Goal: Communication & Community: Answer question/provide support

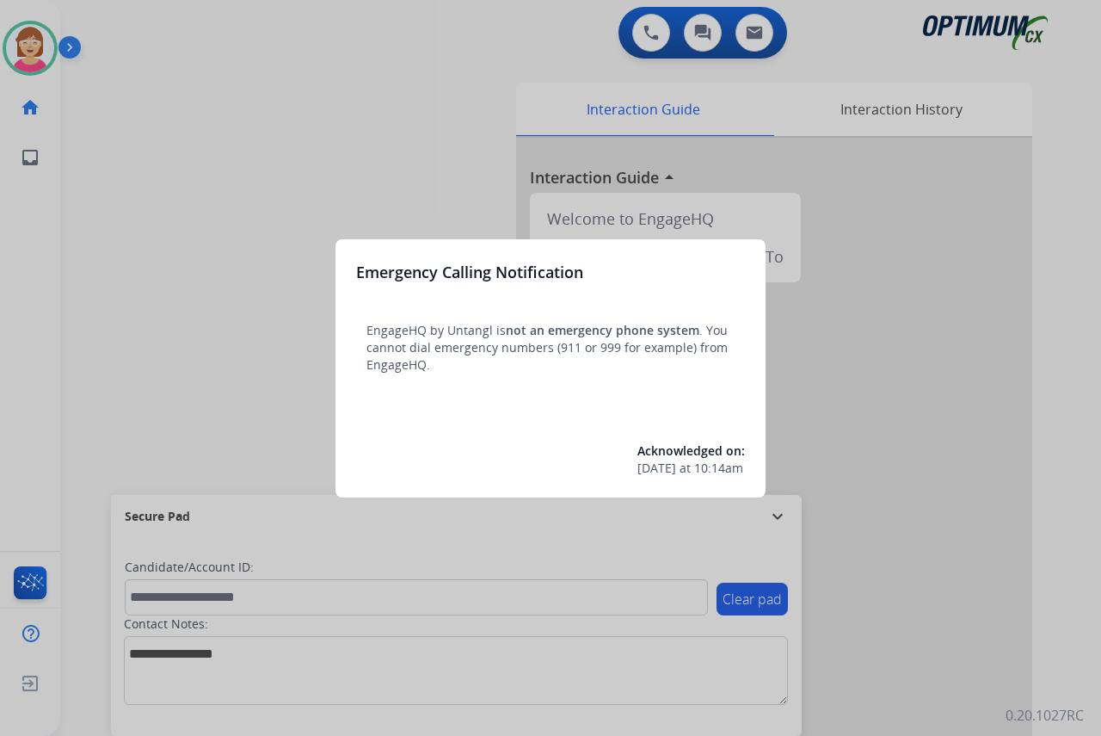
click at [152, 331] on div at bounding box center [550, 368] width 1101 height 736
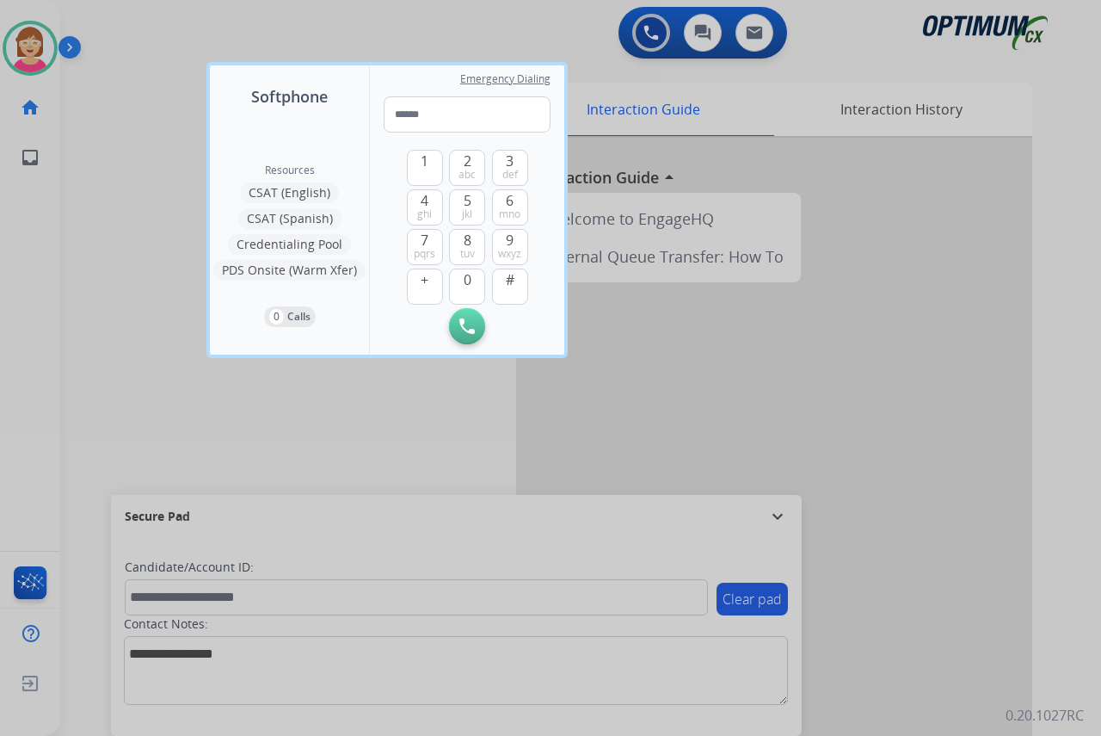
click at [152, 331] on div at bounding box center [550, 368] width 1101 height 736
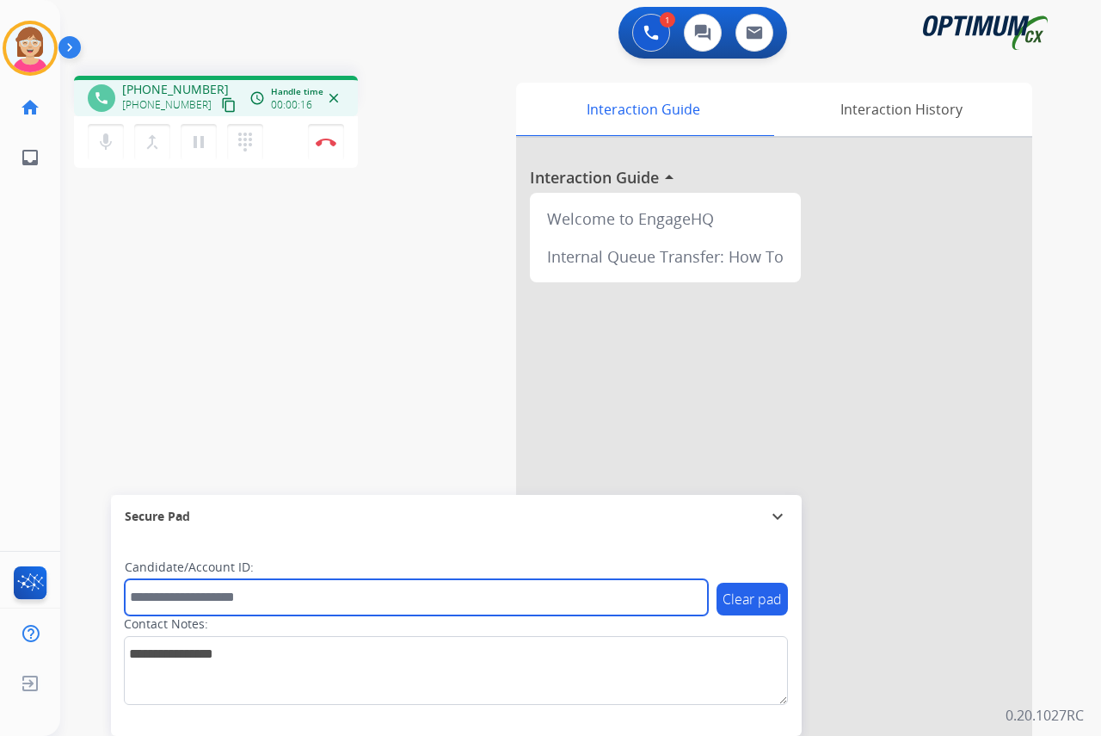
click at [159, 595] on input "text" at bounding box center [416, 597] width 583 height 36
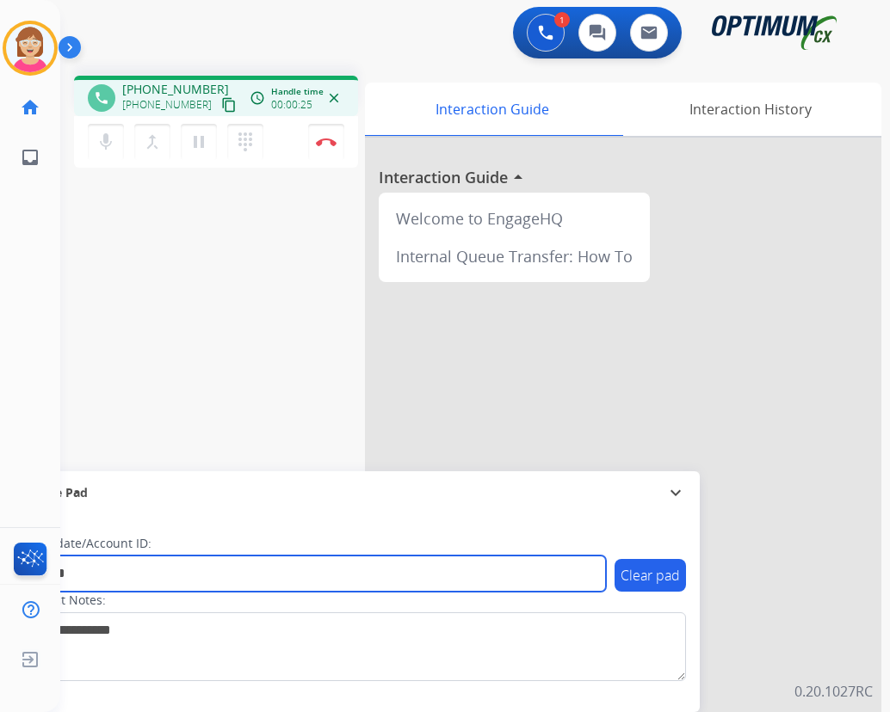
type input "*******"
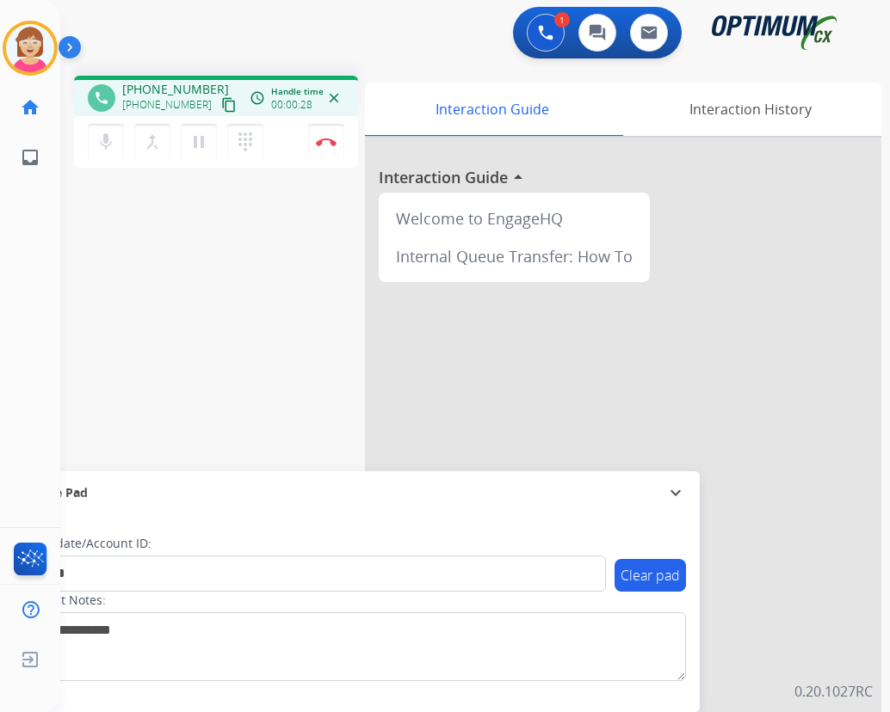
click at [92, 238] on div "phone +17203336712 +17203336712 content_copy access_time Call metrics Queue 00:…" at bounding box center [454, 421] width 788 height 718
click at [325, 139] on img at bounding box center [326, 142] width 21 height 9
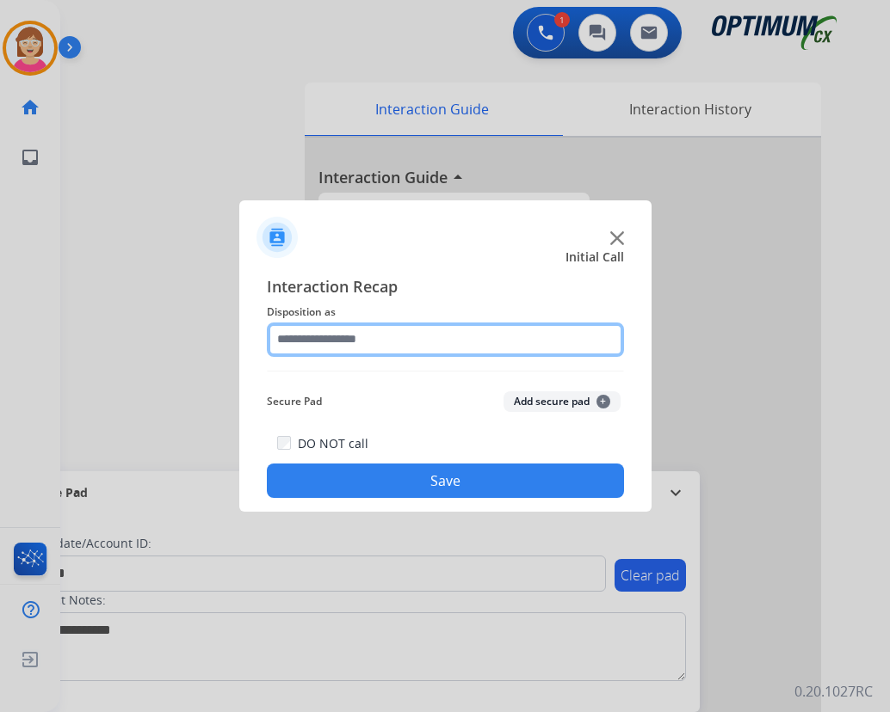
click at [342, 338] on input "text" at bounding box center [445, 340] width 357 height 34
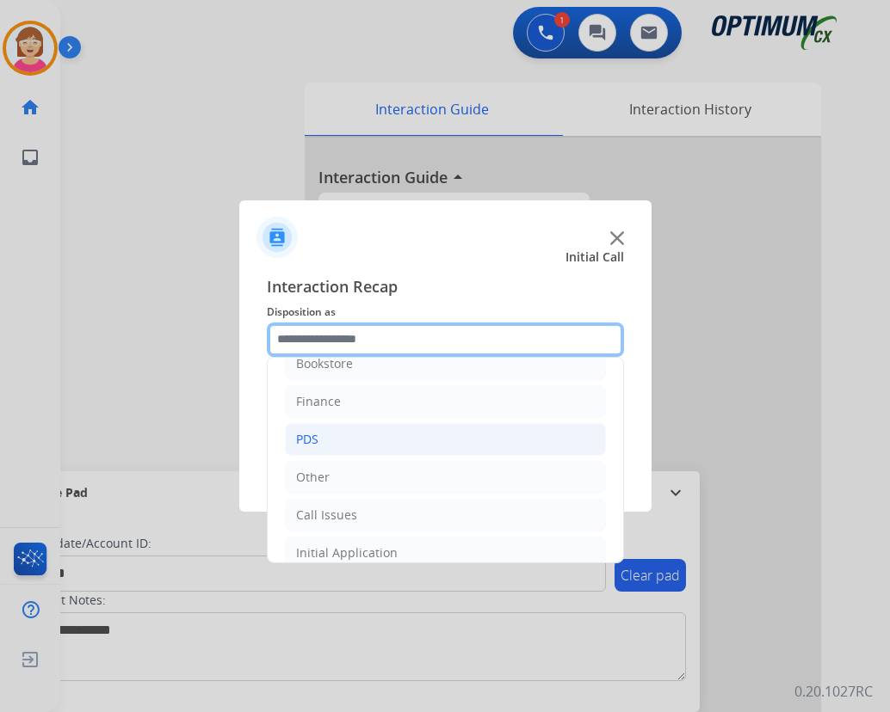
scroll to position [86, 0]
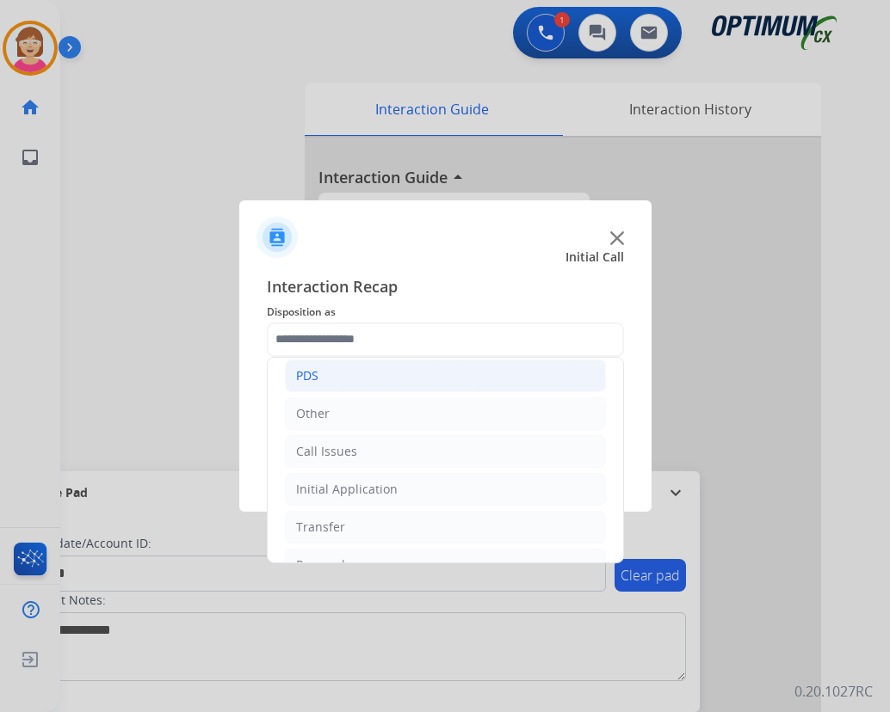
click at [314, 374] on div "PDS" at bounding box center [307, 375] width 22 height 17
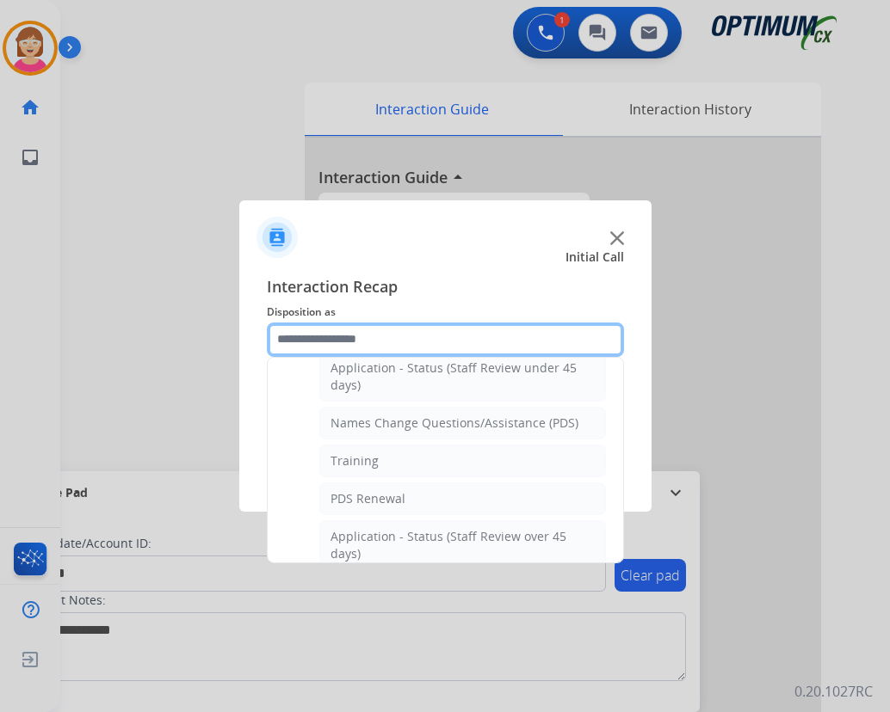
scroll to position [258, 0]
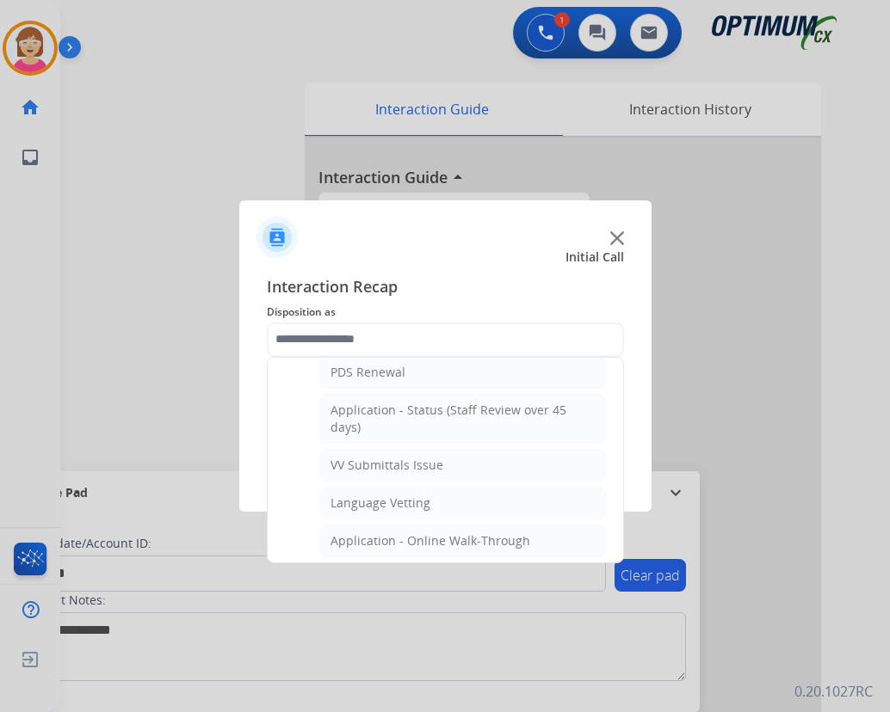
click at [377, 465] on div "VV Submittals Issue" at bounding box center [386, 465] width 113 height 17
type input "**********"
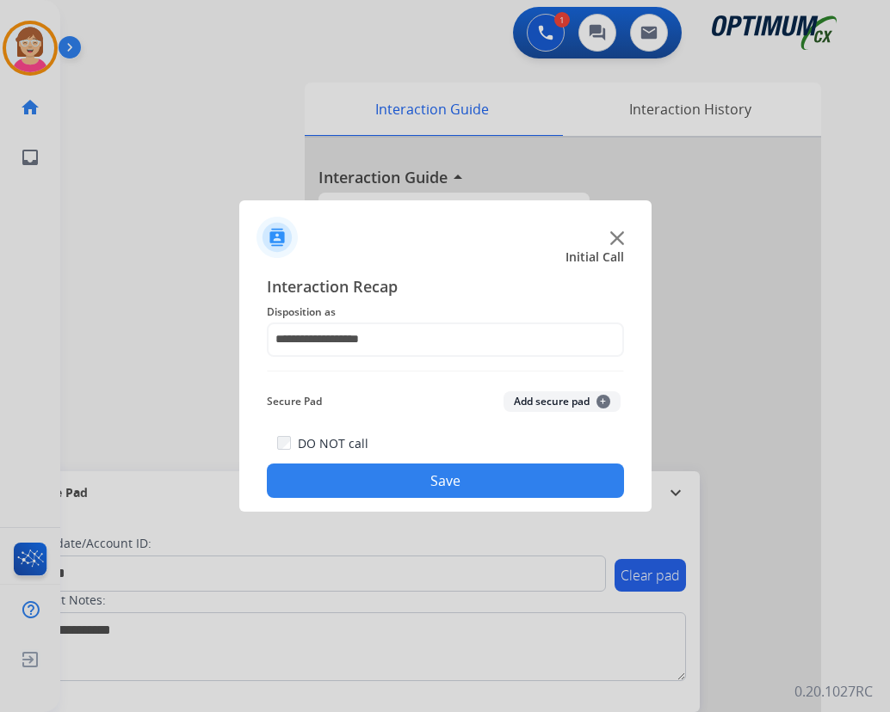
click at [602, 399] on span "+" at bounding box center [603, 402] width 14 height 14
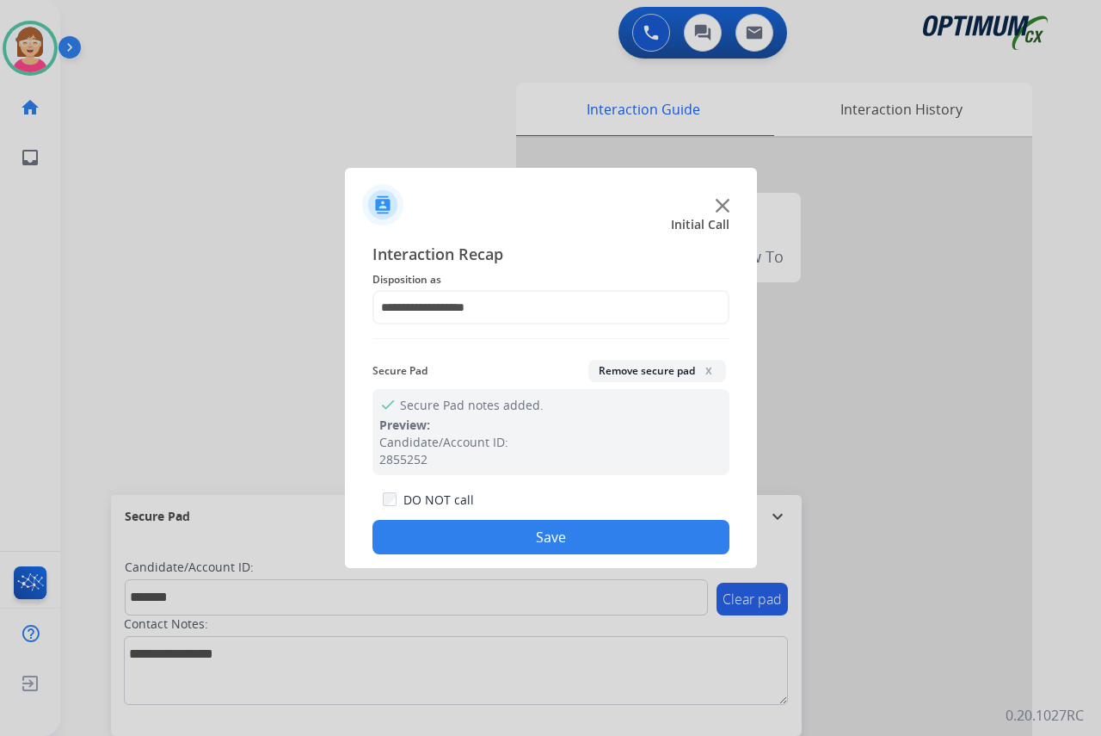
click at [441, 527] on button "Save" at bounding box center [551, 537] width 357 height 34
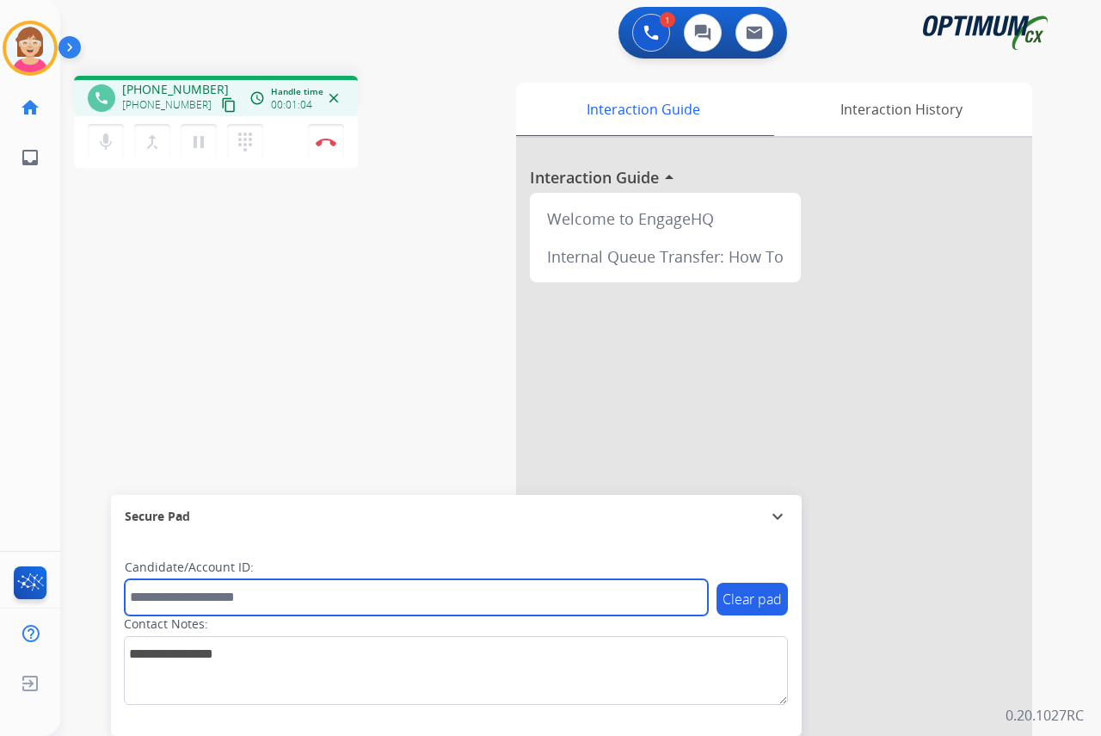
click at [149, 594] on input "text" at bounding box center [416, 597] width 583 height 36
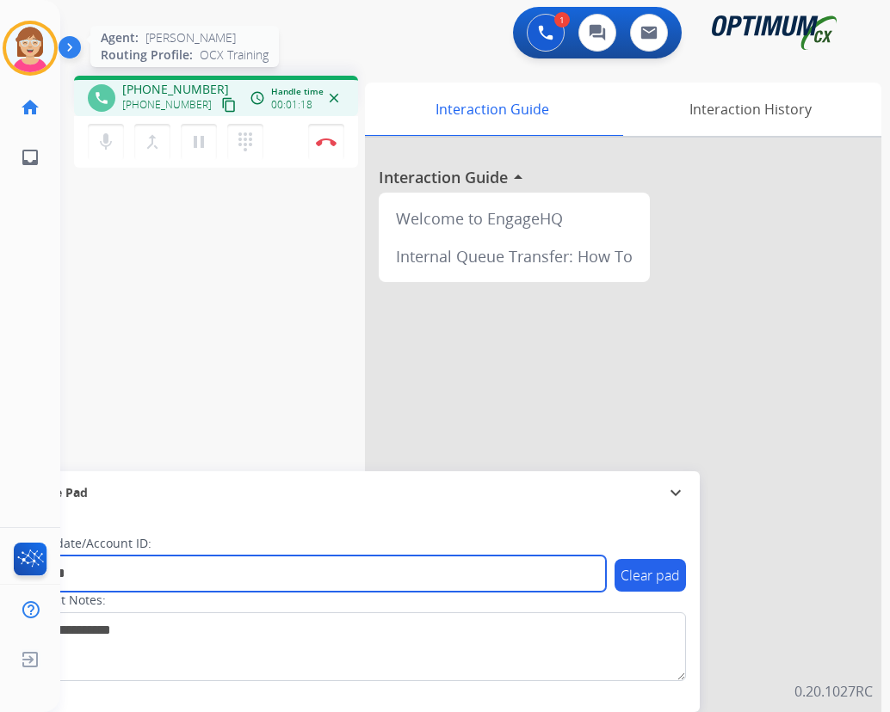
type input "*******"
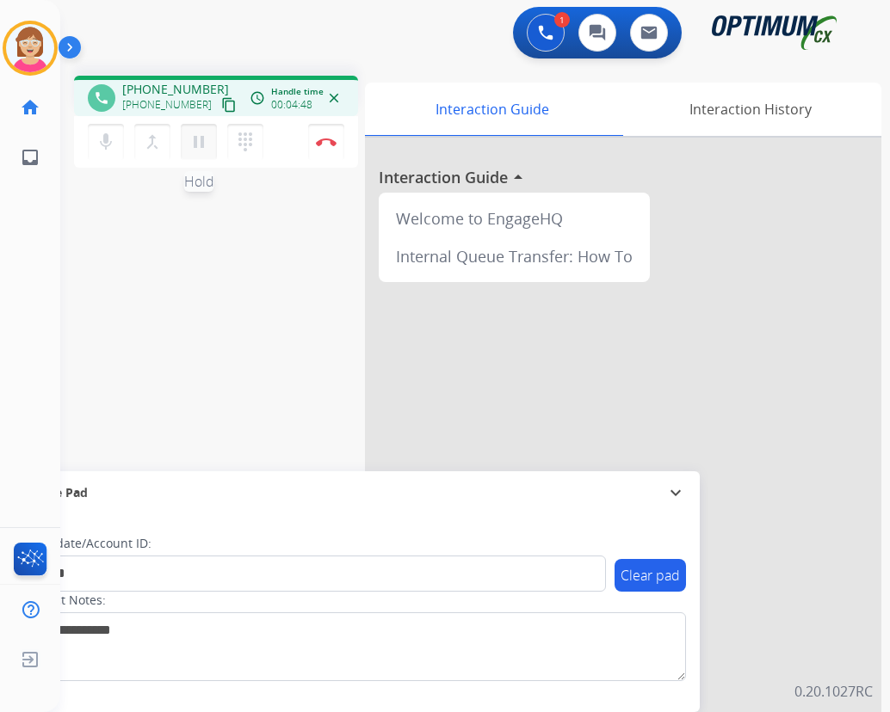
click at [200, 139] on mat-icon "pause" at bounding box center [198, 142] width 21 height 21
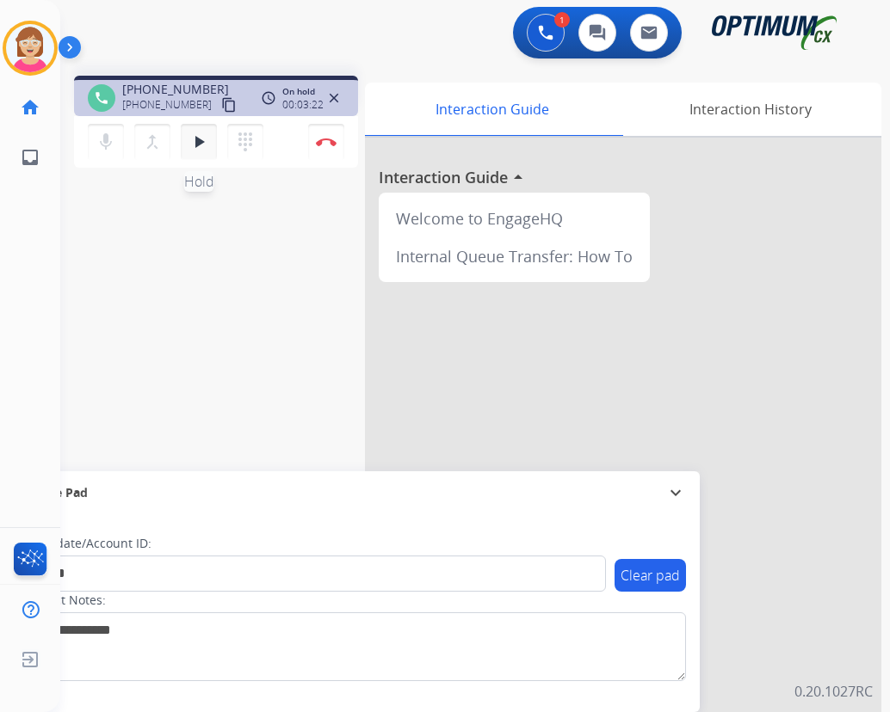
click at [205, 141] on mat-icon "play_arrow" at bounding box center [198, 142] width 21 height 21
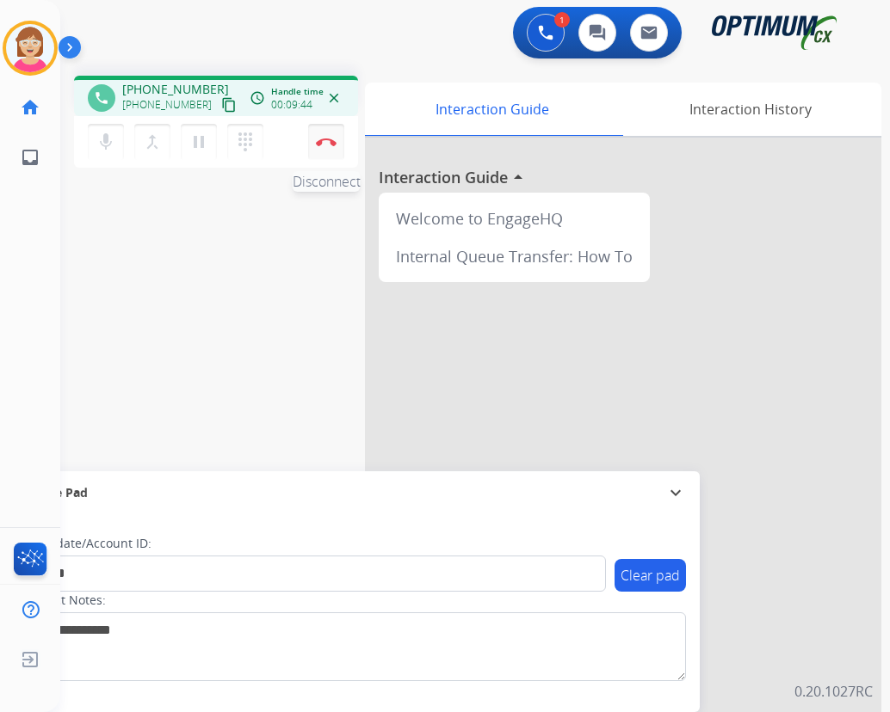
click at [325, 142] on img at bounding box center [326, 142] width 21 height 9
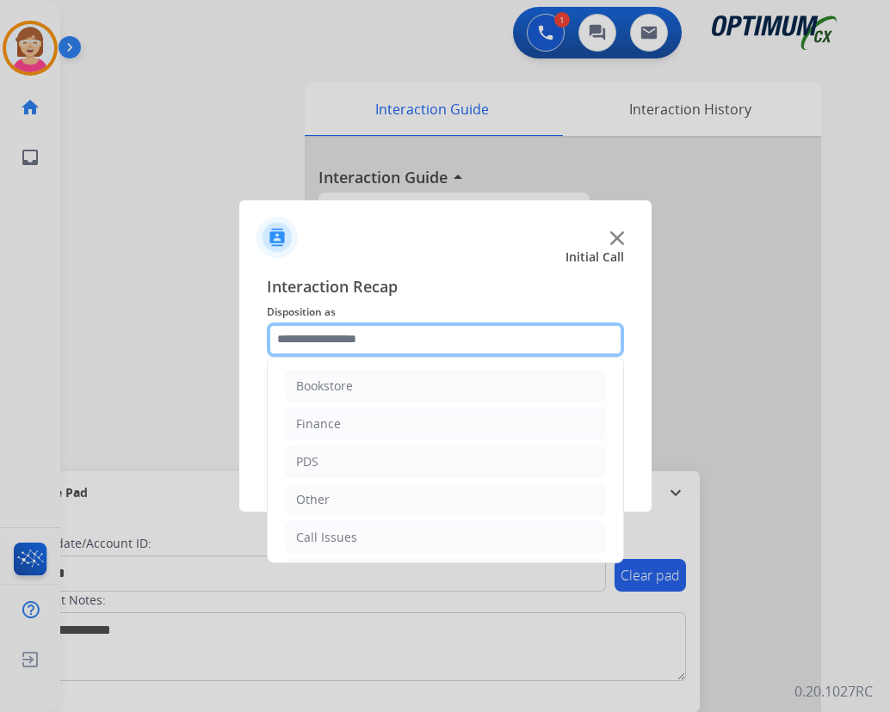
click at [301, 336] on input "text" at bounding box center [445, 340] width 357 height 34
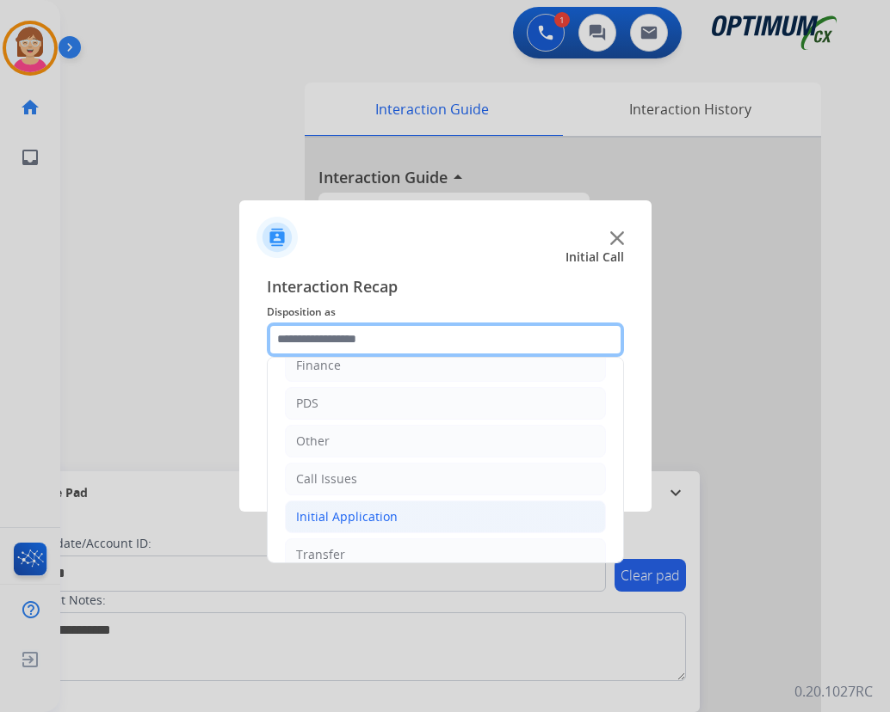
scroll to position [117, 0]
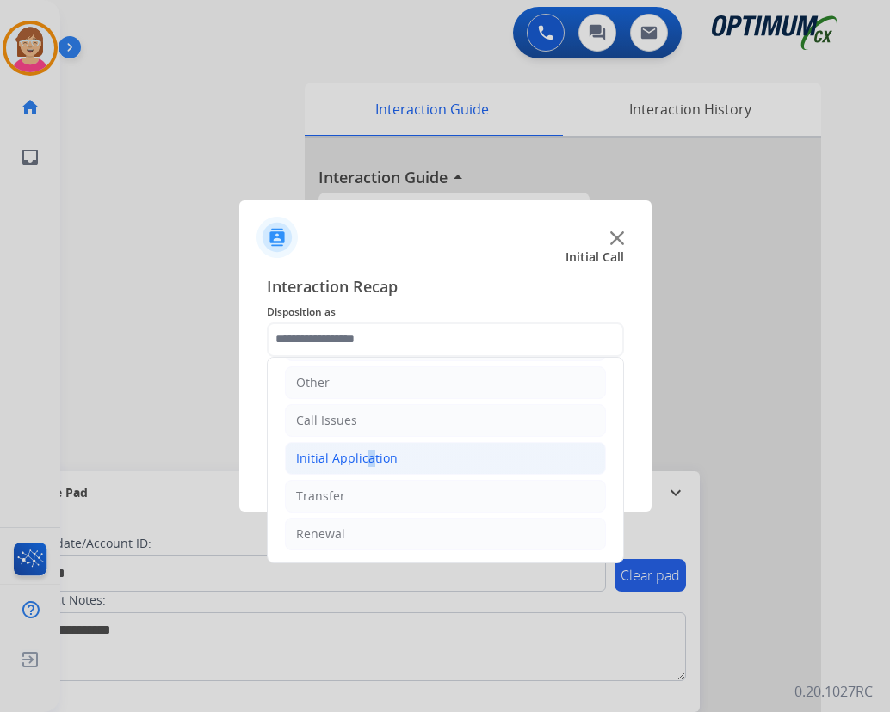
drag, startPoint x: 364, startPoint y: 459, endPoint x: 356, endPoint y: 444, distance: 17.3
click at [357, 448] on li "Initial Application" at bounding box center [445, 458] width 321 height 33
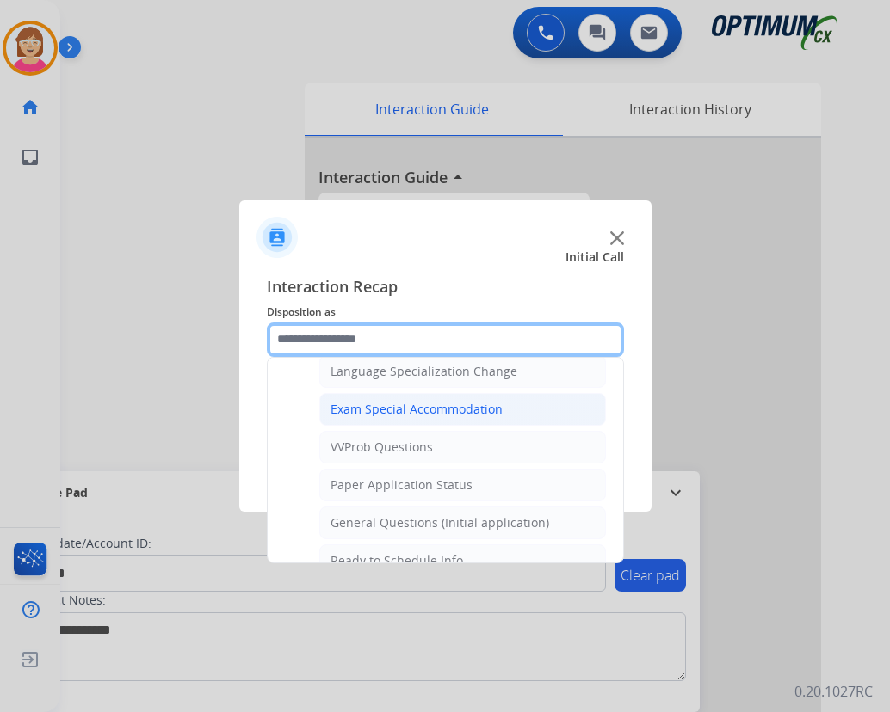
scroll to position [977, 0]
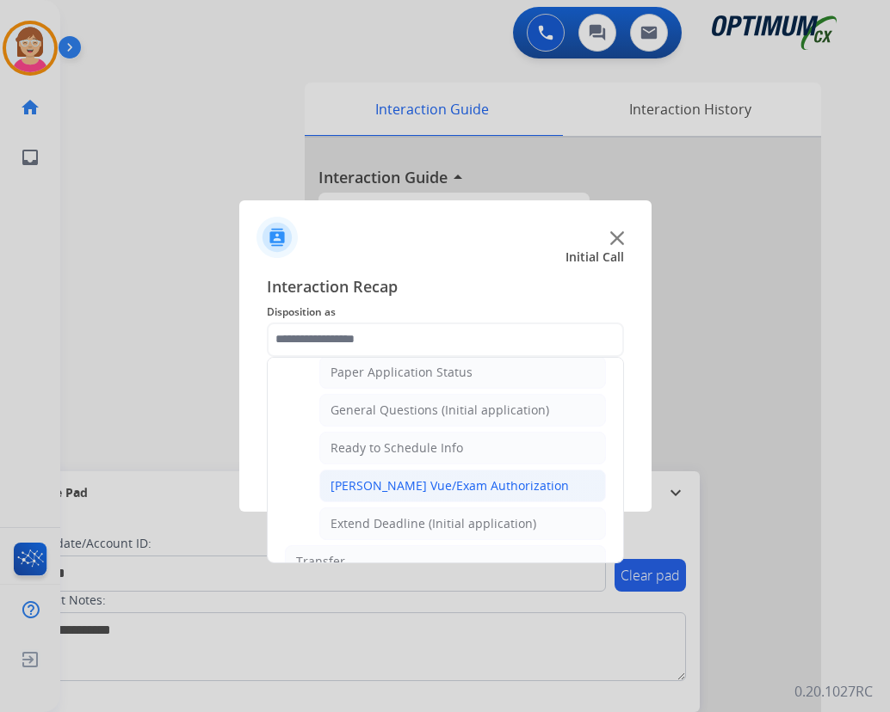
click at [425, 490] on div "Pearson Vue/Exam Authorization" at bounding box center [449, 486] width 238 height 17
type input "**********"
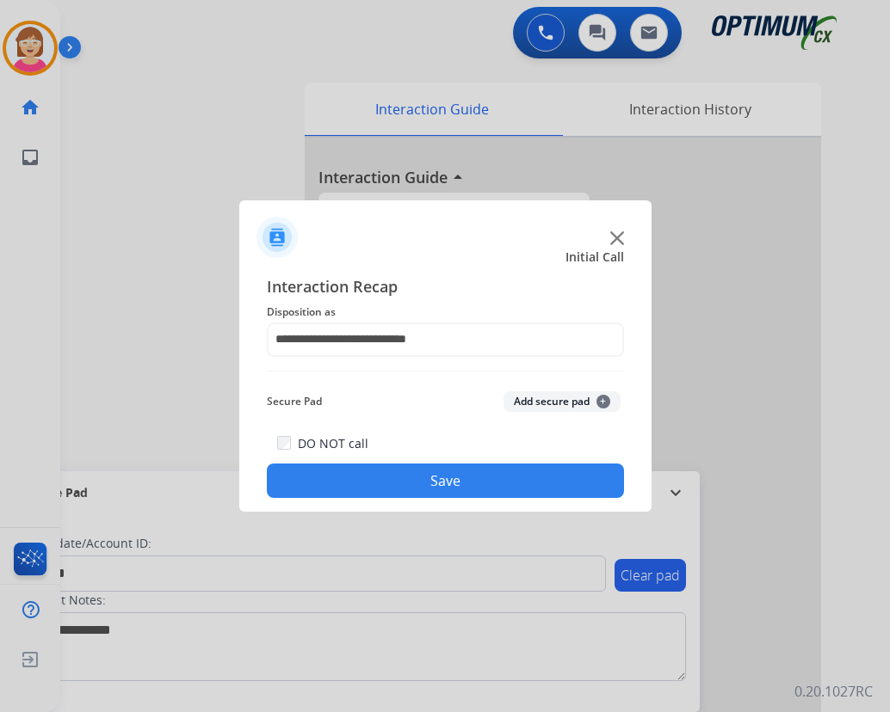
click at [603, 403] on span "+" at bounding box center [603, 402] width 14 height 14
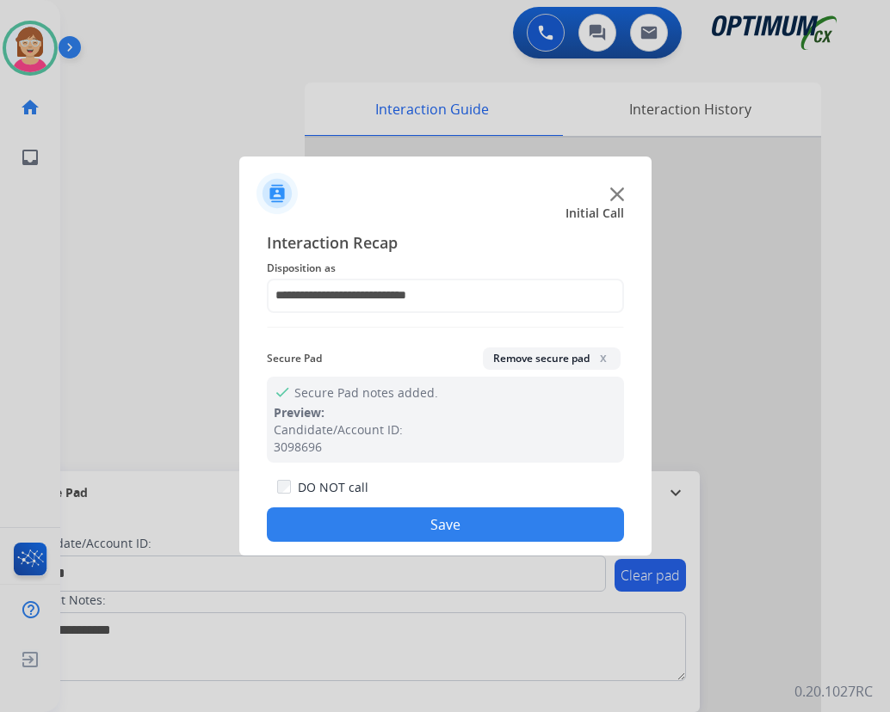
click at [374, 534] on button "Save" at bounding box center [445, 525] width 357 height 34
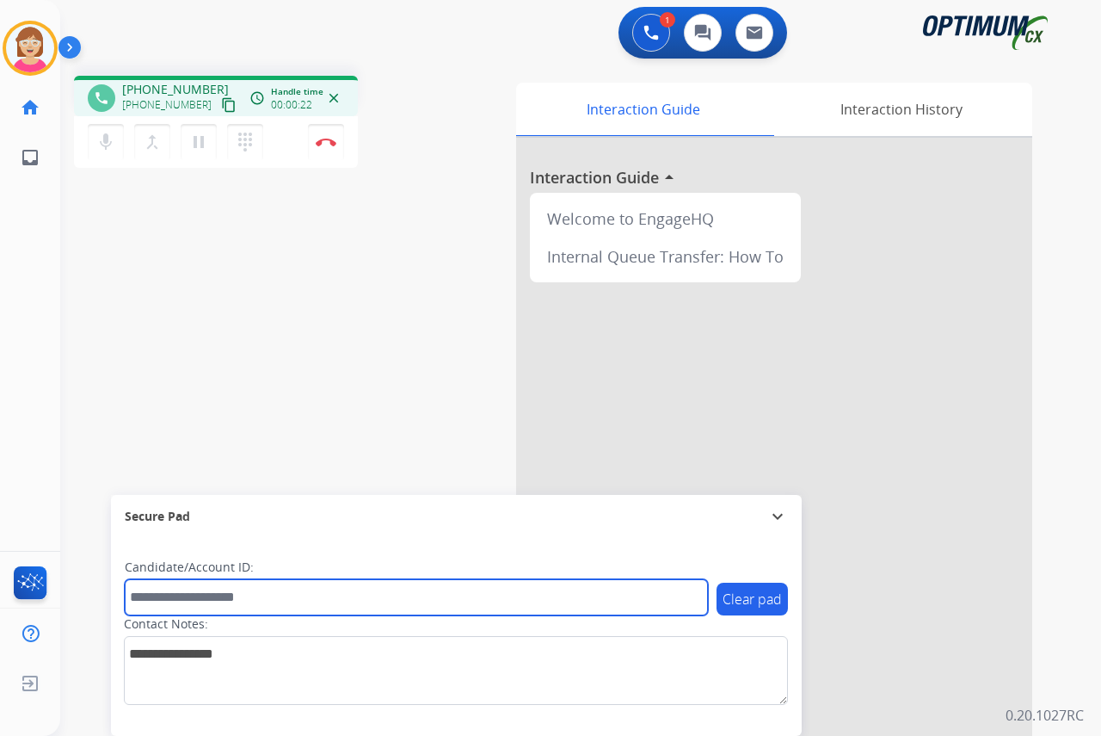
click at [157, 603] on input "text" at bounding box center [416, 597] width 583 height 36
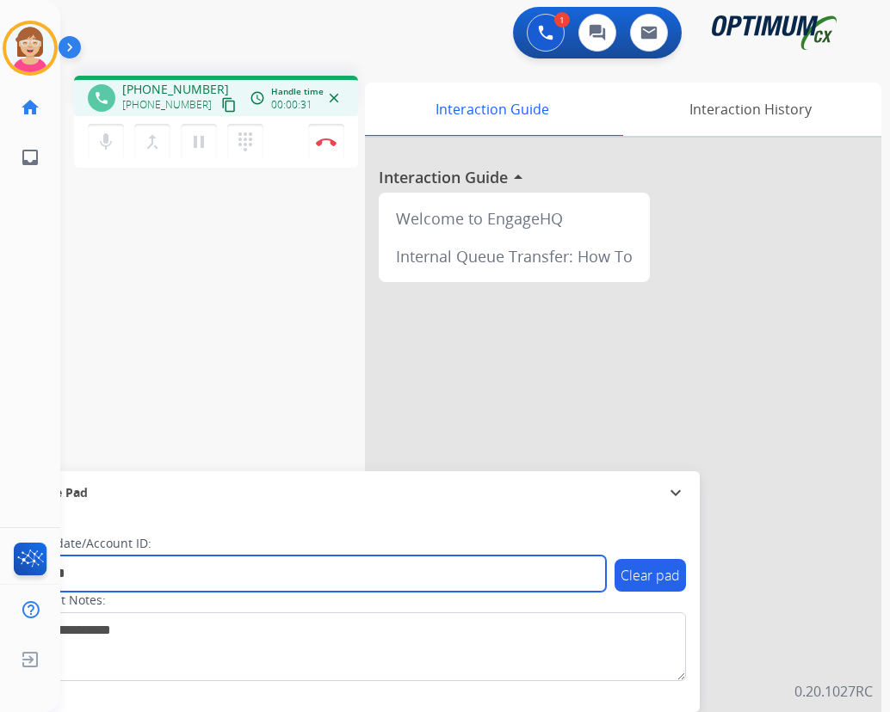
type input "*******"
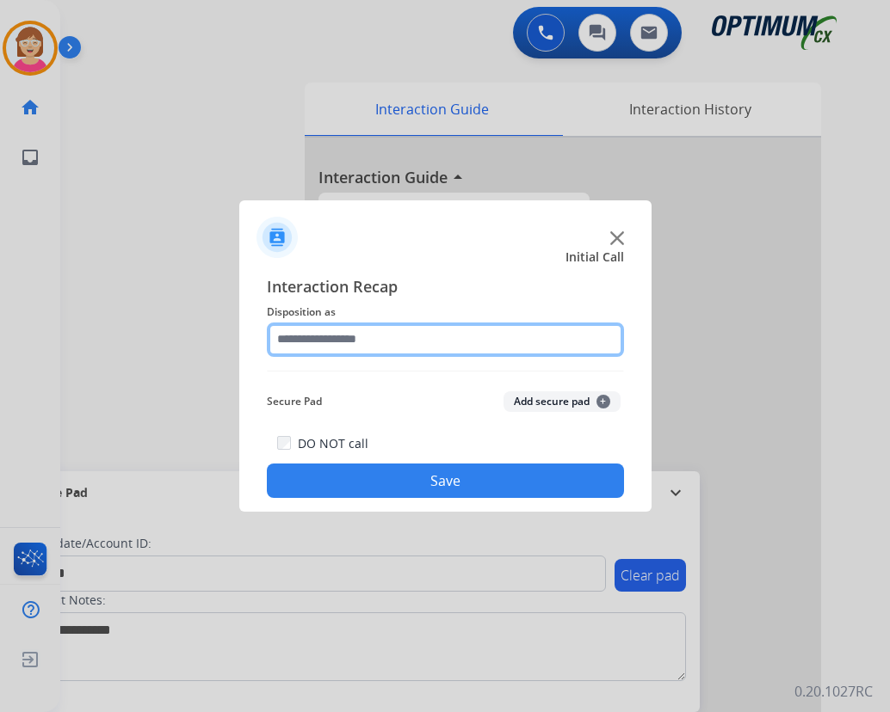
click at [304, 336] on input "text" at bounding box center [445, 340] width 357 height 34
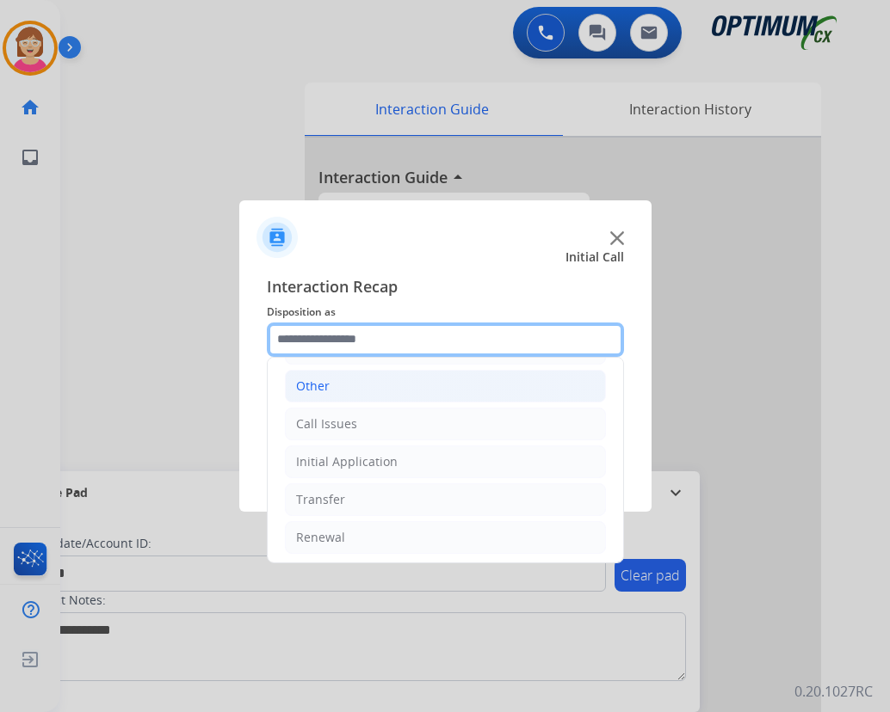
scroll to position [117, 0]
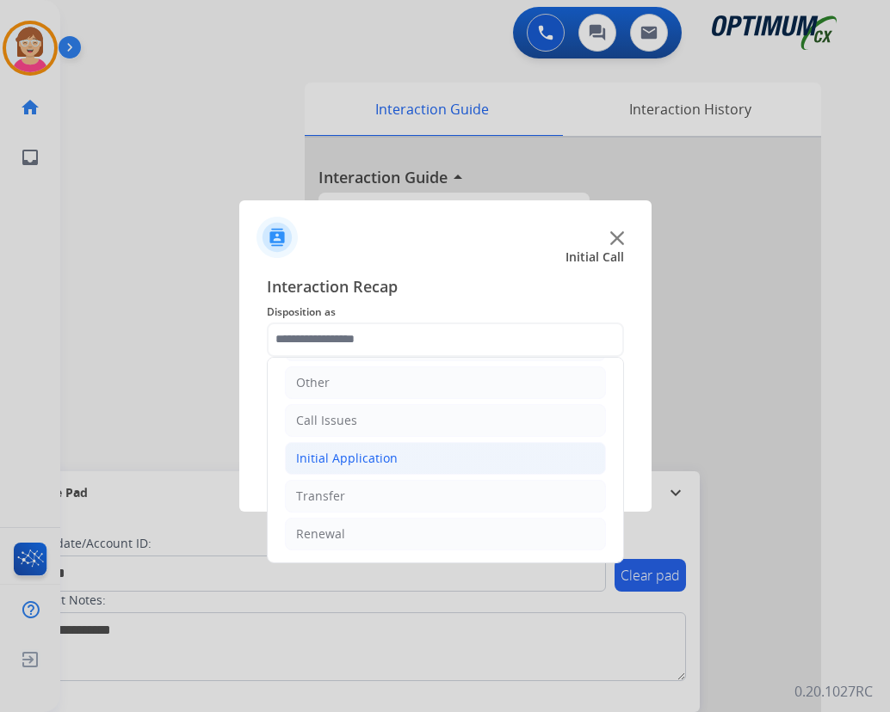
click at [337, 459] on div "Initial Application" at bounding box center [347, 458] width 102 height 17
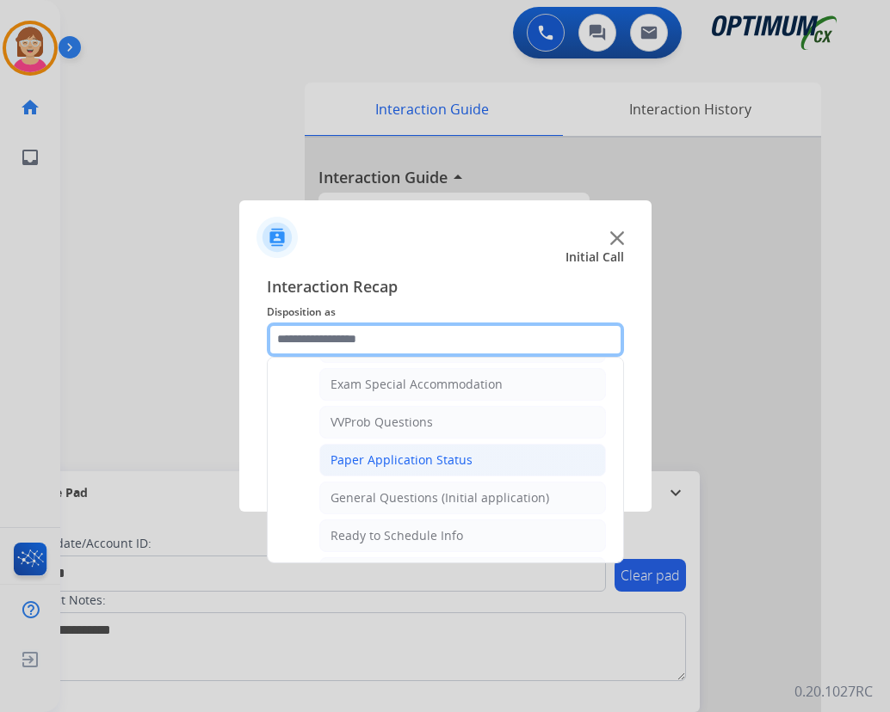
scroll to position [891, 0]
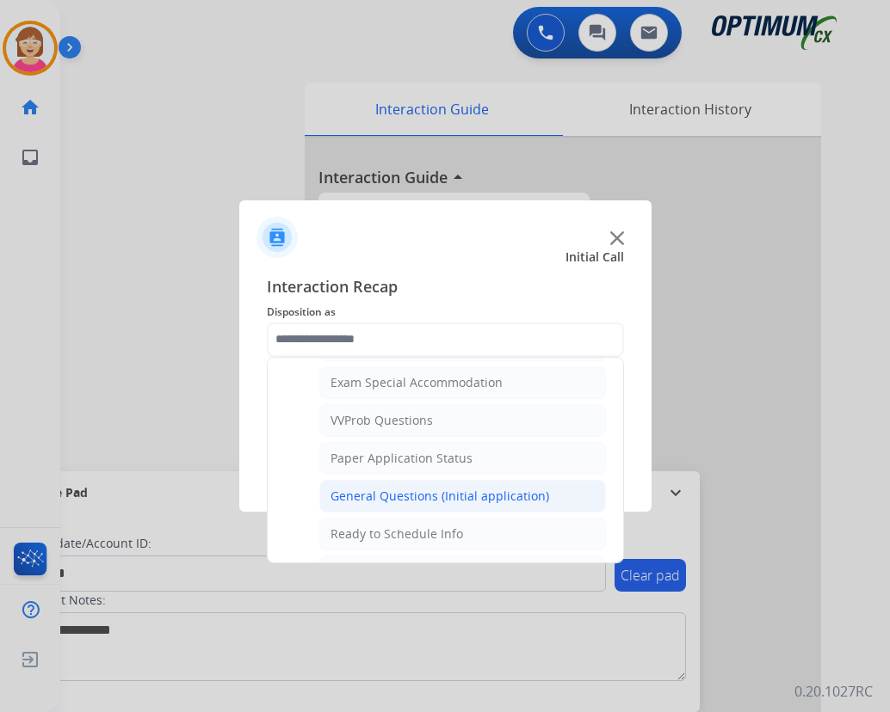
click at [402, 495] on div "General Questions (Initial application)" at bounding box center [439, 496] width 219 height 17
type input "**********"
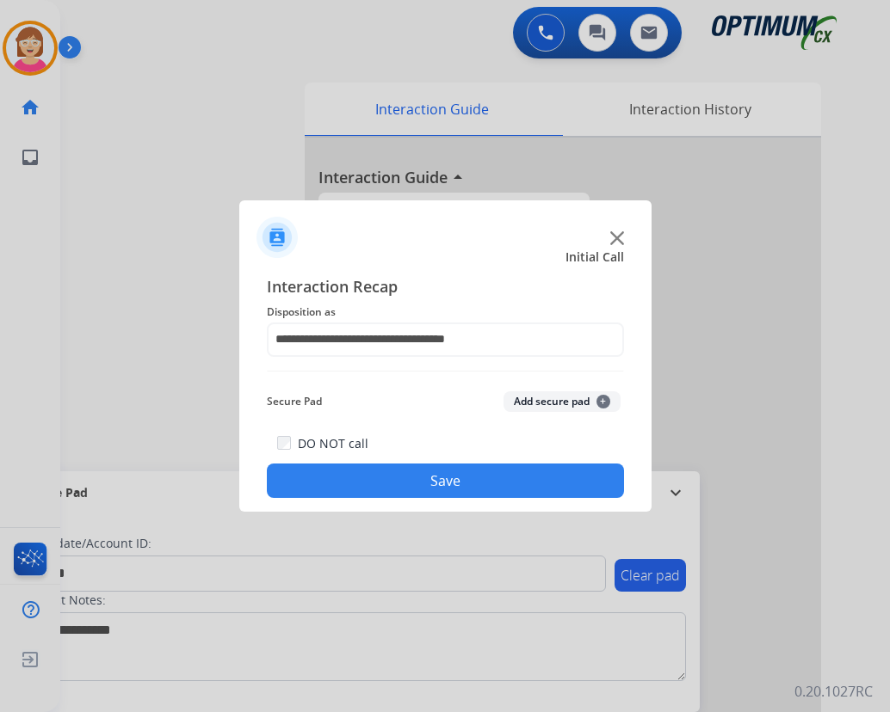
click at [602, 402] on span "+" at bounding box center [603, 402] width 14 height 14
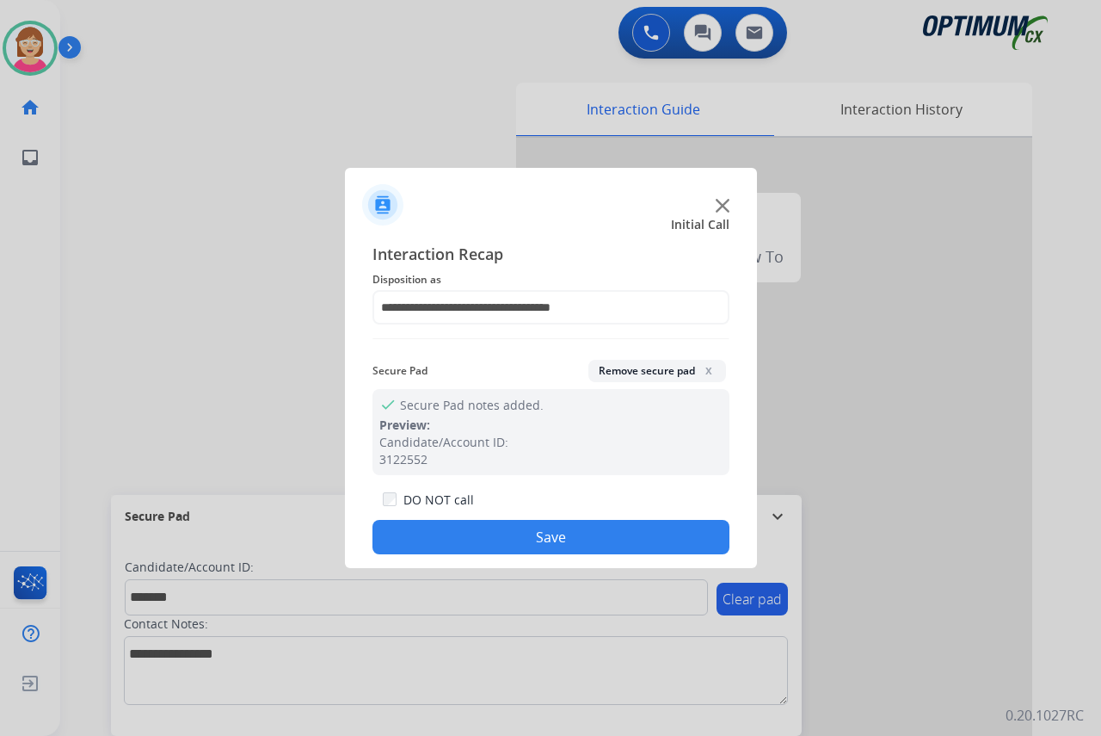
click at [474, 537] on button "Save" at bounding box center [551, 537] width 357 height 34
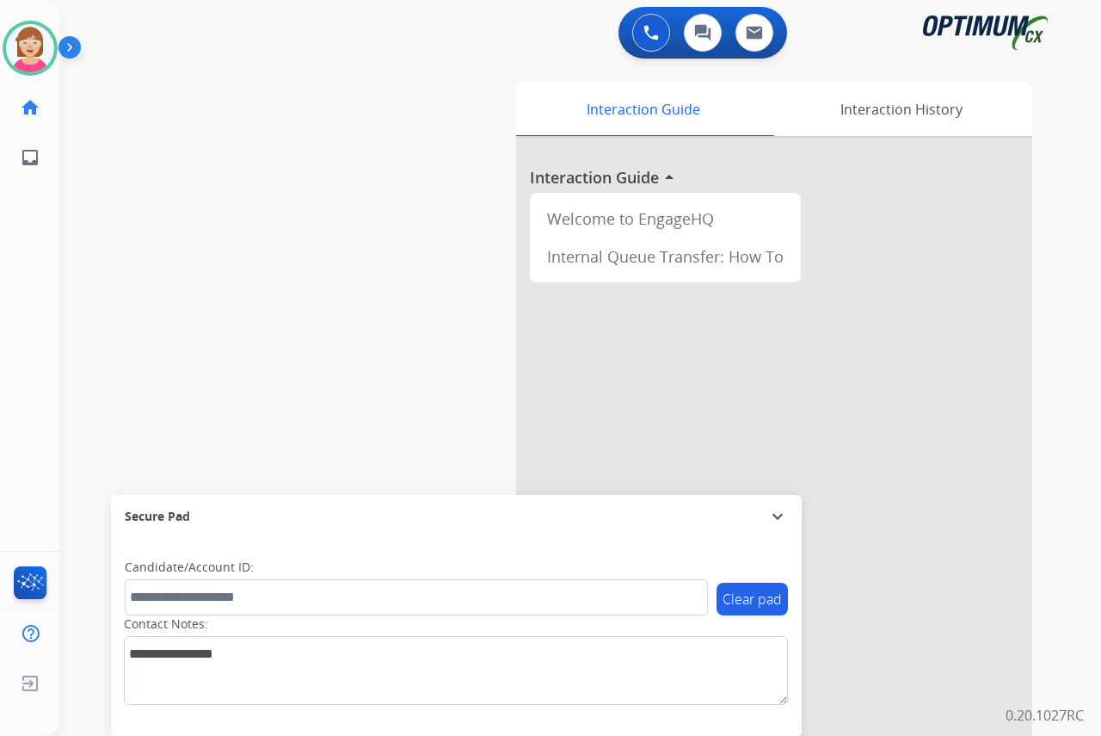
click at [33, 244] on div "Leanne Available Edit Avatar Agent: Leanne Routing Profile: OCX Training home H…" at bounding box center [30, 368] width 60 height 736
click at [18, 279] on div "Leanne Available Edit Avatar Agent: Leanne Routing Profile: OCX Training home H…" at bounding box center [30, 368] width 60 height 736
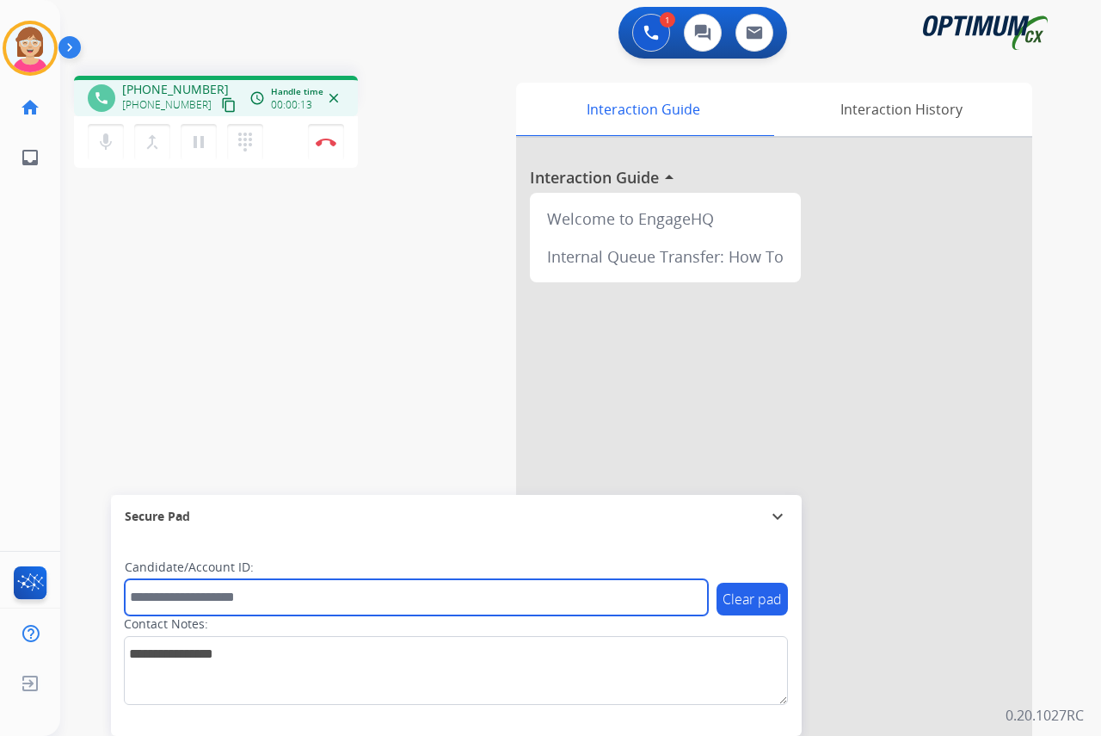
click at [153, 600] on input "text" at bounding box center [416, 597] width 583 height 36
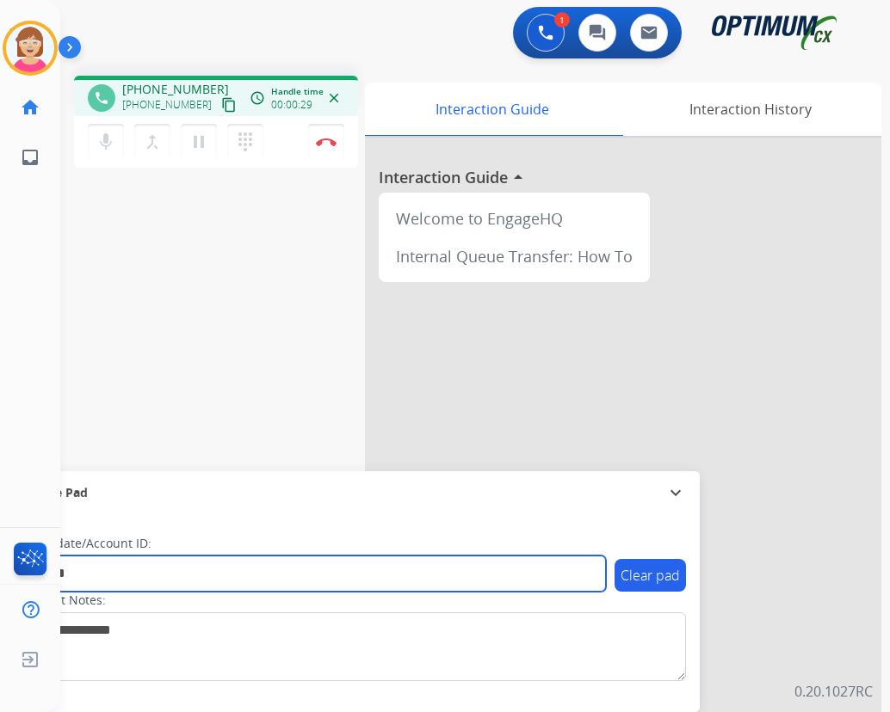
type input "*******"
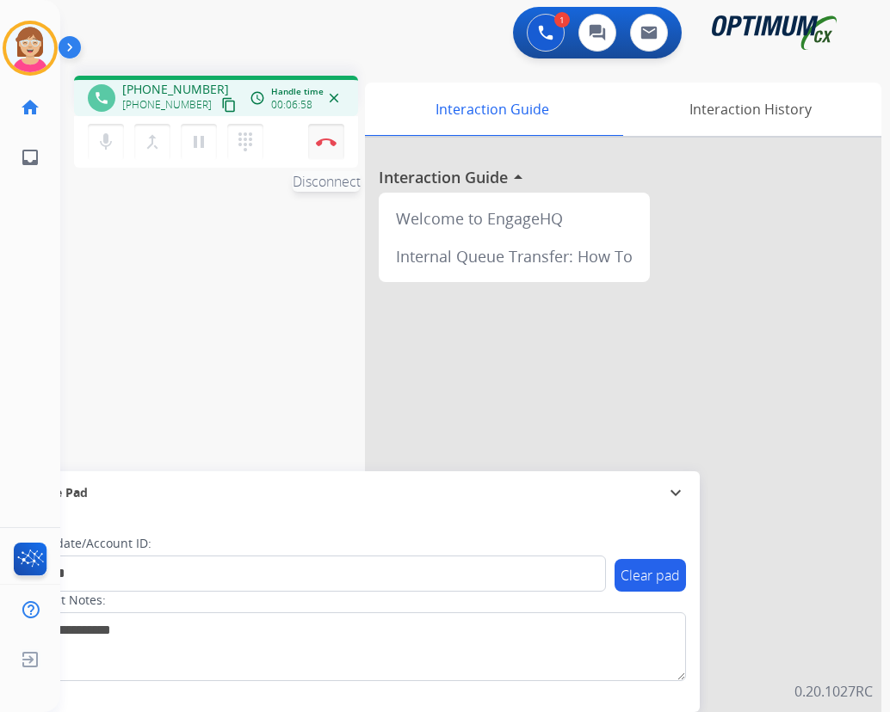
click at [327, 141] on img at bounding box center [326, 142] width 21 height 9
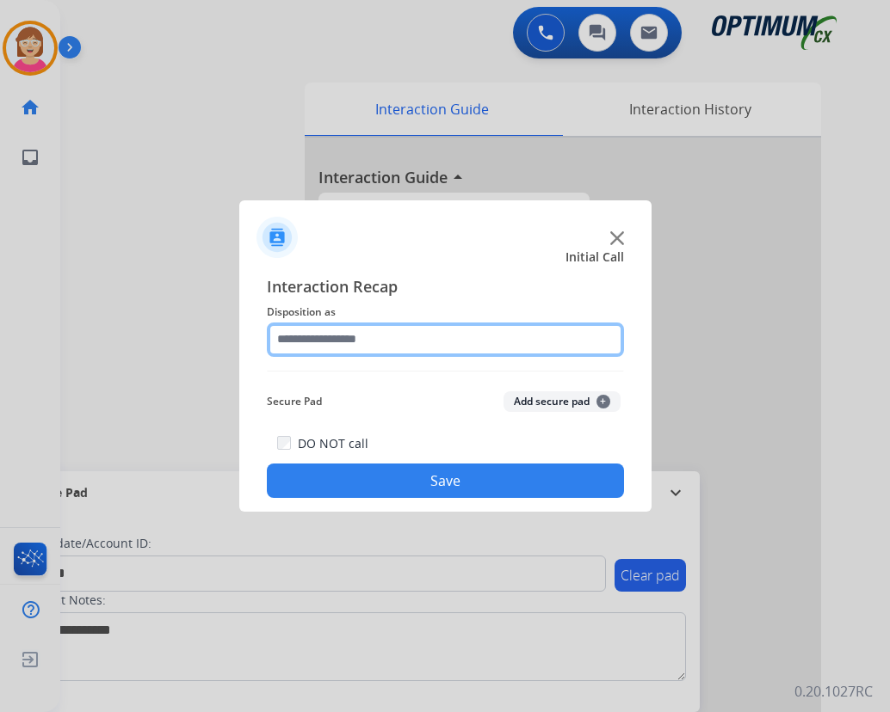
click at [302, 339] on input "text" at bounding box center [445, 340] width 357 height 34
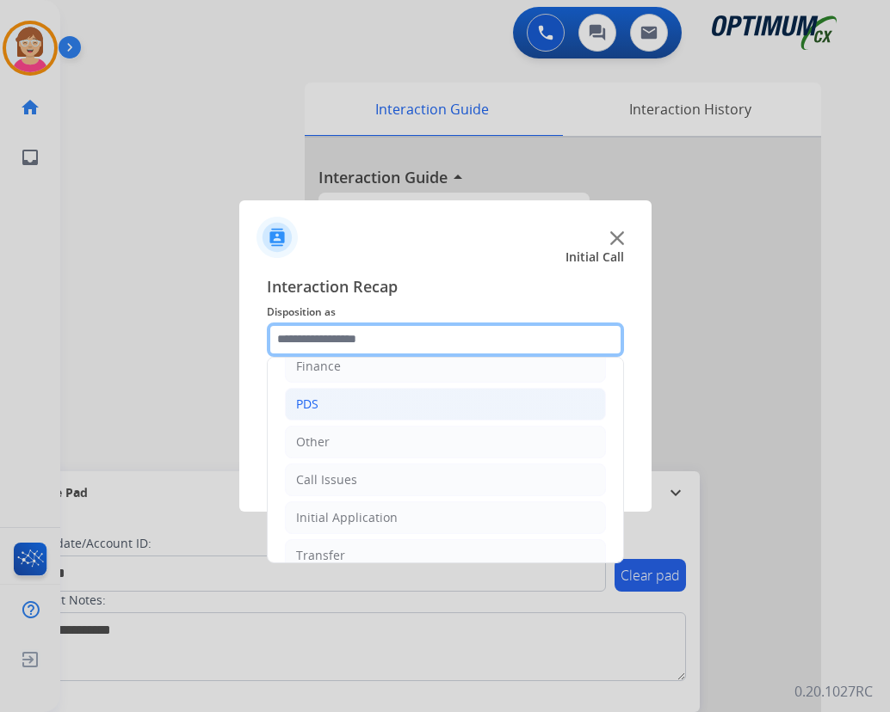
scroll to position [117, 0]
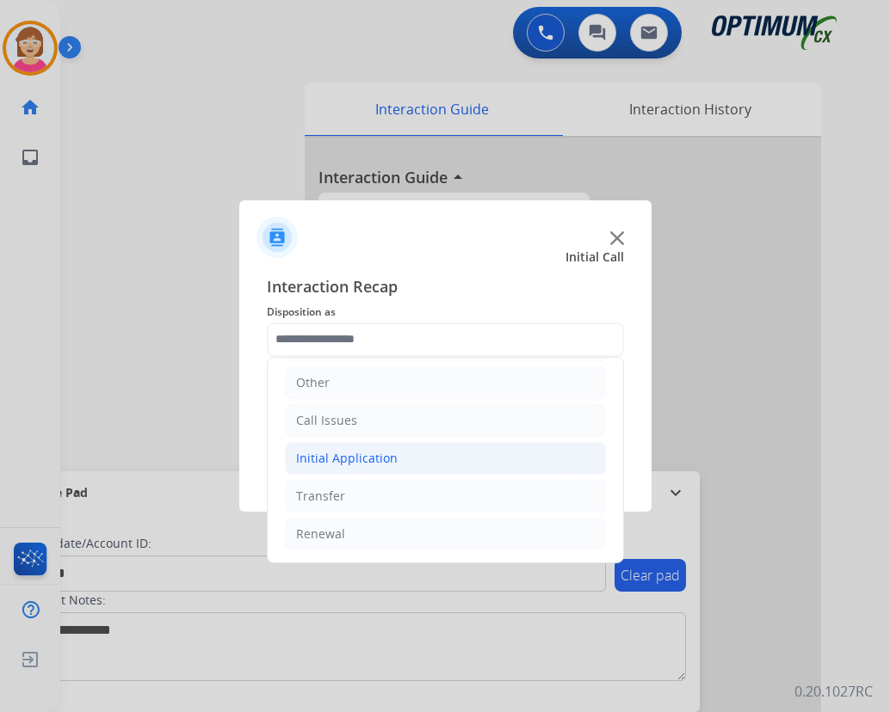
click at [365, 456] on div "Initial Application" at bounding box center [347, 458] width 102 height 17
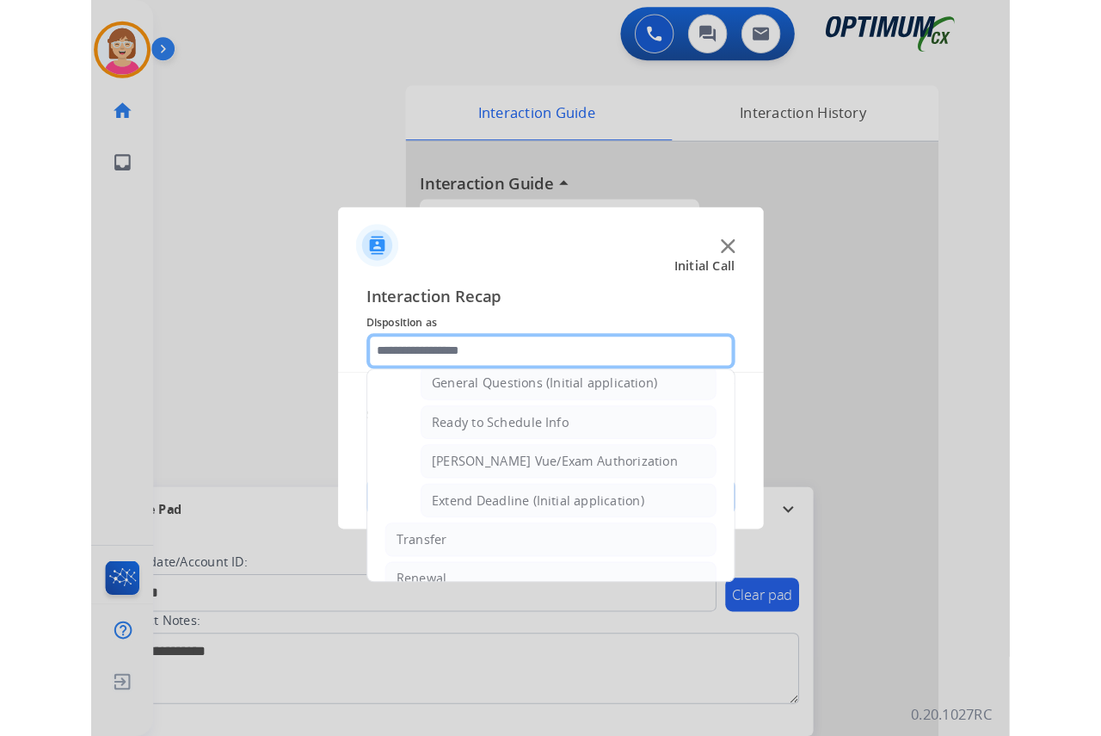
scroll to position [1043, 0]
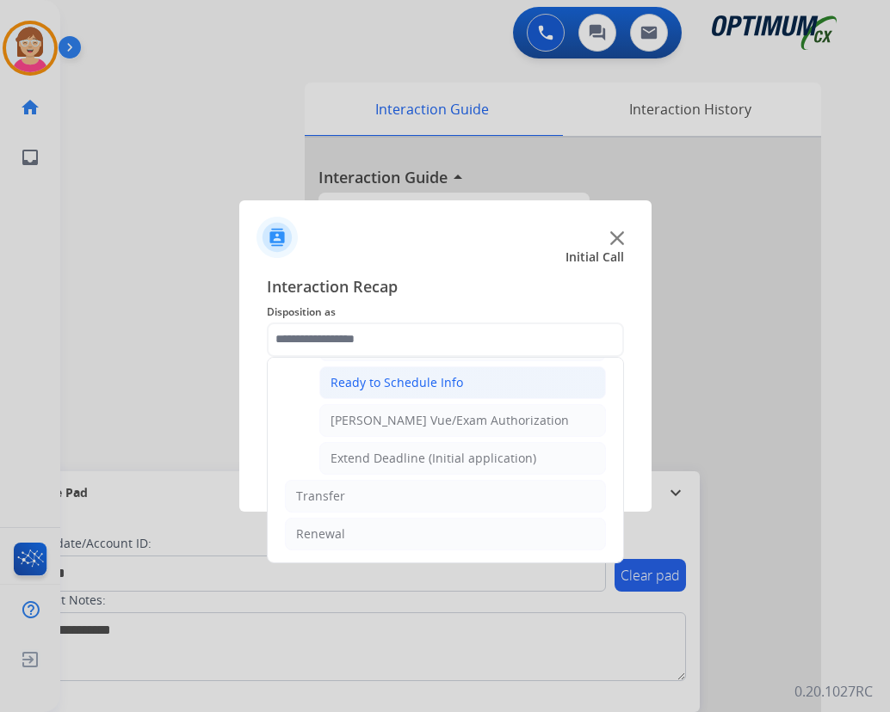
click at [421, 382] on div "Ready to Schedule Info" at bounding box center [396, 382] width 132 height 17
type input "**********"
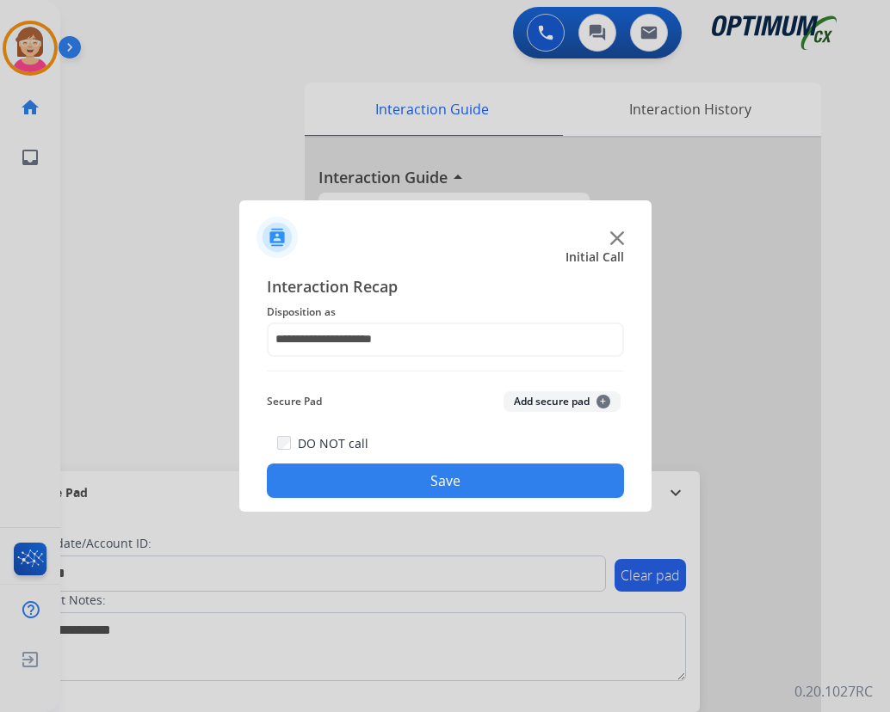
click at [603, 398] on span "+" at bounding box center [603, 402] width 14 height 14
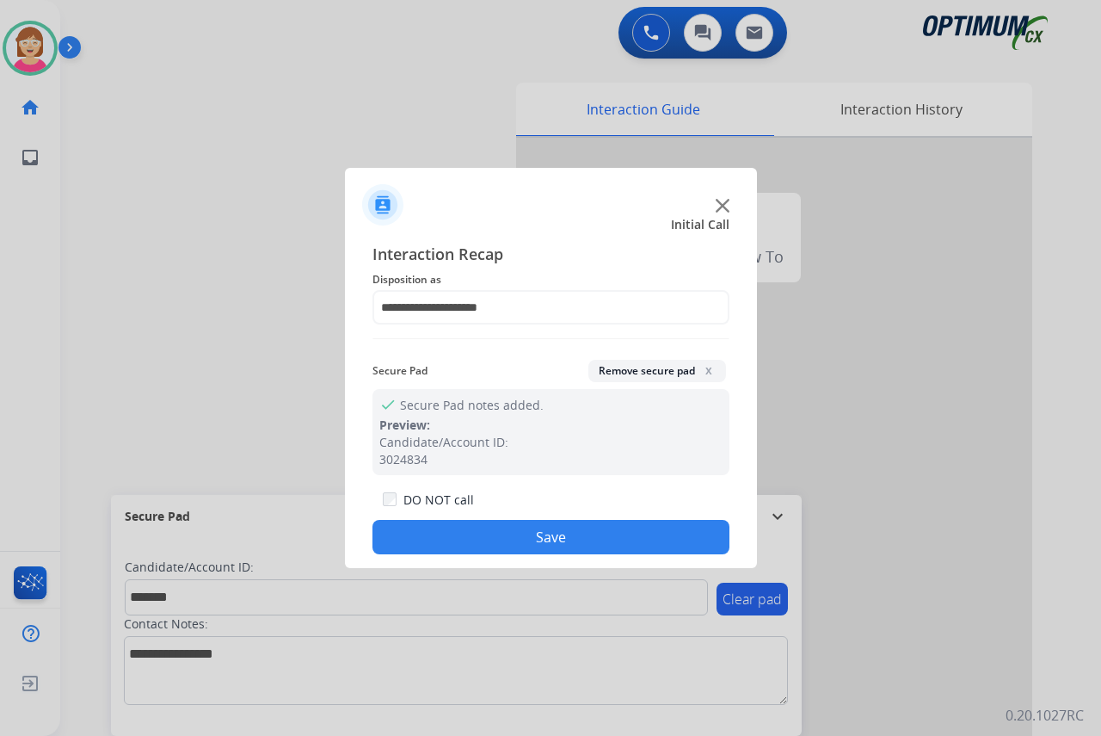
click at [466, 534] on button "Save" at bounding box center [551, 537] width 357 height 34
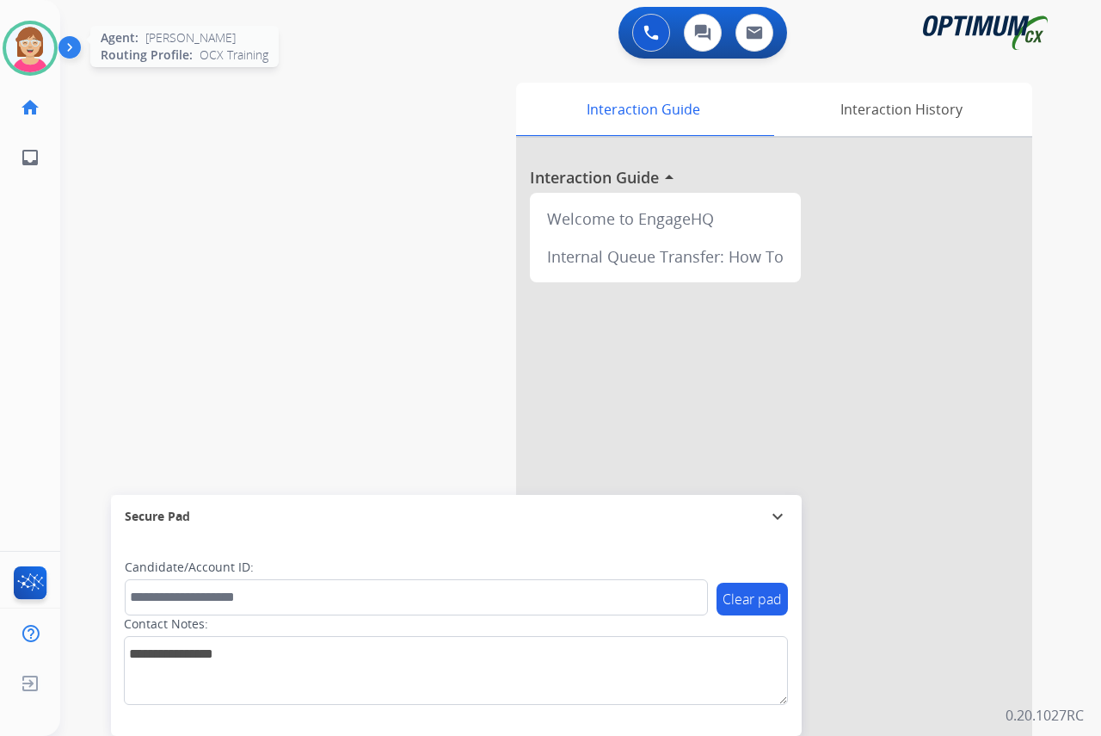
click at [24, 44] on img at bounding box center [30, 48] width 48 height 48
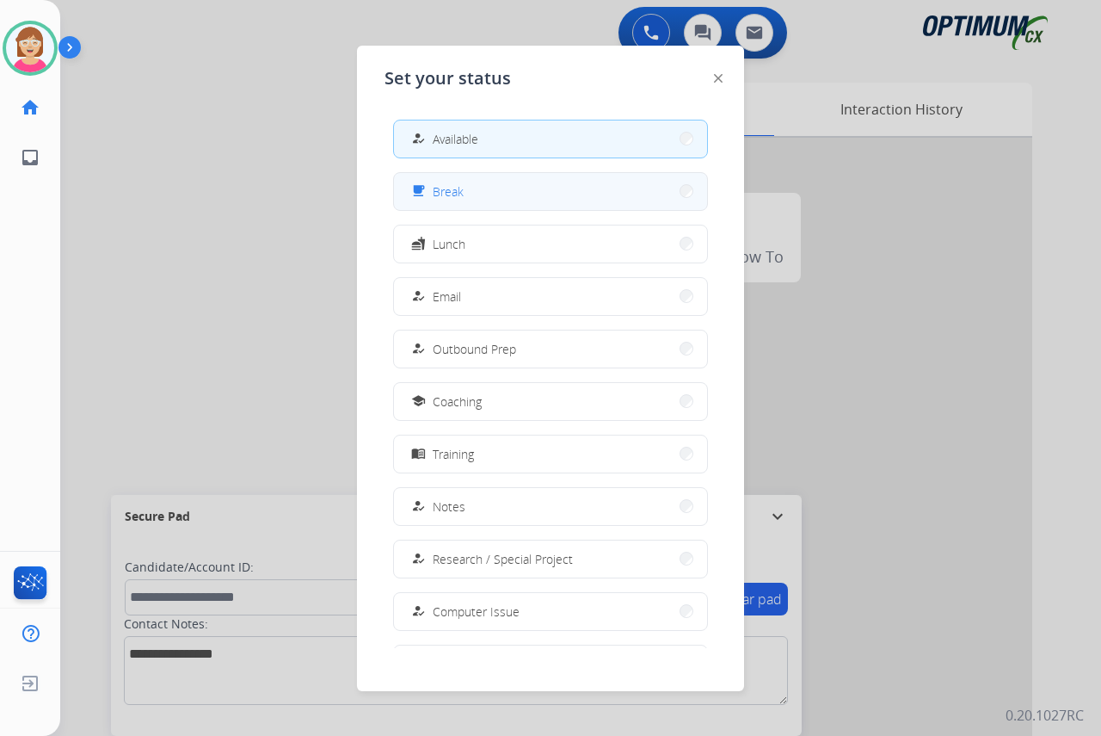
click at [503, 200] on button "free_breakfast Break" at bounding box center [550, 191] width 313 height 37
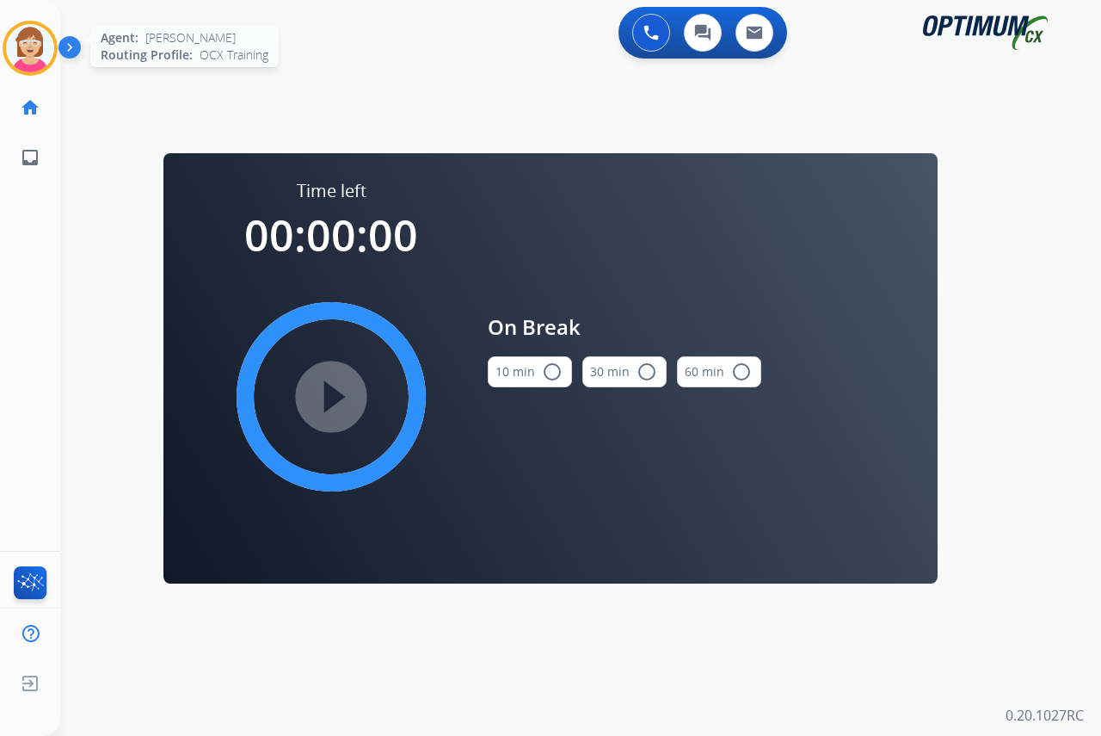
click at [31, 52] on img at bounding box center [30, 48] width 48 height 48
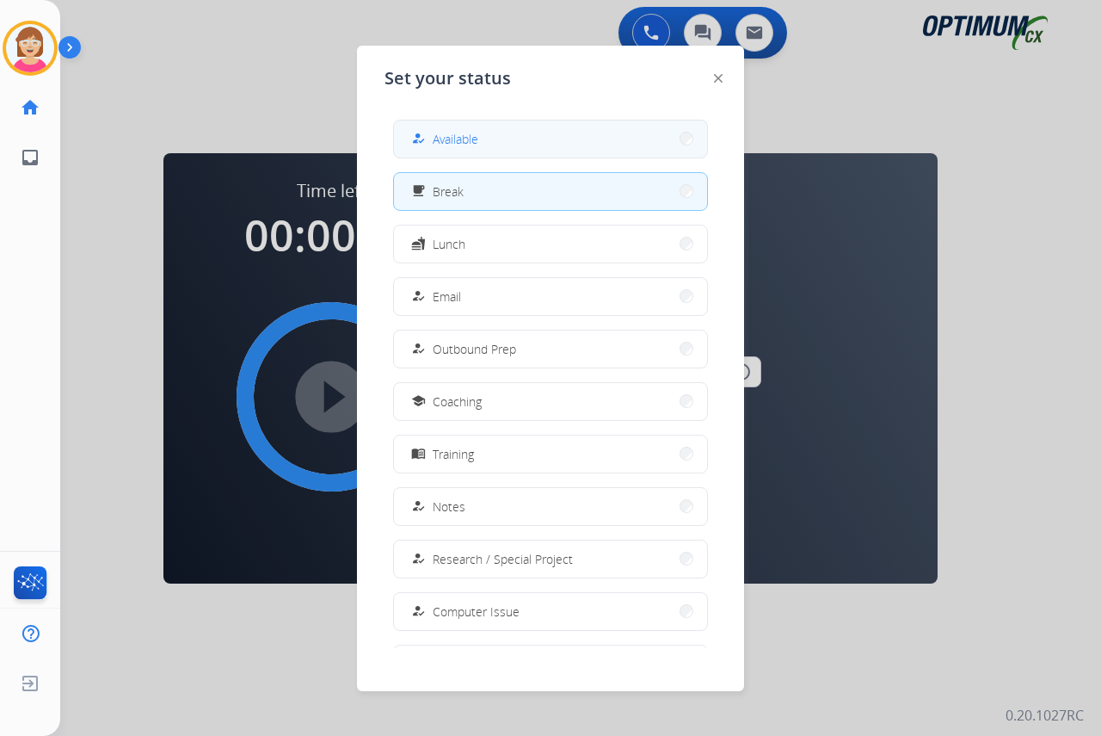
click at [460, 136] on span "Available" at bounding box center [456, 139] width 46 height 18
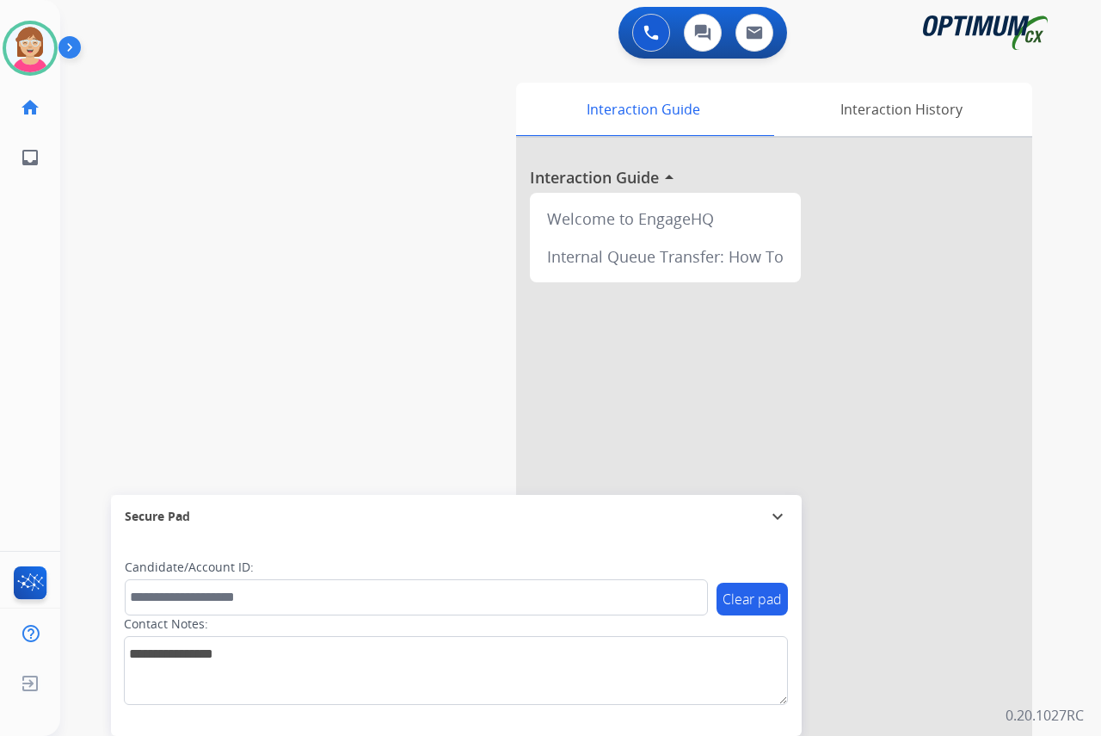
click at [26, 248] on div "Leanne Available Edit Avatar Agent: Leanne Routing Profile: OCX Training home H…" at bounding box center [30, 368] width 60 height 736
click at [46, 266] on div "Leanne Available Edit Avatar Agent: Leanne Routing Profile: OCX Training home H…" at bounding box center [30, 368] width 60 height 736
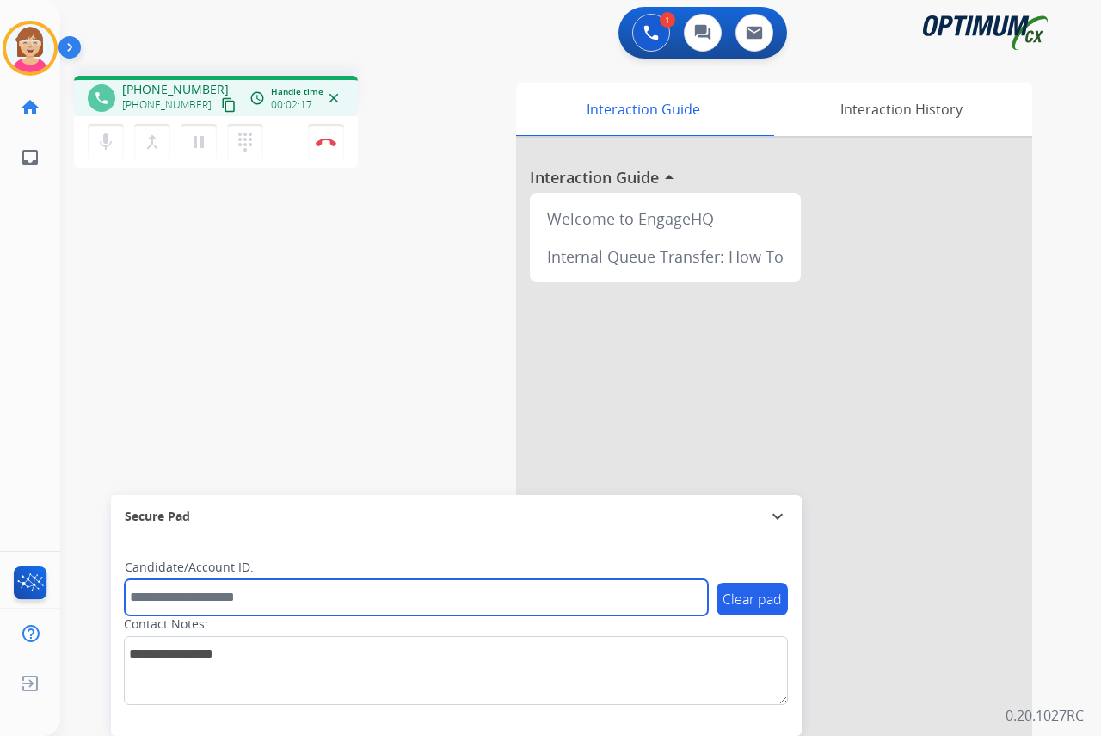
click at [160, 596] on input "text" at bounding box center [416, 597] width 583 height 36
type input "**********"
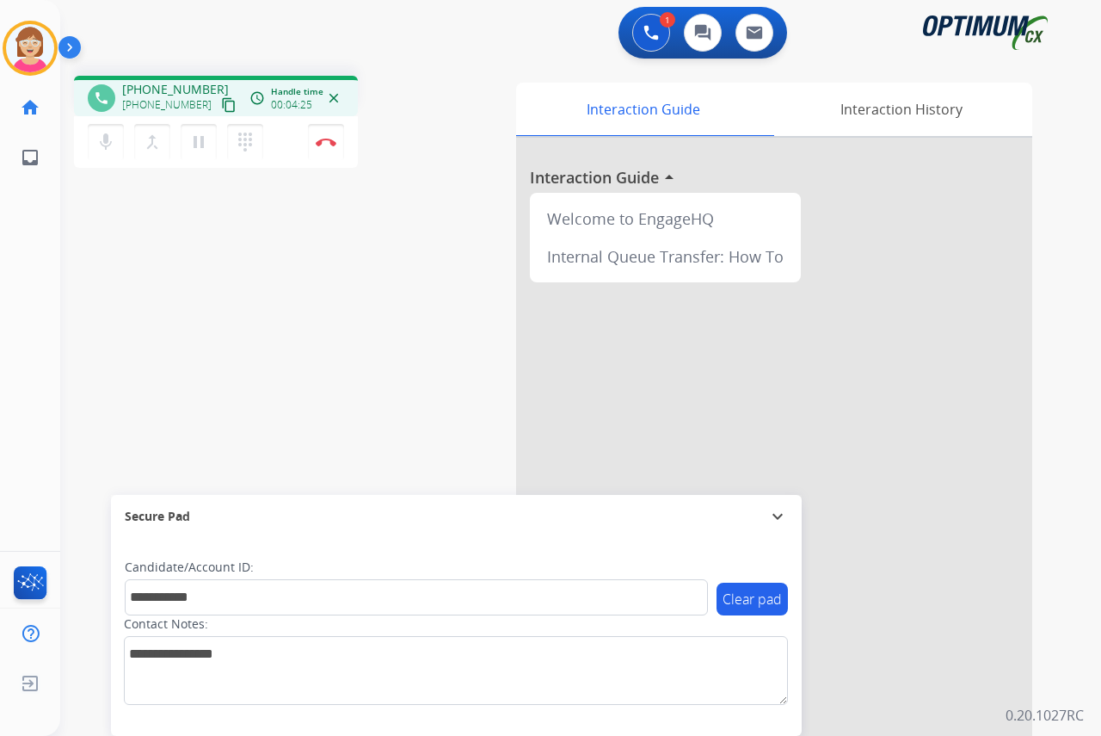
click at [32, 316] on div "Leanne Busy Edit Avatar Agent: Leanne Routing Profile: OCX Training home Home H…" at bounding box center [30, 368] width 60 height 736
click at [34, 226] on div "Leanne Busy Edit Avatar Agent: Leanne Routing Profile: OCX Training home Home H…" at bounding box center [30, 368] width 60 height 736
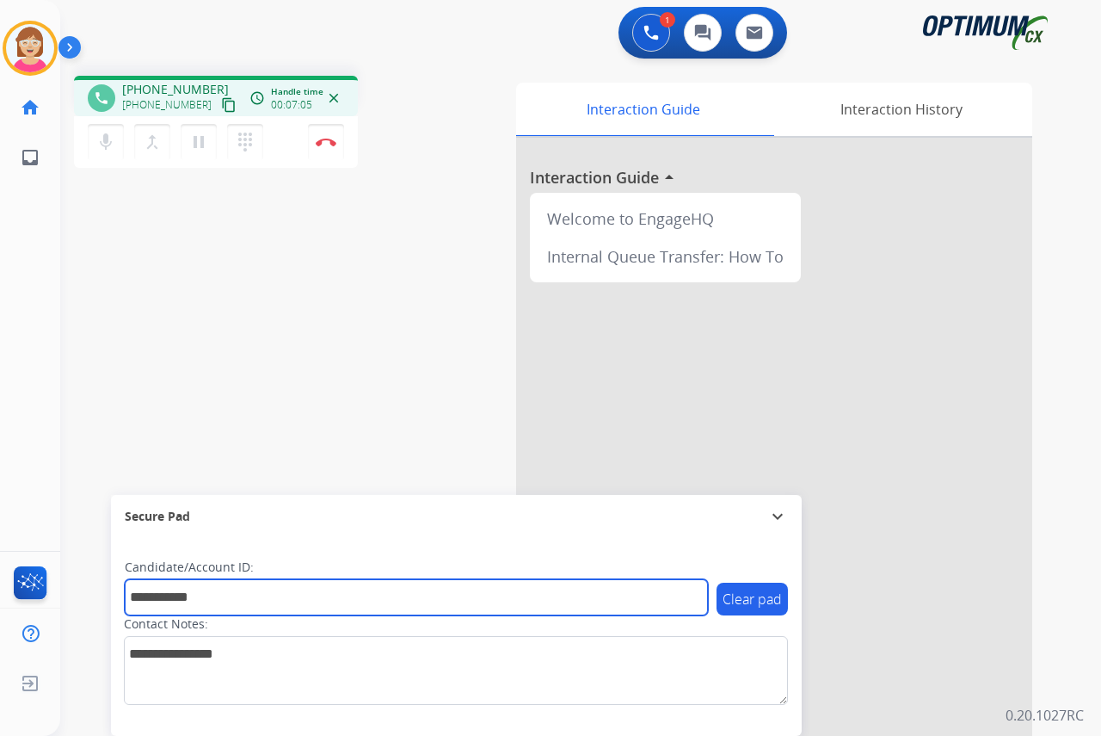
click at [221, 598] on input "**********" at bounding box center [416, 597] width 583 height 36
drag, startPoint x: 227, startPoint y: 596, endPoint x: 116, endPoint y: 595, distance: 111.0
click at [116, 595] on div "**********" at bounding box center [456, 637] width 691 height 198
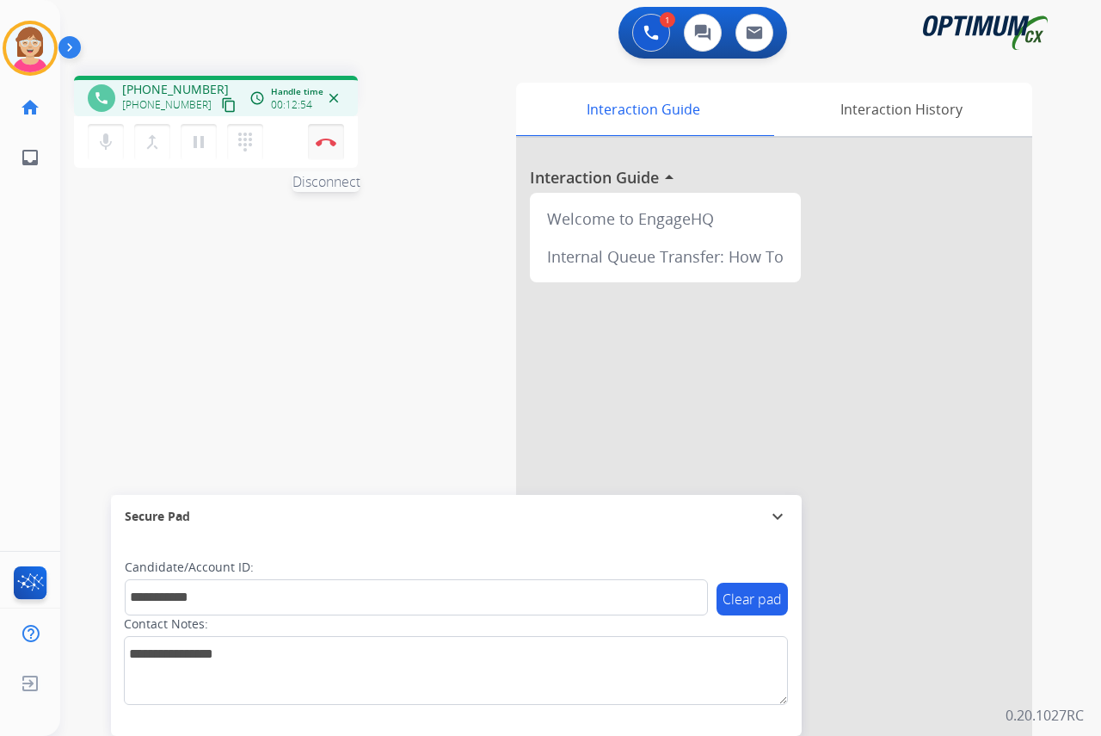
click at [326, 140] on img at bounding box center [326, 142] width 21 height 9
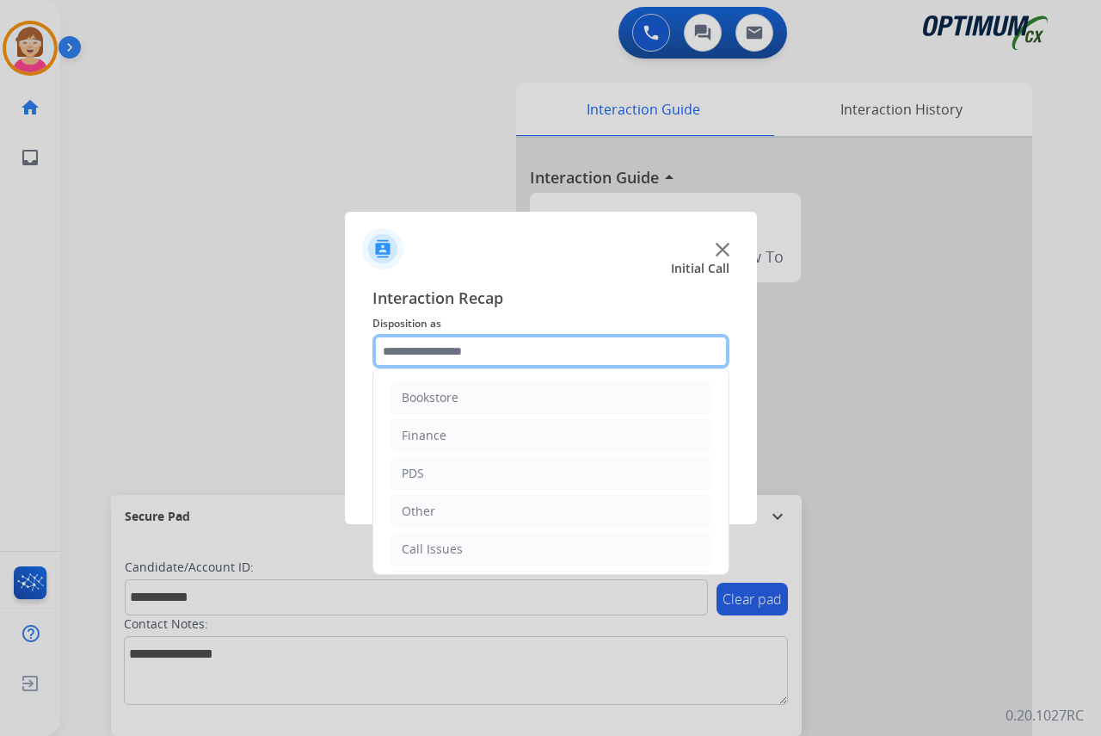
click at [395, 352] on input "text" at bounding box center [551, 351] width 357 height 34
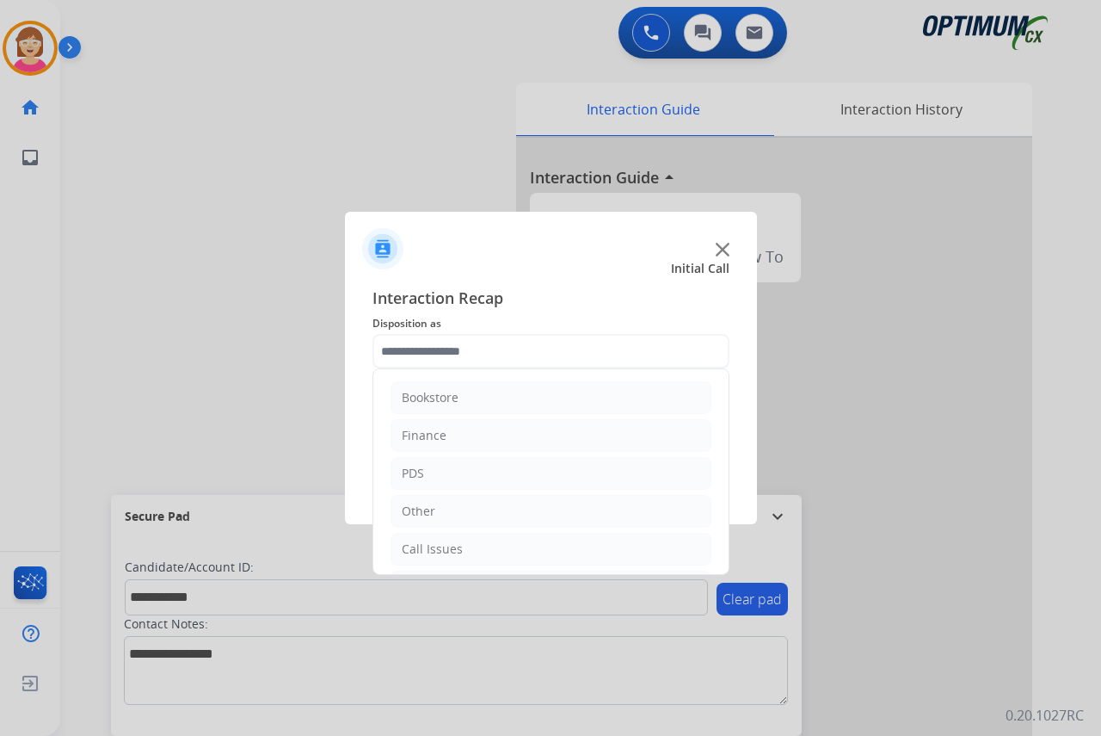
drag, startPoint x: 395, startPoint y: 352, endPoint x: 235, endPoint y: 354, distance: 160.0
click at [235, 354] on div at bounding box center [550, 368] width 1101 height 736
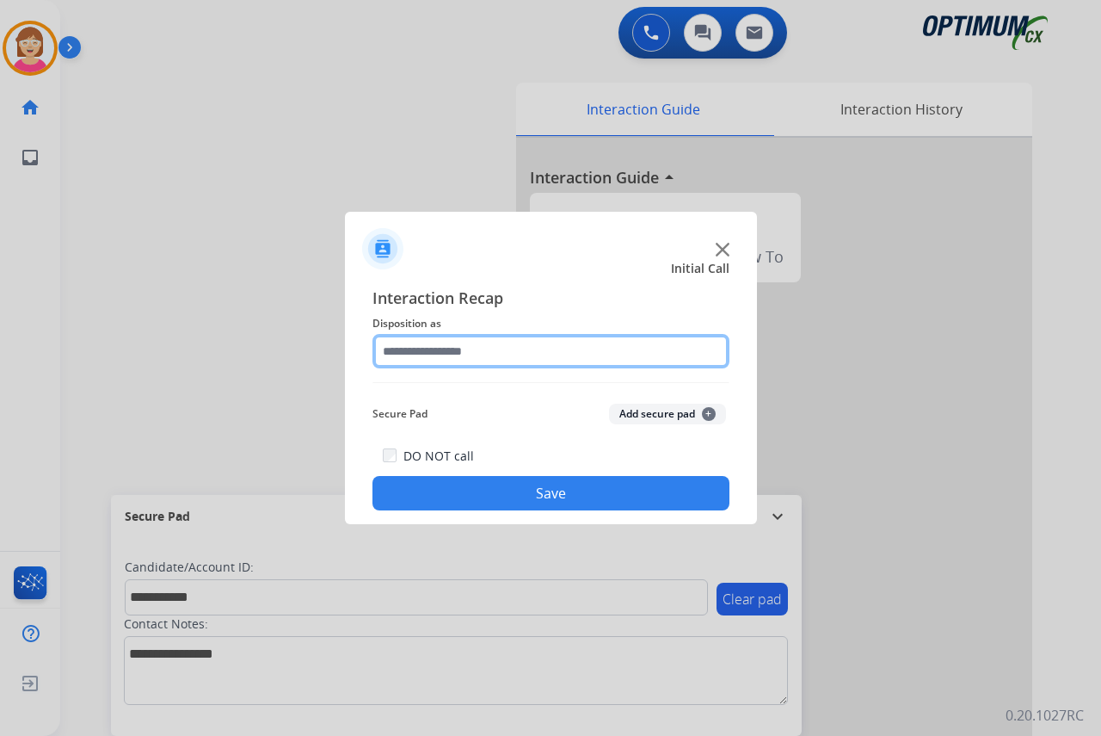
click at [413, 348] on input "text" at bounding box center [551, 351] width 357 height 34
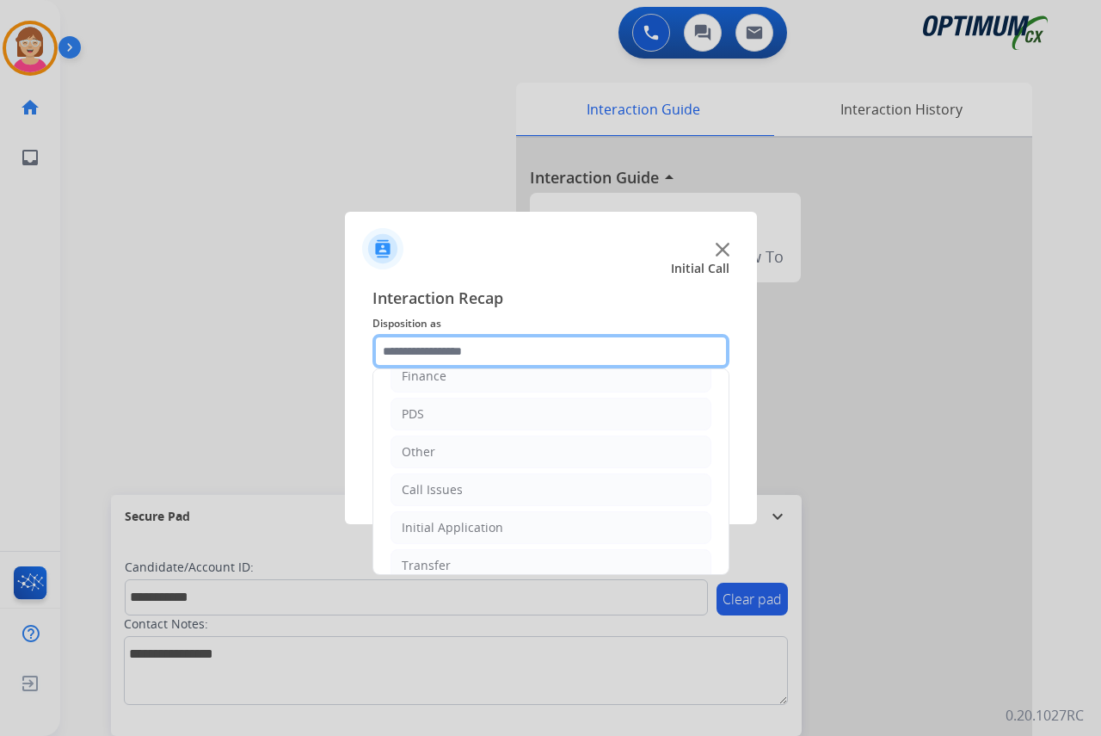
scroll to position [117, 0]
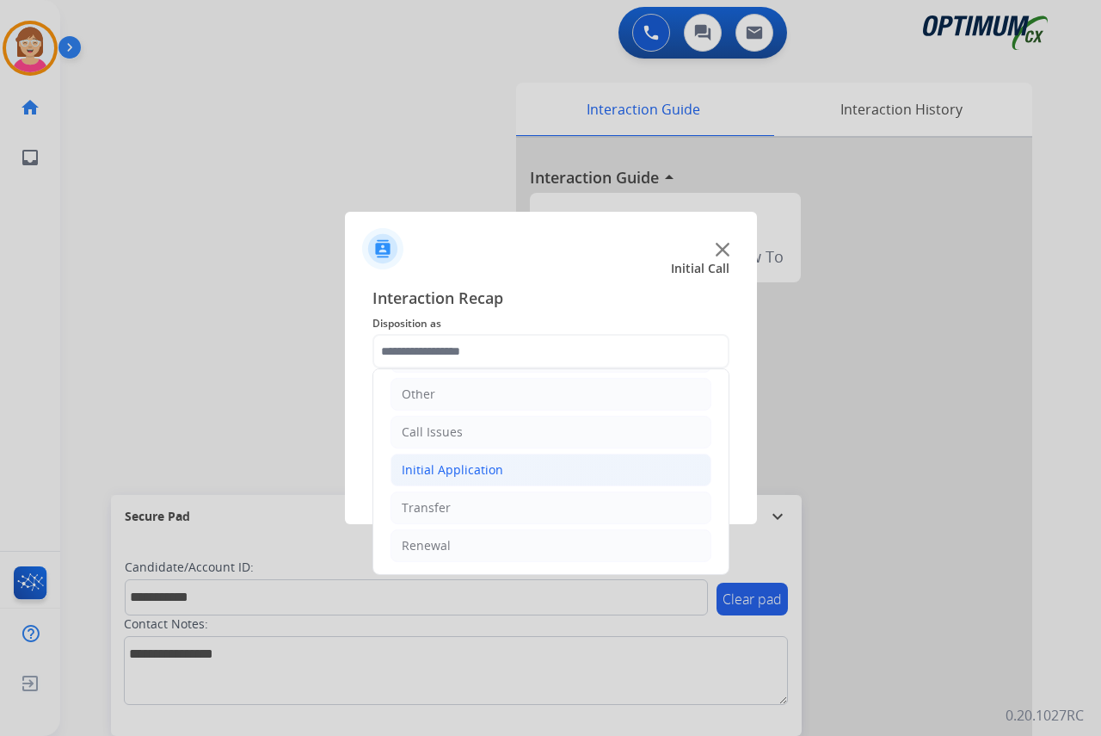
click at [477, 466] on div "Initial Application" at bounding box center [453, 469] width 102 height 17
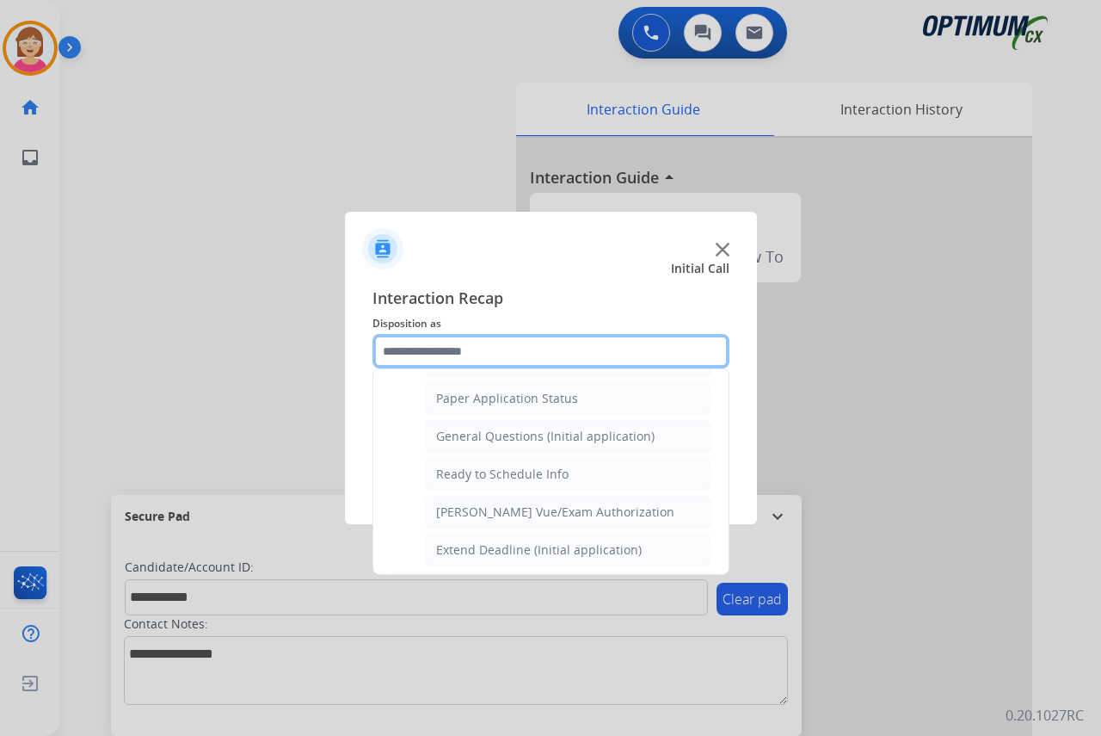
scroll to position [977, 0]
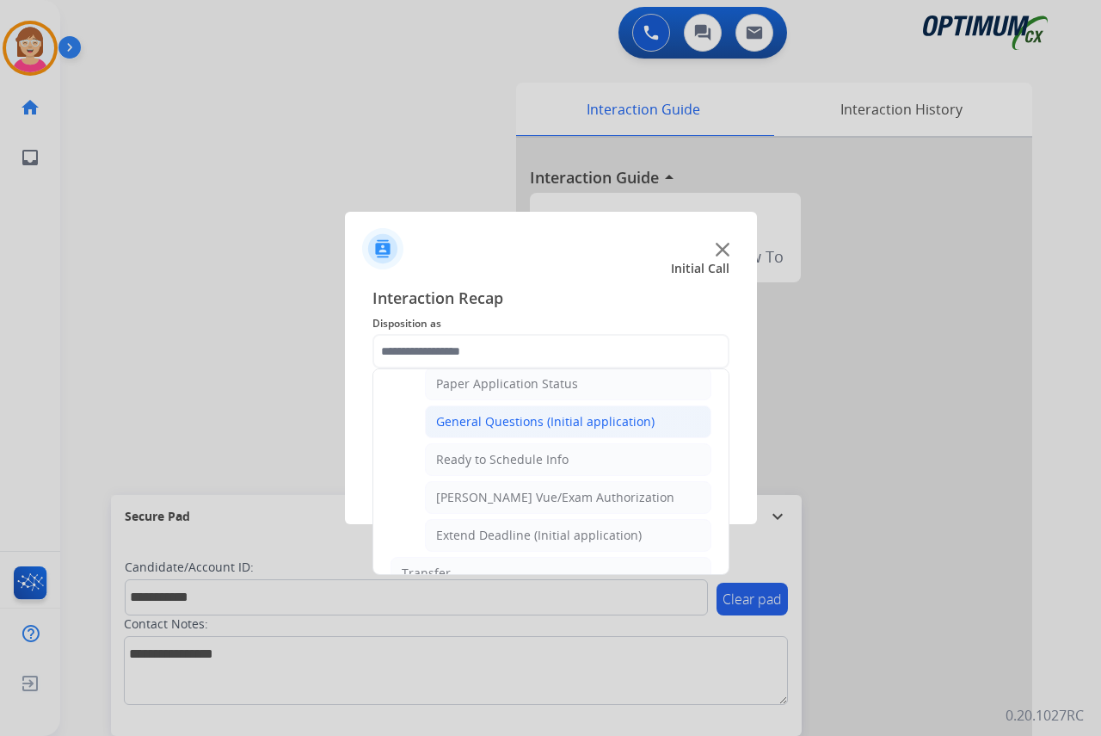
click at [522, 417] on div "General Questions (Initial application)" at bounding box center [545, 421] width 219 height 17
type input "**********"
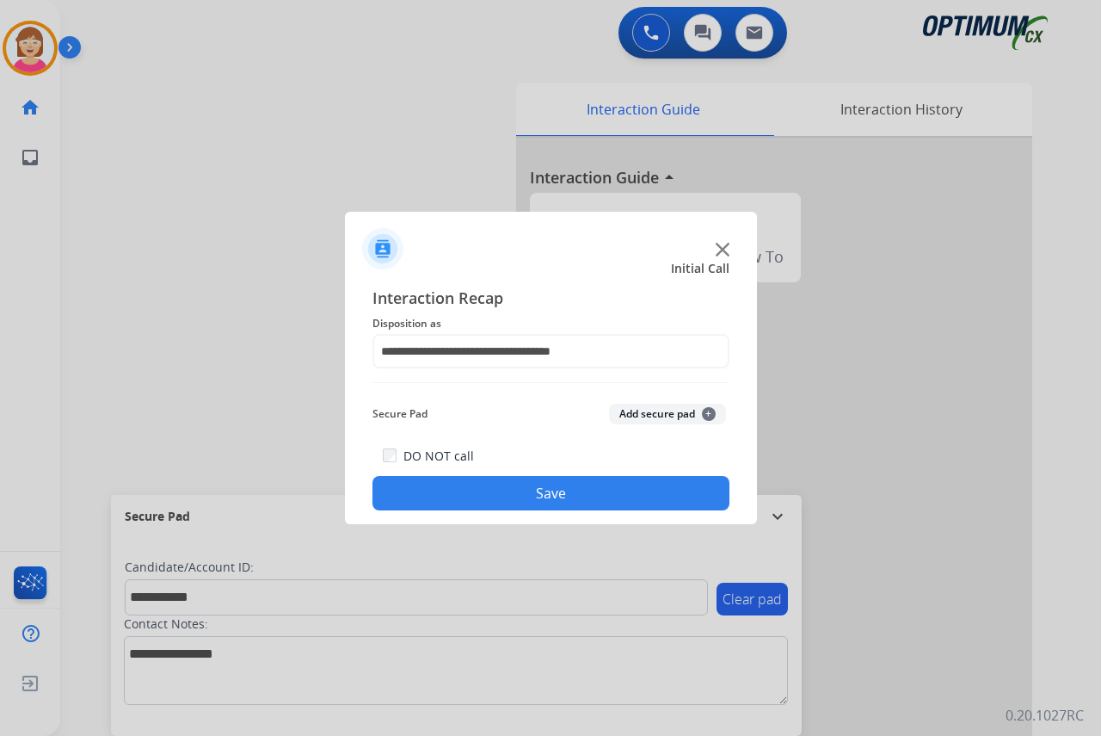
click at [710, 411] on span "+" at bounding box center [709, 414] width 14 height 14
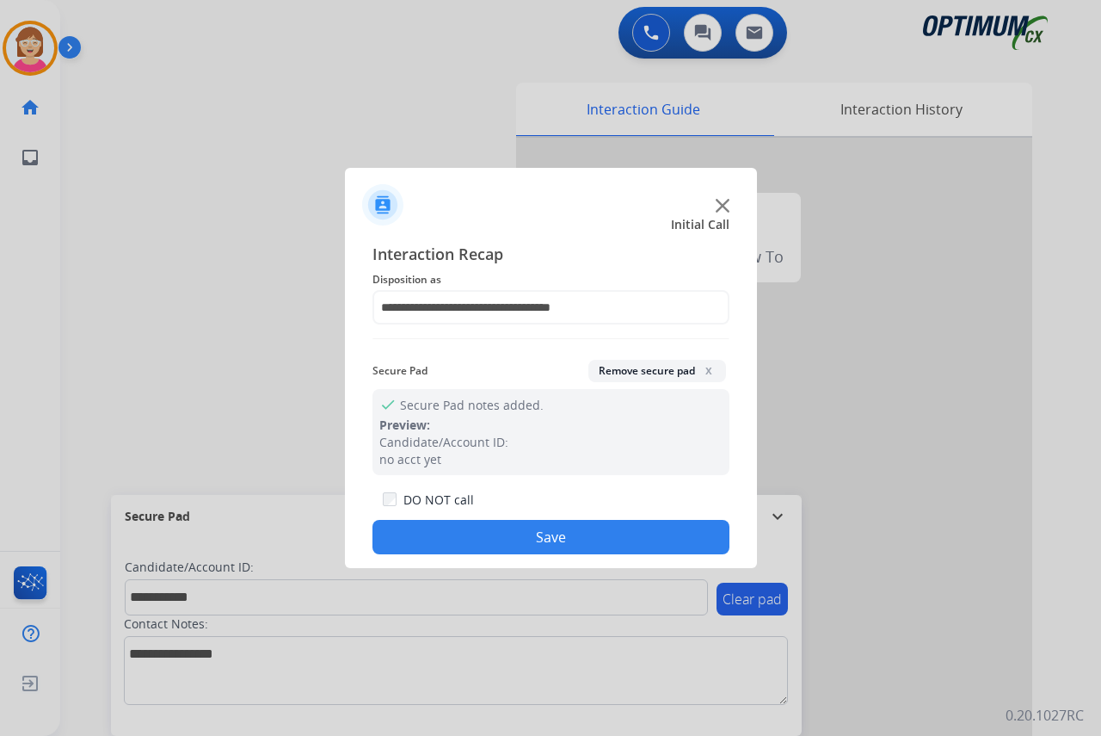
click at [410, 537] on button "Save" at bounding box center [551, 537] width 357 height 34
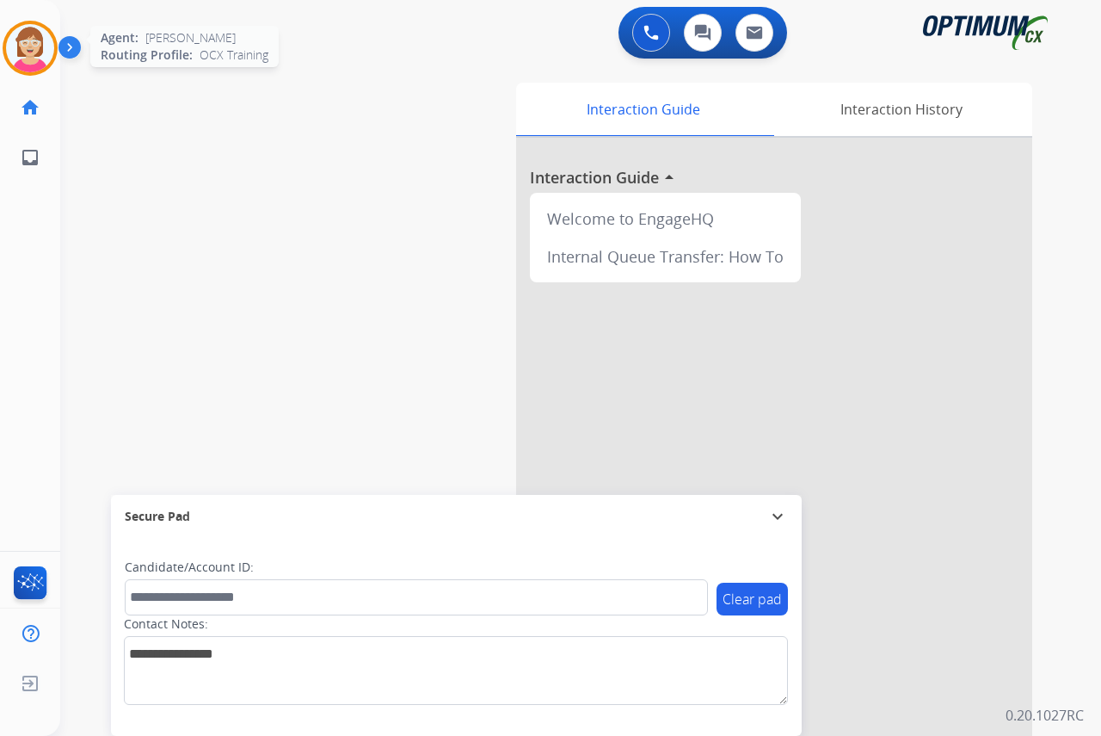
click at [34, 54] on img at bounding box center [30, 48] width 48 height 48
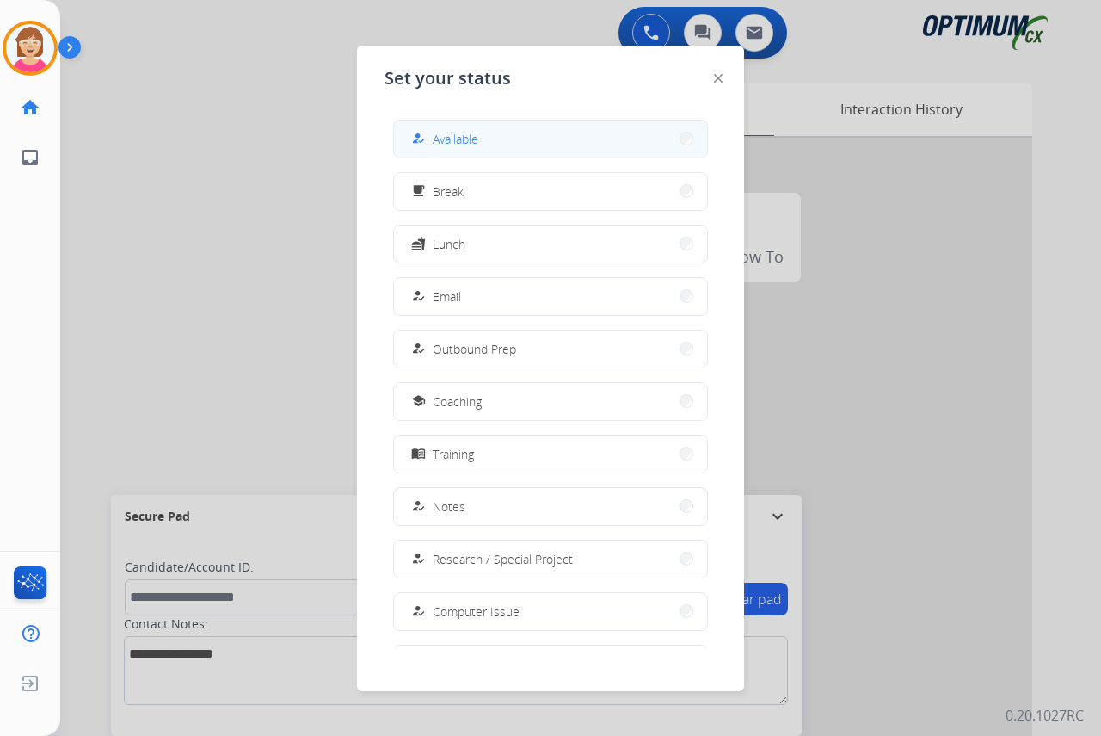
click at [483, 132] on button "how_to_reg Available" at bounding box center [550, 138] width 313 height 37
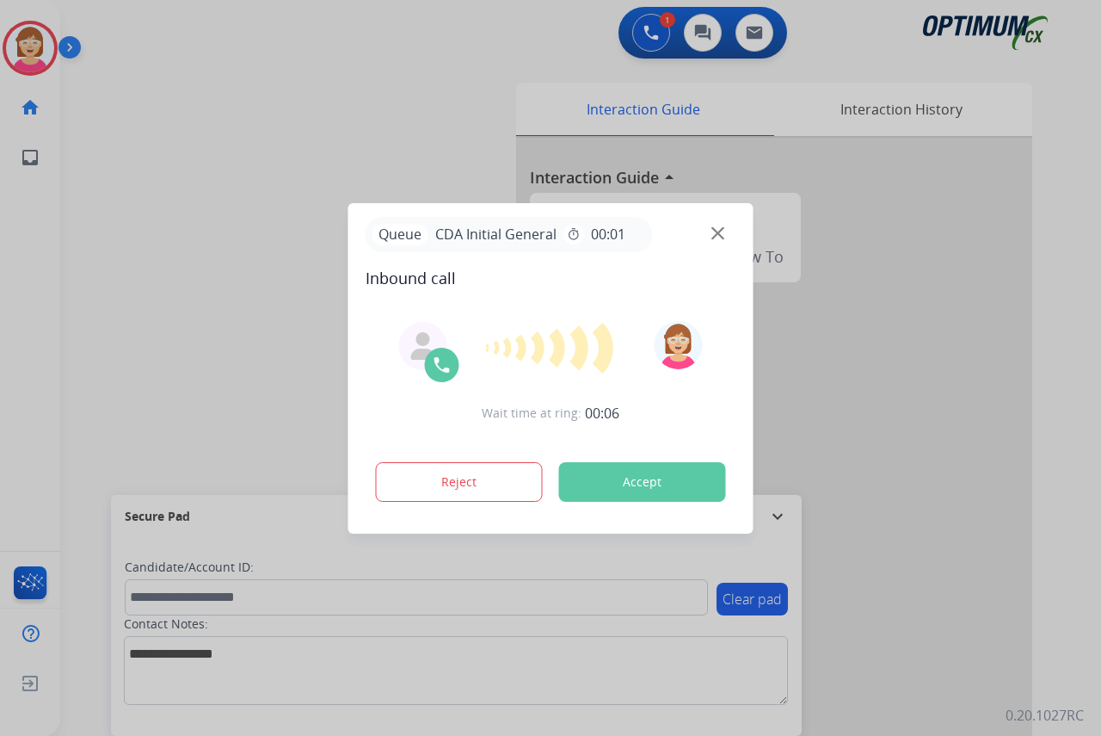
drag, startPoint x: 18, startPoint y: 292, endPoint x: 2, endPoint y: 310, distance: 24.4
click at [15, 296] on div at bounding box center [550, 368] width 1101 height 736
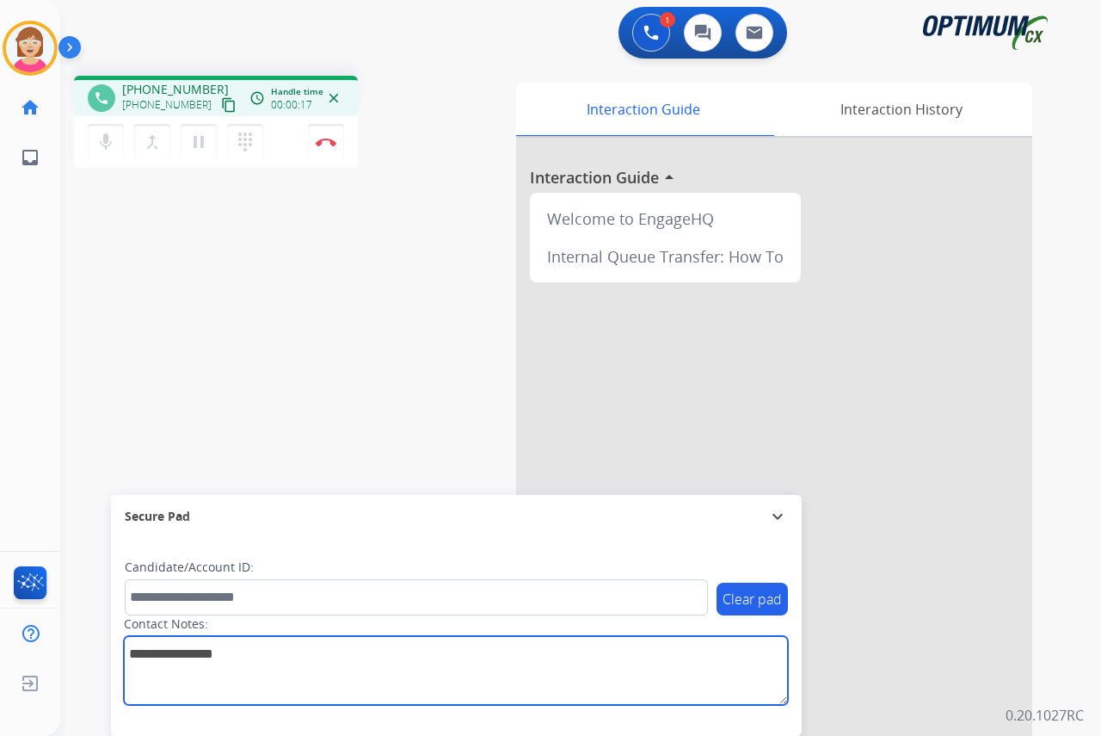
click at [154, 655] on textarea at bounding box center [456, 670] width 664 height 69
type textarea "*******"
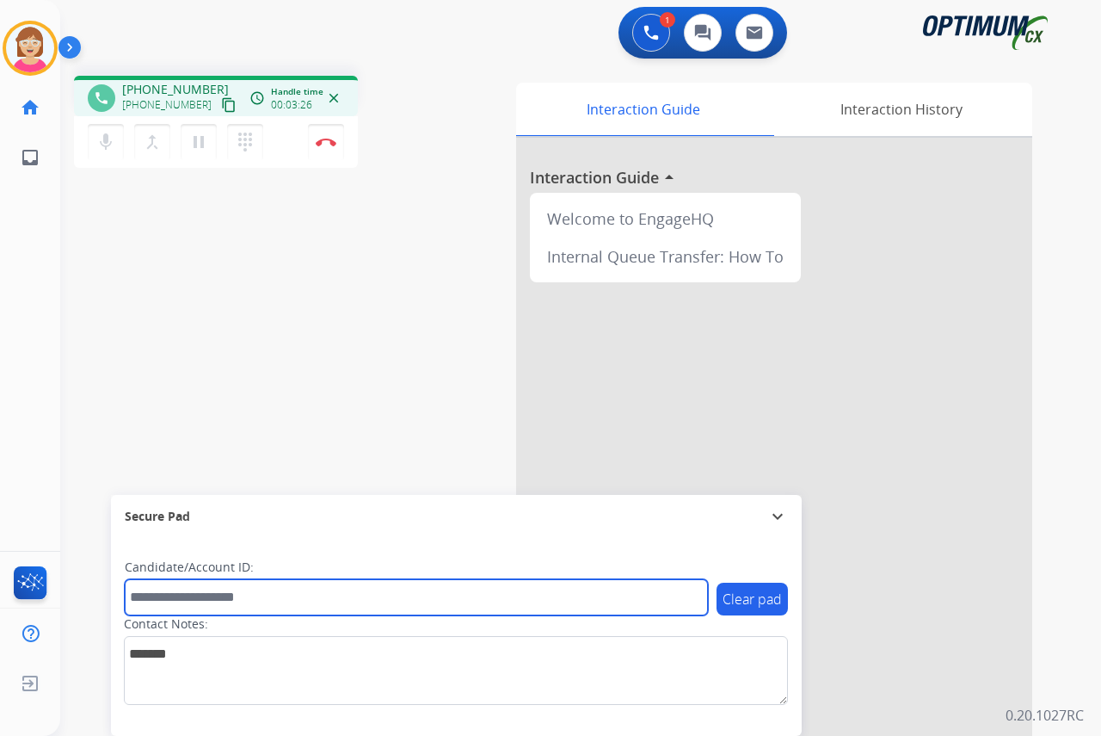
click at [162, 593] on input "text" at bounding box center [416, 597] width 583 height 36
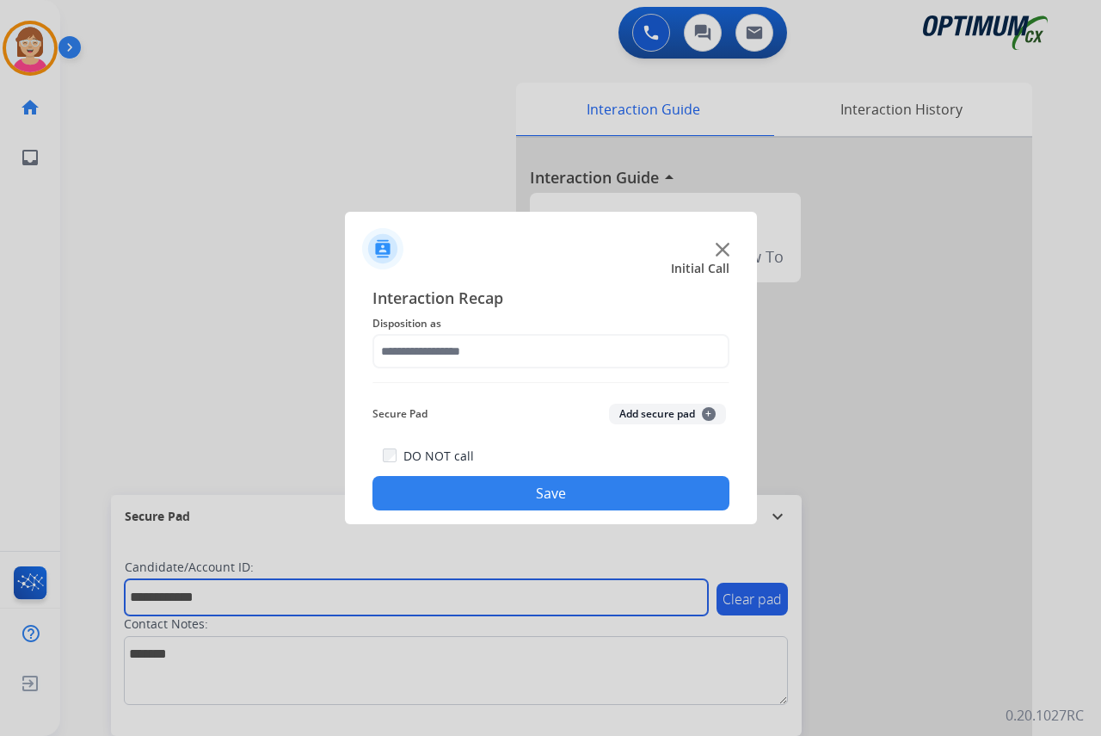
type input "**********"
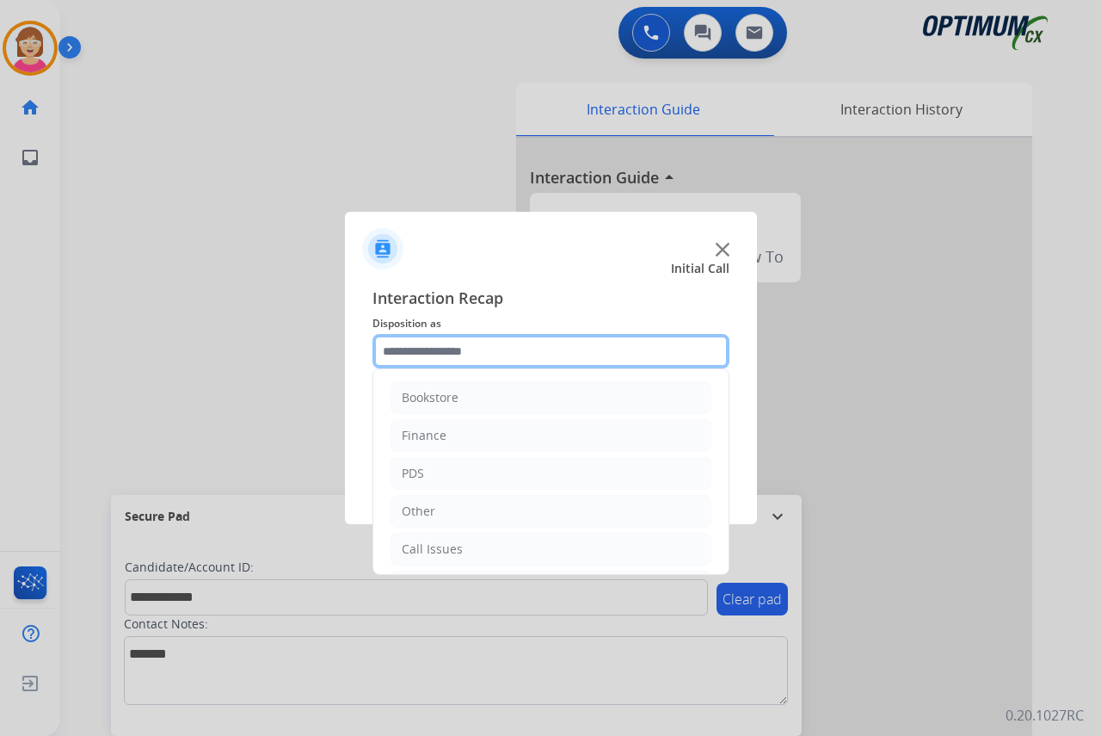
click at [418, 353] on input "text" at bounding box center [551, 351] width 357 height 34
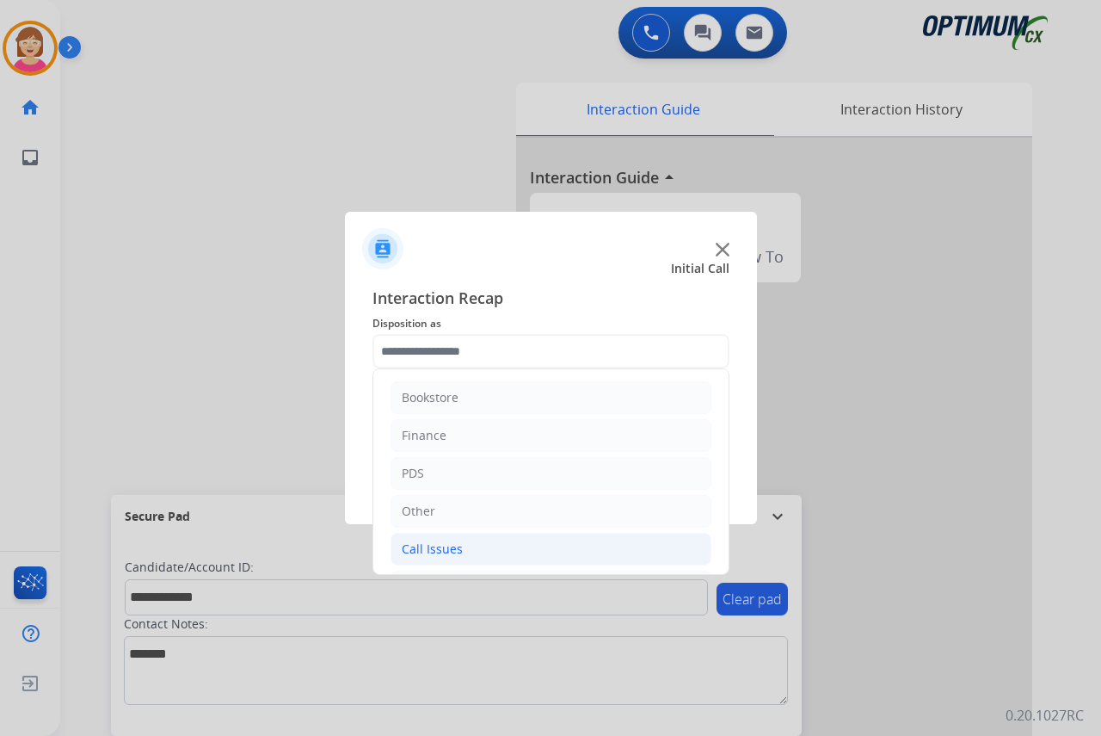
click at [440, 549] on div "Call Issues" at bounding box center [432, 548] width 61 height 17
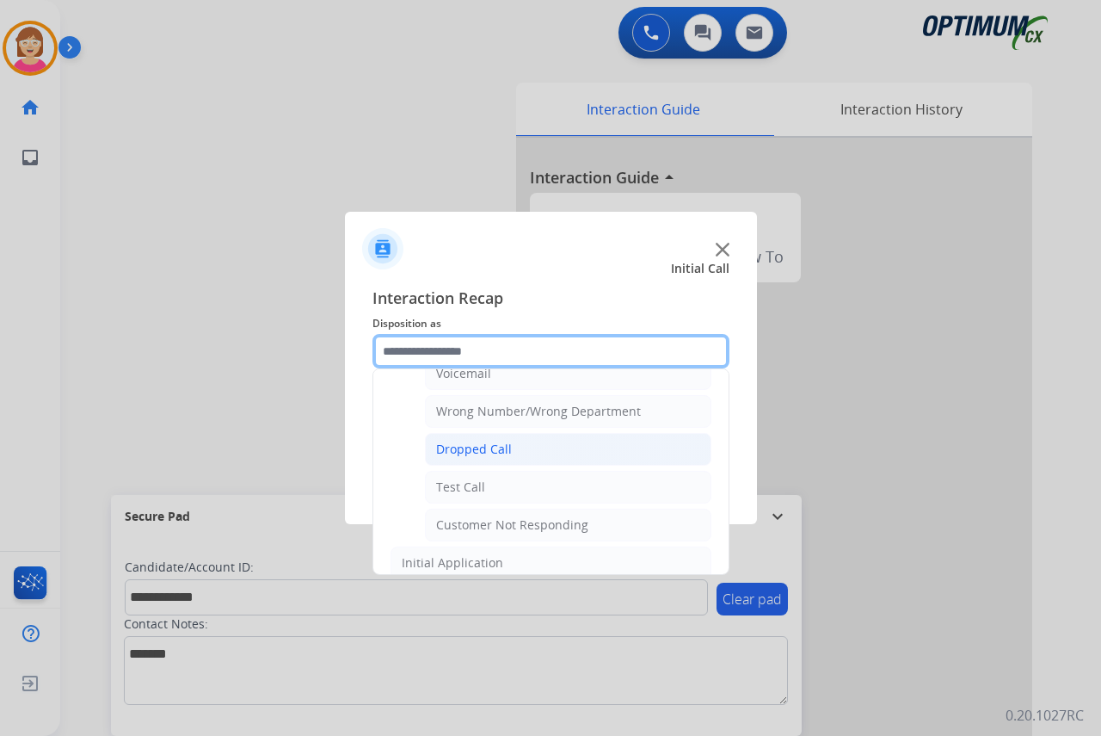
scroll to position [172, 0]
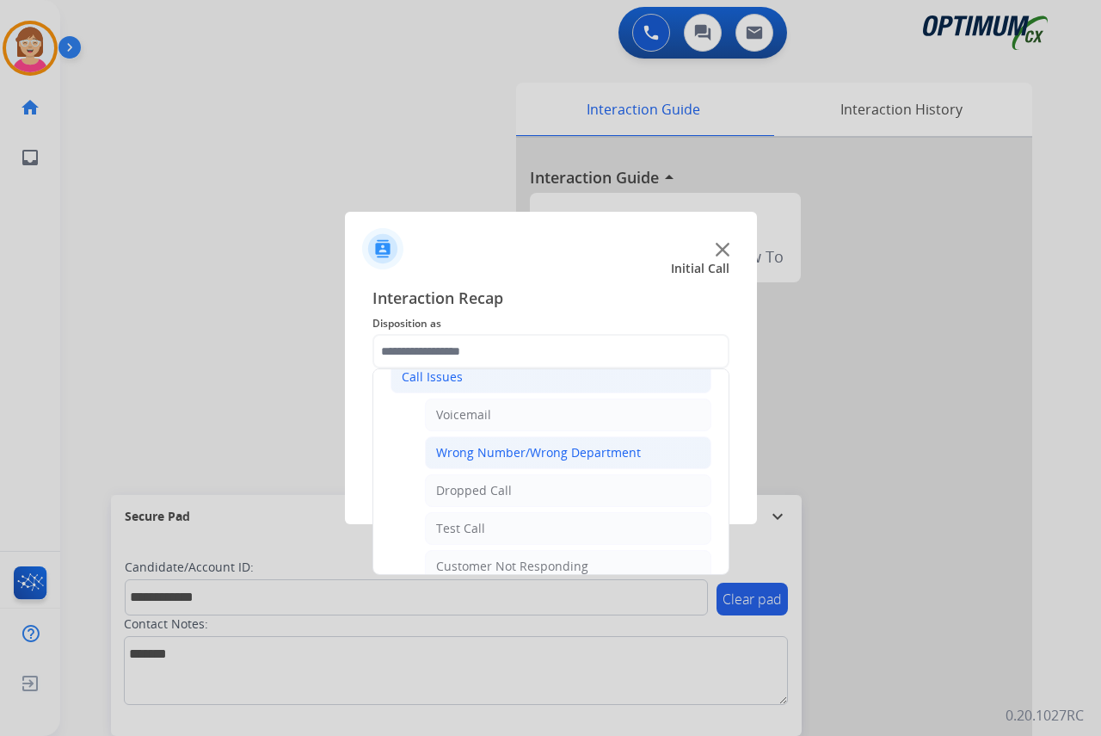
click at [478, 449] on div "Wrong Number/Wrong Department" at bounding box center [538, 452] width 205 height 17
type input "**********"
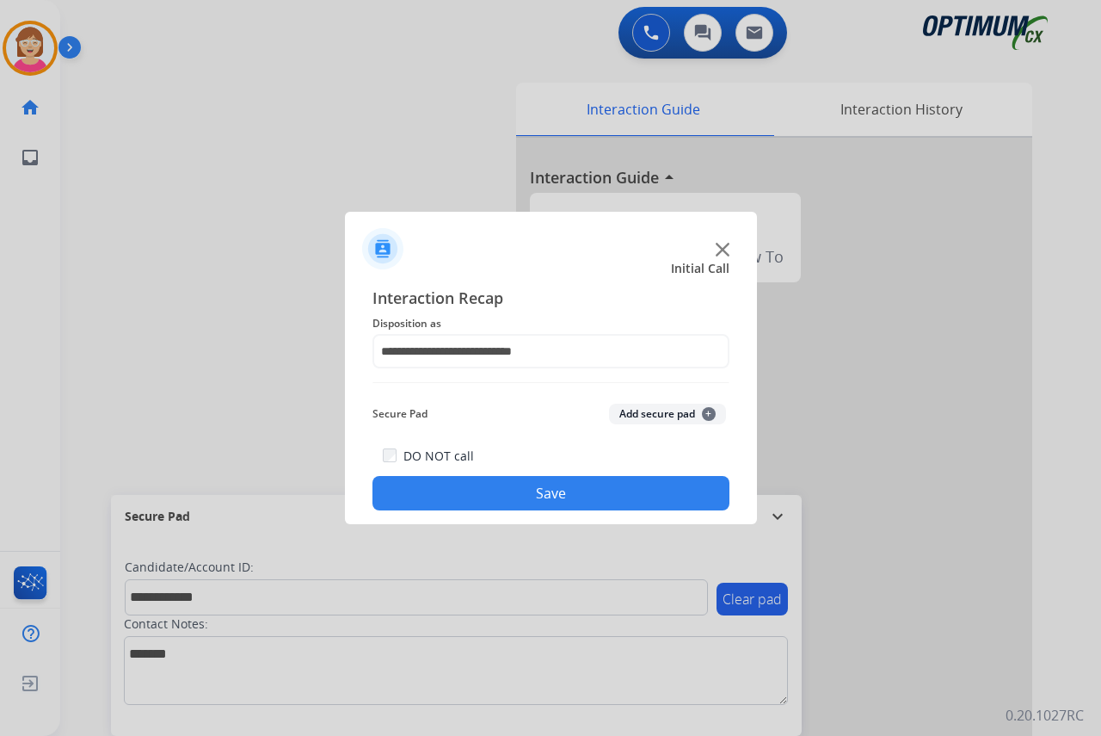
click at [707, 414] on span "+" at bounding box center [709, 414] width 14 height 14
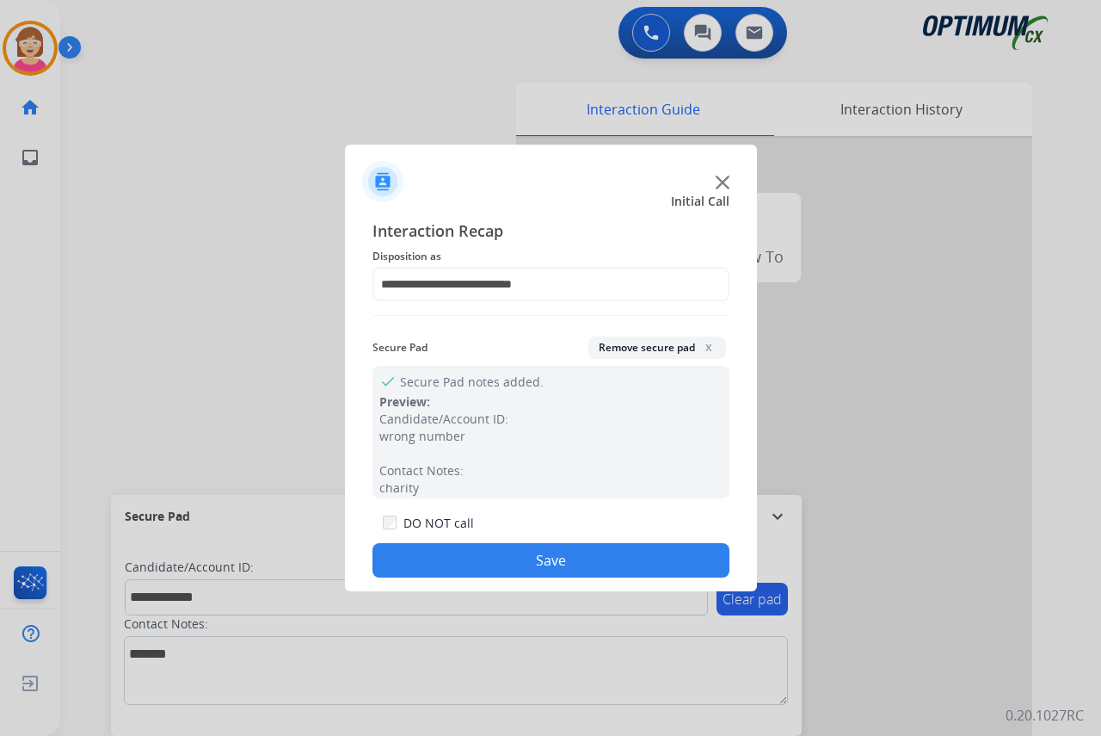
click at [444, 560] on button "Save" at bounding box center [551, 560] width 357 height 34
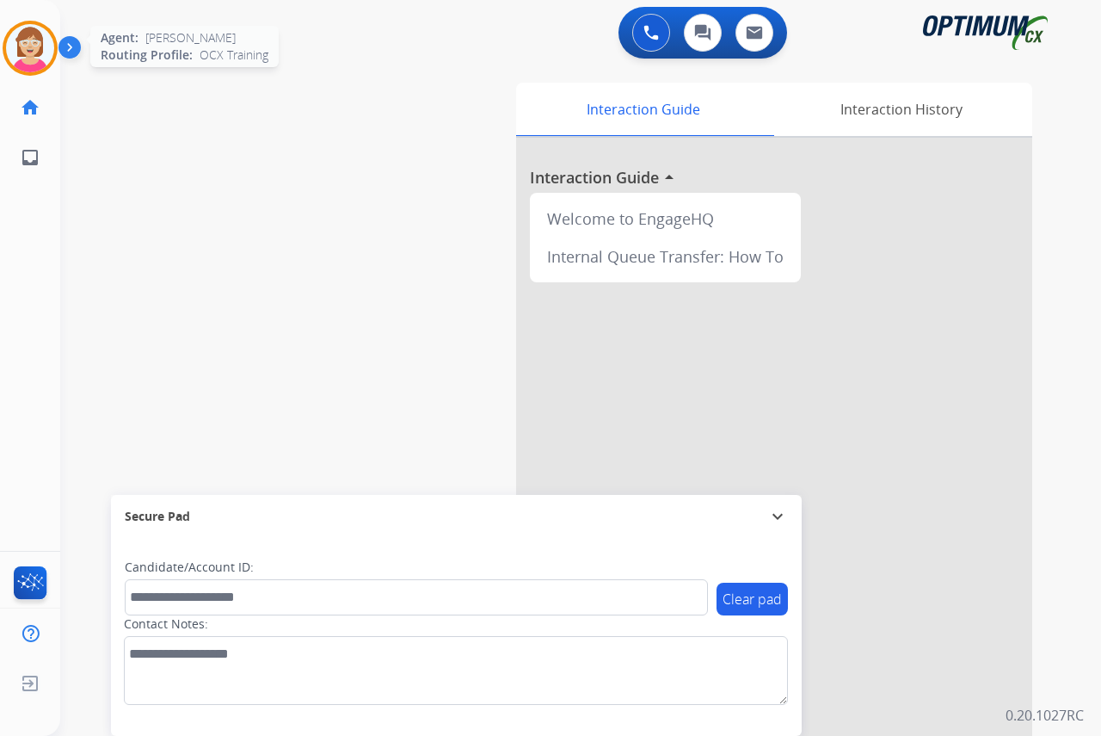
click at [14, 46] on img at bounding box center [30, 48] width 48 height 48
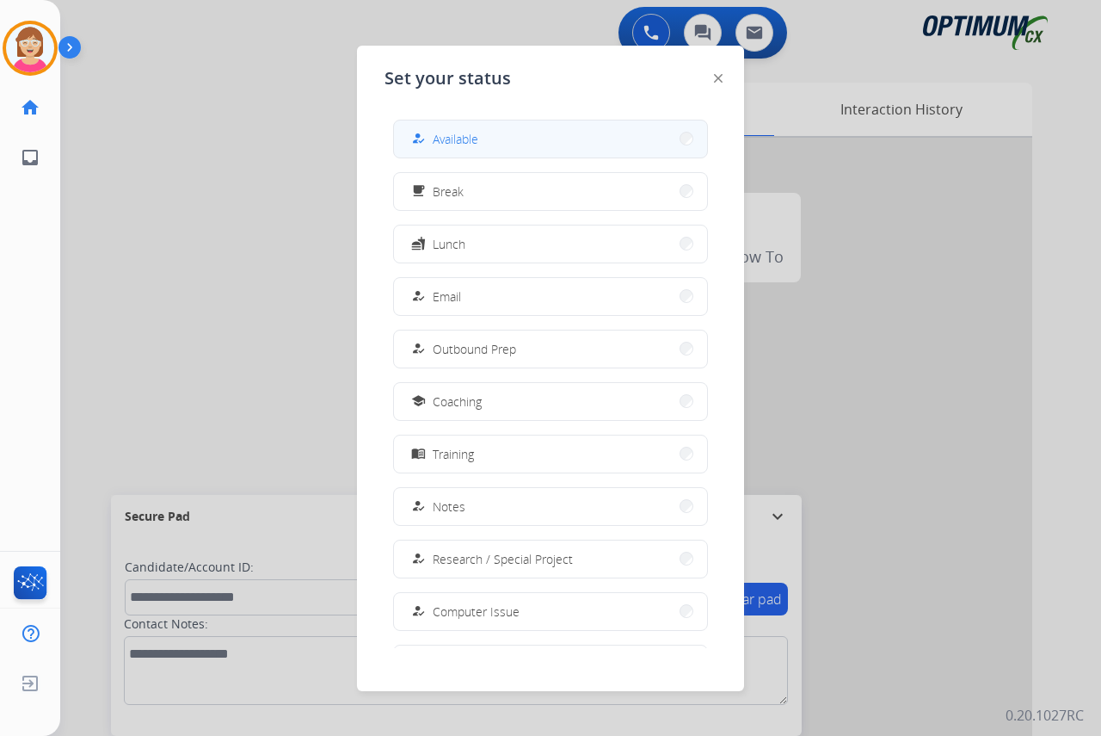
click at [453, 142] on span "Available" at bounding box center [456, 139] width 46 height 18
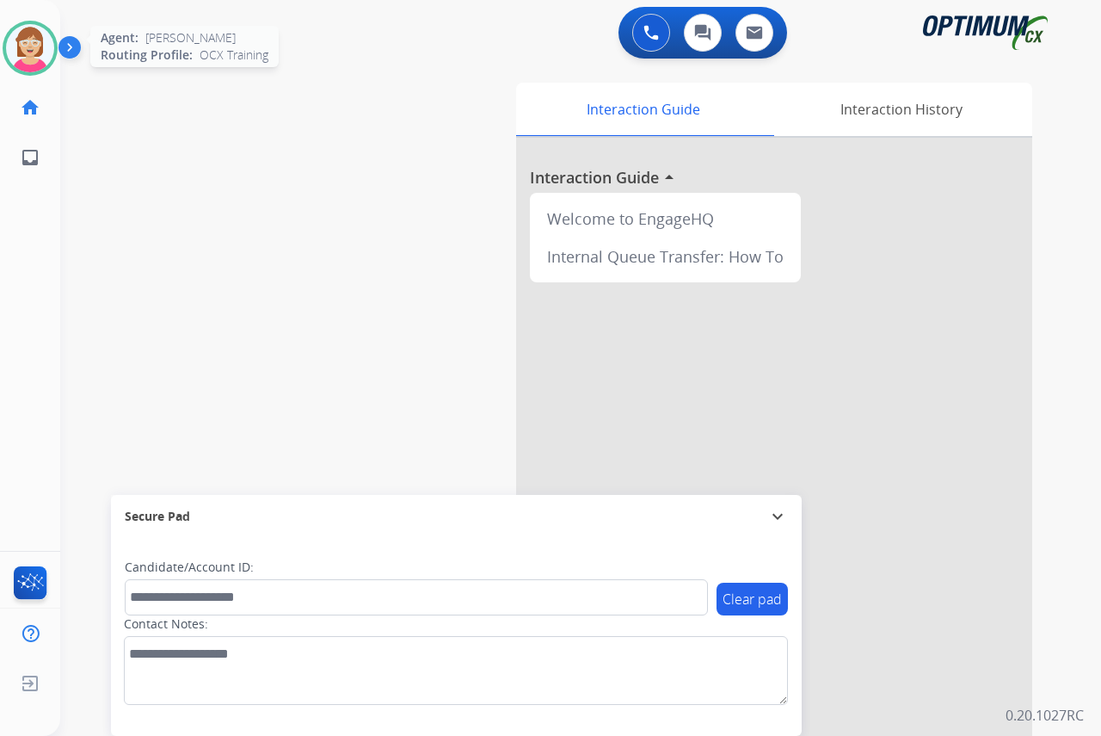
click at [23, 48] on img at bounding box center [30, 48] width 48 height 48
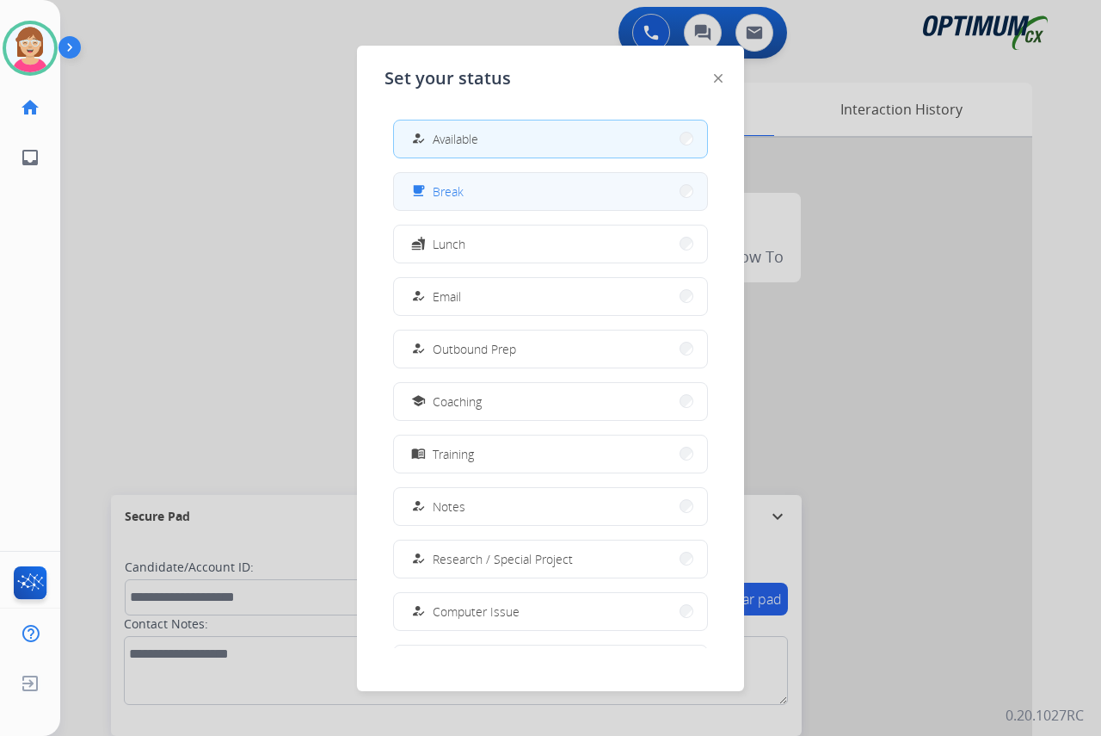
click at [502, 191] on button "free_breakfast Break" at bounding box center [550, 191] width 313 height 37
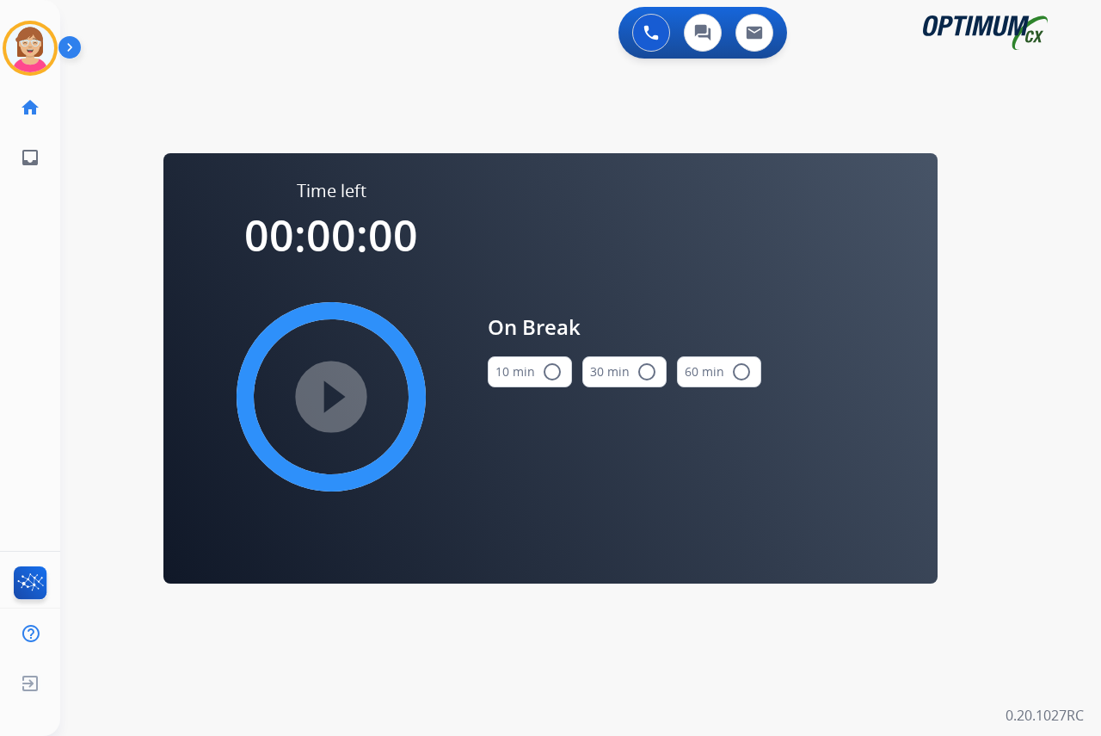
click at [552, 373] on mat-icon "radio_button_unchecked" at bounding box center [552, 371] width 21 height 21
click at [326, 391] on mat-icon "play_circle_filled" at bounding box center [331, 396] width 21 height 21
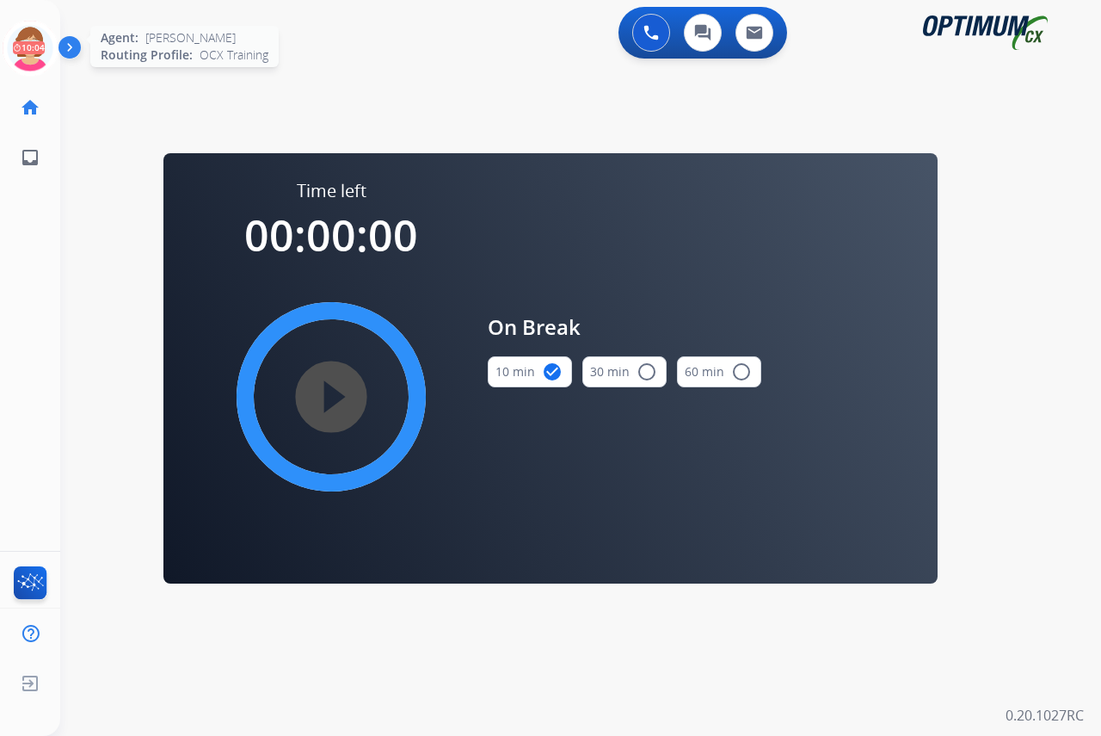
click at [21, 34] on icon at bounding box center [31, 49] width 56 height 56
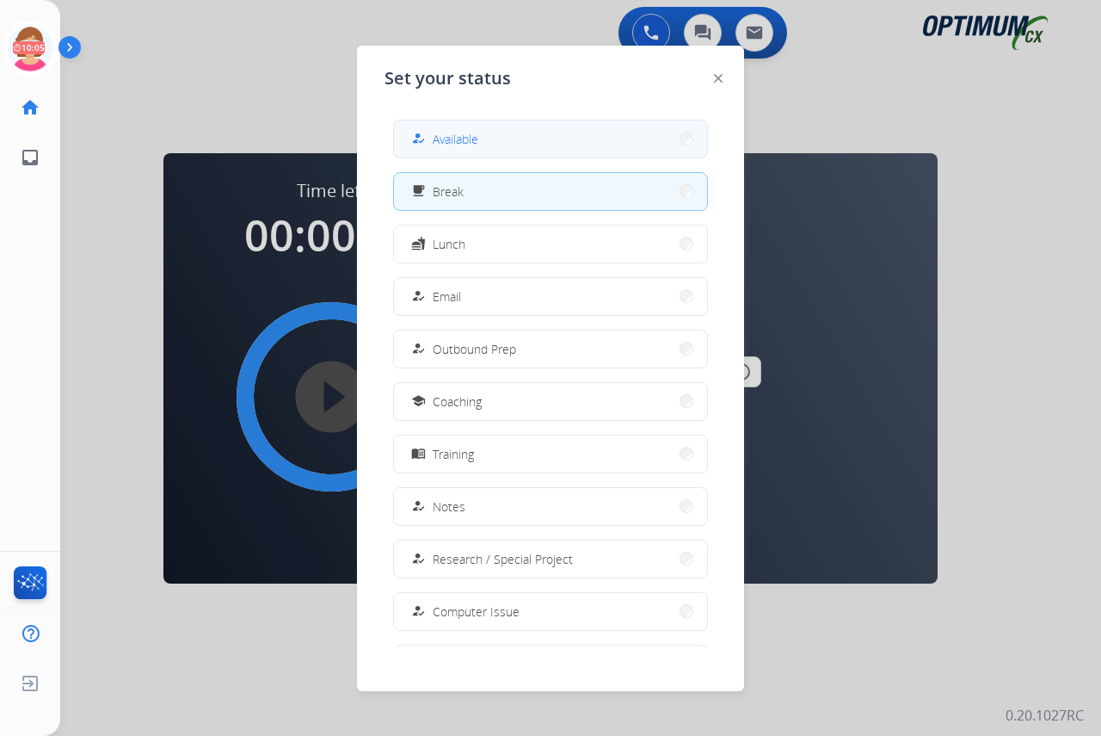
click at [452, 136] on span "Available" at bounding box center [456, 139] width 46 height 18
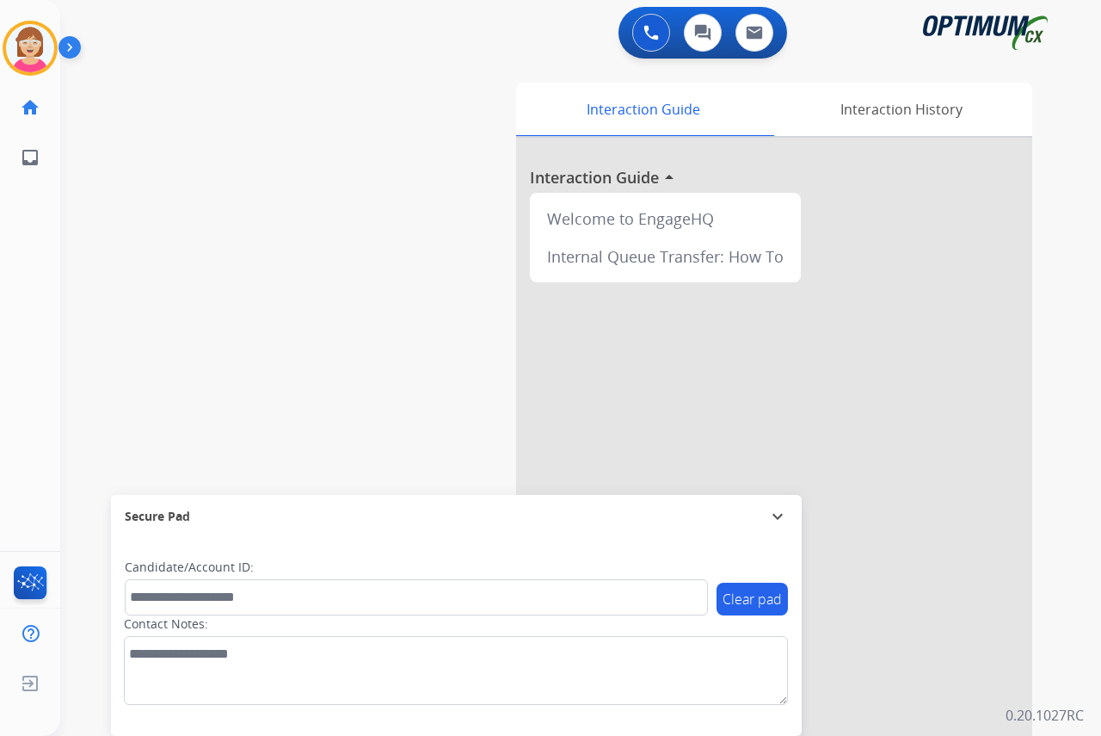
click at [38, 227] on div "Leanne Available Edit Avatar Agent: Leanne Routing Profile: OCX Training home H…" at bounding box center [30, 368] width 60 height 736
click at [37, 277] on div "Leanne Available Edit Avatar Agent: Leanne Routing Profile: OCX Training home H…" at bounding box center [30, 368] width 60 height 736
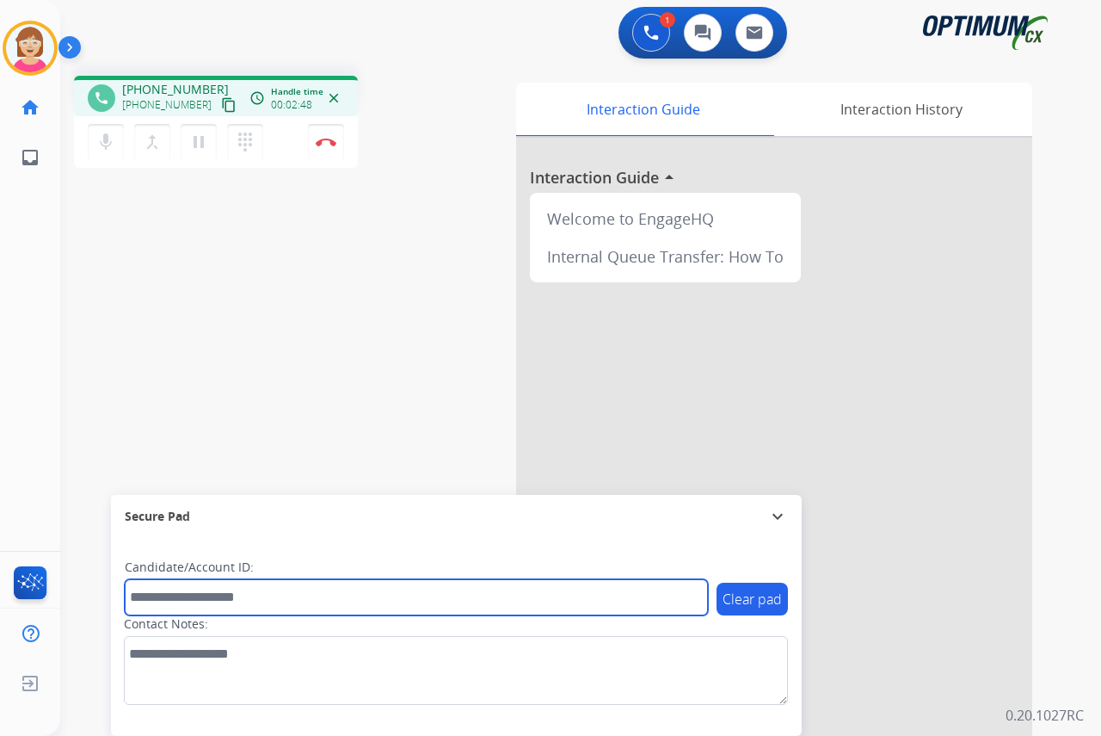
drag, startPoint x: 164, startPoint y: 594, endPoint x: 145, endPoint y: 605, distance: 22.0
click at [159, 596] on input "text" at bounding box center [416, 597] width 583 height 36
type input "*******"
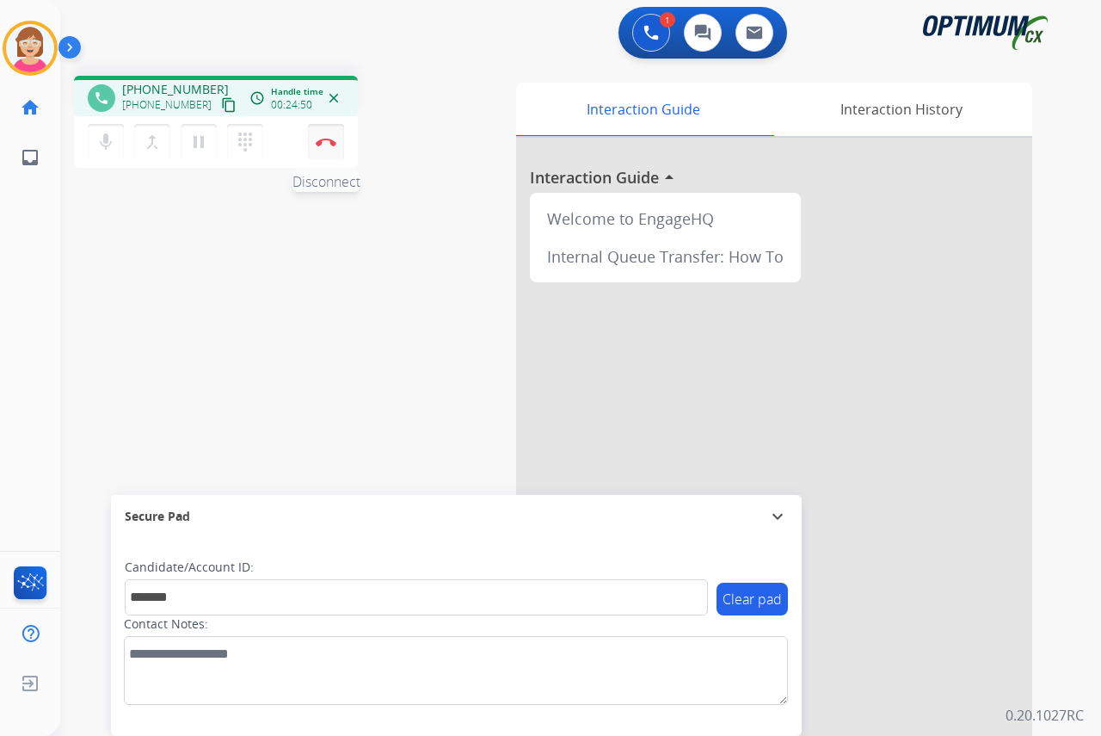
click at [324, 141] on img at bounding box center [326, 142] width 21 height 9
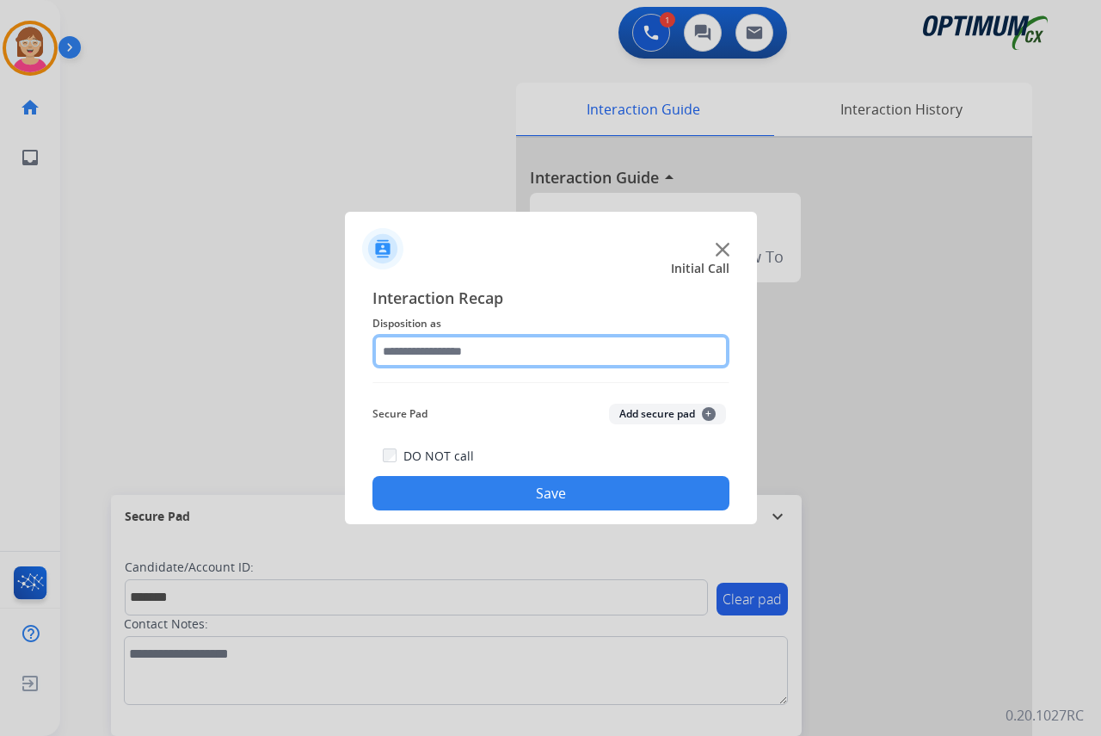
click at [410, 351] on input "text" at bounding box center [551, 351] width 357 height 34
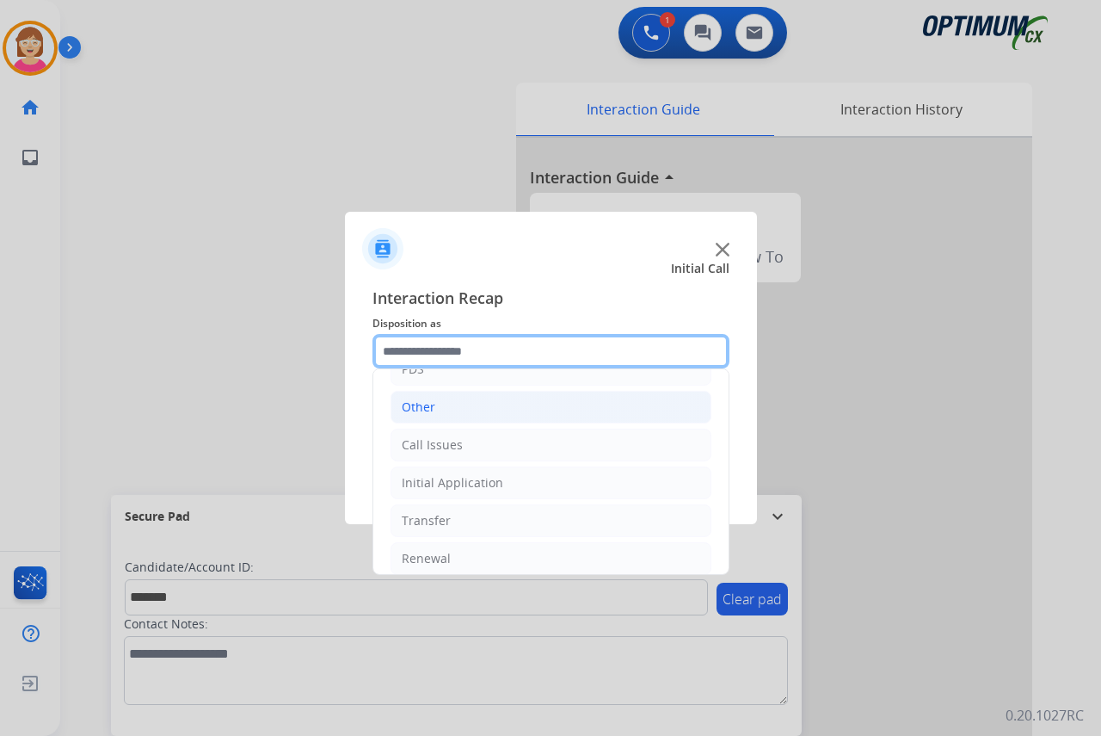
scroll to position [117, 0]
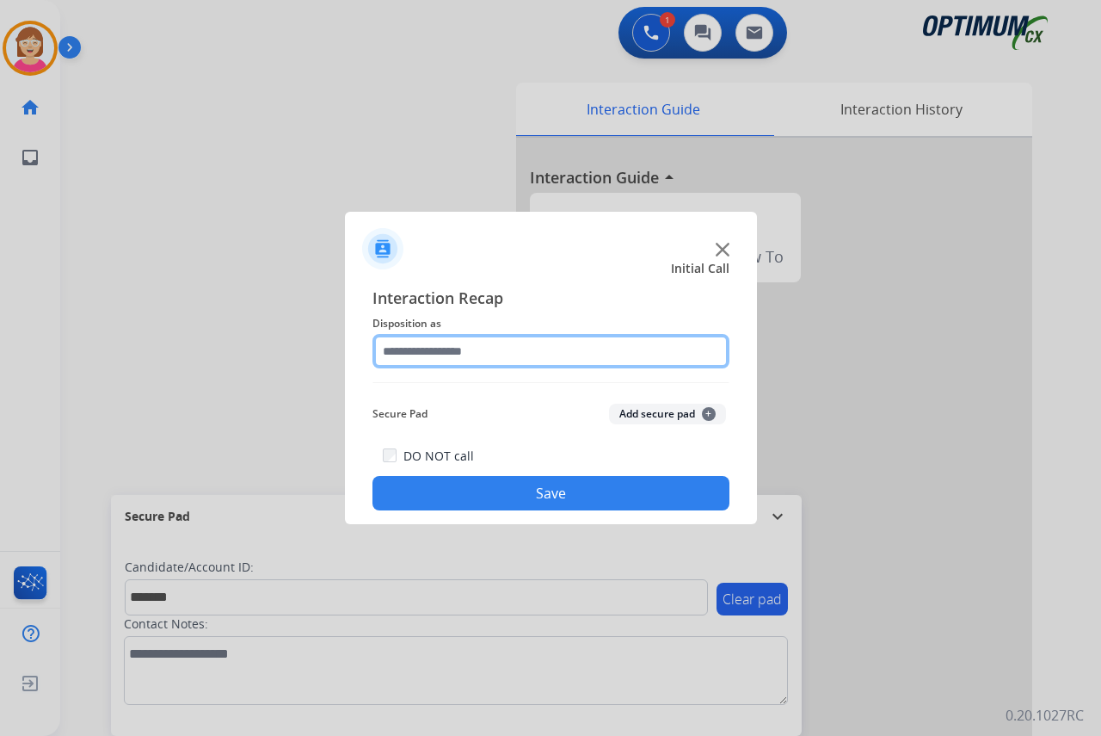
drag, startPoint x: 435, startPoint y: 473, endPoint x: 411, endPoint y: 345, distance: 130.4
click at [411, 345] on input "text" at bounding box center [551, 351] width 357 height 34
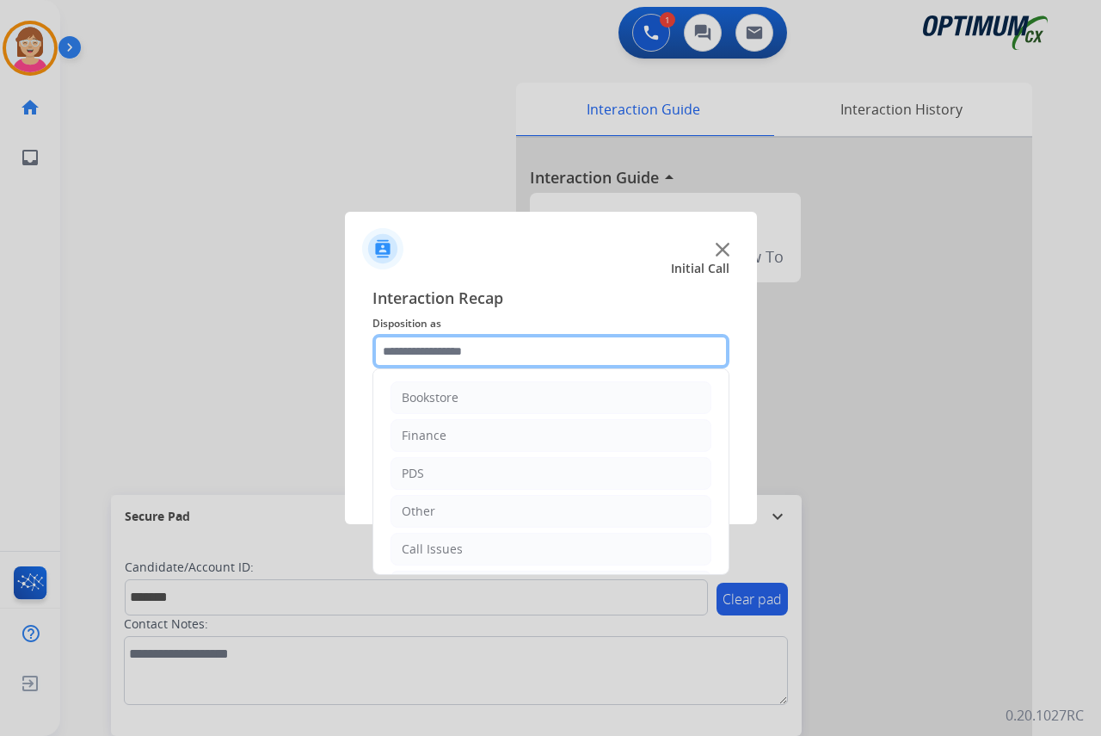
drag, startPoint x: 473, startPoint y: 470, endPoint x: 413, endPoint y: 345, distance: 138.5
click at [413, 345] on input "text" at bounding box center [551, 351] width 357 height 34
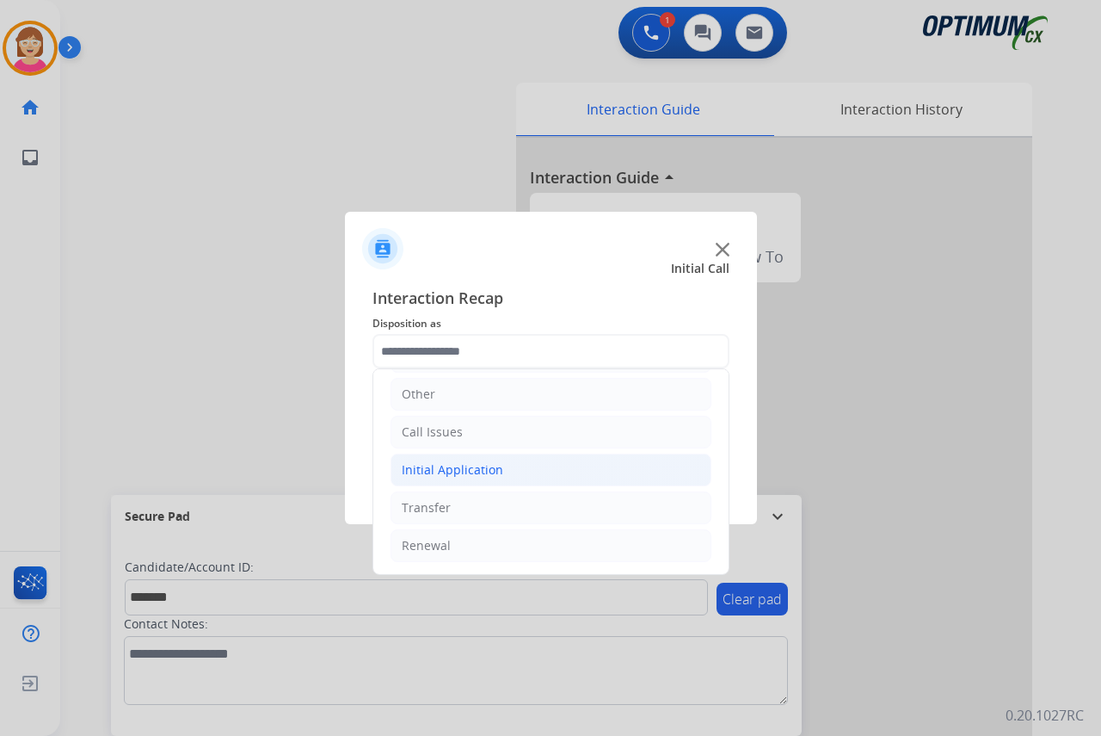
click at [467, 468] on div "Initial Application" at bounding box center [453, 469] width 102 height 17
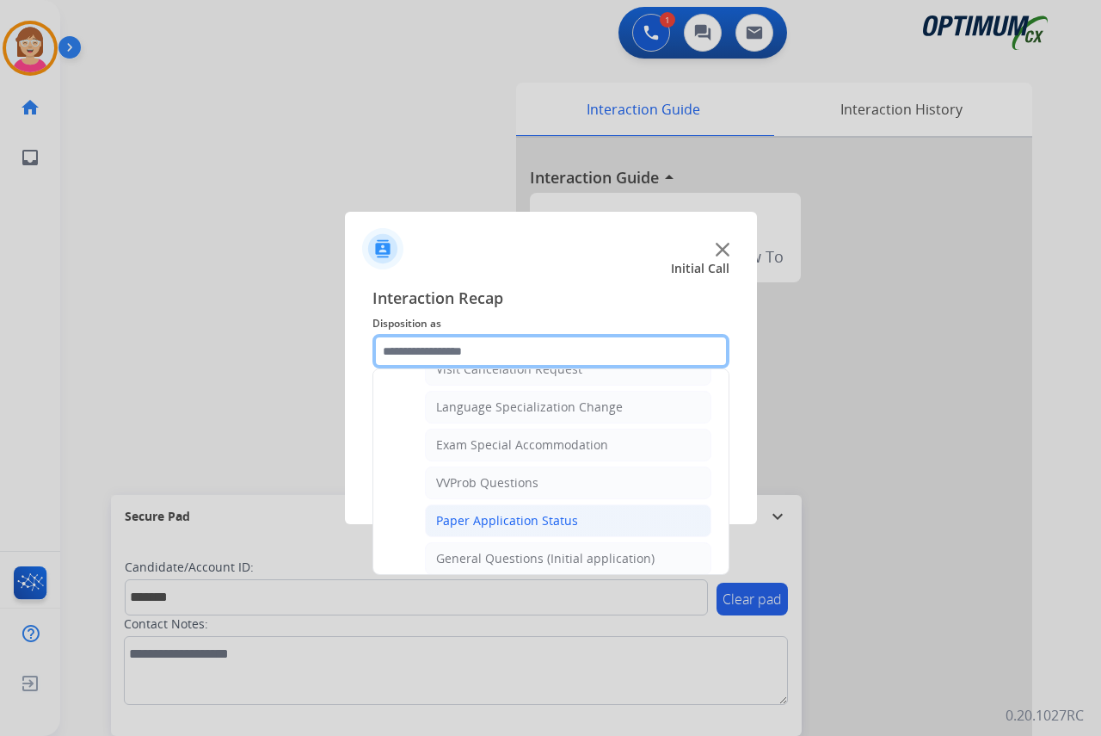
scroll to position [891, 0]
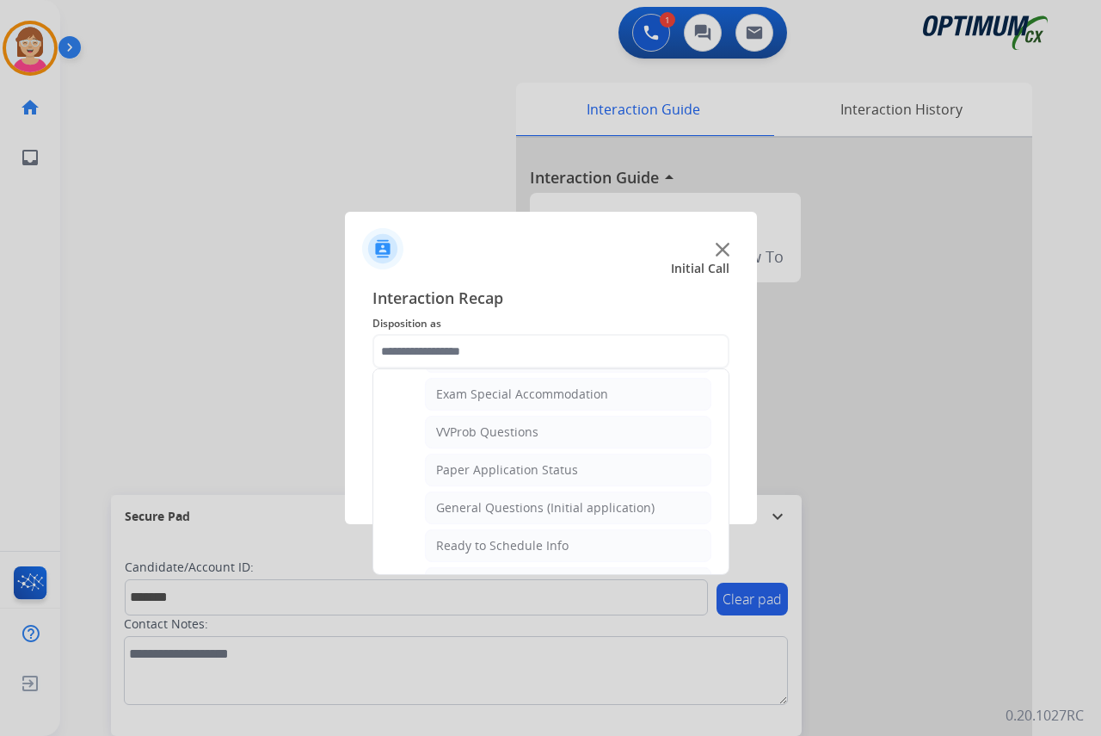
click at [486, 502] on div "General Questions (Initial application)" at bounding box center [545, 507] width 219 height 17
type input "**********"
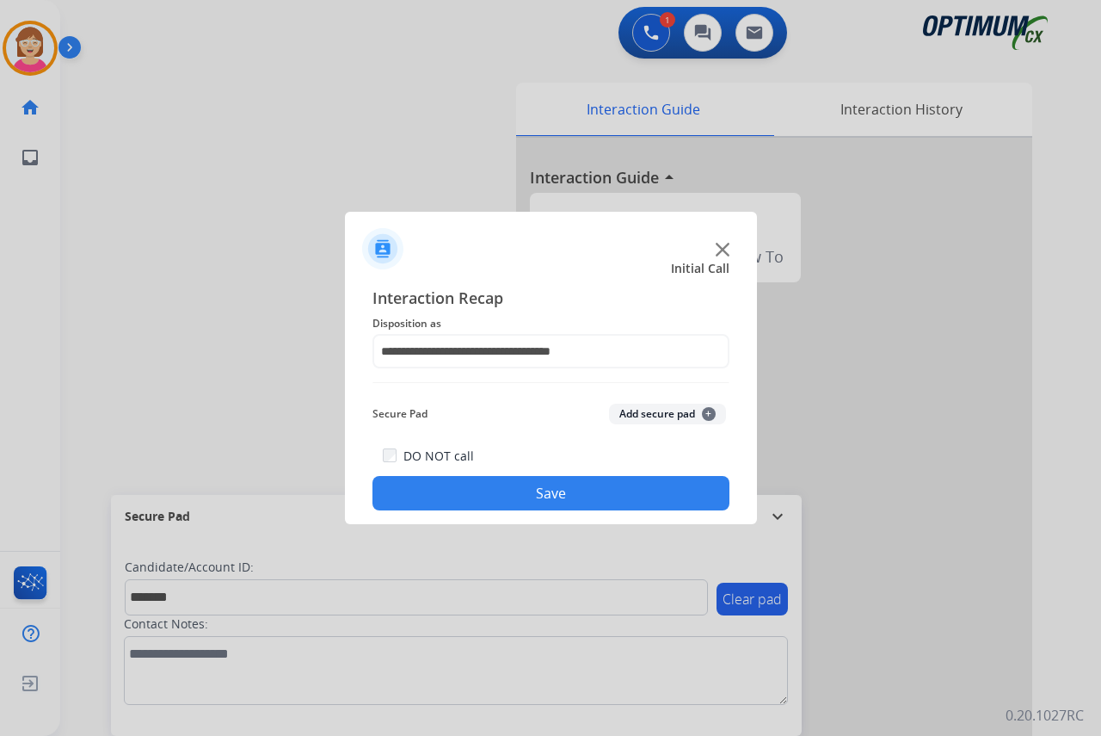
click at [706, 410] on span "+" at bounding box center [709, 414] width 14 height 14
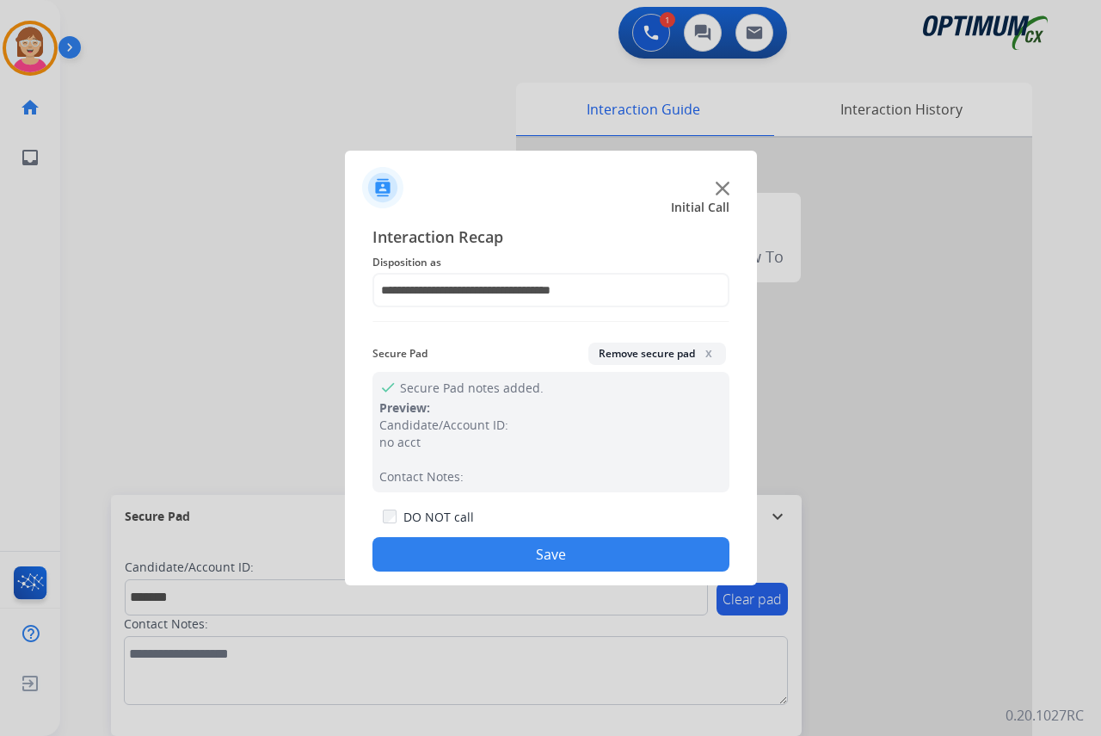
click at [472, 545] on button "Save" at bounding box center [551, 554] width 357 height 34
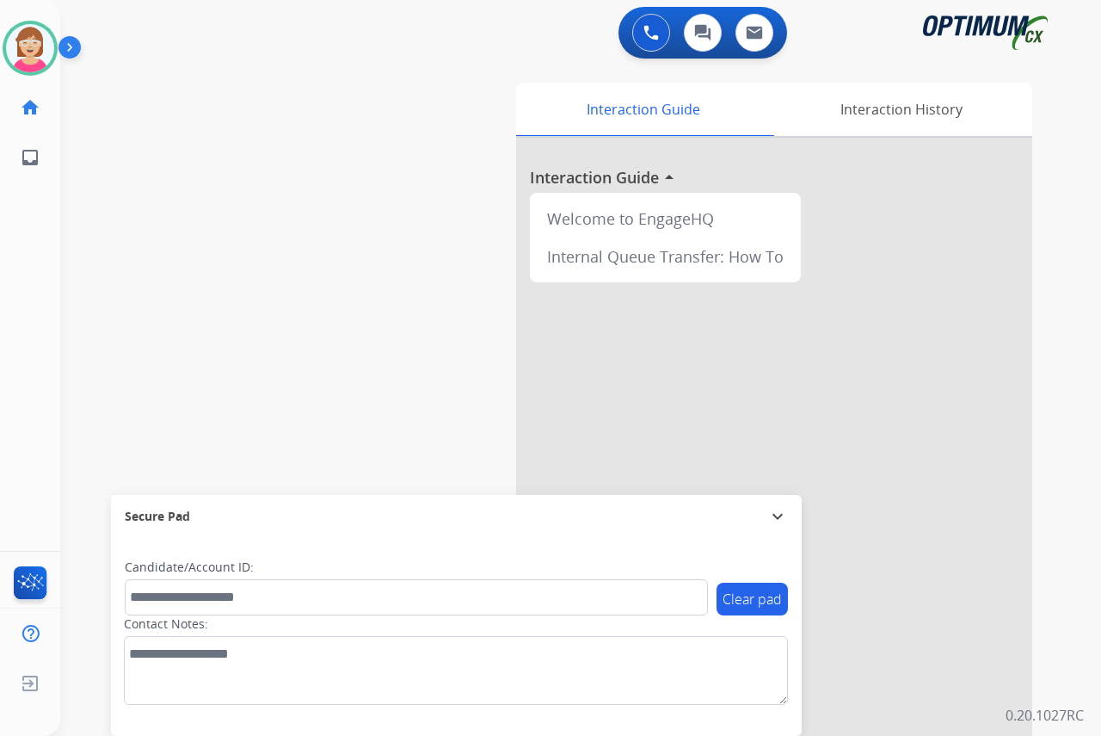
click at [34, 235] on div "Leanne Available Edit Avatar Agent: Leanne Routing Profile: OCX Training home H…" at bounding box center [30, 368] width 60 height 736
click at [25, 303] on div "Leanne Available Edit Avatar Agent: Leanne Routing Profile: OCX Training home H…" at bounding box center [30, 368] width 60 height 736
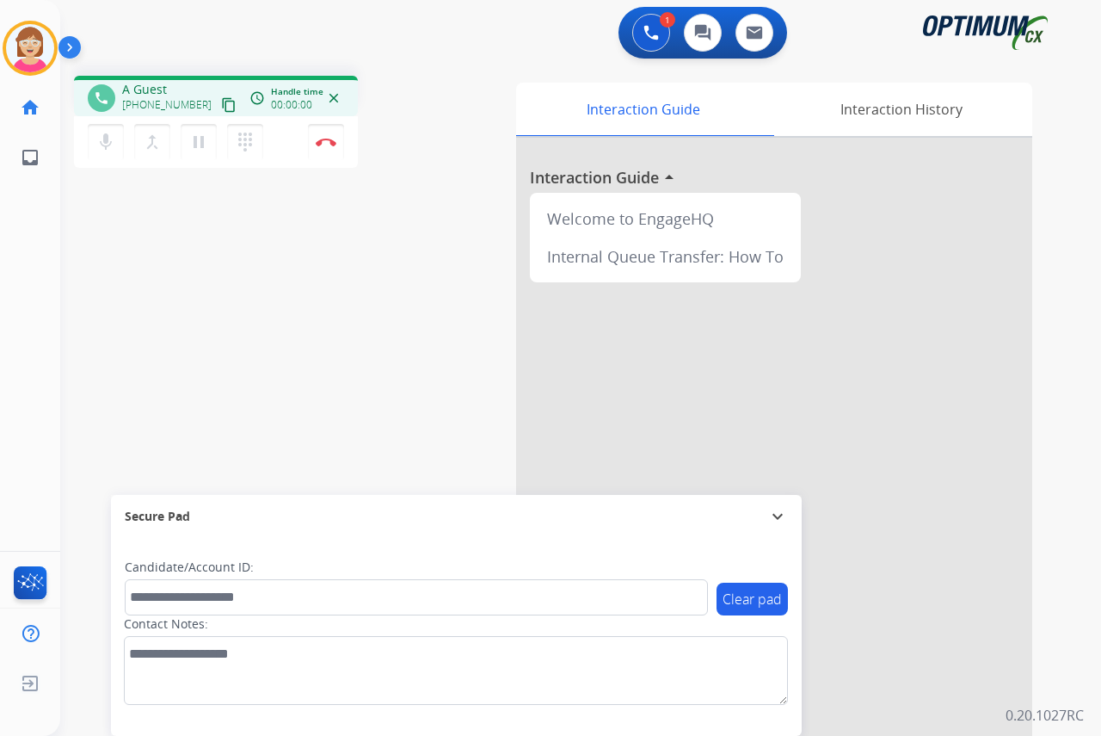
click at [20, 393] on div "Leanne Busy Edit Avatar Agent: Leanne Routing Profile: OCX Training home Home H…" at bounding box center [30, 368] width 60 height 736
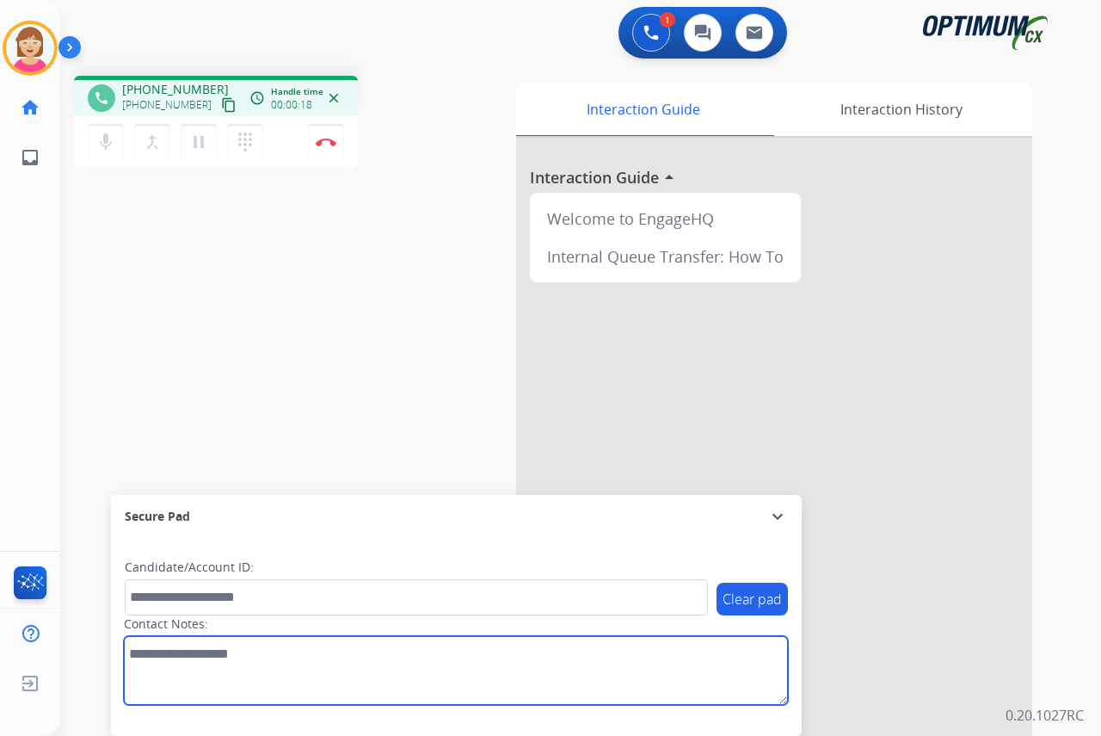
click at [151, 655] on textarea at bounding box center [456, 670] width 664 height 69
type textarea "********"
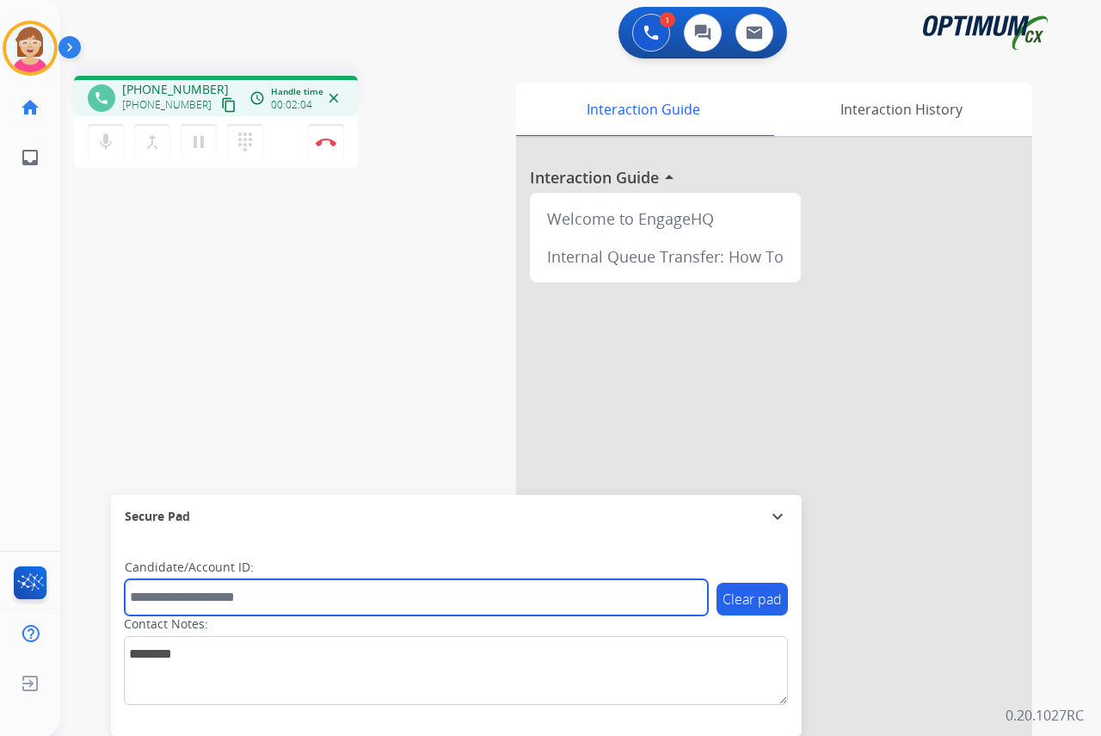
click at [140, 597] on input "text" at bounding box center [416, 597] width 583 height 36
type input "*"
type input "*******"
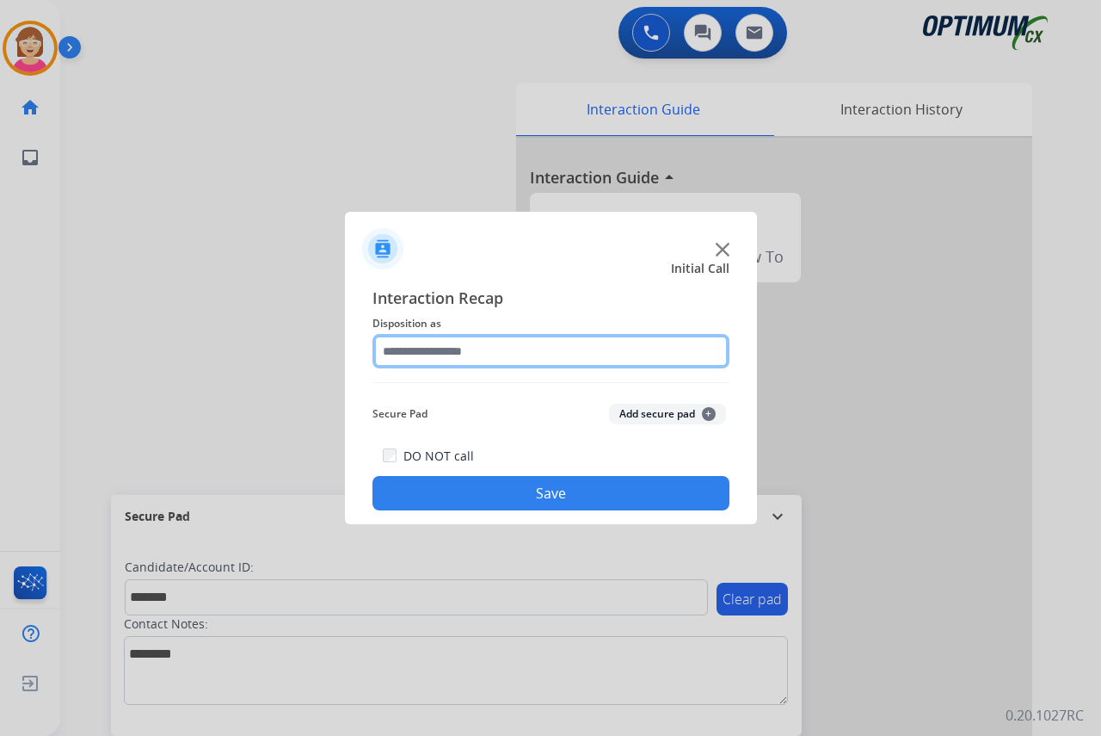
click at [411, 348] on input "text" at bounding box center [551, 351] width 357 height 34
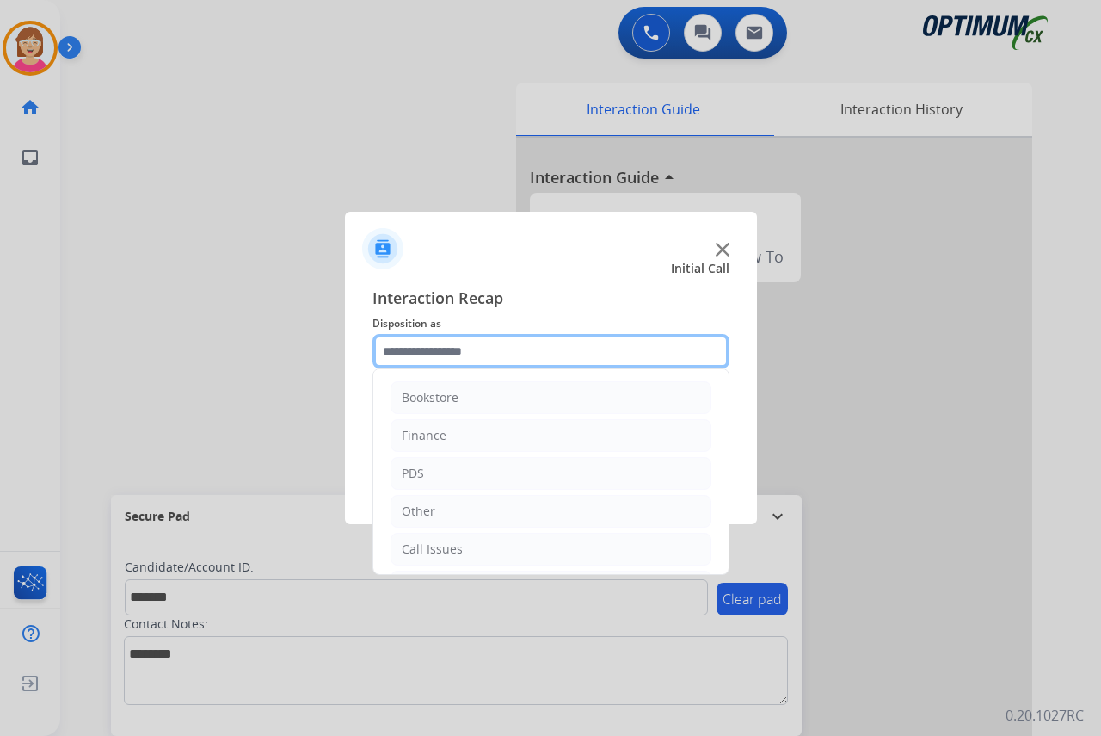
scroll to position [86, 0]
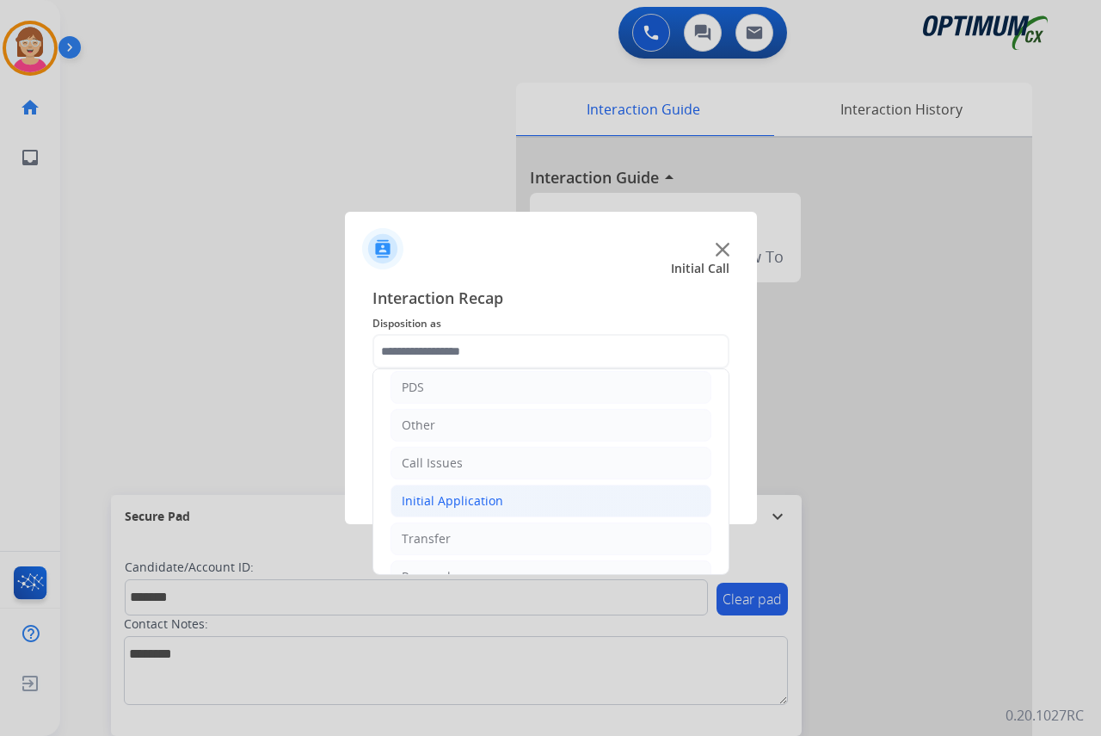
click at [469, 502] on div "Initial Application" at bounding box center [453, 500] width 102 height 17
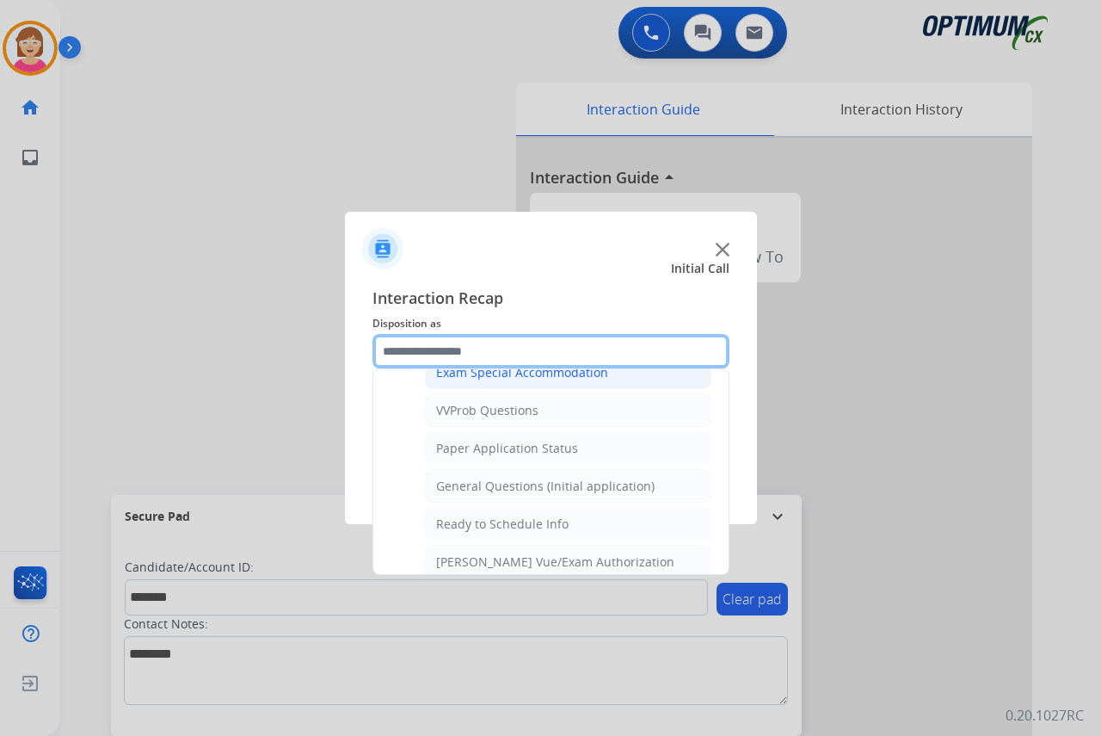
scroll to position [946, 0]
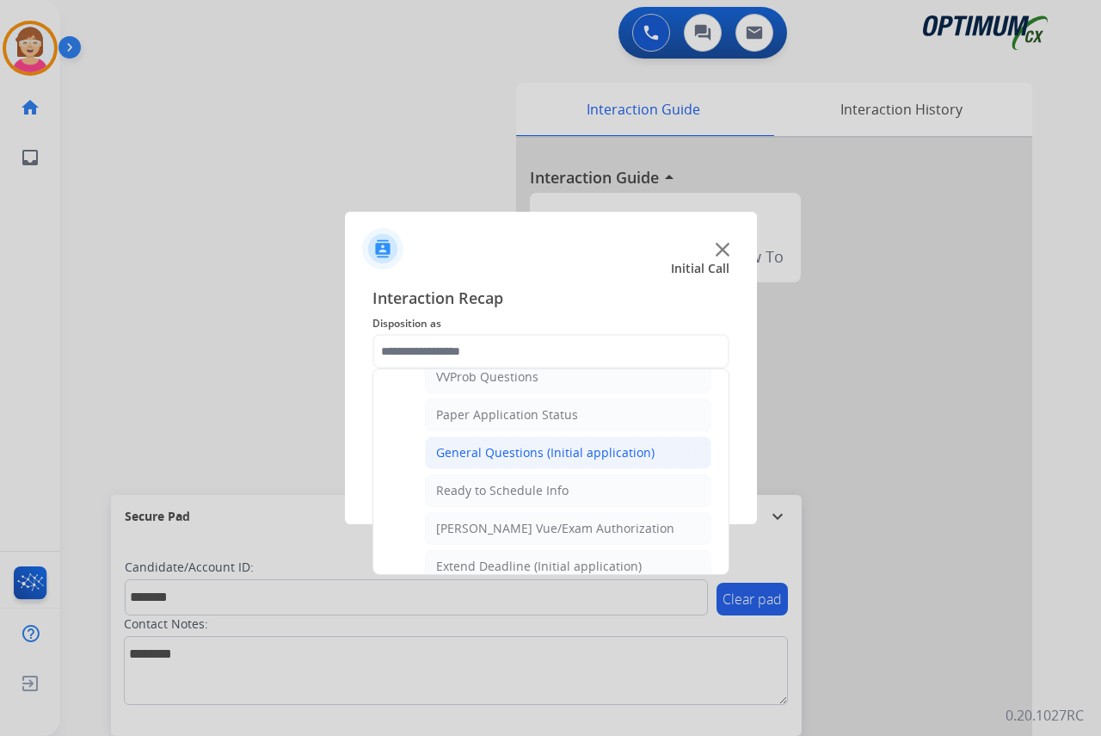
click at [510, 447] on div "General Questions (Initial application)" at bounding box center [545, 452] width 219 height 17
type input "**********"
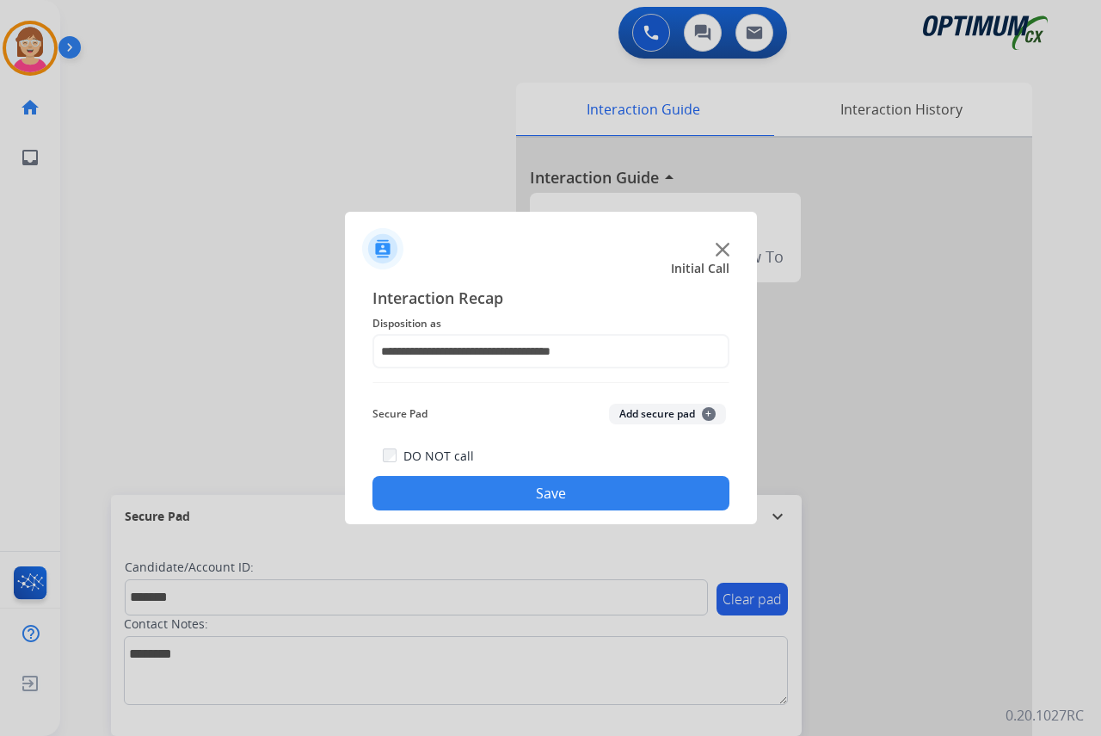
drag, startPoint x: 510, startPoint y: 447, endPoint x: 488, endPoint y: 402, distance: 50.8
click at [488, 402] on div "Secure Pad Add secure pad +" at bounding box center [551, 414] width 357 height 34
click at [710, 411] on span "+" at bounding box center [709, 414] width 14 height 14
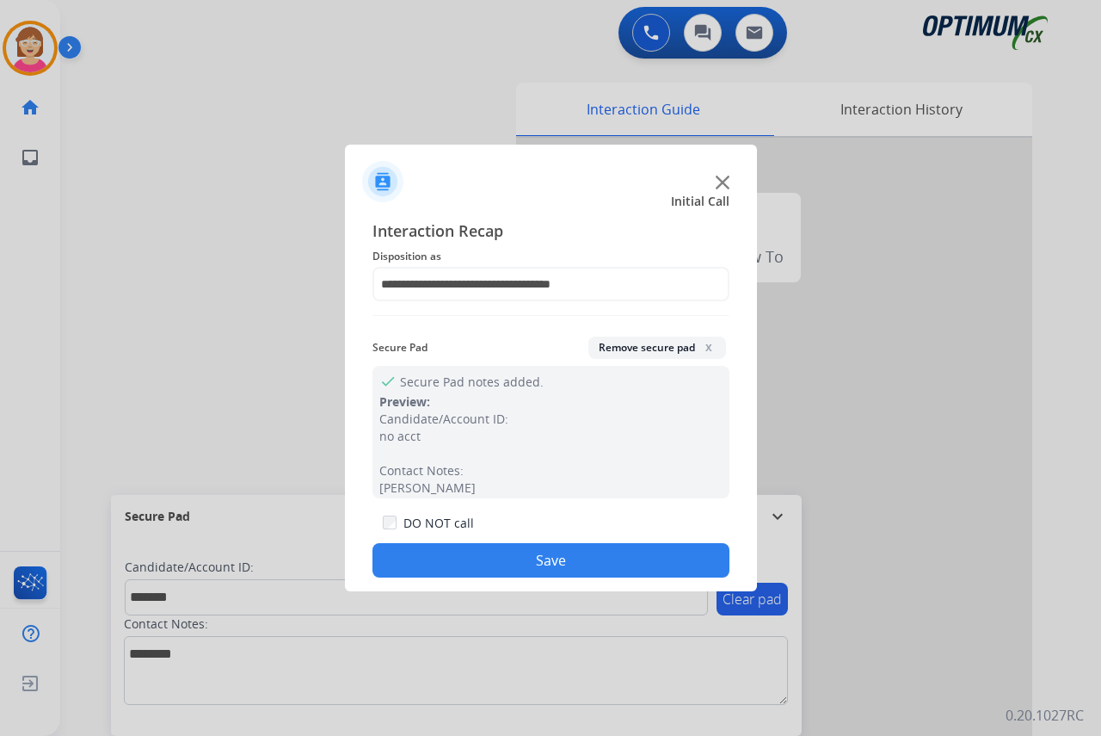
click at [492, 555] on button "Save" at bounding box center [551, 560] width 357 height 34
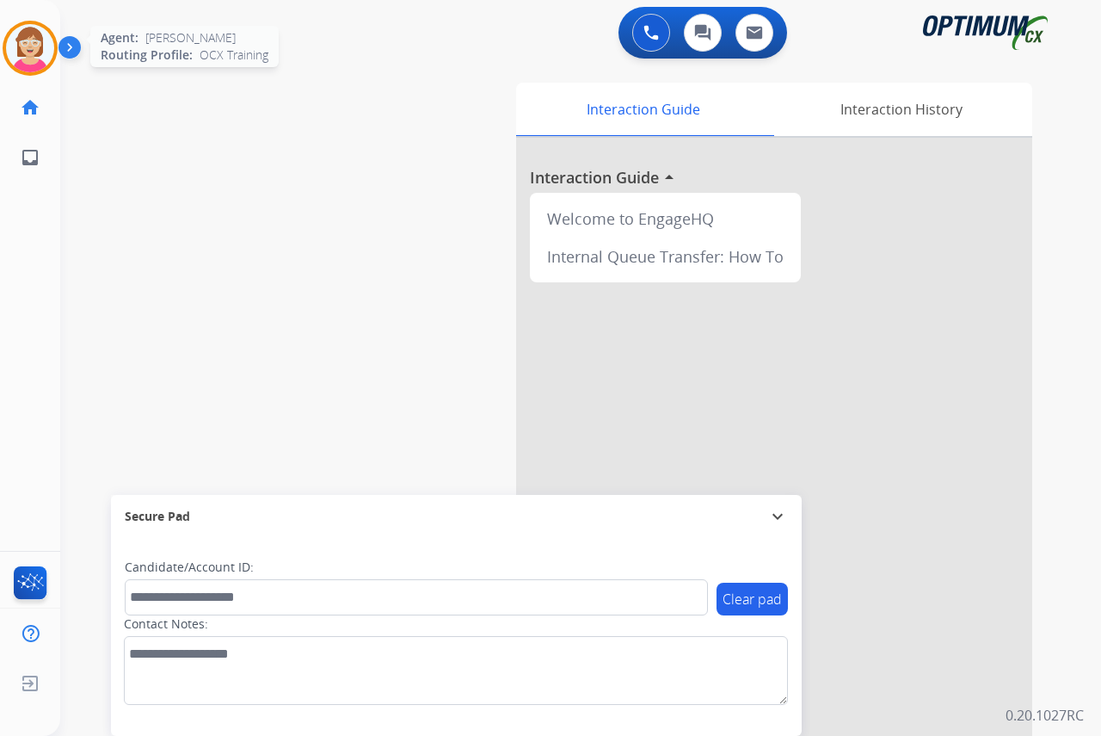
click at [28, 36] on img at bounding box center [30, 48] width 48 height 48
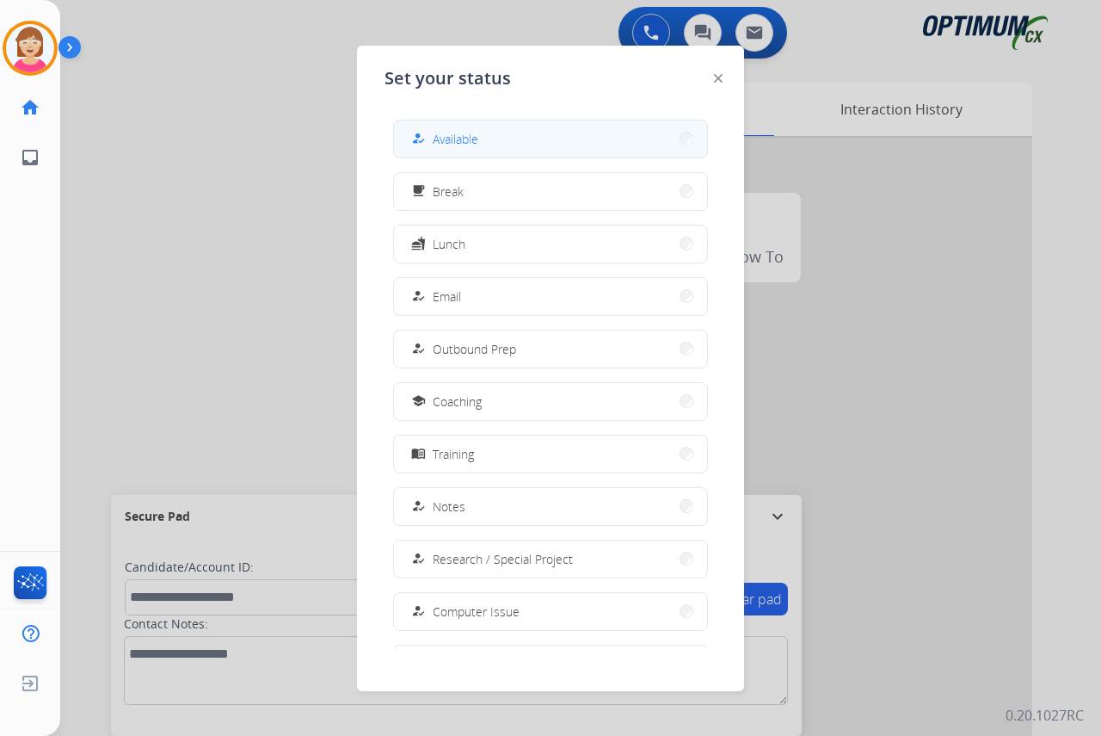
click at [483, 134] on button "how_to_reg Available" at bounding box center [550, 138] width 313 height 37
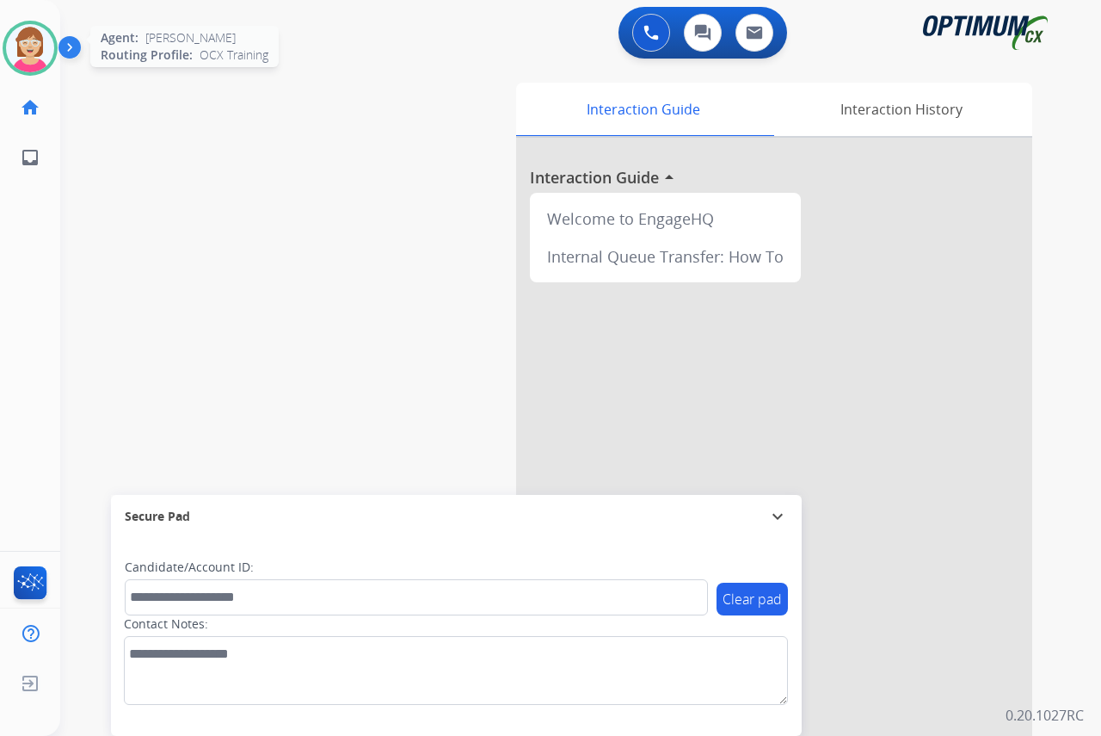
click at [23, 45] on img at bounding box center [30, 48] width 48 height 48
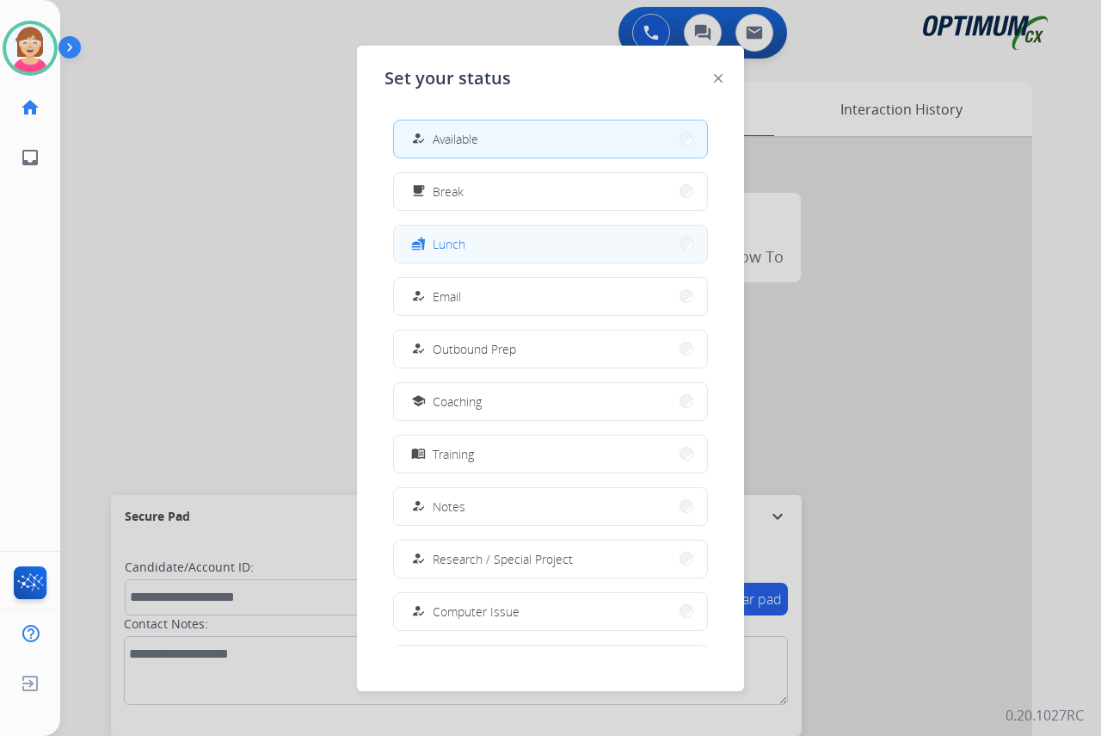
click at [472, 237] on button "fastfood Lunch" at bounding box center [550, 243] width 313 height 37
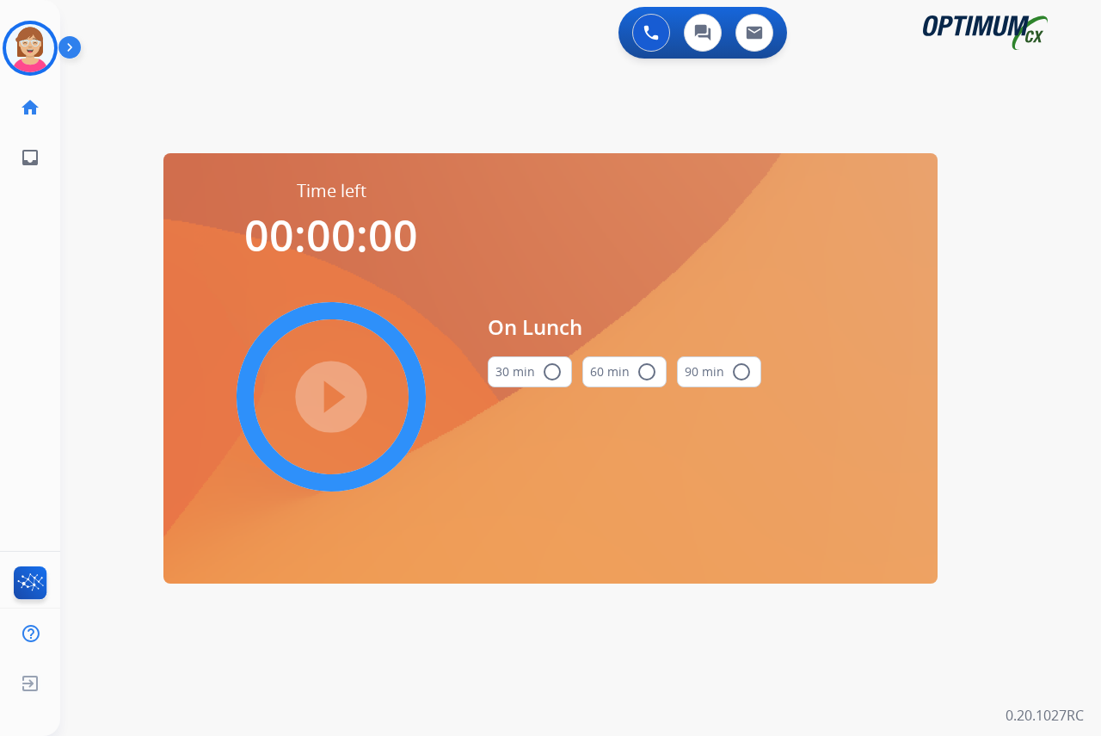
click at [552, 373] on mat-icon "radio_button_unchecked" at bounding box center [552, 371] width 21 height 21
click at [334, 397] on mat-icon "play_circle_filled" at bounding box center [331, 396] width 21 height 21
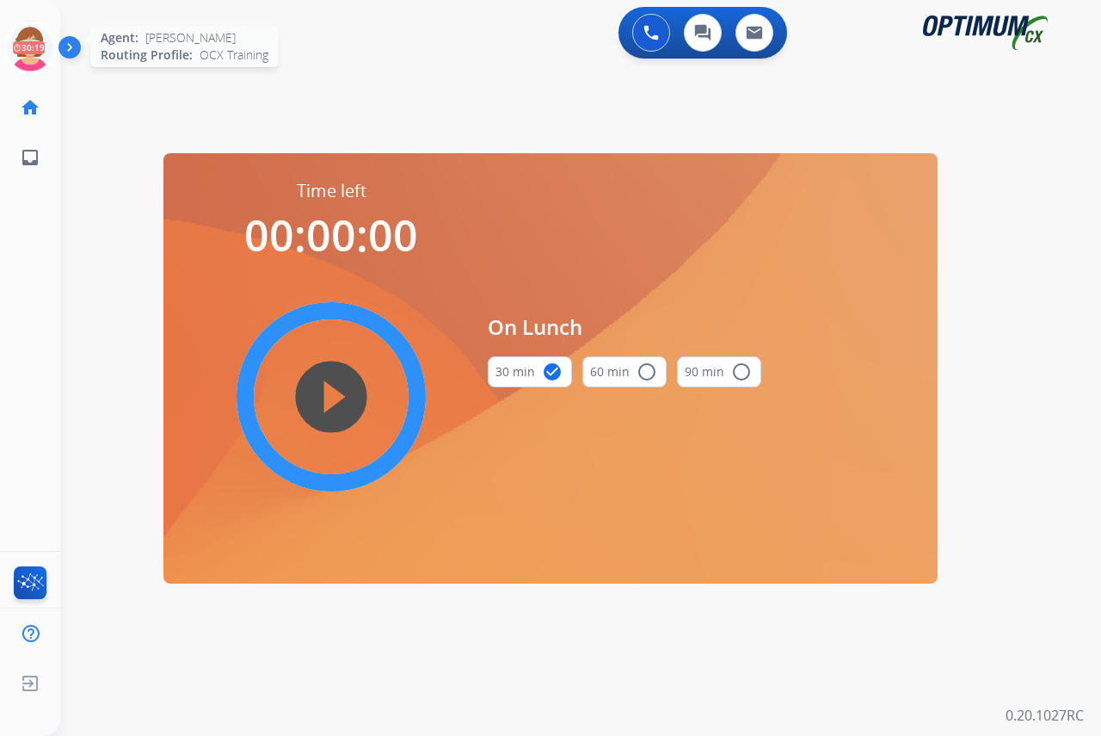
click at [26, 35] on icon at bounding box center [31, 49] width 56 height 56
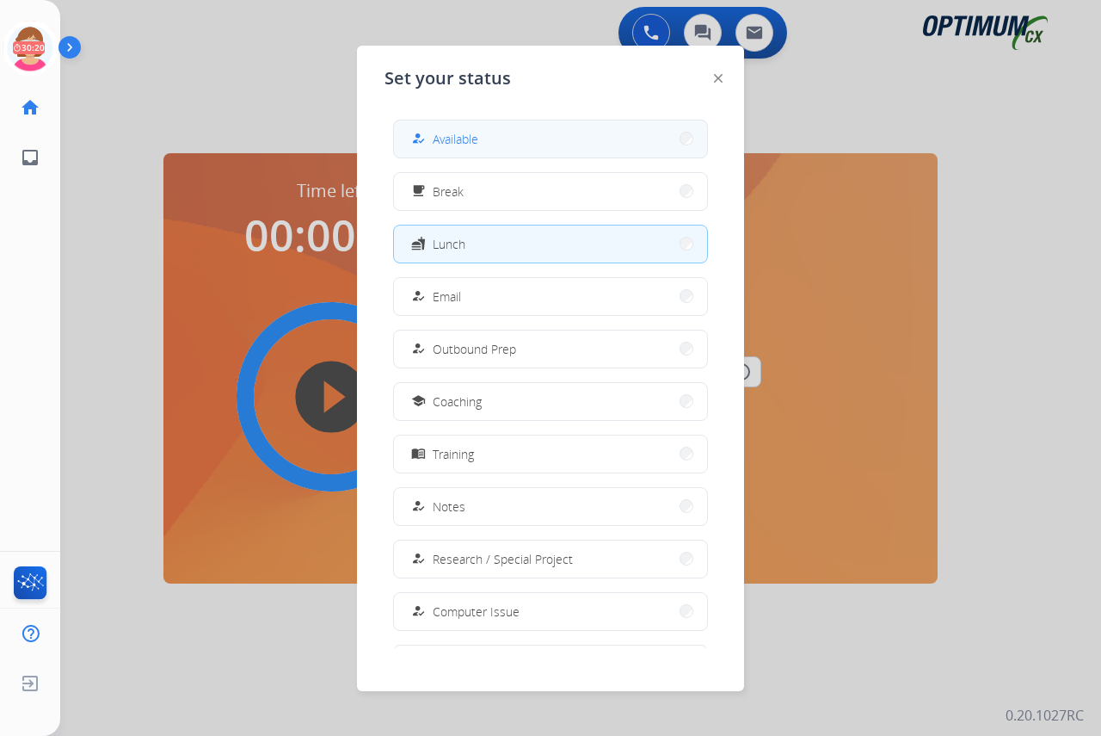
click at [464, 140] on span "Available" at bounding box center [456, 139] width 46 height 18
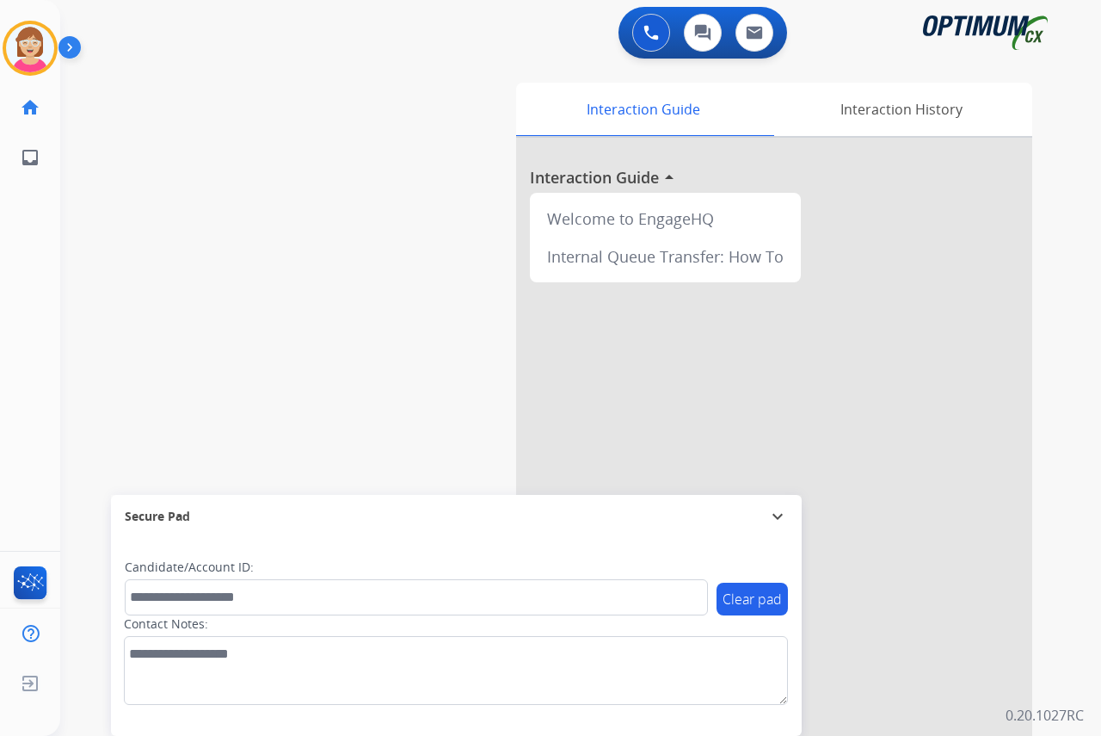
click at [46, 218] on div "Leanne Available Edit Avatar Agent: Leanne Routing Profile: OCX Training home H…" at bounding box center [30, 368] width 60 height 736
click at [36, 364] on div "Leanne Available Edit Avatar Agent: Leanne Routing Profile: OCX Training home H…" at bounding box center [30, 368] width 60 height 736
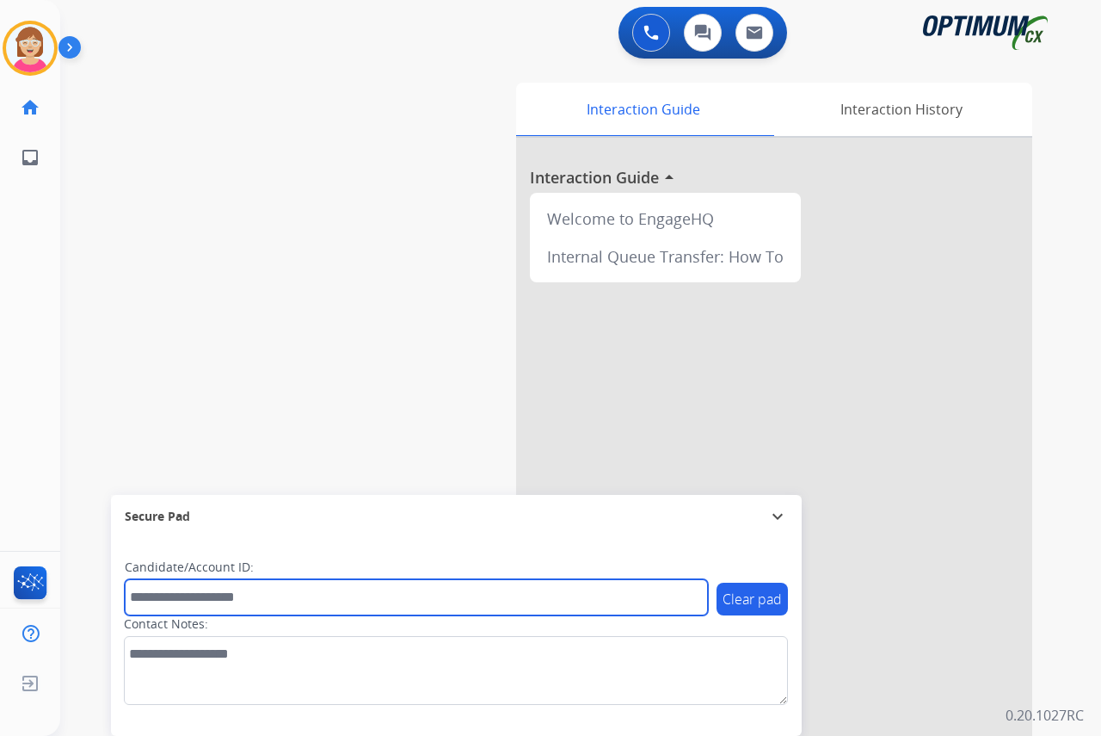
click at [159, 601] on input "text" at bounding box center [416, 597] width 583 height 36
type input "*******"
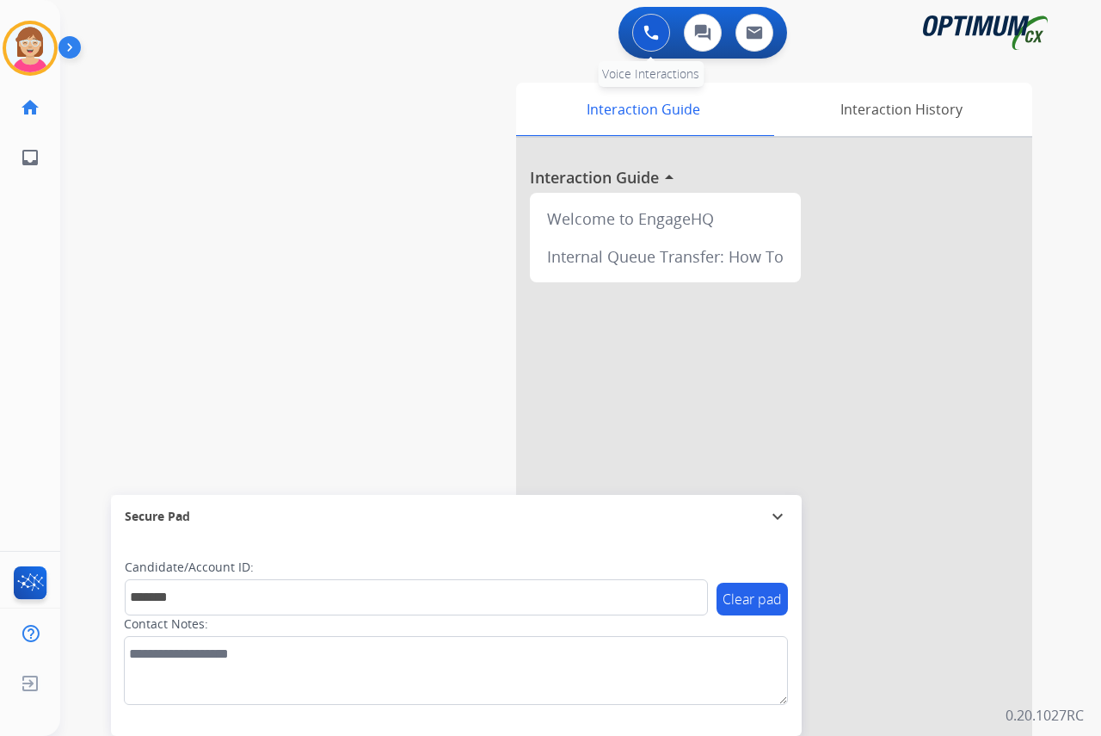
click at [650, 21] on button at bounding box center [651, 33] width 38 height 38
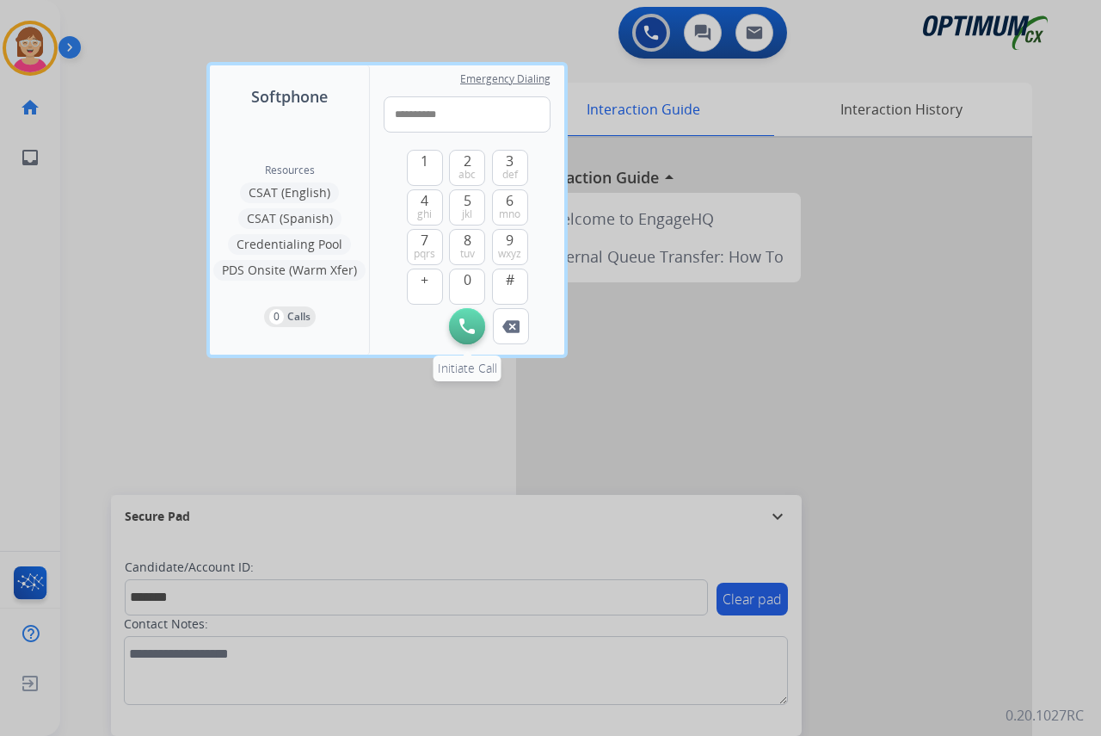
type input "**********"
click at [474, 322] on img at bounding box center [466, 325] width 15 height 15
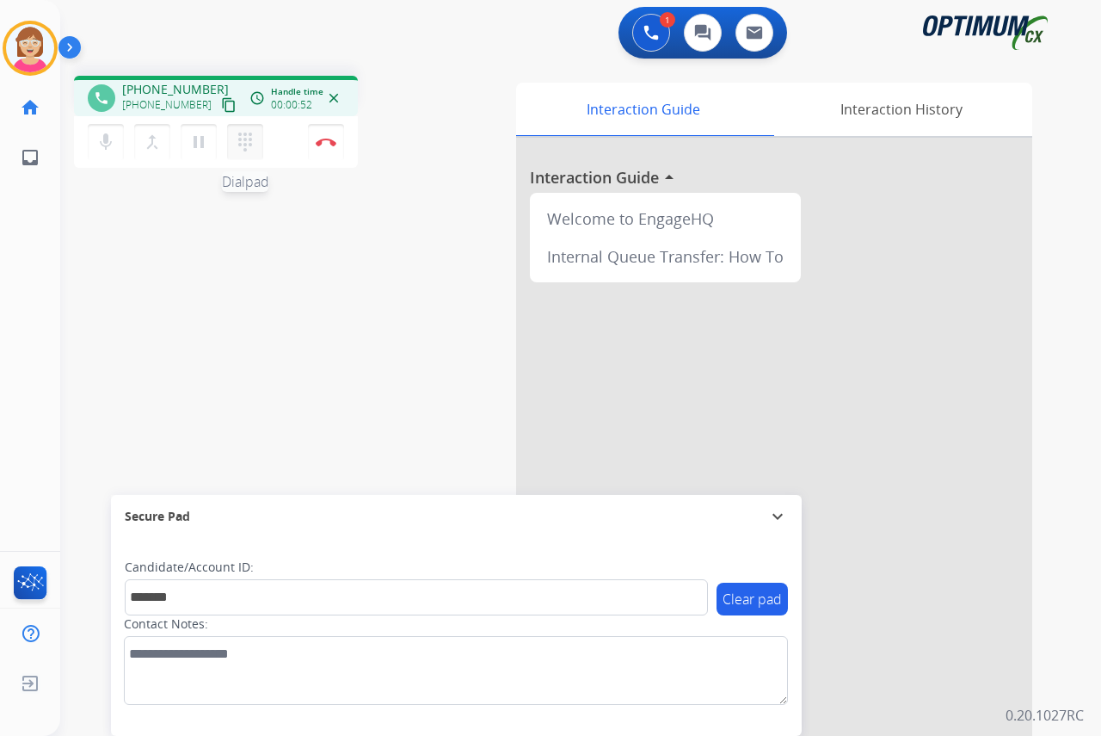
click at [245, 136] on mat-icon "dialpad" at bounding box center [245, 142] width 21 height 21
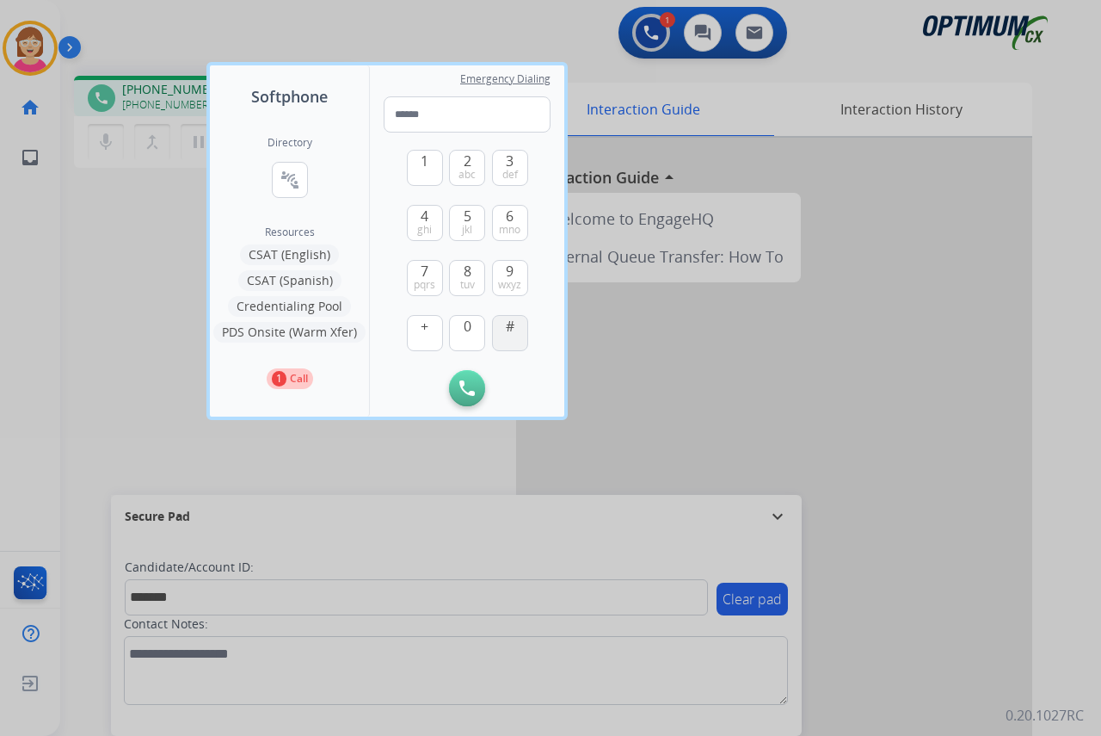
click at [509, 331] on span "#" at bounding box center [510, 326] width 9 height 21
type input "*"
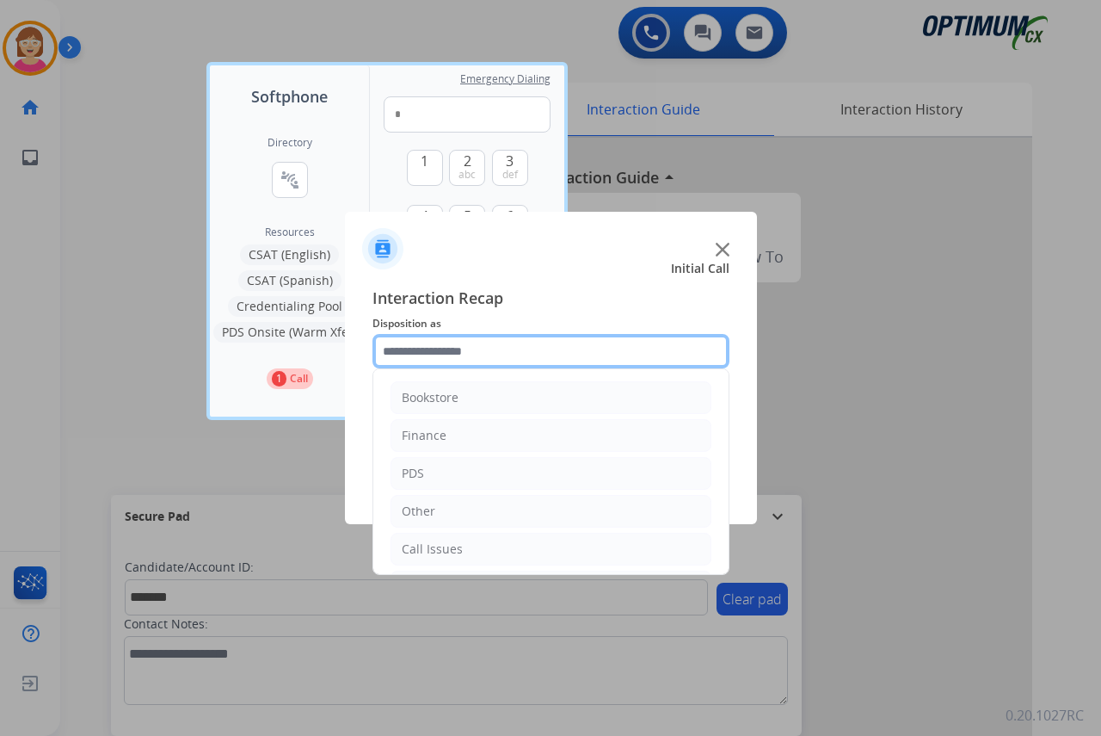
click at [424, 352] on input "text" at bounding box center [551, 351] width 357 height 34
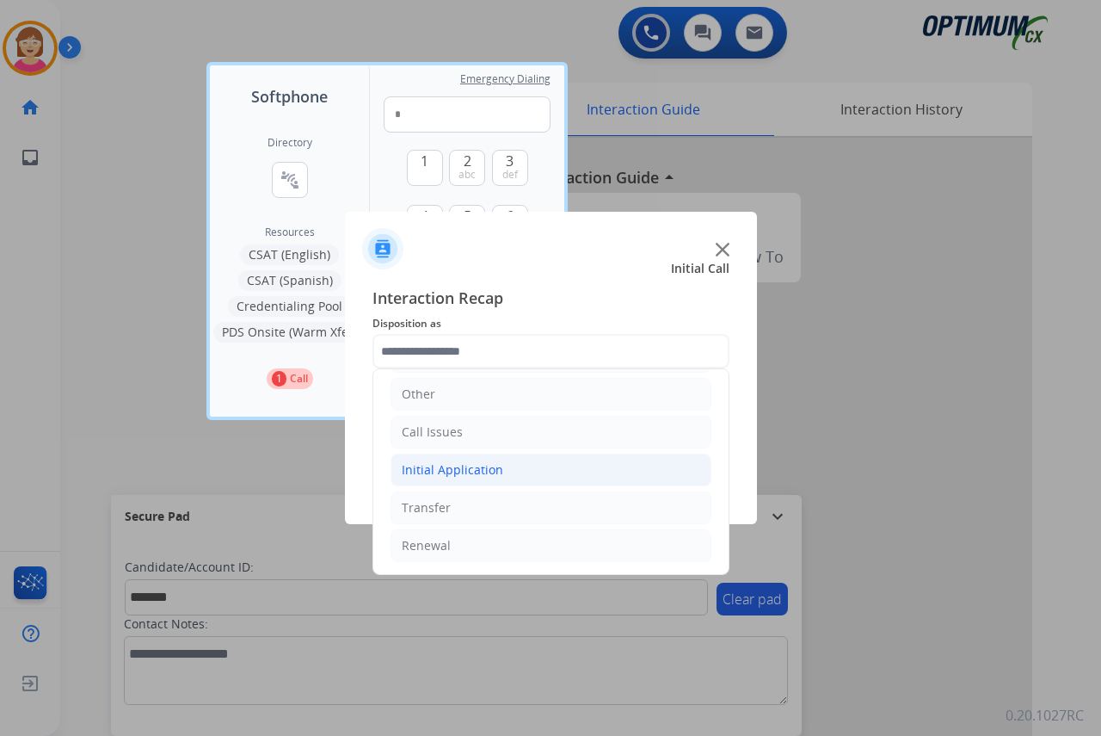
click at [454, 465] on div "Initial Application" at bounding box center [453, 469] width 102 height 17
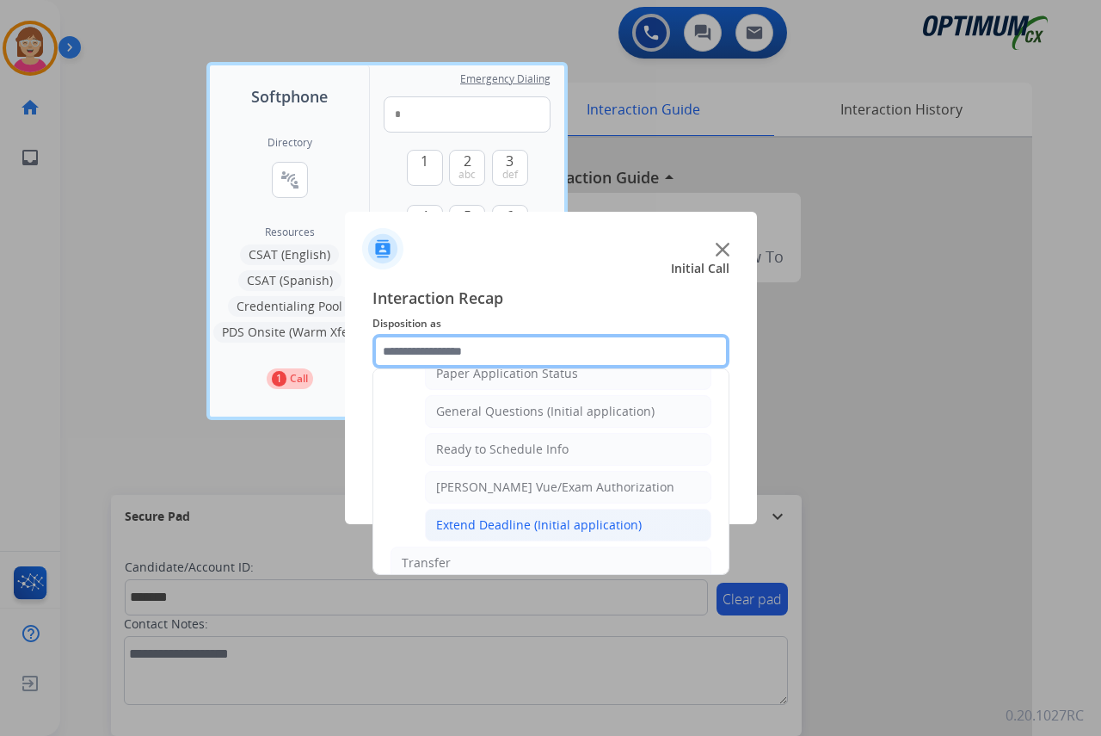
scroll to position [957, 0]
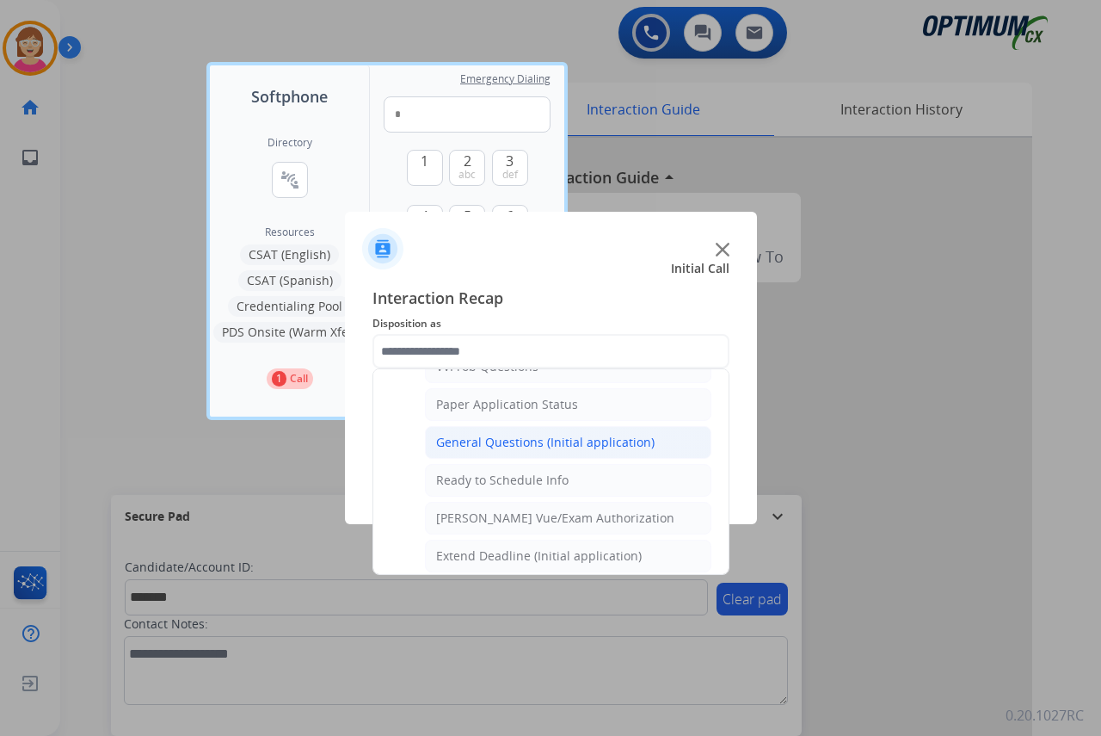
click at [485, 444] on div "General Questions (Initial application)" at bounding box center [545, 442] width 219 height 17
type input "**********"
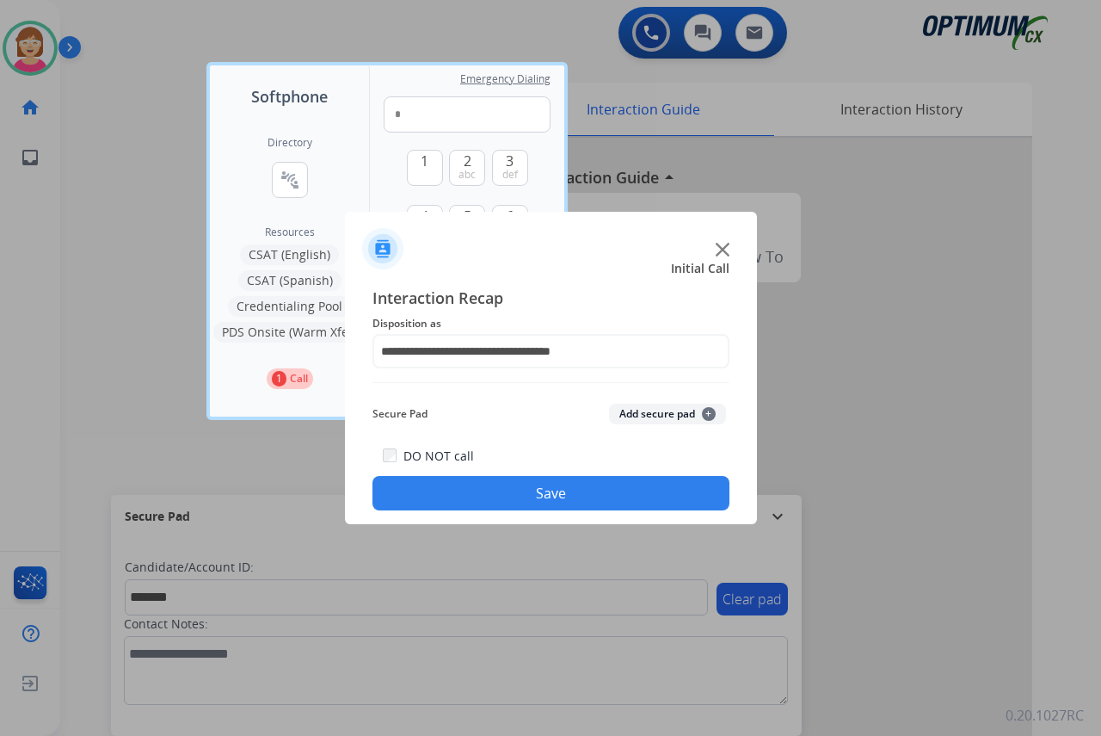
drag, startPoint x: 485, startPoint y: 444, endPoint x: 452, endPoint y: 400, distance: 55.2
click at [452, 400] on div "Secure Pad Add secure pad +" at bounding box center [551, 414] width 357 height 34
click at [708, 412] on span "+" at bounding box center [709, 414] width 14 height 14
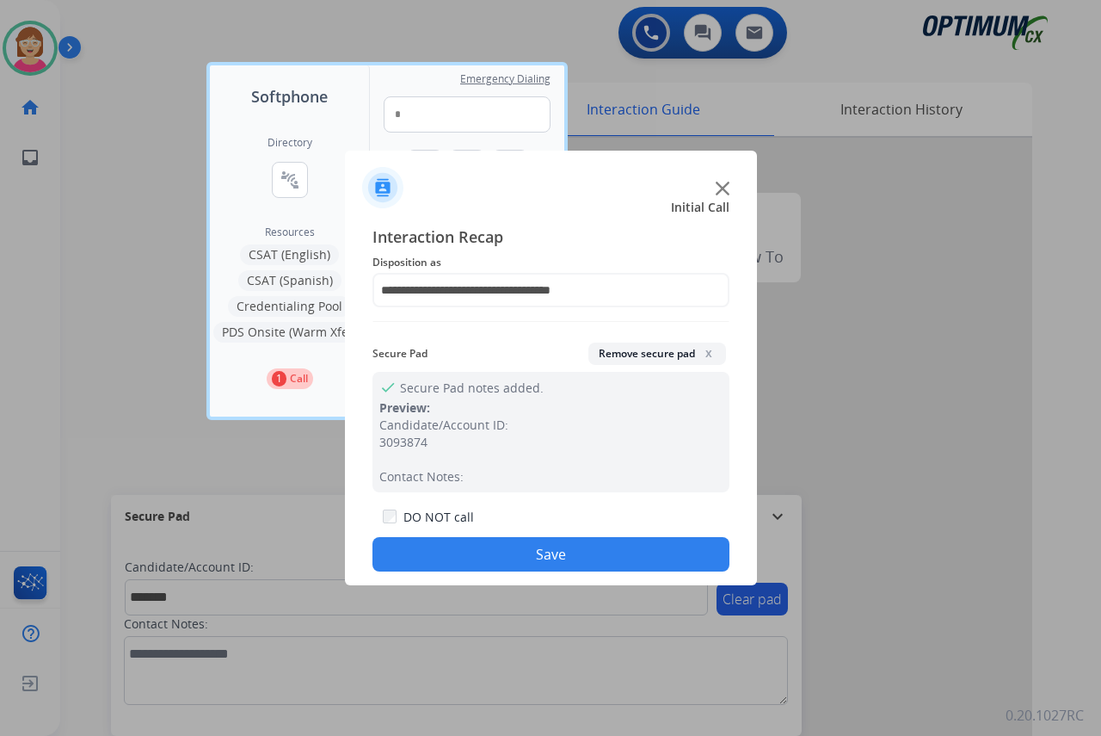
click at [467, 547] on button "Save" at bounding box center [551, 554] width 357 height 34
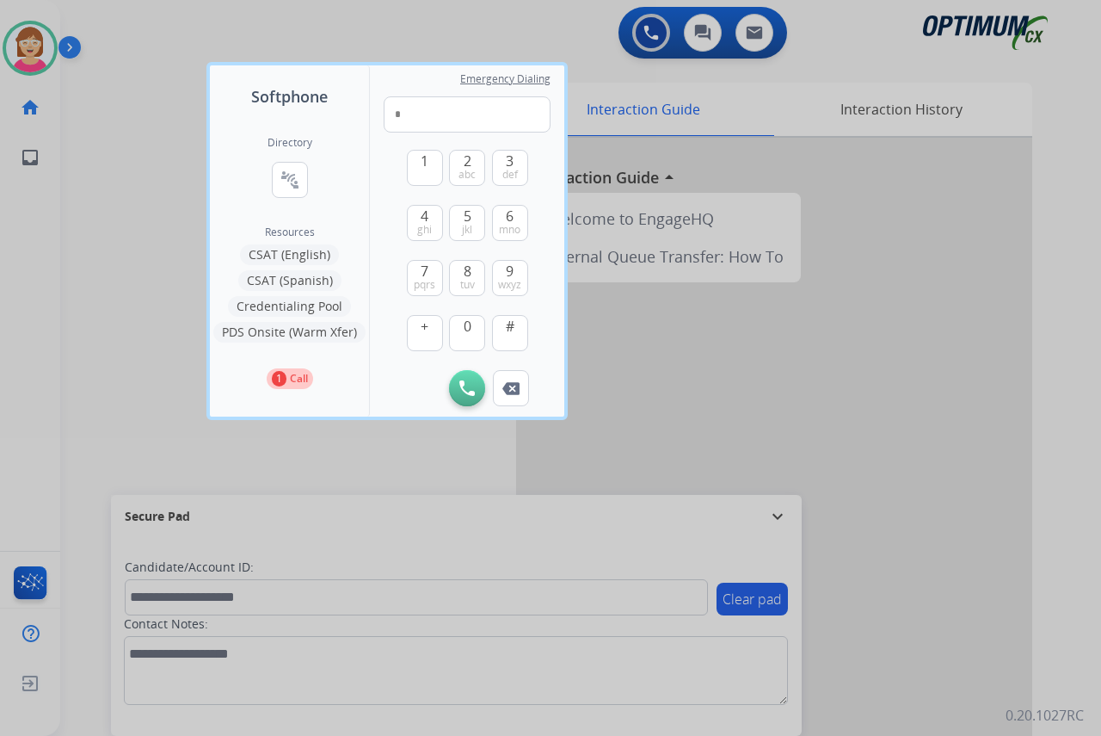
click at [144, 332] on div at bounding box center [550, 368] width 1101 height 736
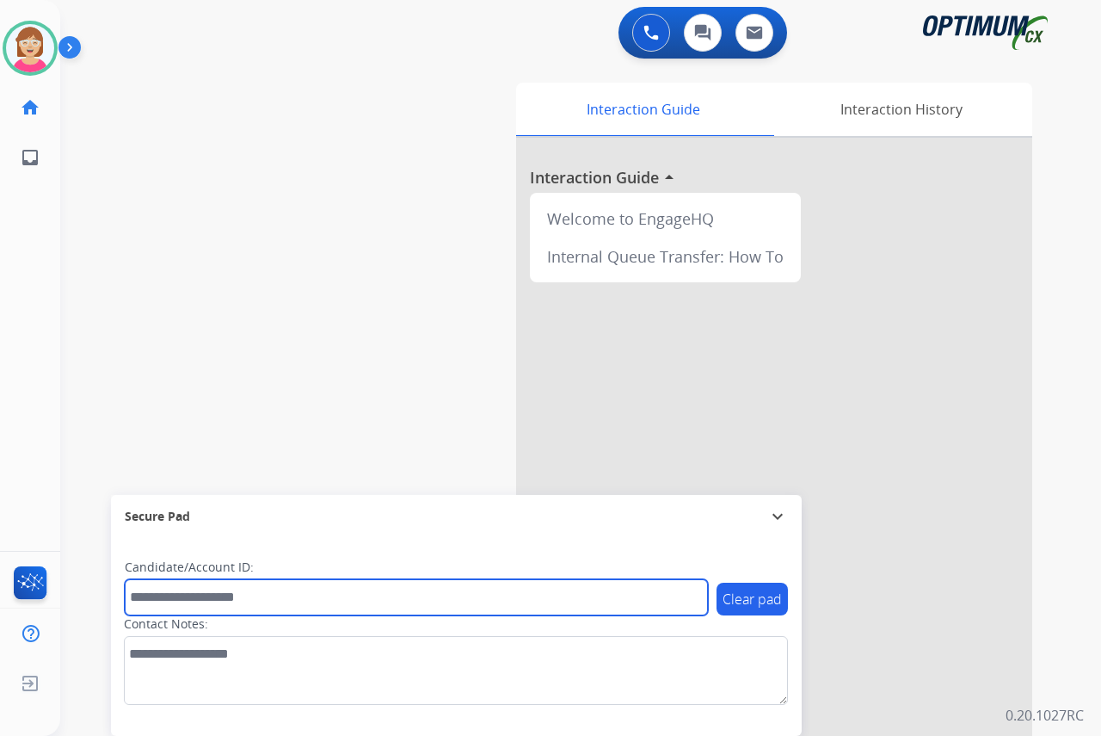
click at [153, 597] on input "text" at bounding box center [416, 597] width 583 height 36
type input "*******"
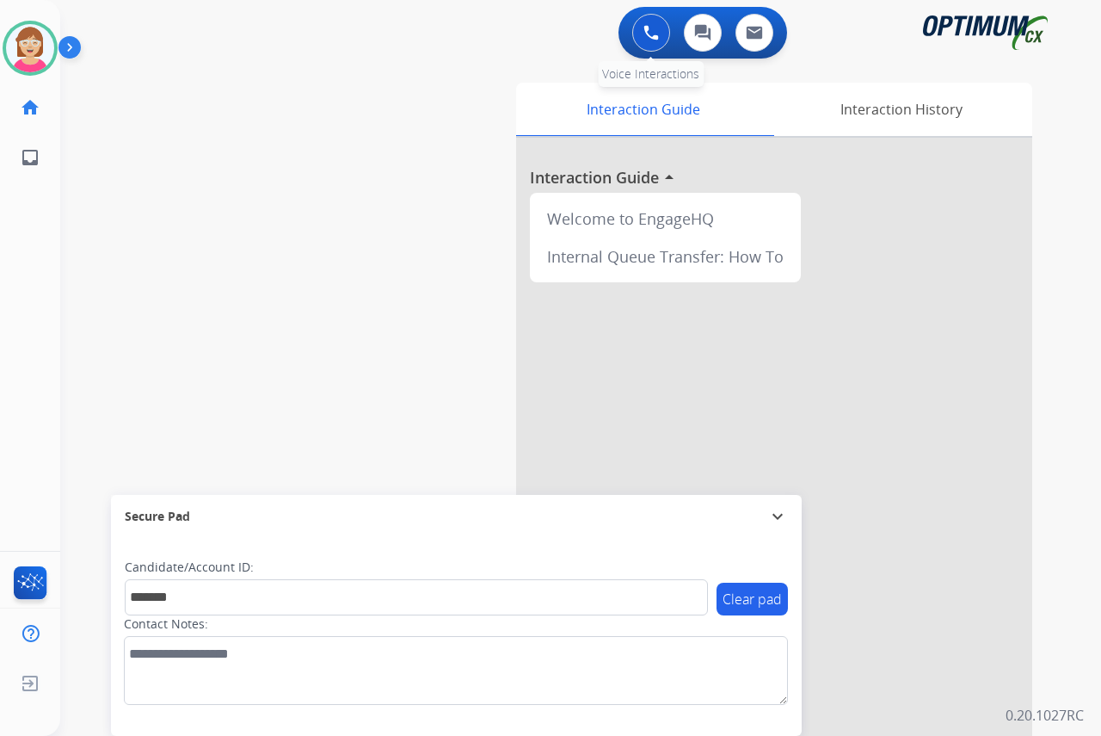
click at [643, 41] on button at bounding box center [651, 33] width 38 height 38
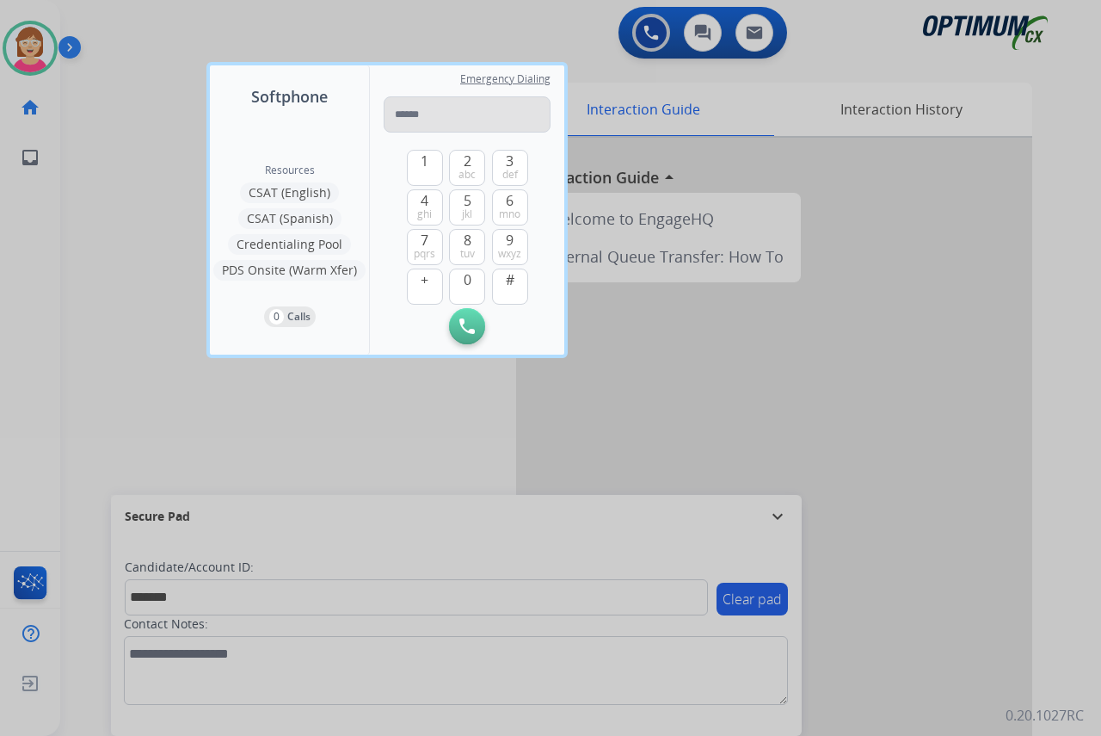
click at [416, 119] on input "tel" at bounding box center [467, 114] width 167 height 36
type input "**********"
drag, startPoint x: 458, startPoint y: 329, endPoint x: 465, endPoint y: 320, distance: 11.0
click at [465, 320] on img at bounding box center [466, 325] width 15 height 15
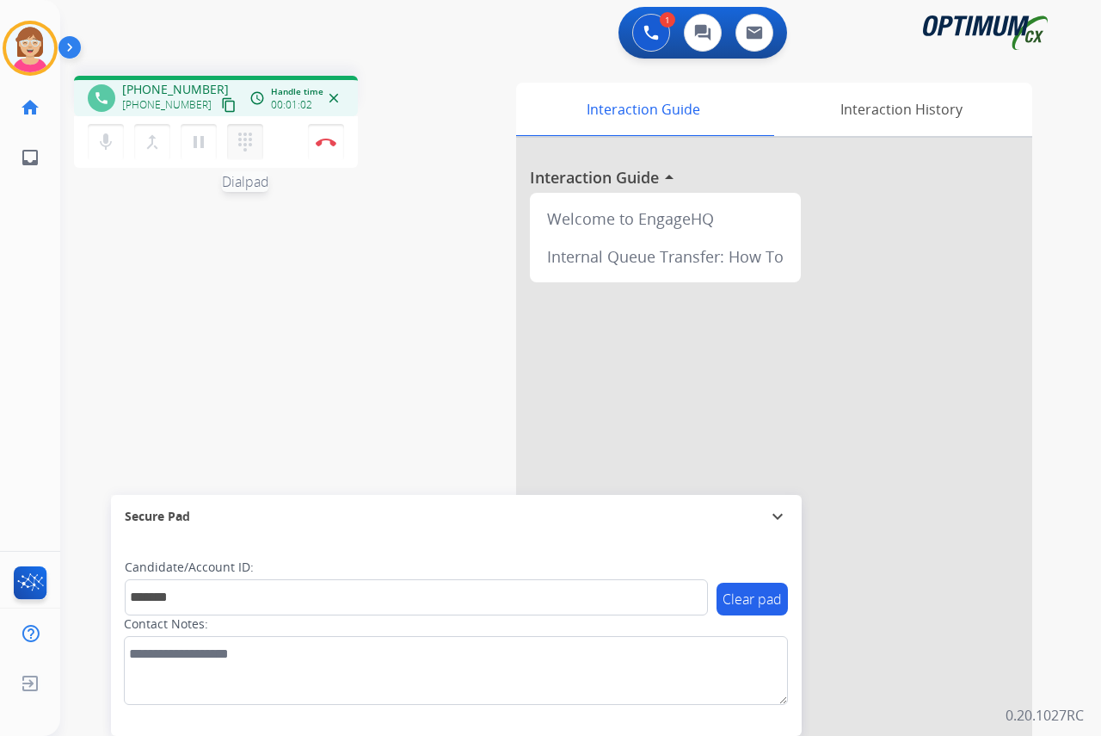
click at [243, 138] on mat-icon "dialpad" at bounding box center [245, 142] width 21 height 21
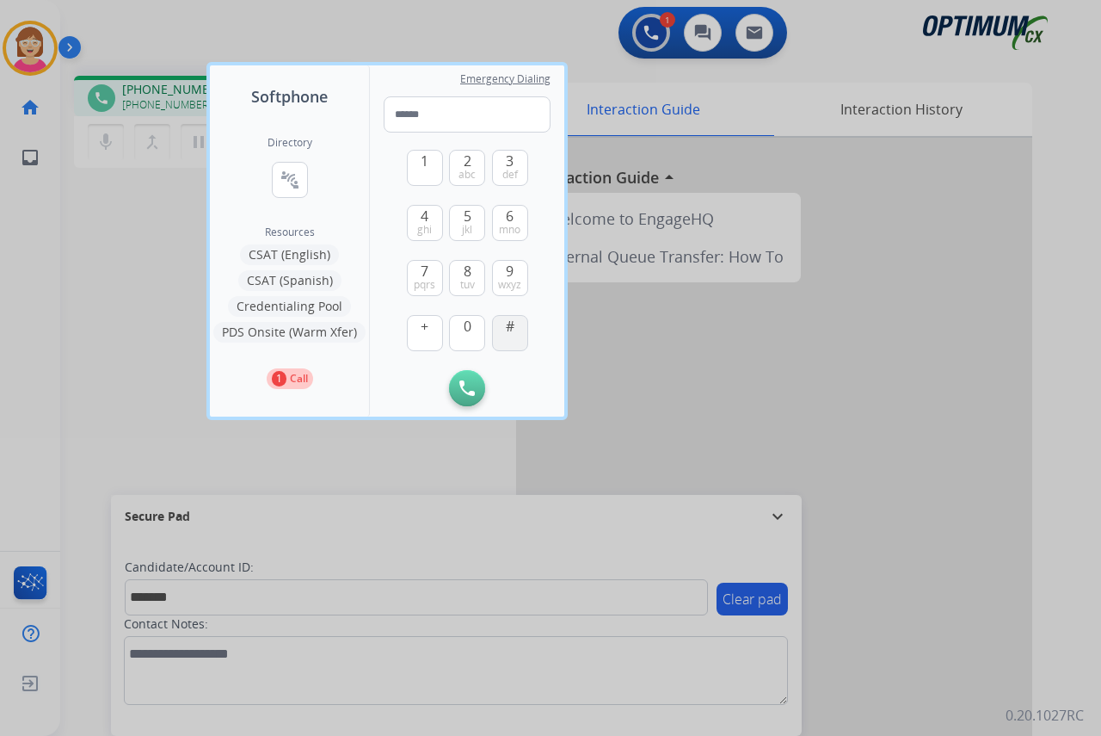
click at [503, 323] on button "#" at bounding box center [510, 333] width 36 height 36
type input "*"
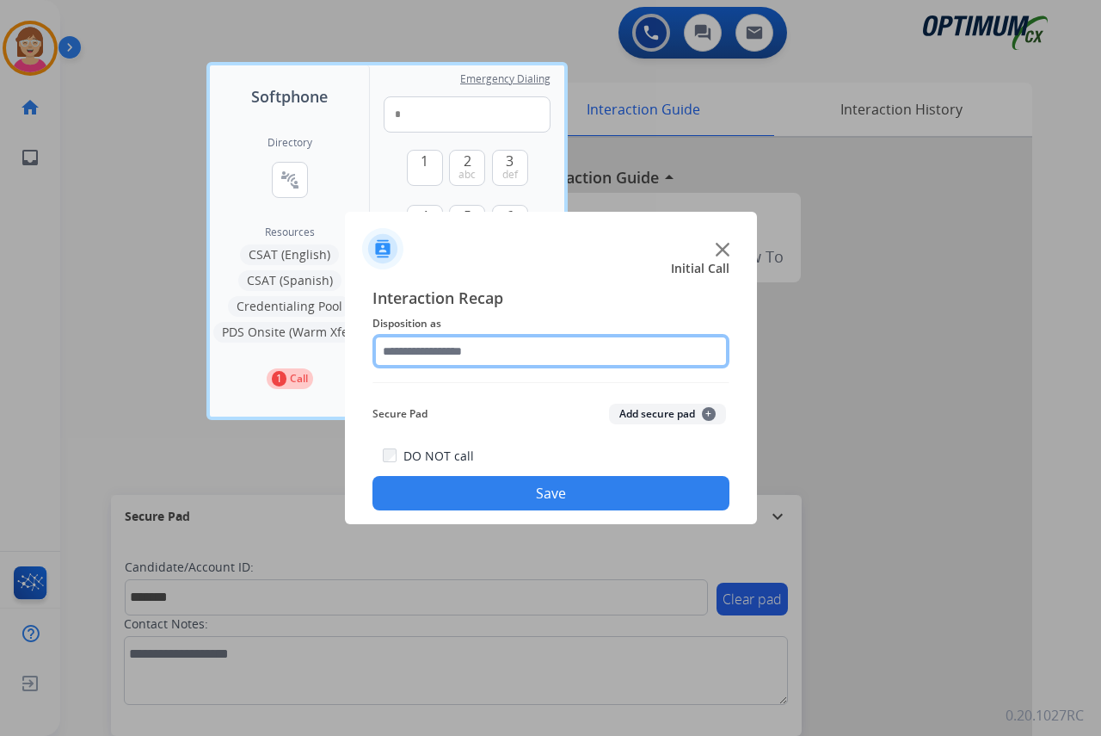
click at [419, 352] on input "text" at bounding box center [551, 351] width 357 height 34
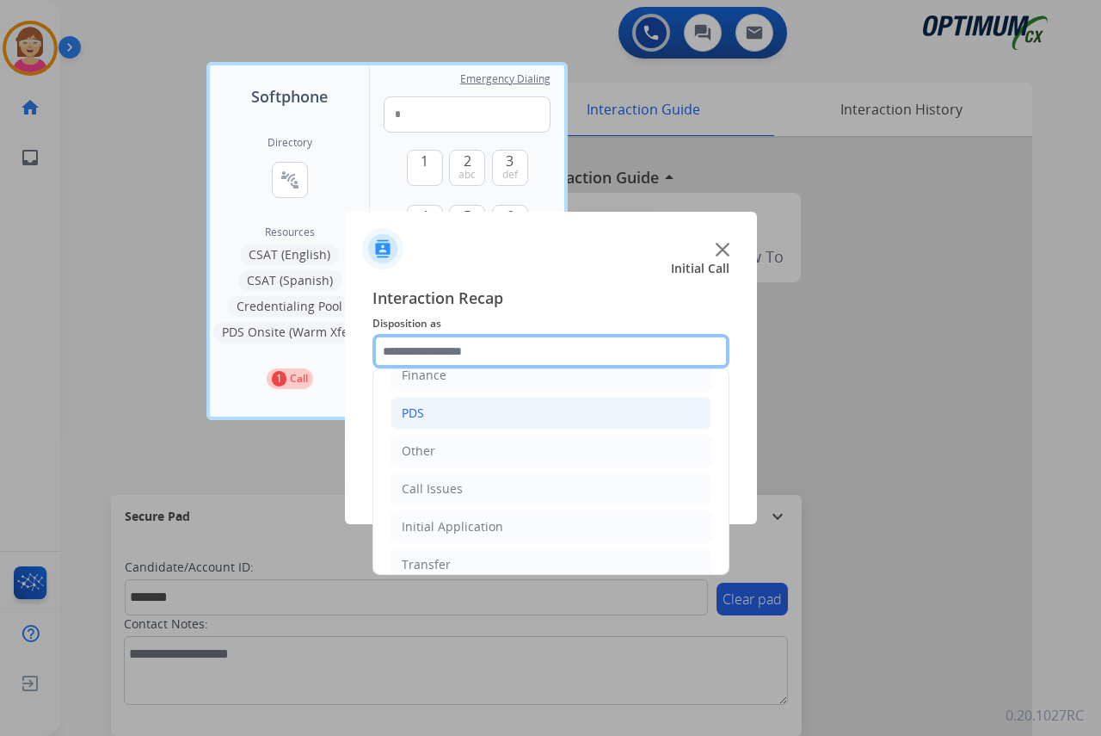
scroll to position [117, 0]
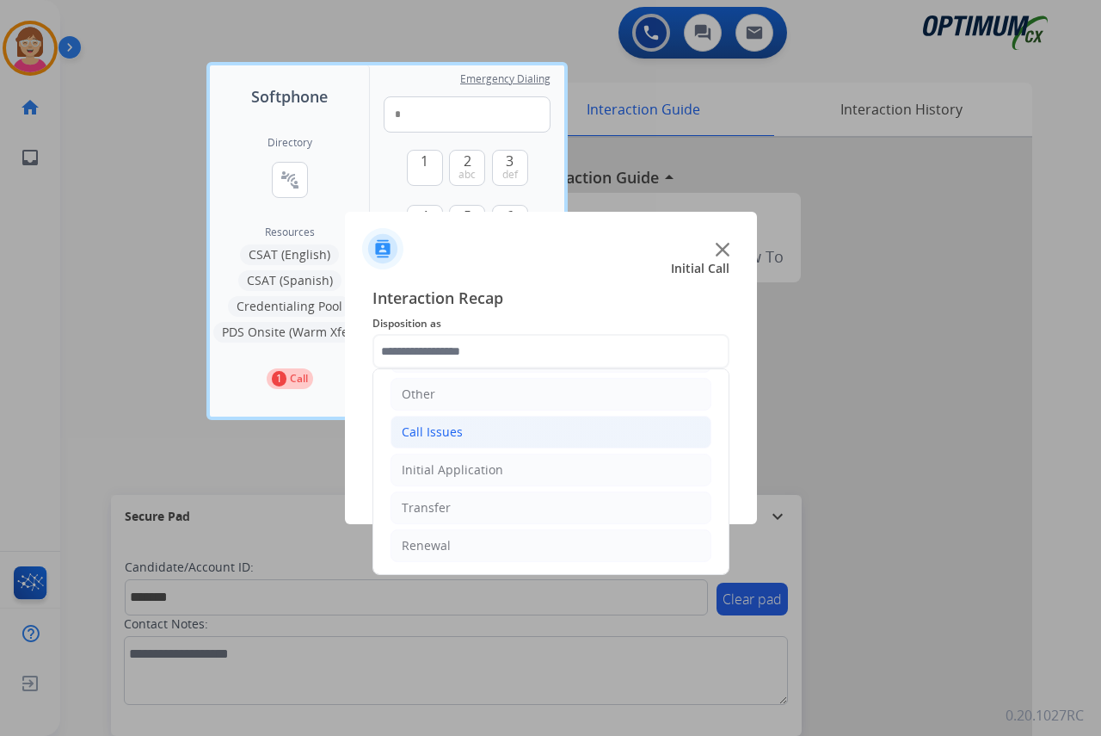
click at [447, 437] on div "Call Issues" at bounding box center [432, 431] width 61 height 17
click at [468, 468] on div "Voicemail" at bounding box center [463, 469] width 55 height 17
type input "*********"
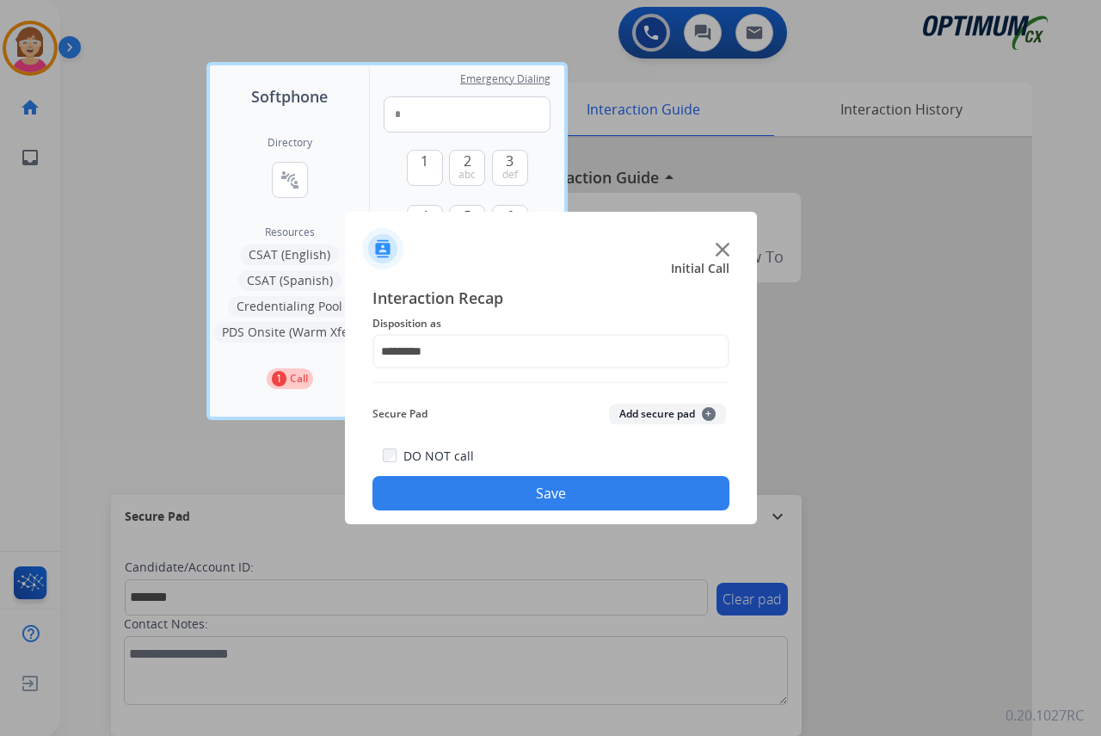
click at [707, 410] on span "+" at bounding box center [709, 414] width 14 height 14
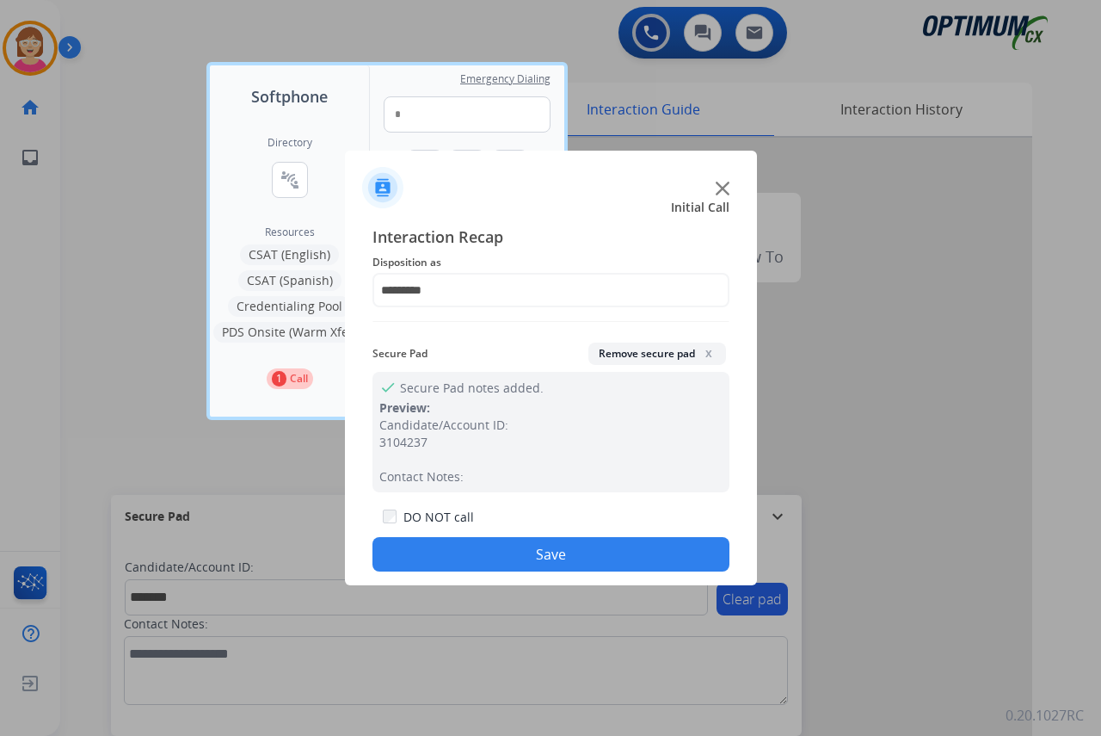
click at [461, 545] on button "Save" at bounding box center [551, 554] width 357 height 34
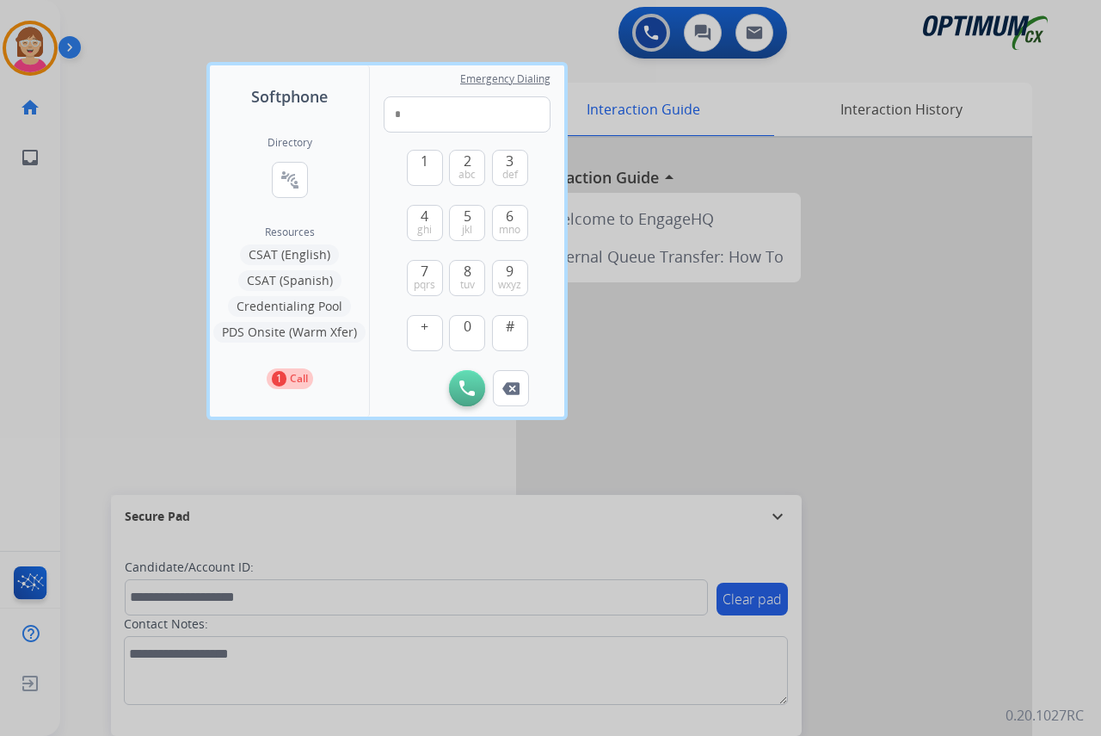
drag, startPoint x: 176, startPoint y: 393, endPoint x: 111, endPoint y: 386, distance: 64.9
click at [174, 393] on div at bounding box center [550, 368] width 1101 height 736
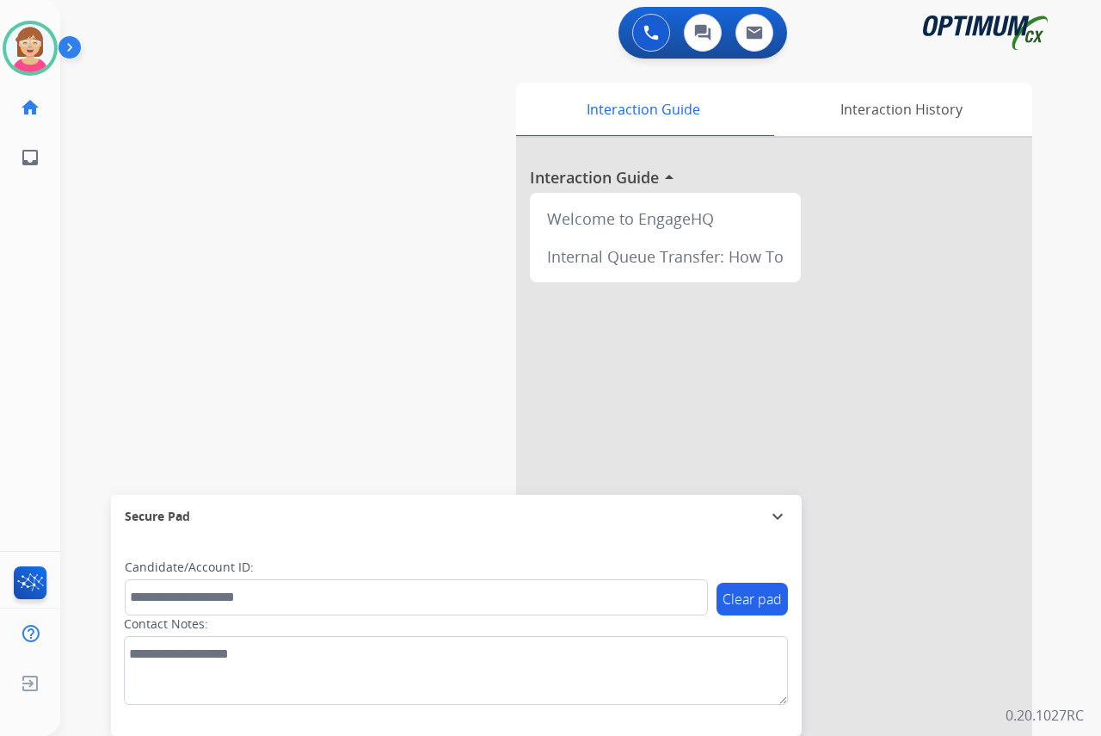
click at [44, 243] on div "Leanne Available Edit Avatar Agent: Leanne Routing Profile: OCX Training home H…" at bounding box center [30, 368] width 60 height 736
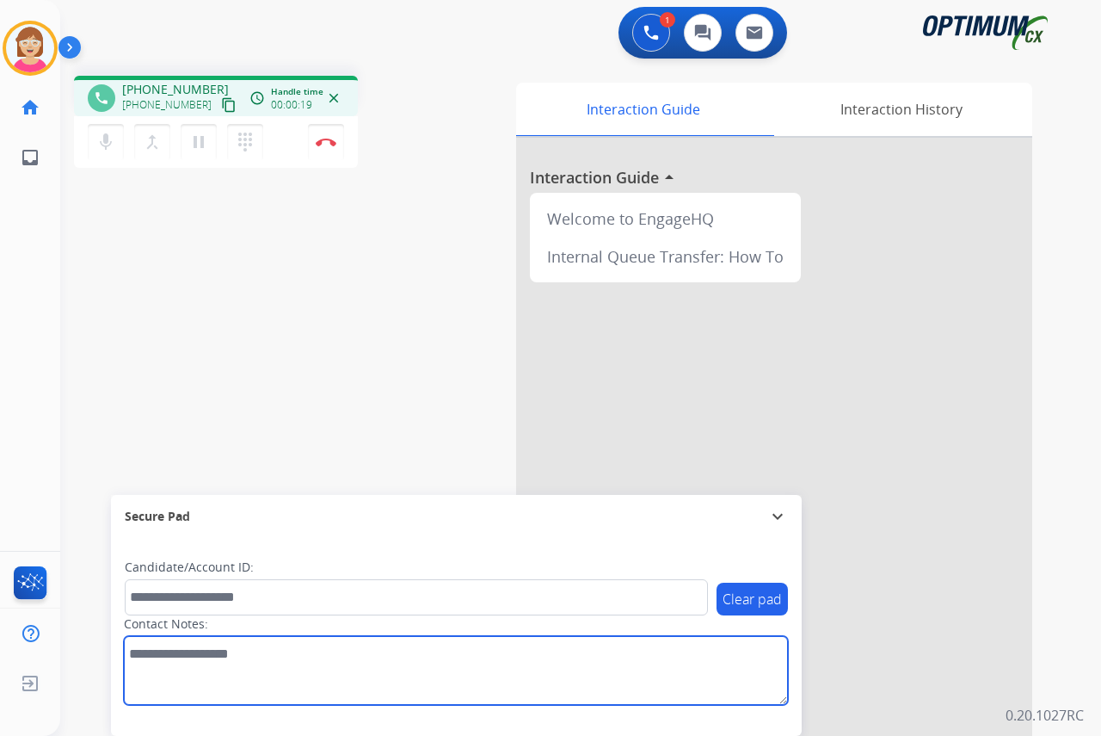
click at [155, 663] on textarea at bounding box center [456, 670] width 664 height 69
click at [140, 657] on textarea at bounding box center [456, 670] width 664 height 69
drag, startPoint x: 140, startPoint y: 657, endPoint x: 138, endPoint y: 669, distance: 11.5
click at [136, 668] on textarea at bounding box center [456, 670] width 664 height 69
click at [139, 656] on textarea at bounding box center [456, 670] width 664 height 69
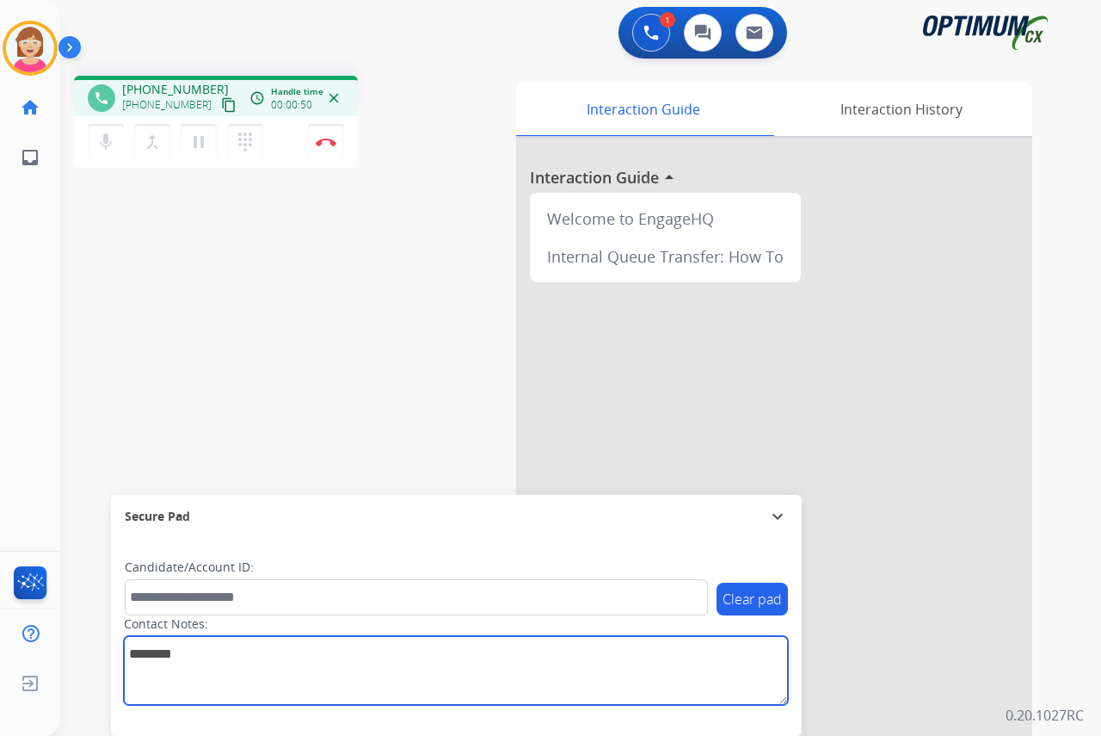
type textarea "********"
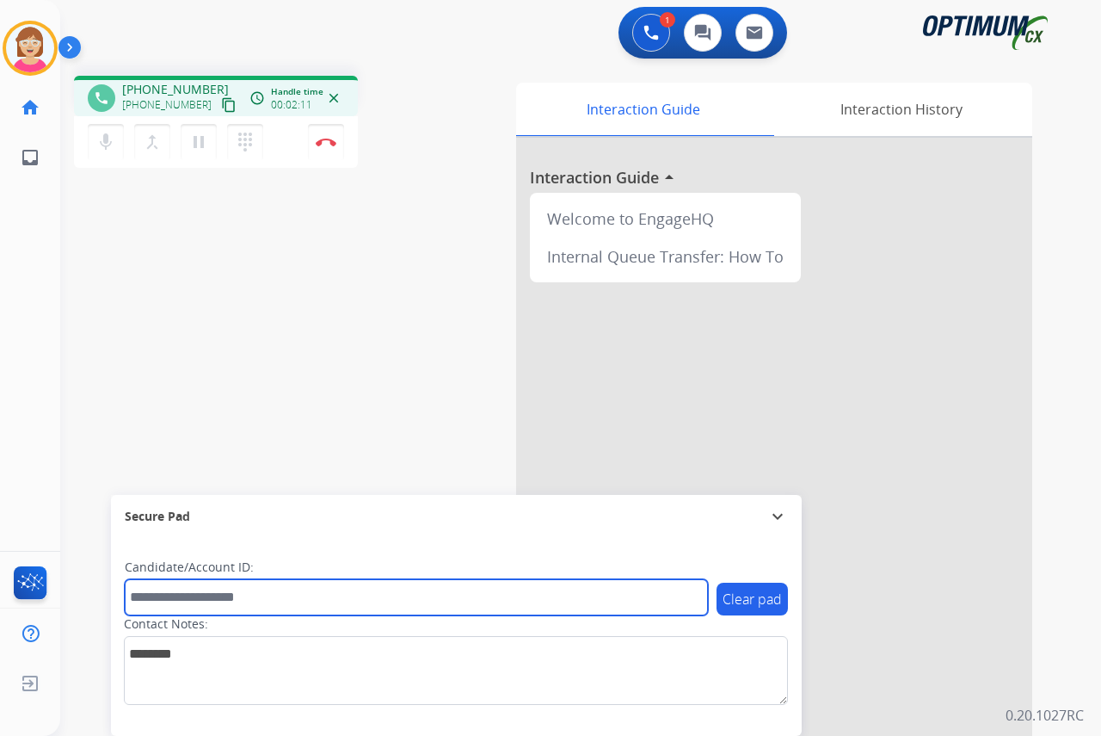
click at [157, 599] on input "text" at bounding box center [416, 597] width 583 height 36
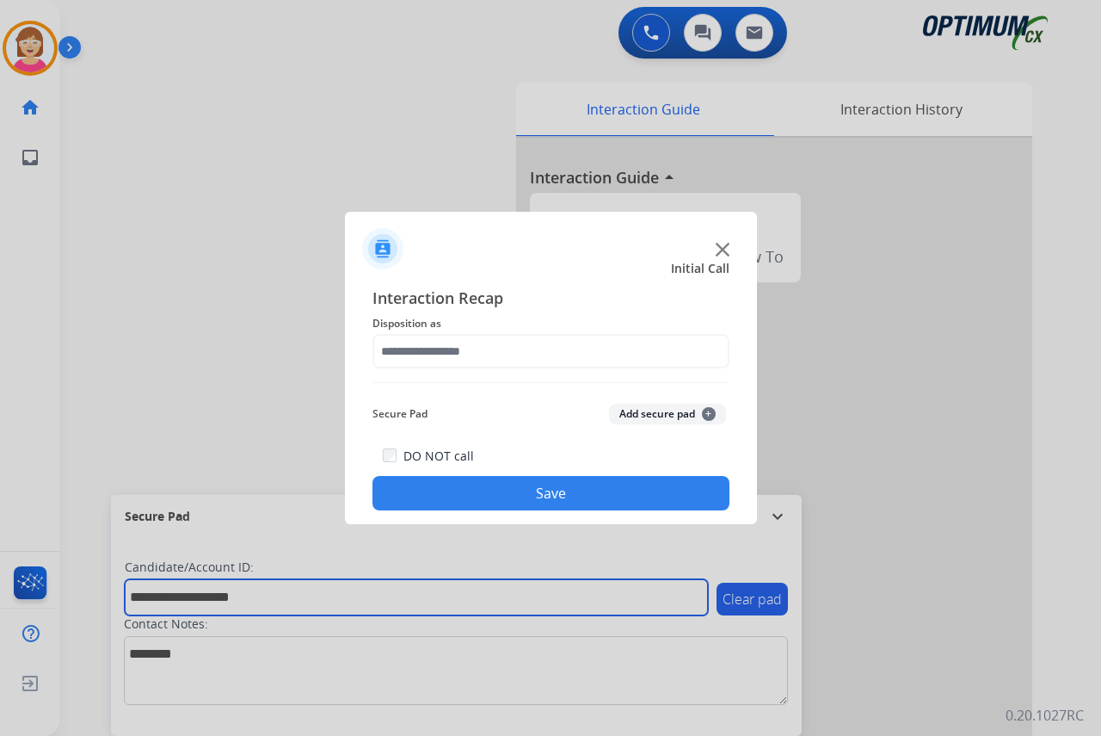
type input "**********"
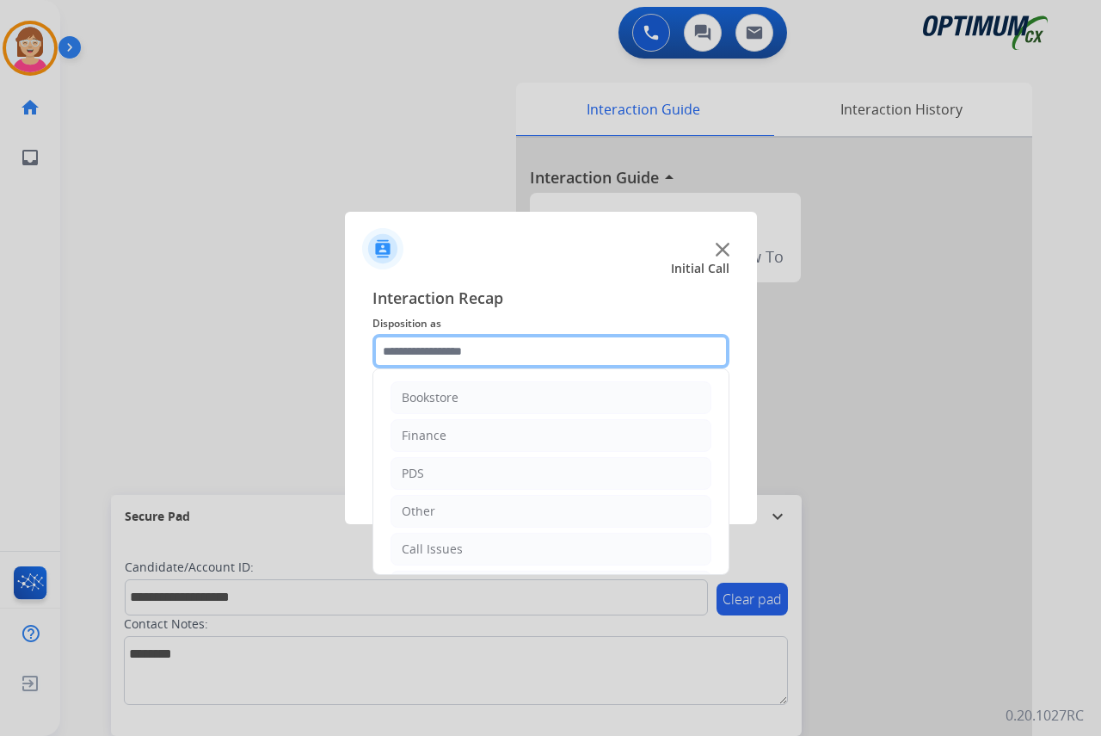
click at [415, 347] on input "text" at bounding box center [551, 351] width 357 height 34
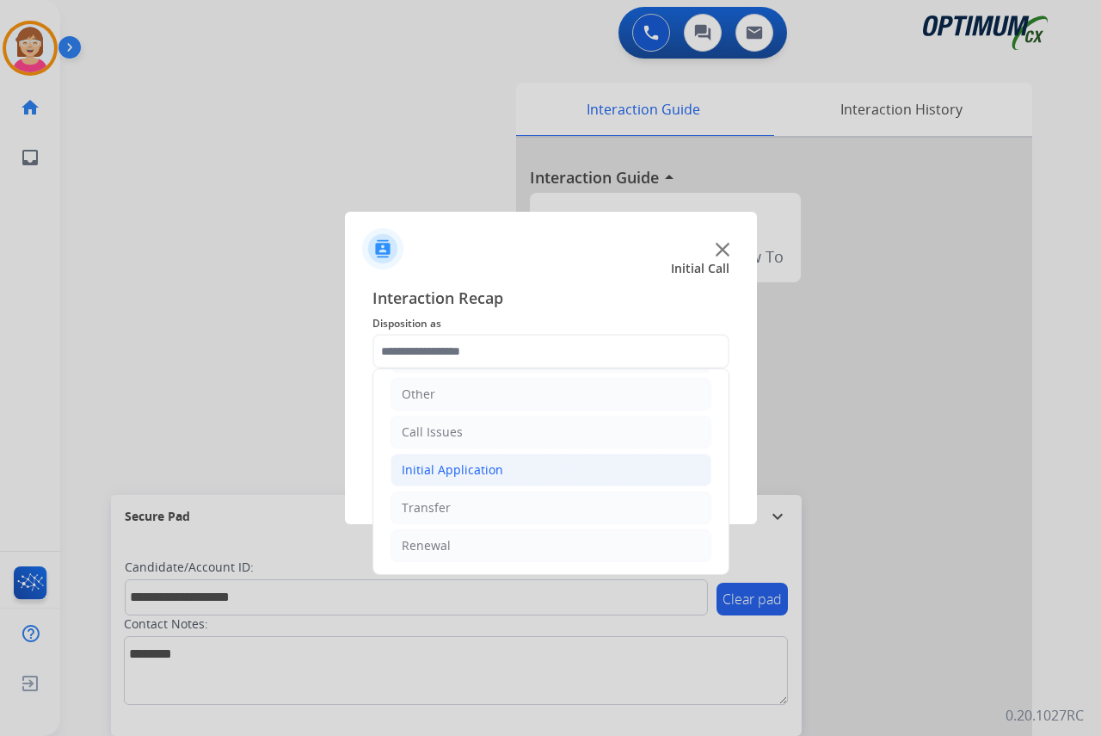
click at [439, 466] on div "Initial Application" at bounding box center [453, 469] width 102 height 17
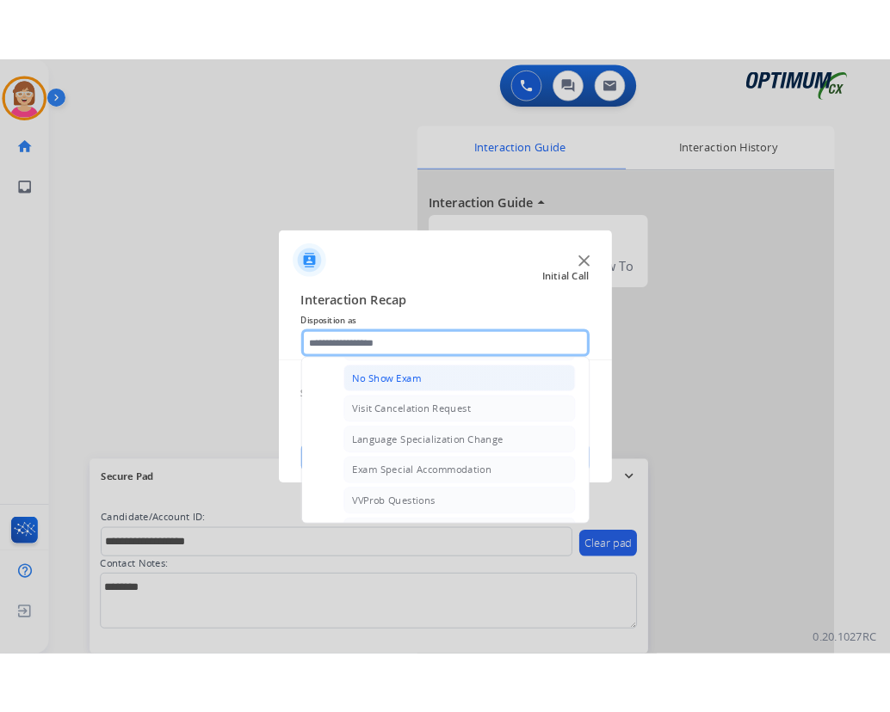
scroll to position [891, 0]
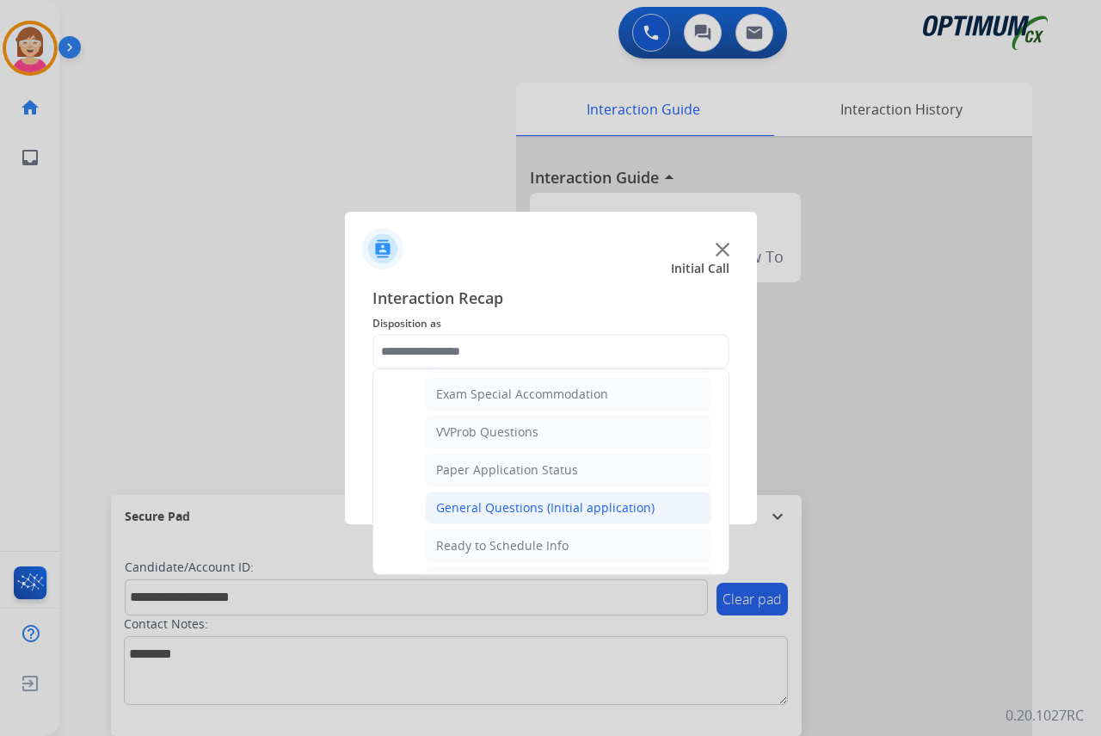
click at [504, 512] on div "General Questions (Initial application)" at bounding box center [545, 507] width 219 height 17
type input "**********"
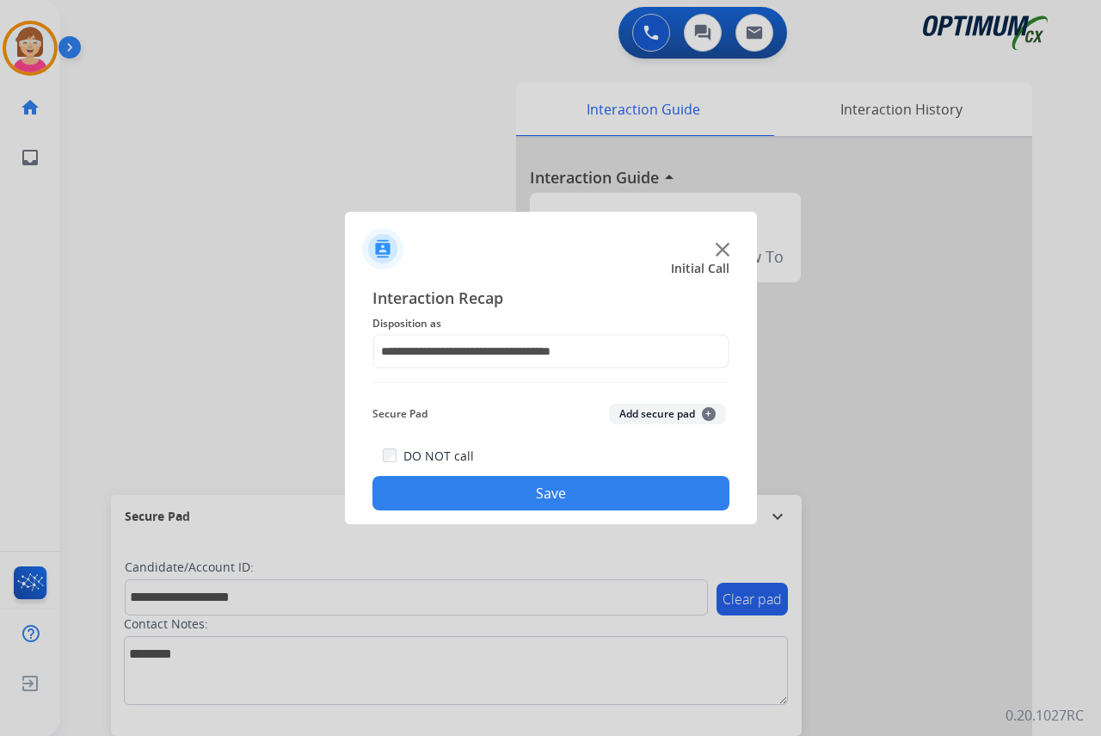
click at [712, 410] on span "+" at bounding box center [709, 414] width 14 height 14
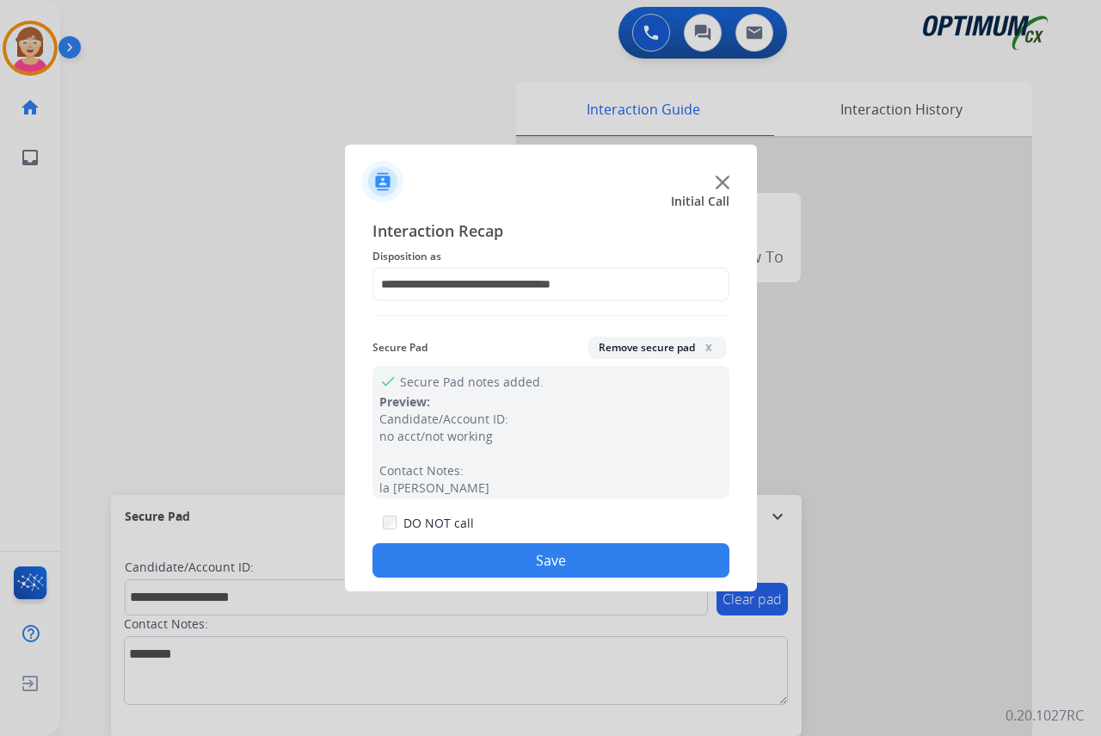
click at [468, 560] on button "Save" at bounding box center [551, 560] width 357 height 34
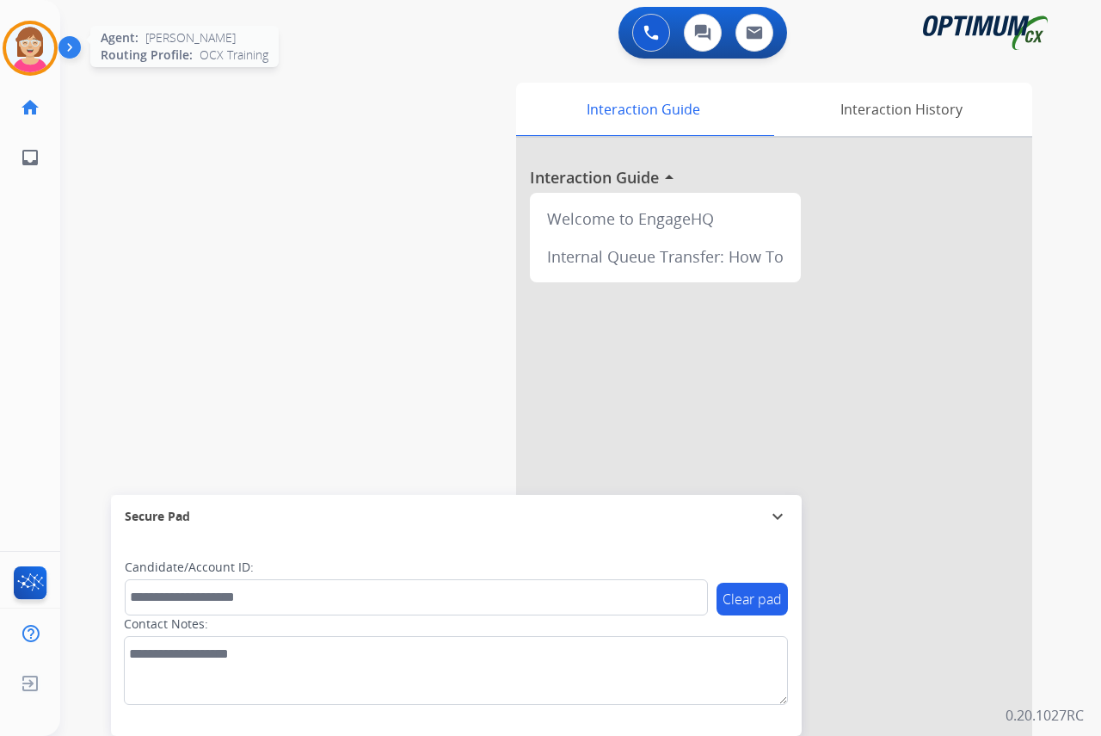
drag, startPoint x: 468, startPoint y: 560, endPoint x: 34, endPoint y: 45, distance: 674.1
click at [33, 45] on img at bounding box center [30, 48] width 48 height 48
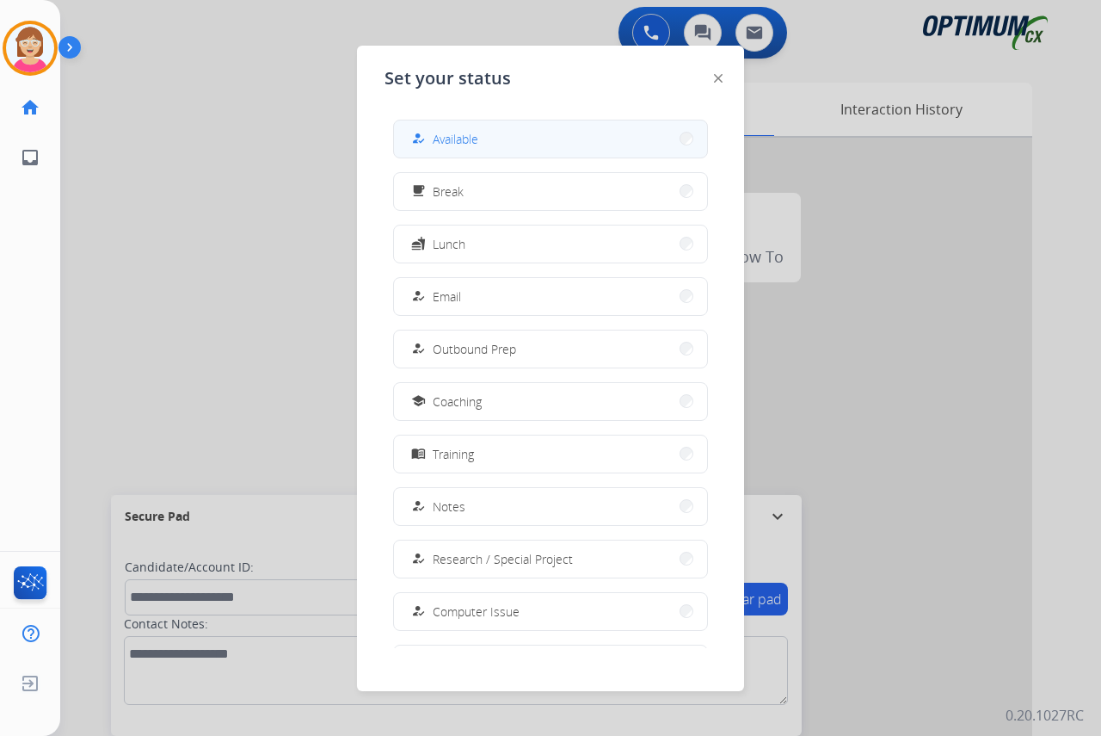
click at [465, 138] on span "Available" at bounding box center [456, 139] width 46 height 18
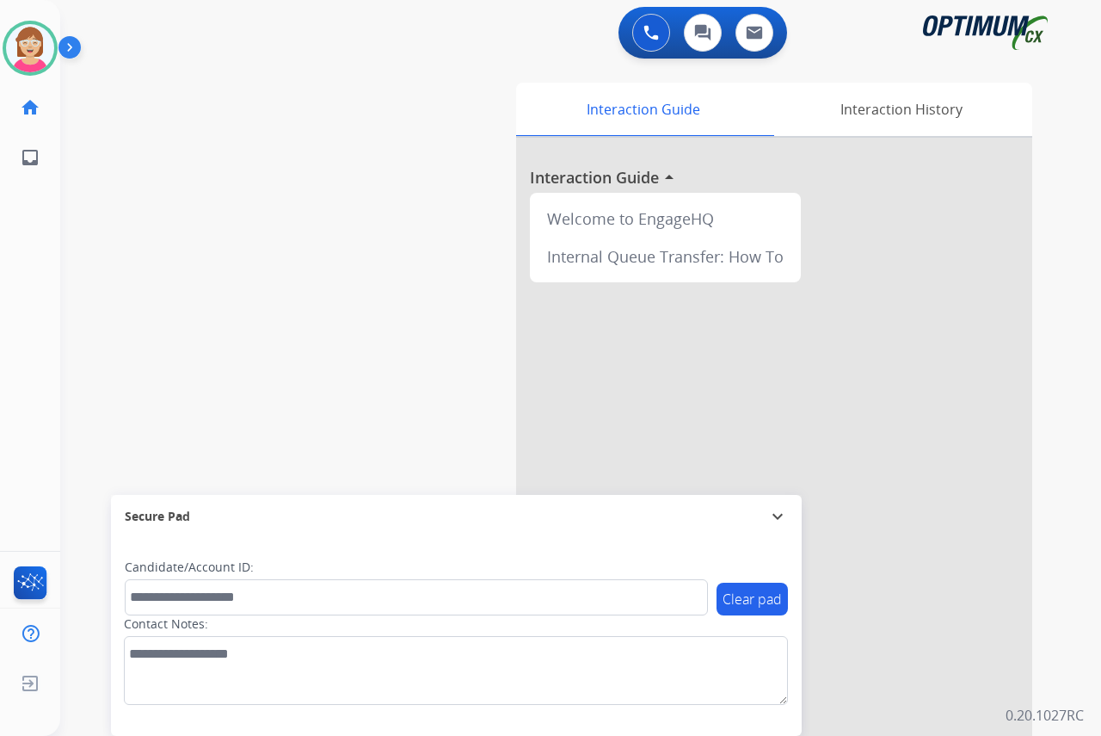
click at [266, 212] on div "swap_horiz Break voice bridge close_fullscreen Connect 3-Way Call merge_type Se…" at bounding box center [560, 421] width 1000 height 718
click at [46, 231] on div "Leanne Available Edit Avatar Agent: Leanne Routing Profile: OCX Training home H…" at bounding box center [30, 368] width 60 height 736
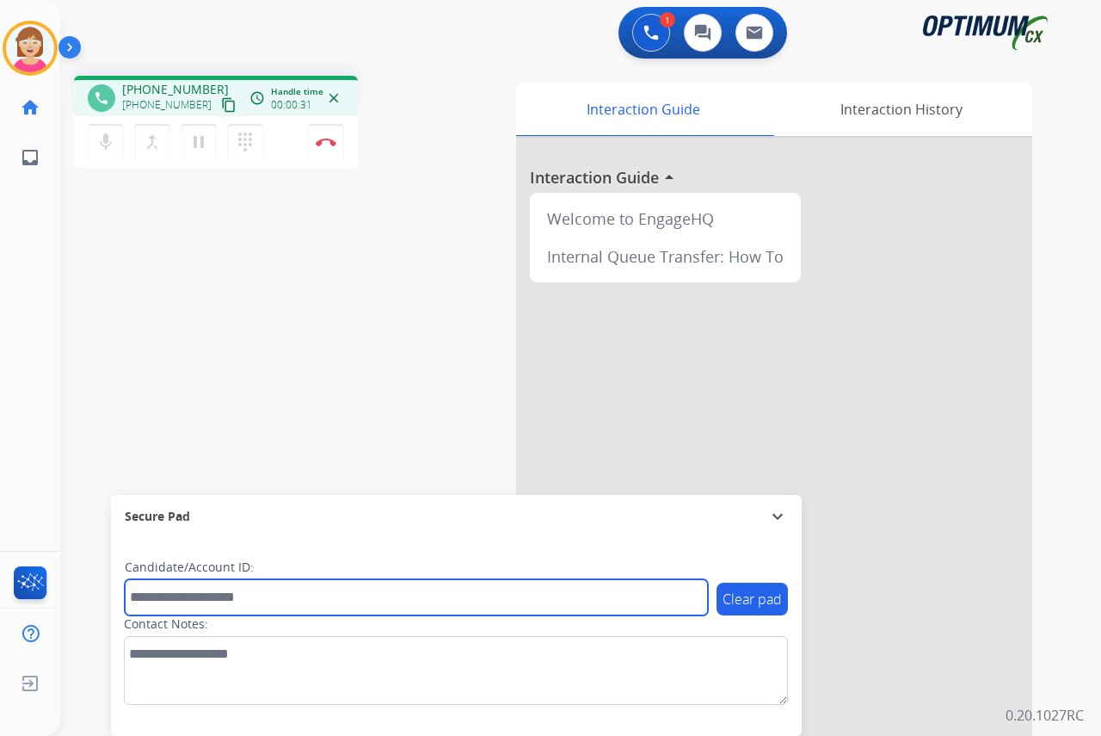
click at [164, 598] on input "text" at bounding box center [416, 597] width 583 height 36
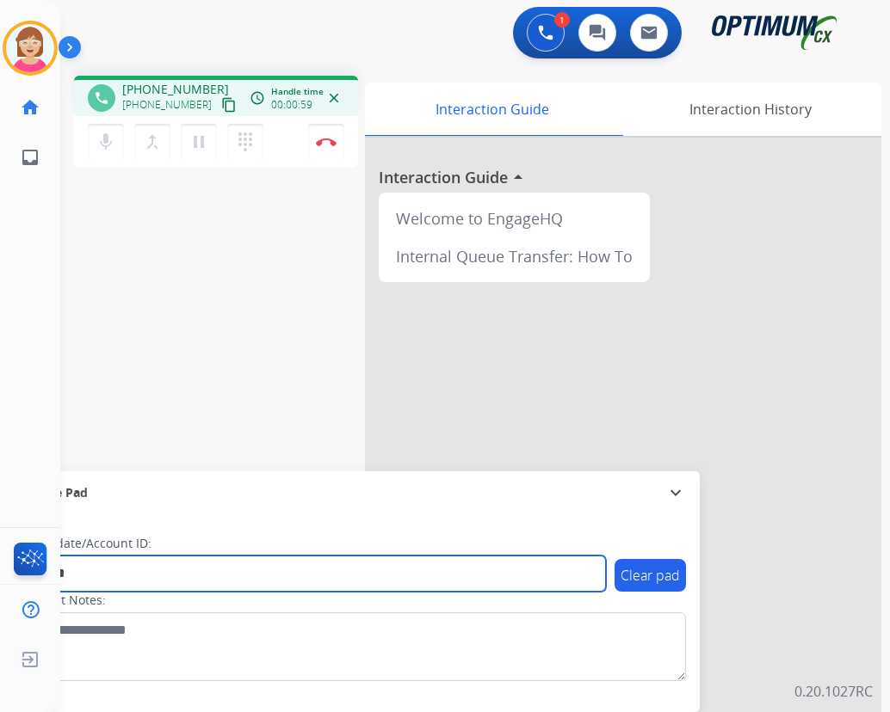
type input "*******"
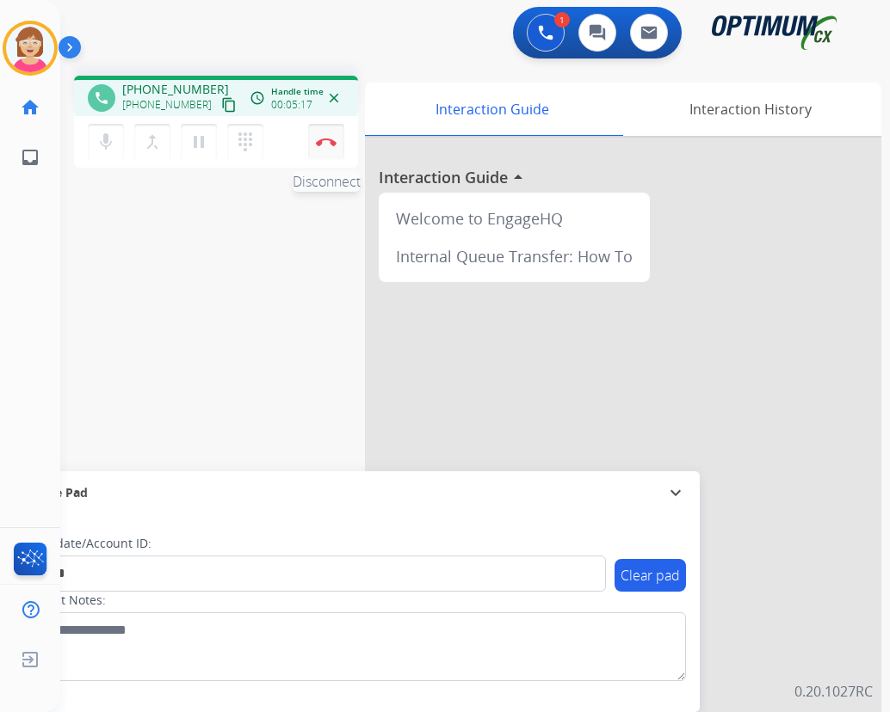
click at [328, 140] on img at bounding box center [326, 142] width 21 height 9
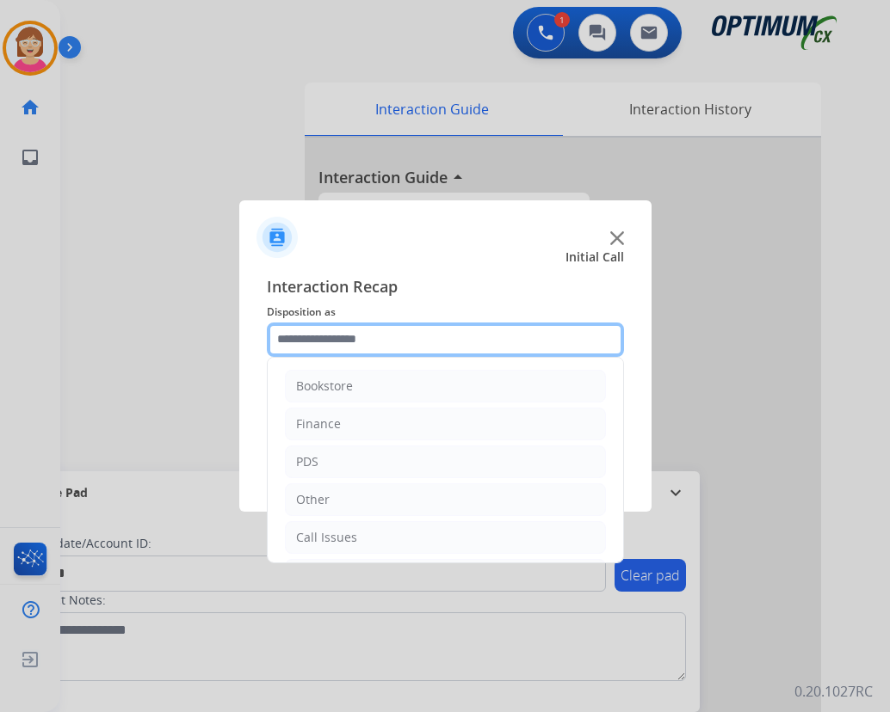
drag, startPoint x: 299, startPoint y: 339, endPoint x: 351, endPoint y: 422, distance: 97.4
click at [299, 342] on input "text" at bounding box center [445, 340] width 357 height 34
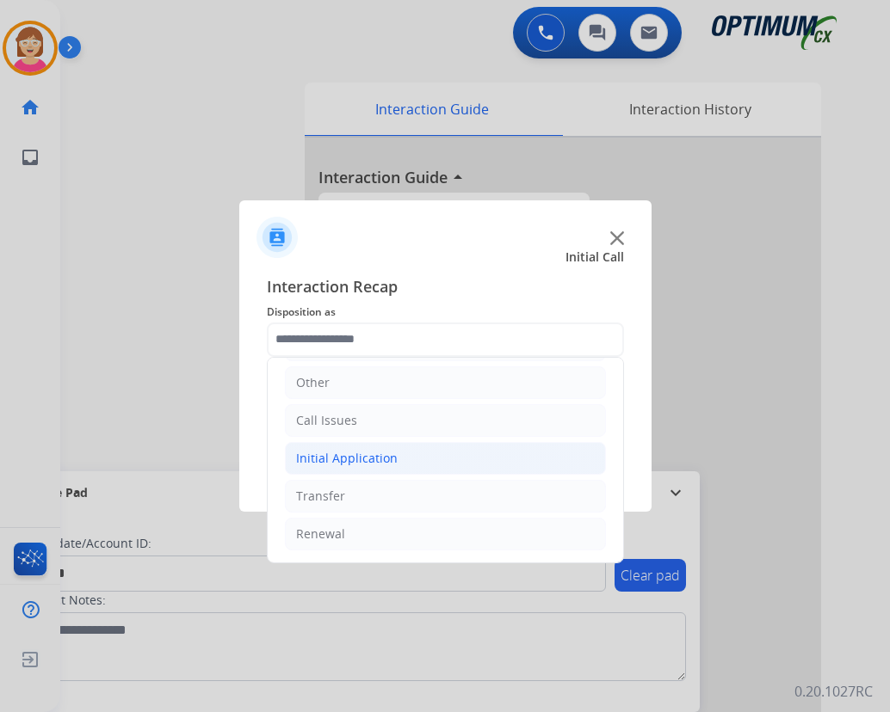
click at [366, 457] on div "Initial Application" at bounding box center [347, 458] width 102 height 17
click at [459, 493] on div "Credential Resend (Initial application)" at bounding box center [439, 496] width 218 height 17
type input "**********"
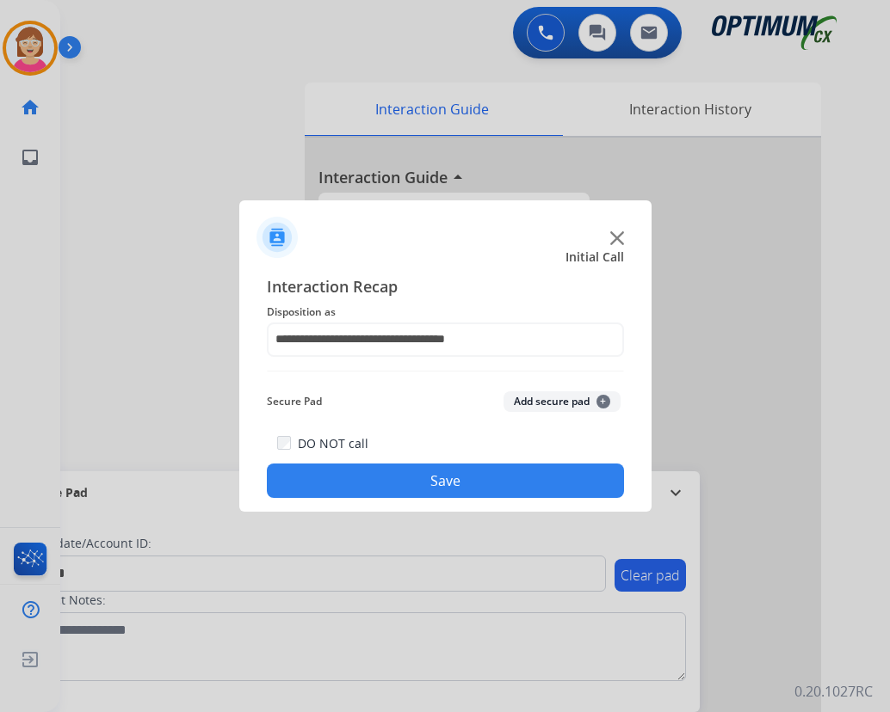
click at [601, 399] on span "+" at bounding box center [603, 402] width 14 height 14
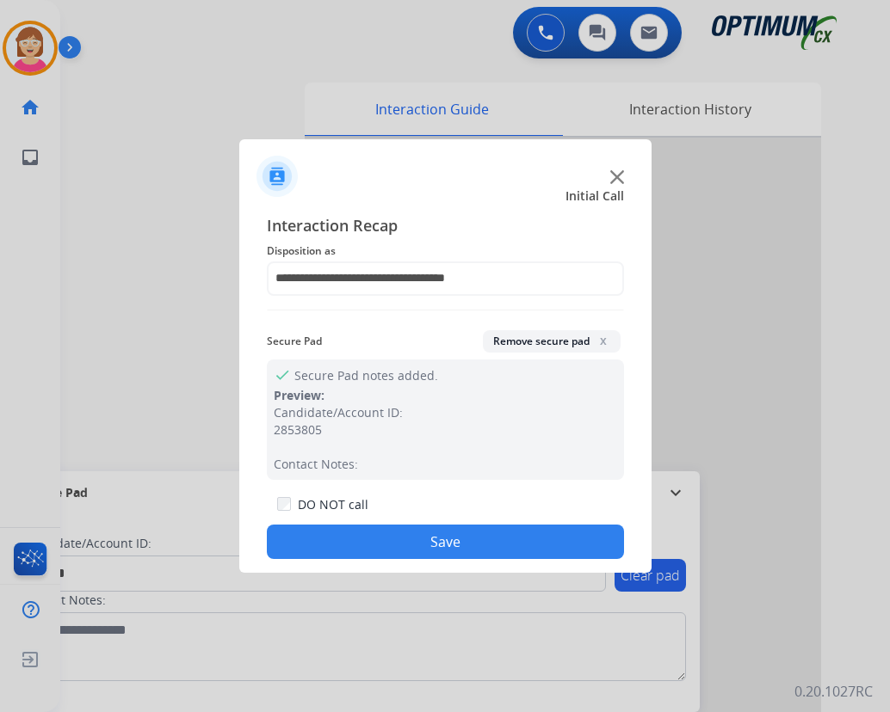
click at [381, 538] on button "Save" at bounding box center [445, 542] width 357 height 34
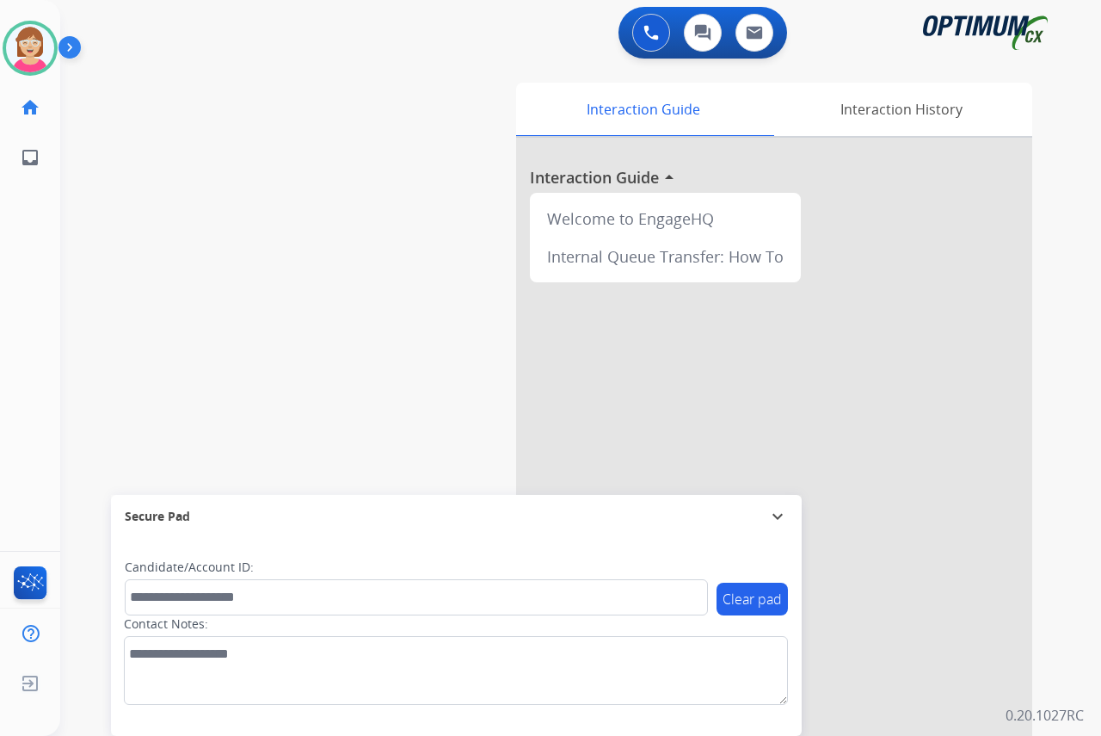
click at [24, 291] on div "Leanne Available Edit Avatar Agent: Leanne Routing Profile: OCX Training home H…" at bounding box center [30, 368] width 60 height 736
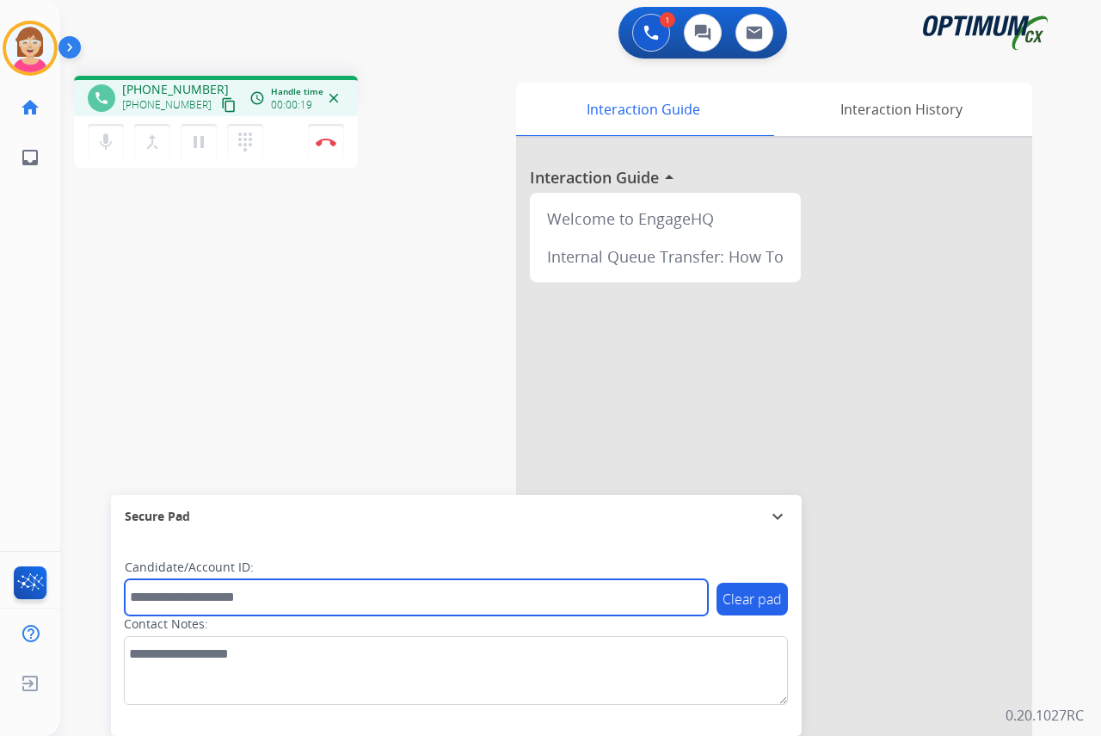
click at [157, 592] on input "text" at bounding box center [416, 597] width 583 height 36
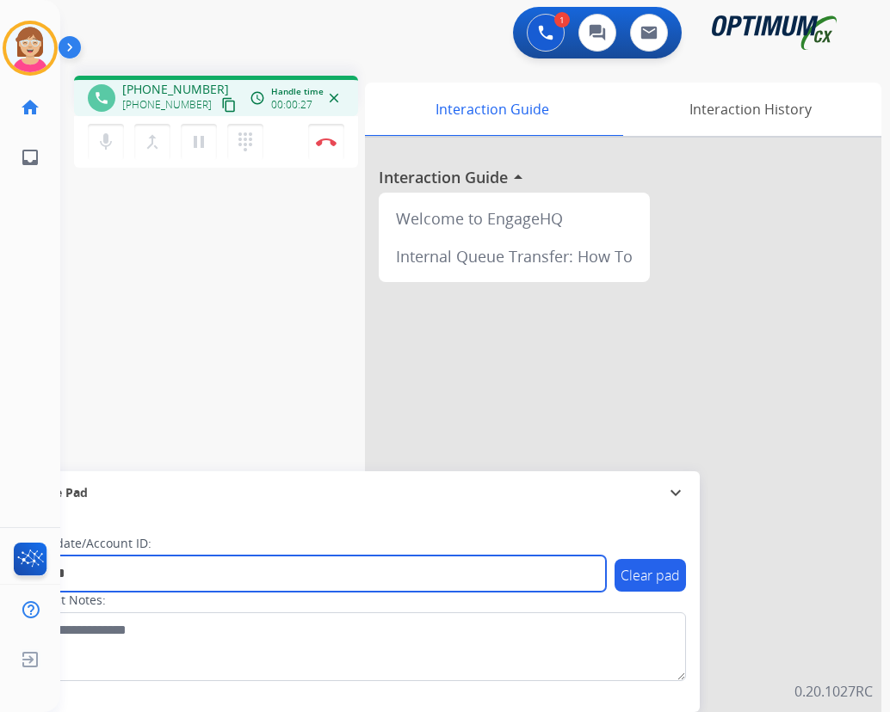
type input "*******"
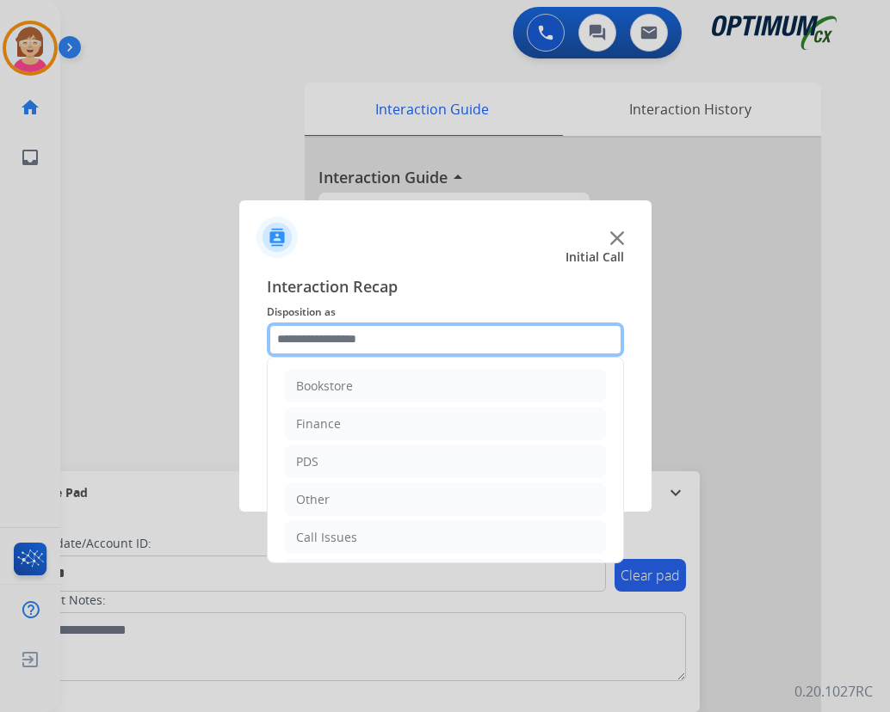
click at [294, 337] on input "text" at bounding box center [445, 340] width 357 height 34
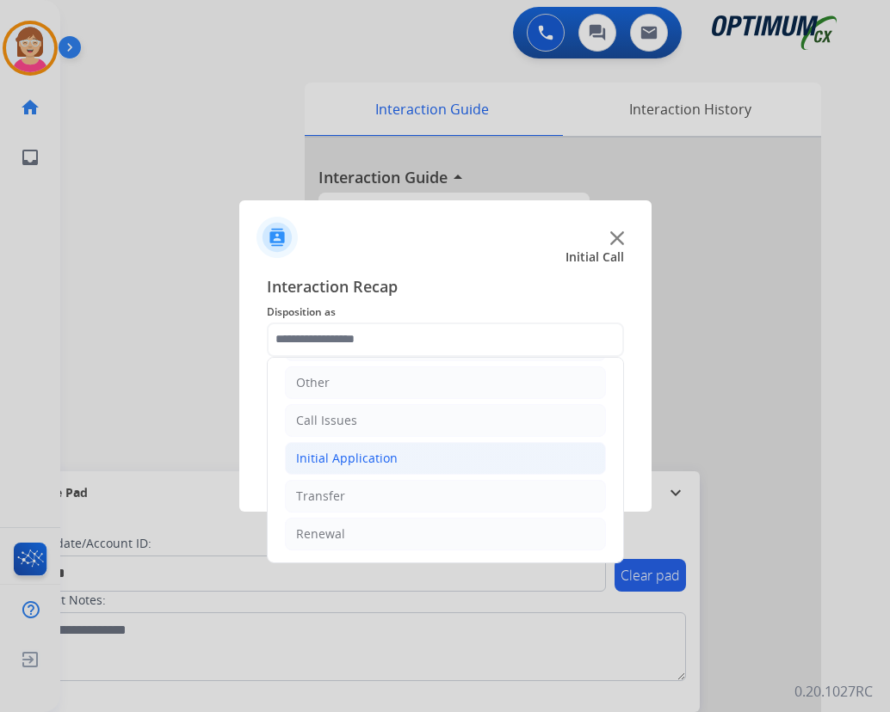
click at [350, 452] on div "Initial Application" at bounding box center [347, 458] width 102 height 17
click at [398, 494] on div "Credential Resend (Initial application)" at bounding box center [439, 496] width 218 height 17
type input "**********"
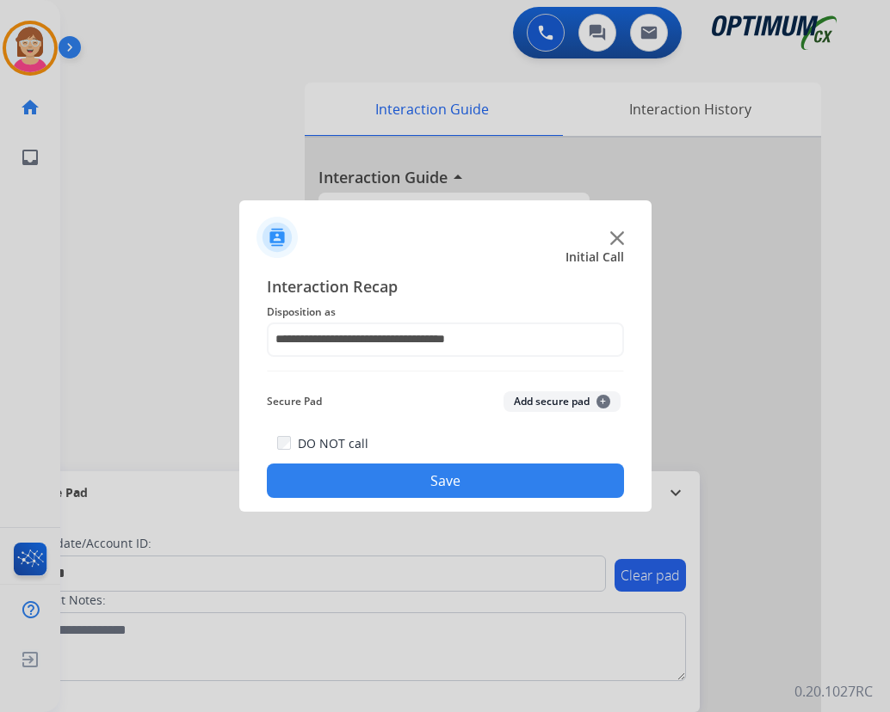
click at [602, 401] on span "+" at bounding box center [603, 402] width 14 height 14
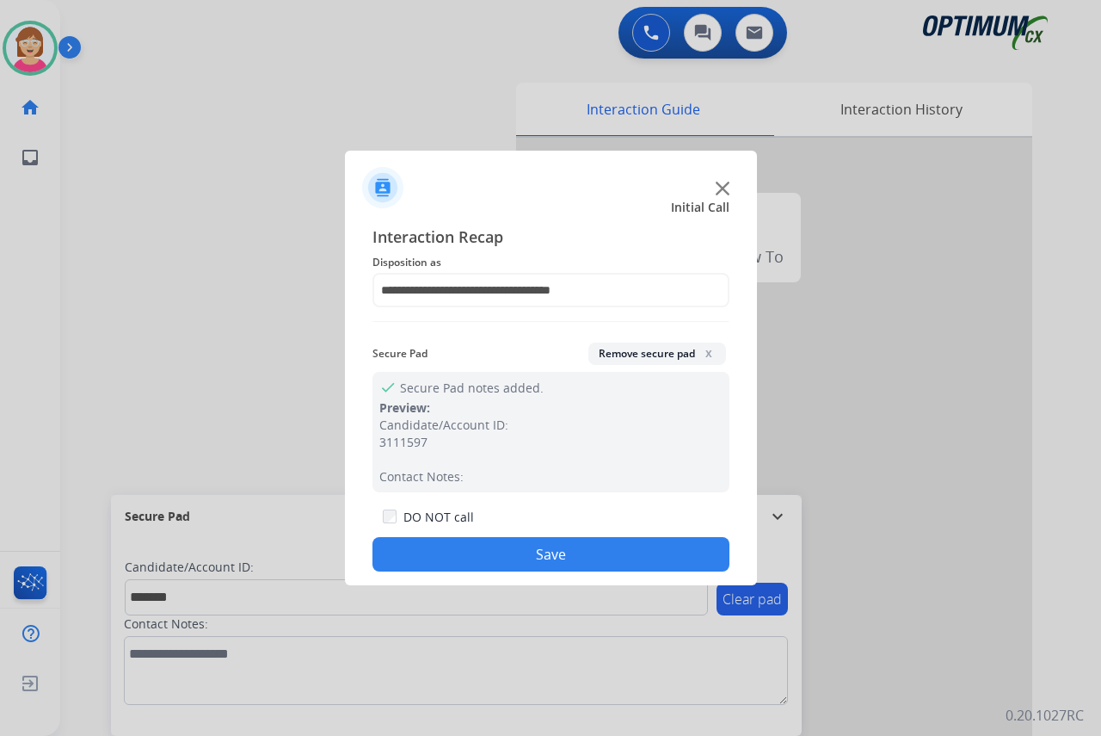
click at [459, 548] on button "Save" at bounding box center [551, 554] width 357 height 34
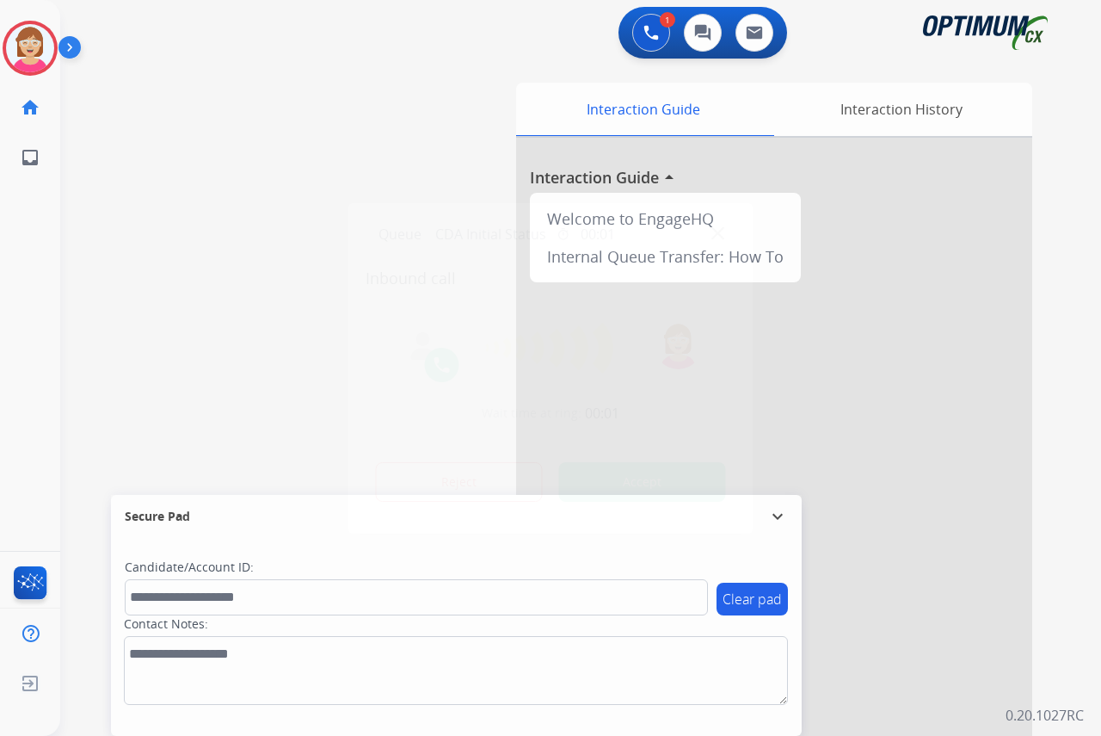
click at [46, 221] on div at bounding box center [550, 368] width 1101 height 736
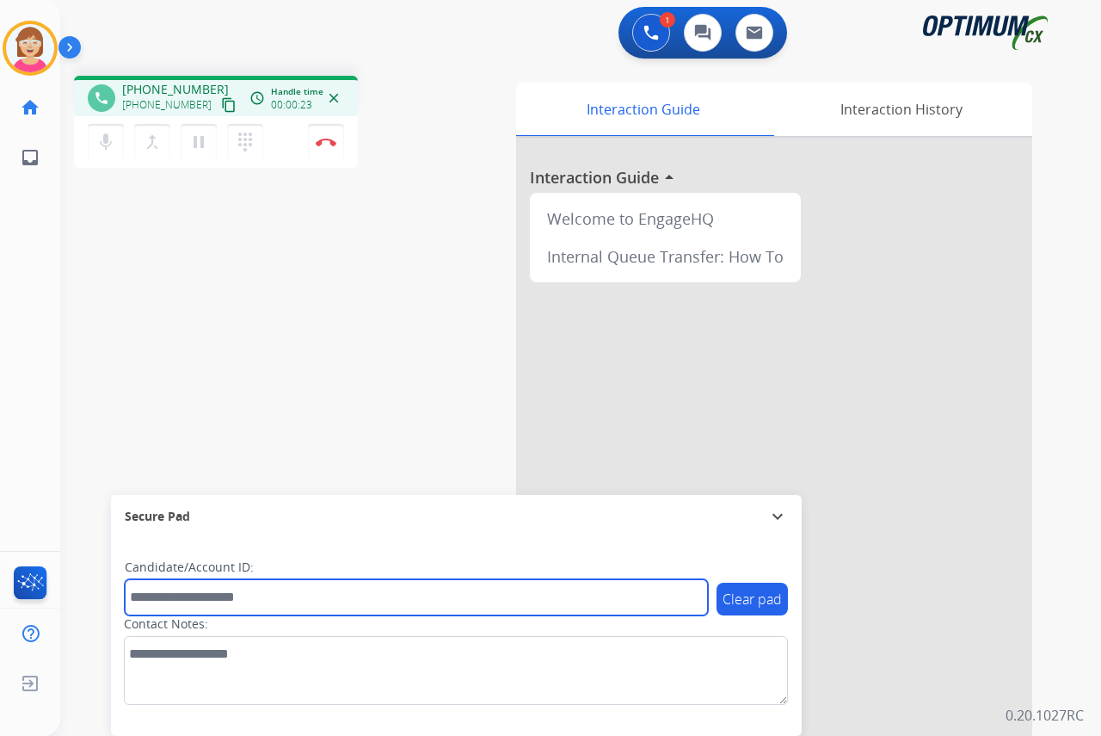
click at [142, 595] on input "text" at bounding box center [416, 597] width 583 height 36
drag, startPoint x: 142, startPoint y: 596, endPoint x: 139, endPoint y: 588, distance: 9.0
click at [142, 596] on input "text" at bounding box center [416, 597] width 583 height 36
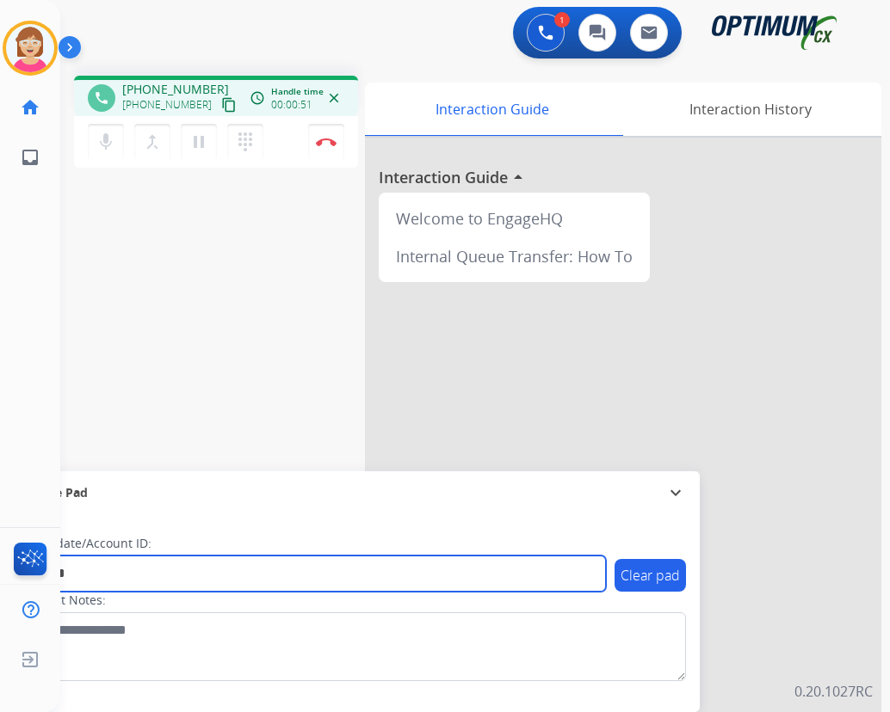
type input "*******"
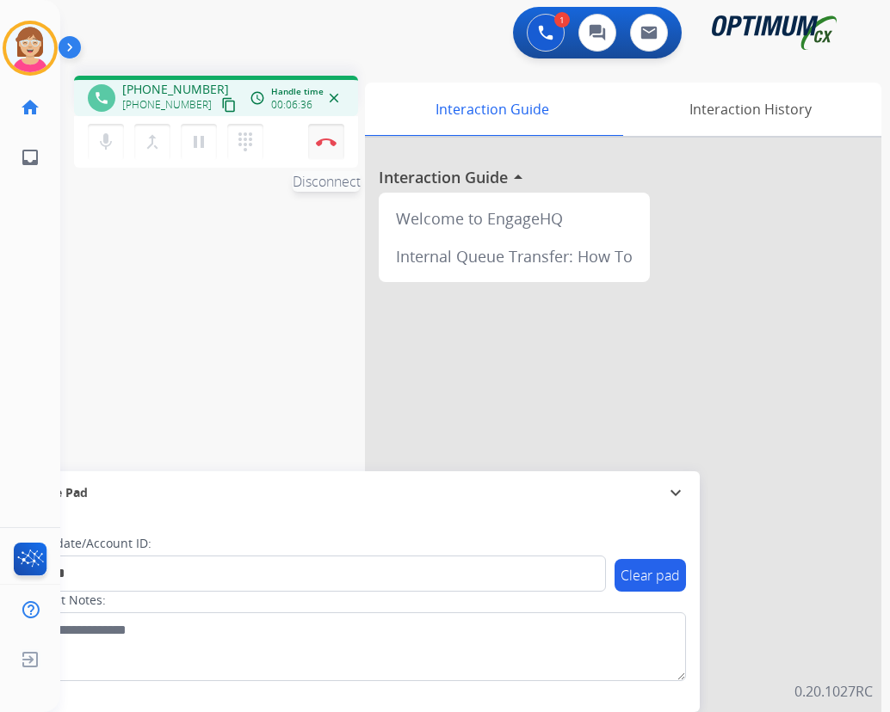
click at [329, 139] on img at bounding box center [326, 142] width 21 height 9
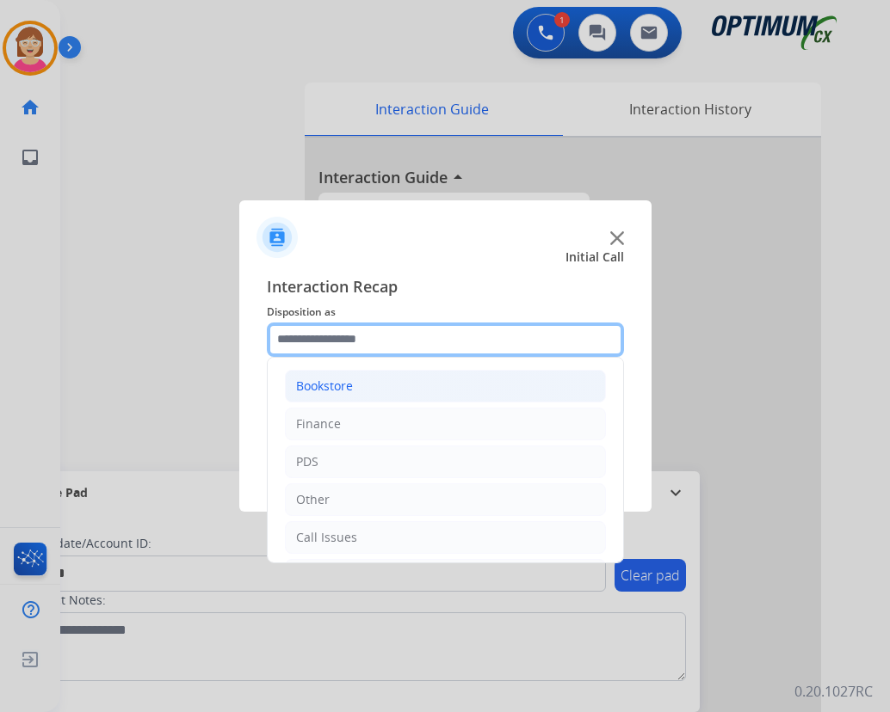
drag, startPoint x: 311, startPoint y: 339, endPoint x: 338, endPoint y: 402, distance: 68.6
click at [311, 342] on input "text" at bounding box center [445, 340] width 357 height 34
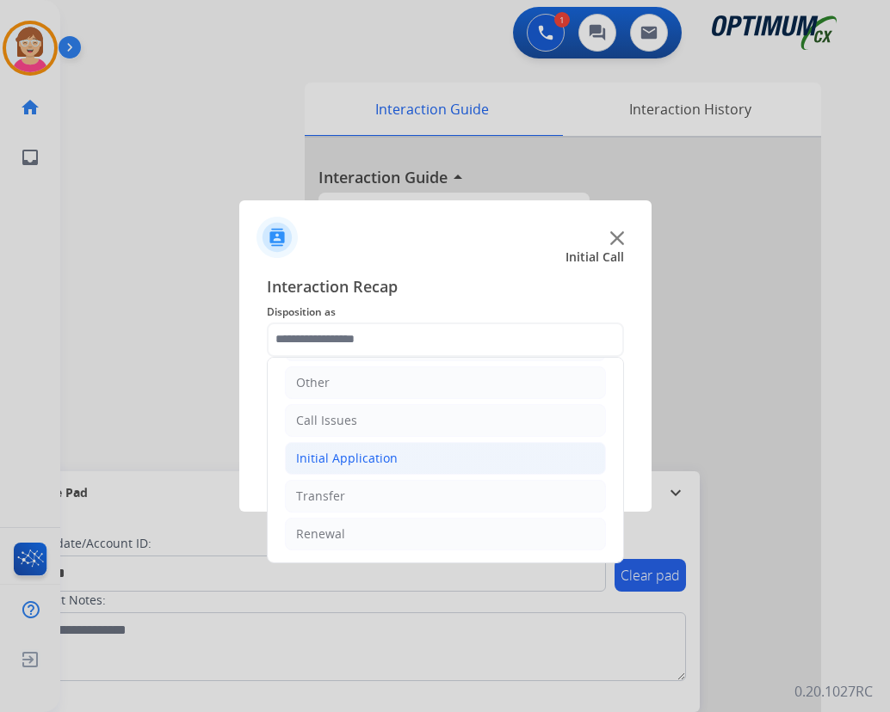
click at [345, 464] on div "Initial Application" at bounding box center [347, 458] width 102 height 17
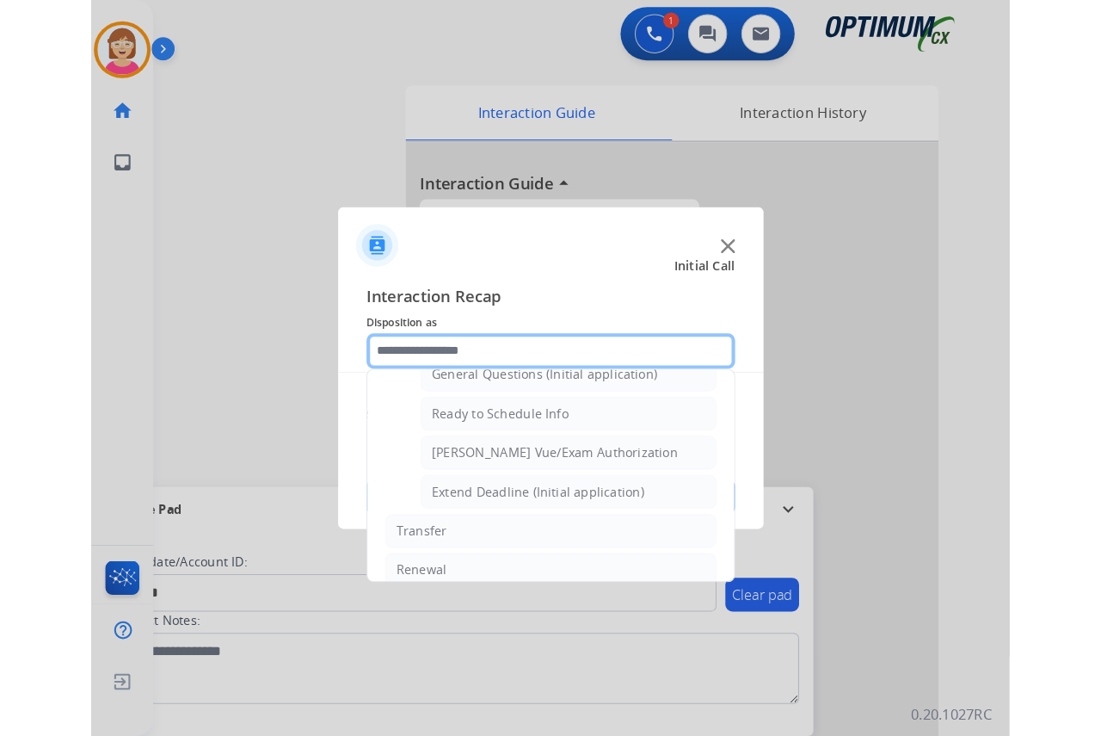
scroll to position [1043, 0]
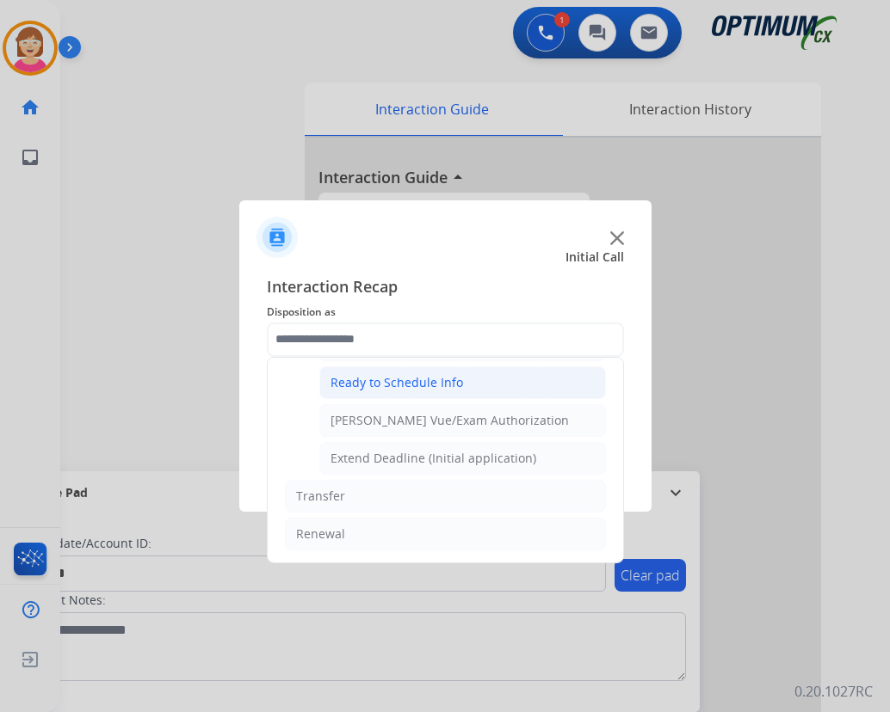
click at [369, 382] on div "Ready to Schedule Info" at bounding box center [396, 382] width 132 height 17
type input "**********"
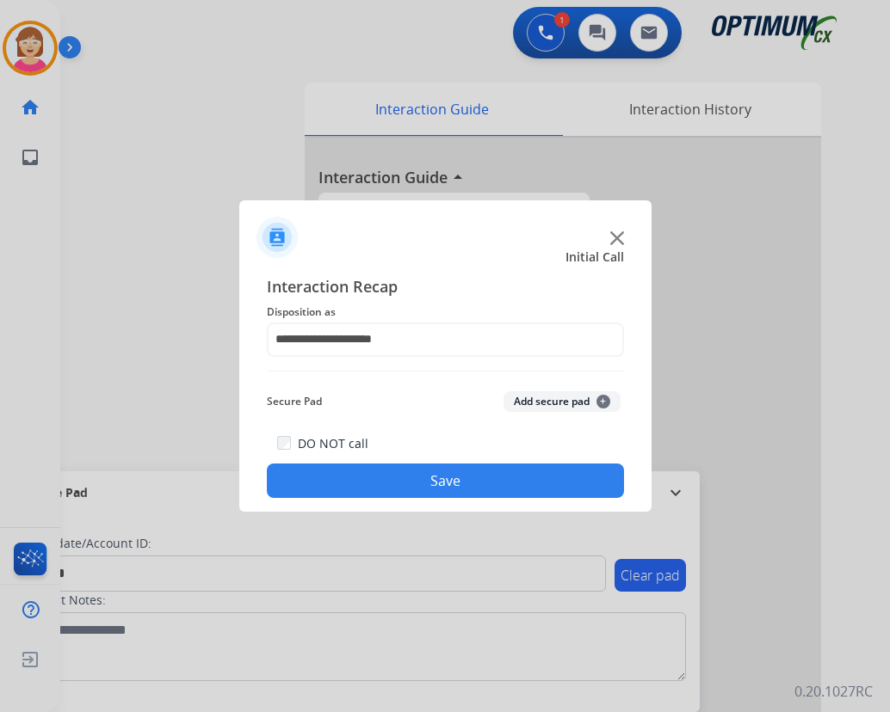
click at [604, 401] on span "+" at bounding box center [603, 402] width 14 height 14
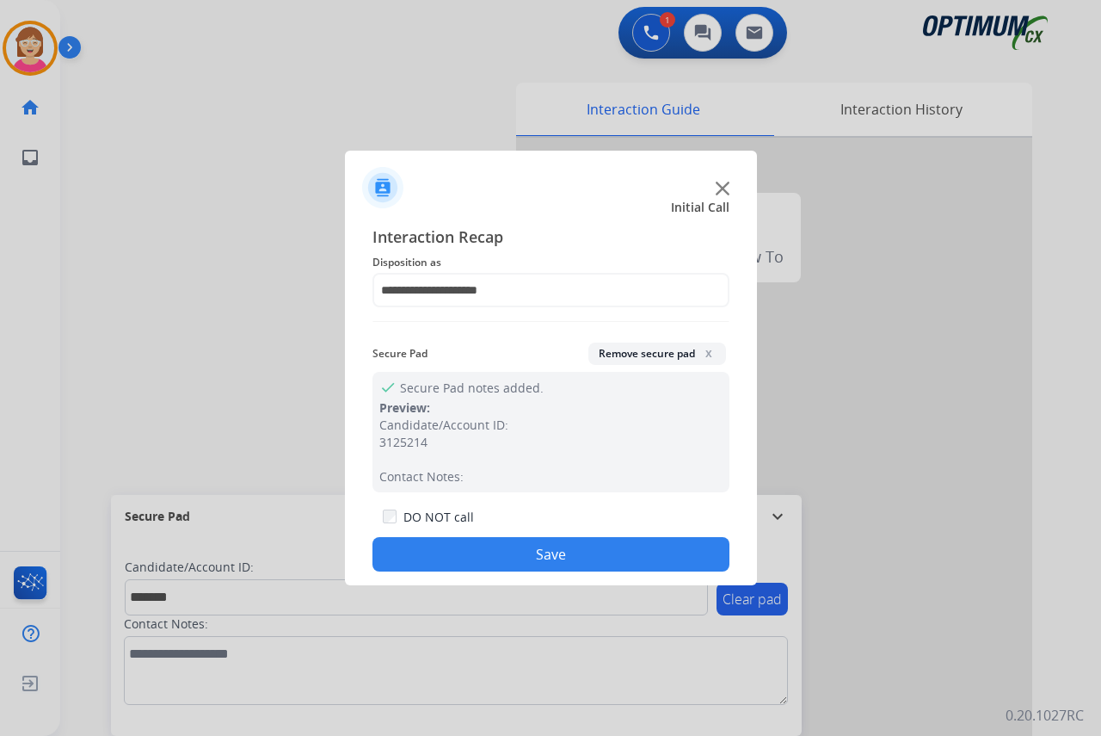
click at [448, 552] on button "Save" at bounding box center [551, 554] width 357 height 34
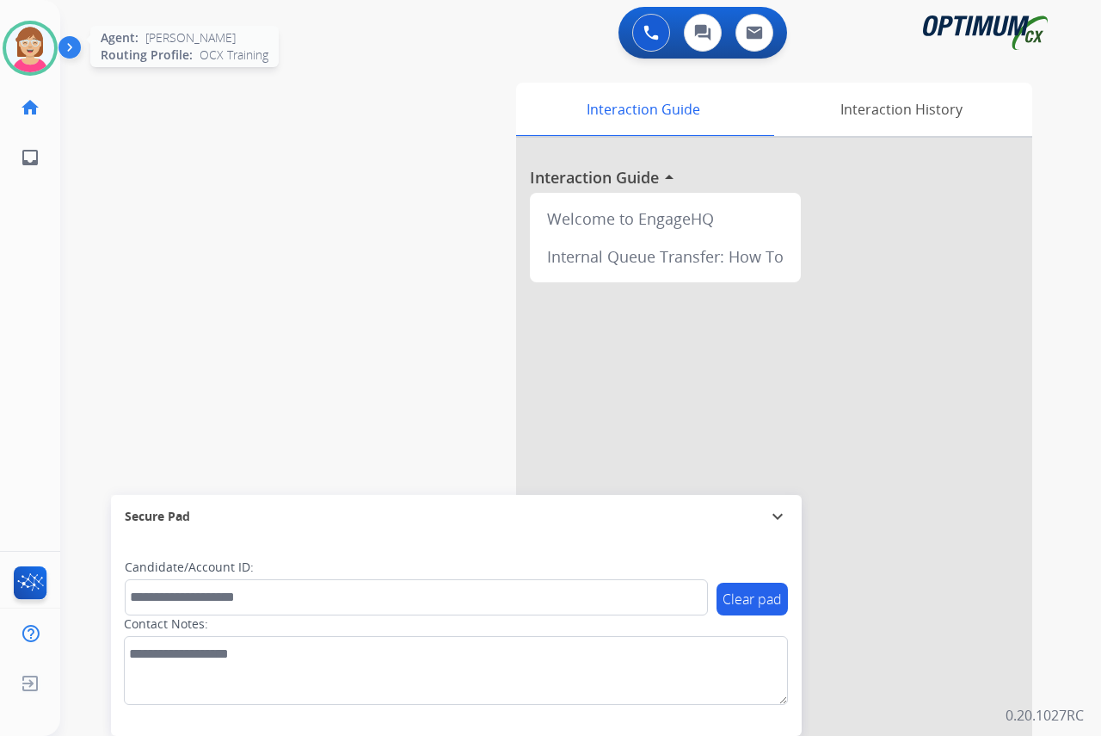
click at [24, 46] on img at bounding box center [30, 48] width 48 height 48
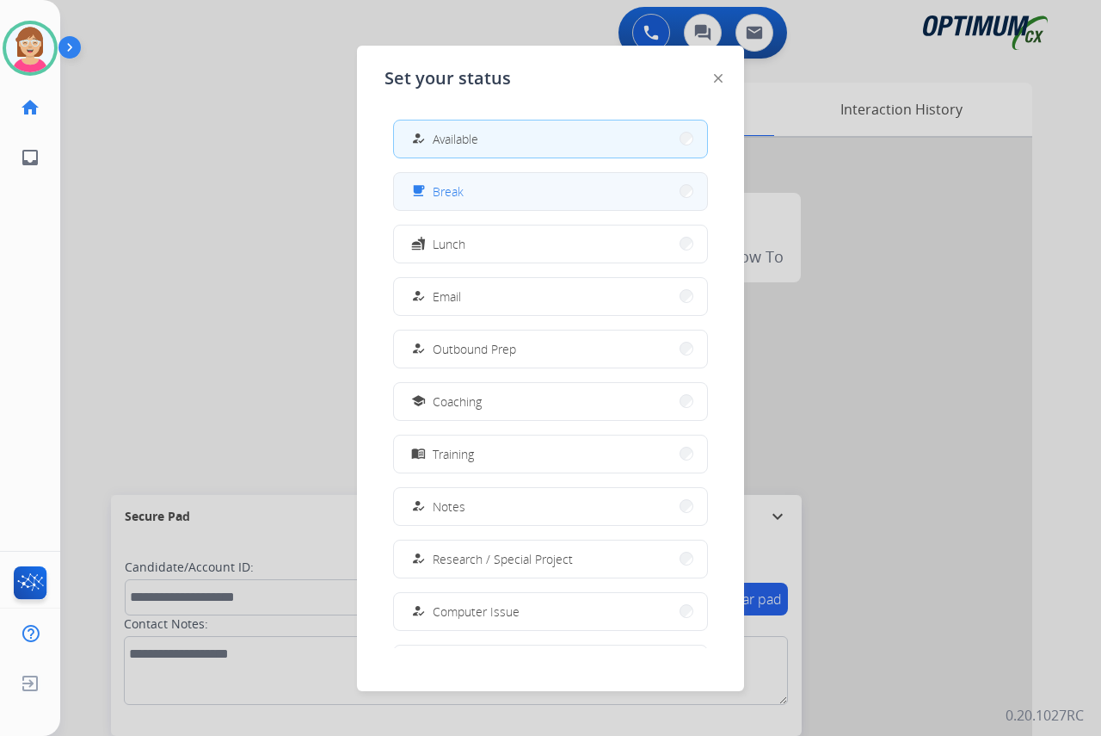
click at [474, 190] on button "free_breakfast Break" at bounding box center [550, 191] width 313 height 37
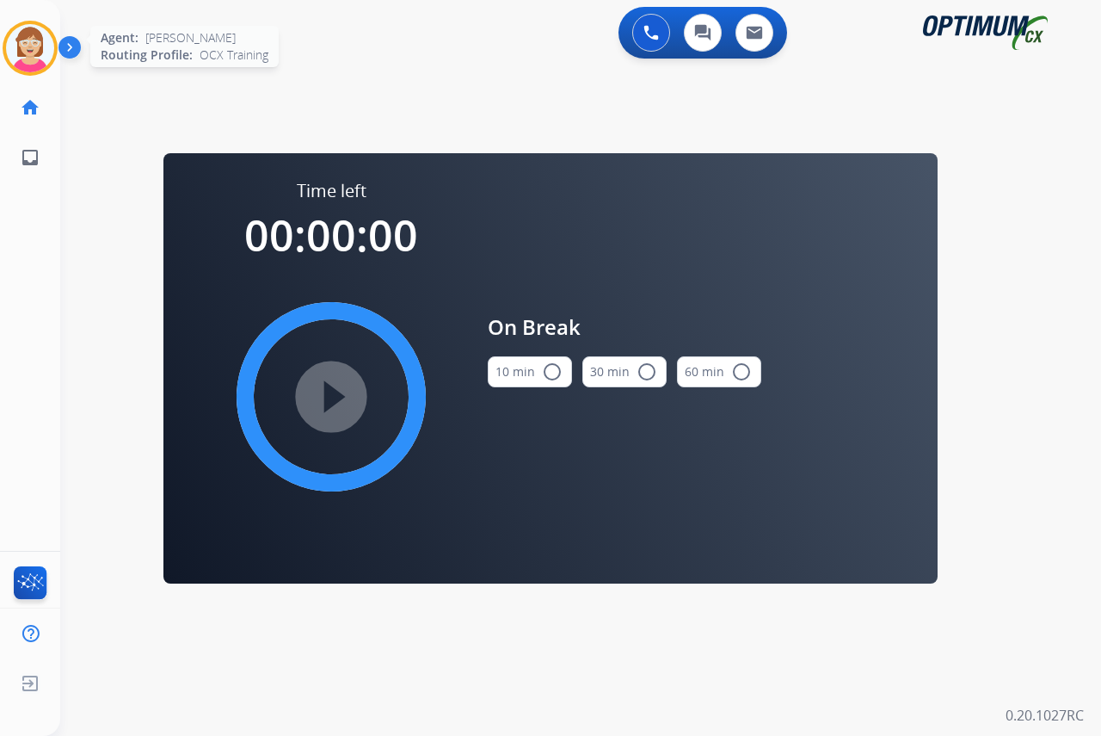
click at [22, 46] on img at bounding box center [30, 48] width 48 height 48
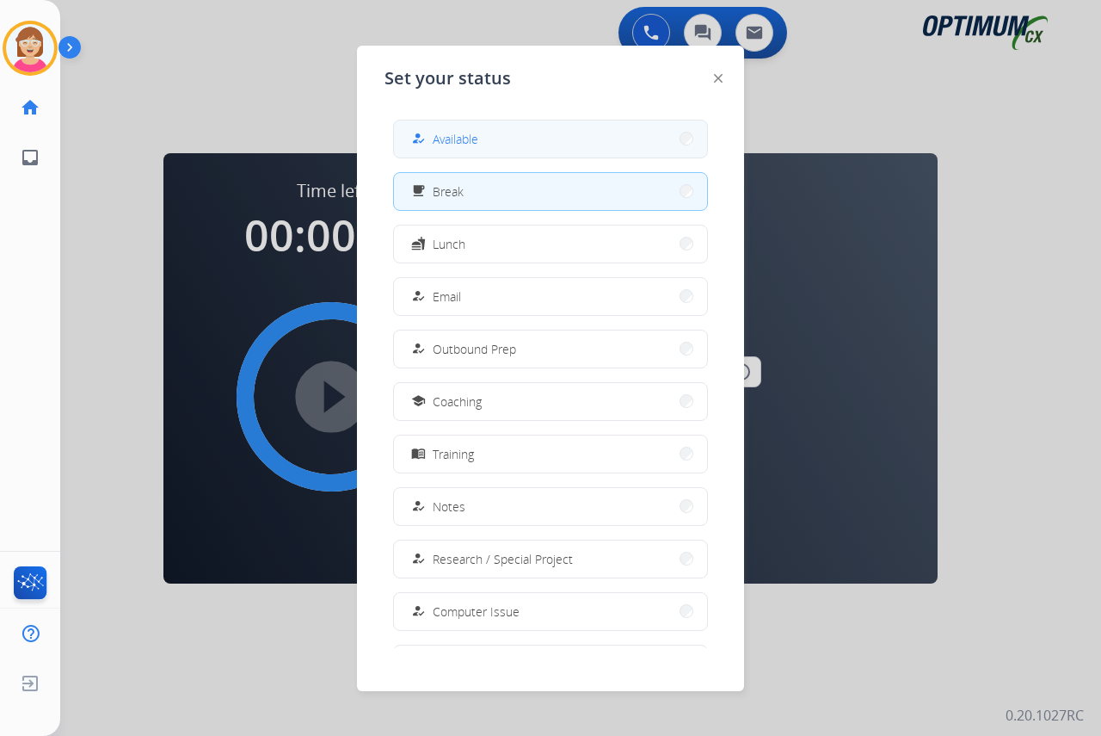
click at [450, 142] on span "Available" at bounding box center [456, 139] width 46 height 18
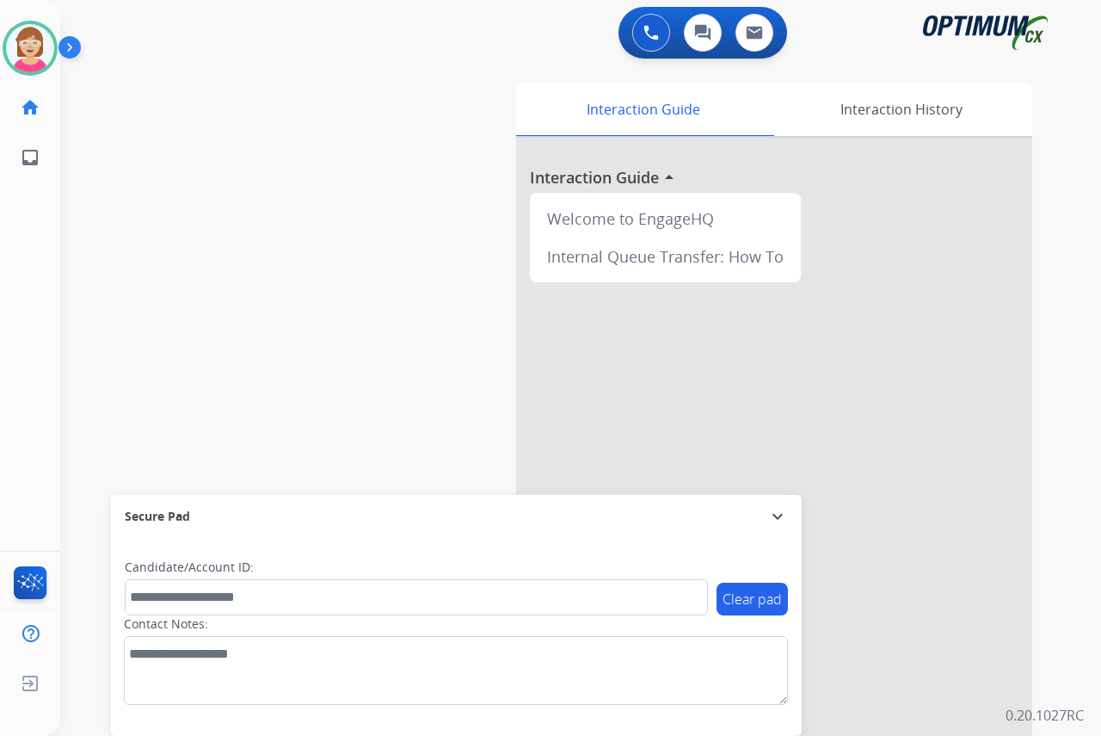
click at [18, 224] on div "Leanne Available Edit Avatar Agent: Leanne Routing Profile: OCX Training home H…" at bounding box center [30, 368] width 60 height 736
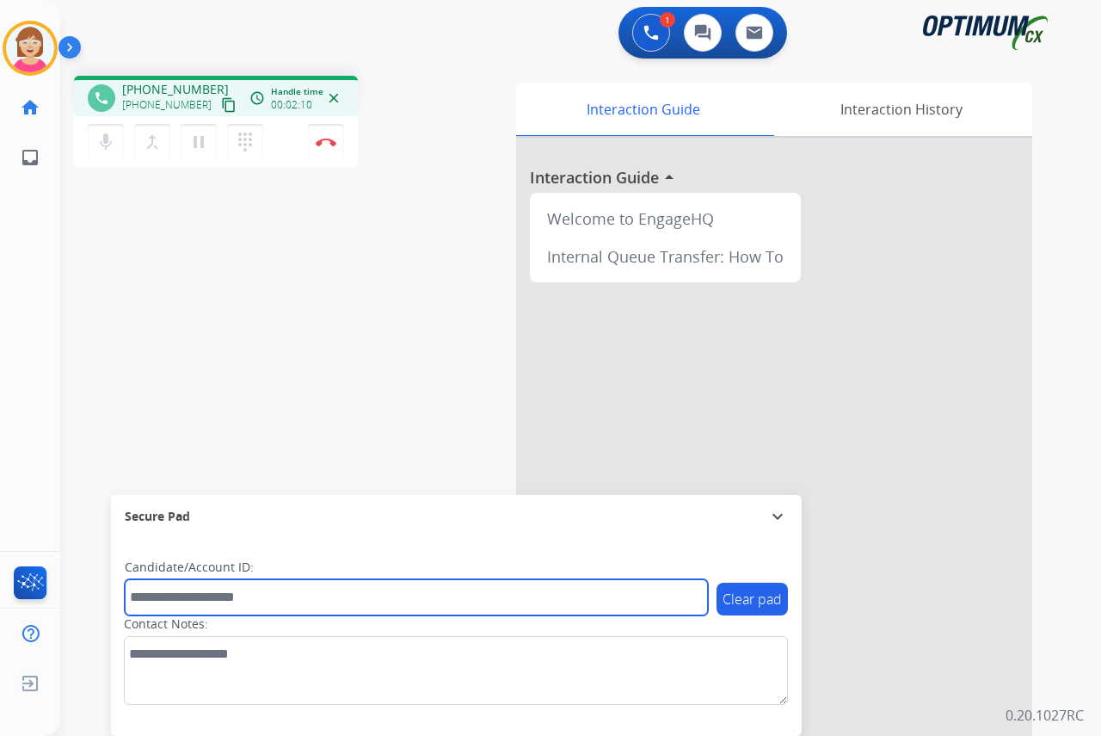
click at [141, 601] on input "text" at bounding box center [416, 597] width 583 height 36
type input "**********"
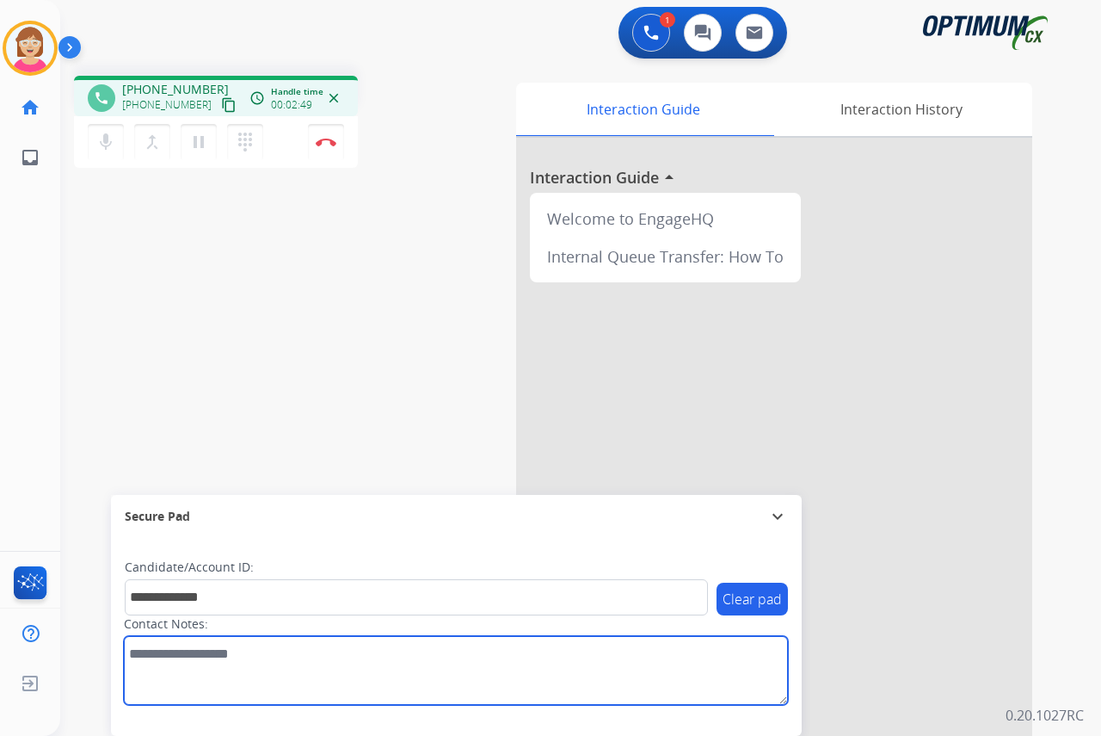
drag, startPoint x: 139, startPoint y: 662, endPoint x: 144, endPoint y: 651, distance: 11.5
click at [137, 661] on textarea at bounding box center [456, 670] width 664 height 69
type textarea "********"
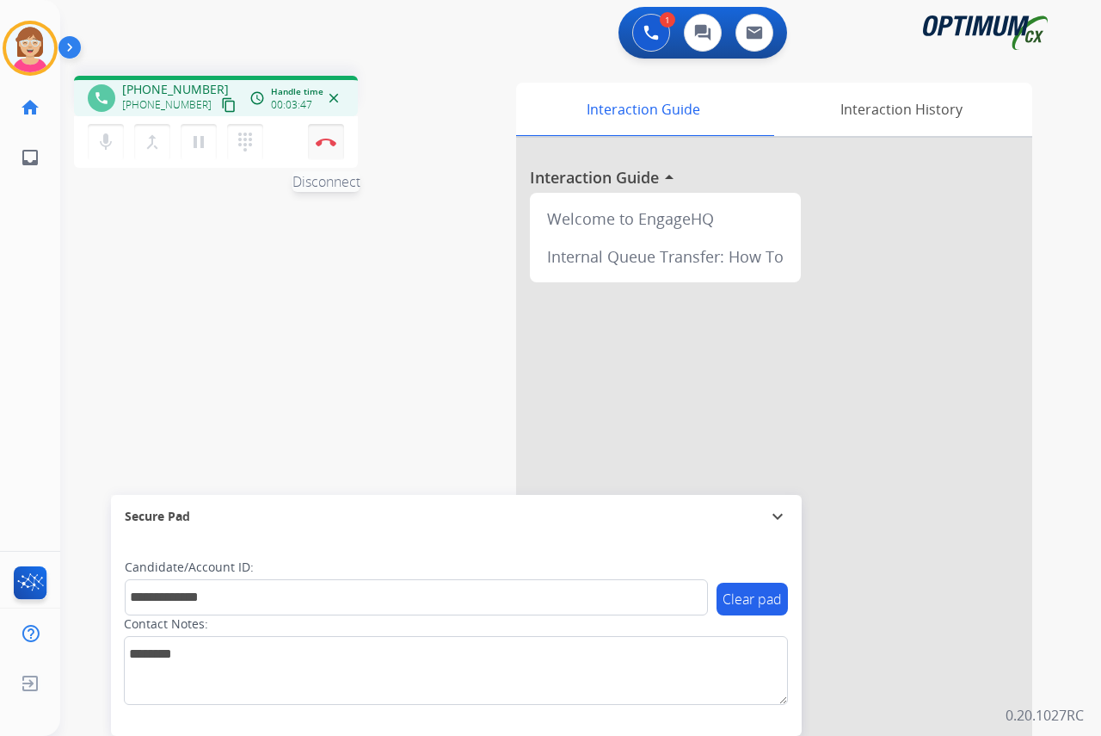
click at [328, 139] on img at bounding box center [326, 142] width 21 height 9
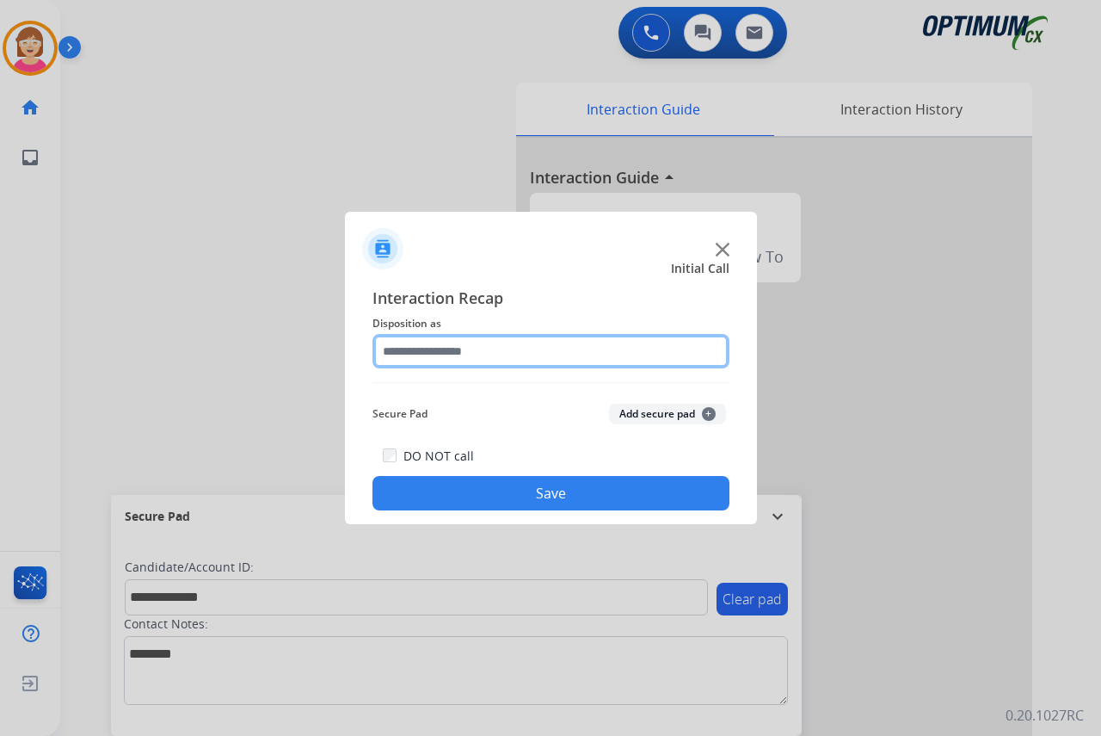
click at [412, 353] on input "text" at bounding box center [551, 351] width 357 height 34
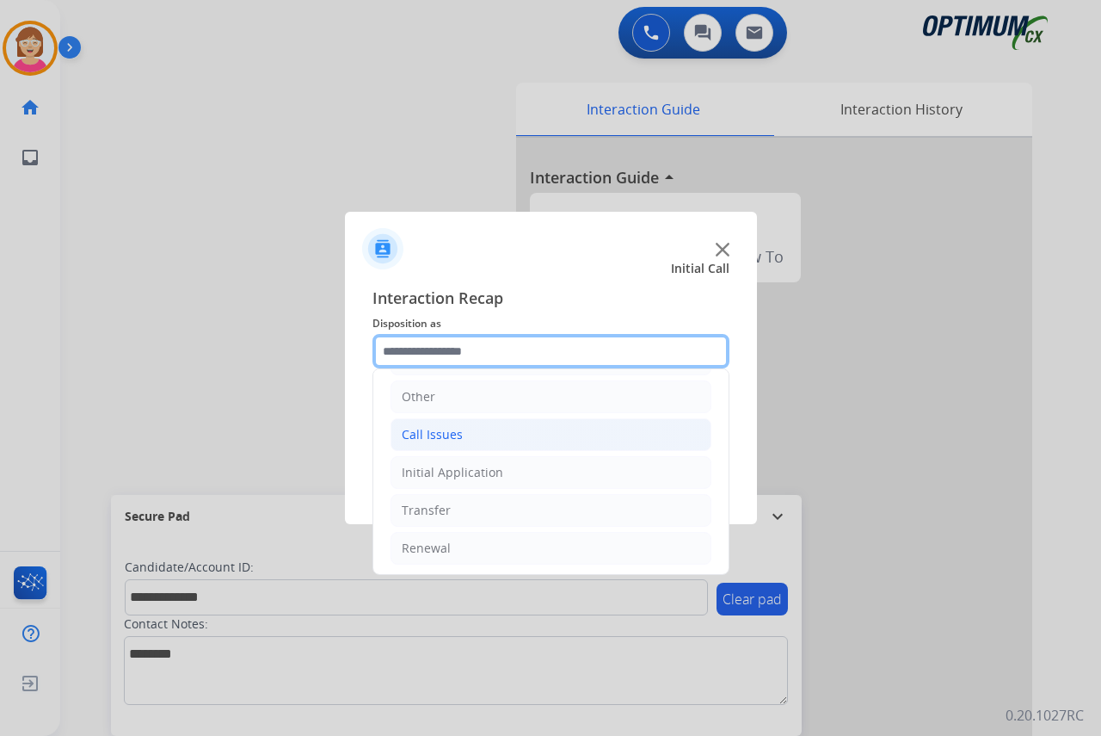
scroll to position [117, 0]
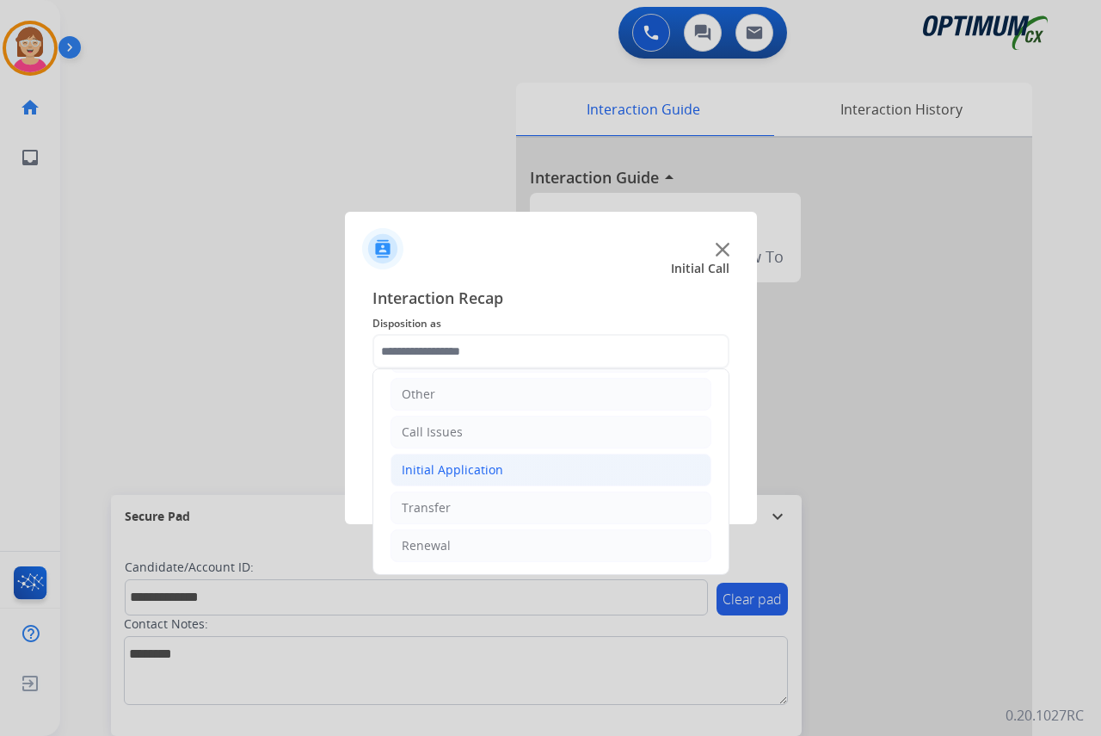
click at [454, 465] on div "Initial Application" at bounding box center [453, 469] width 102 height 17
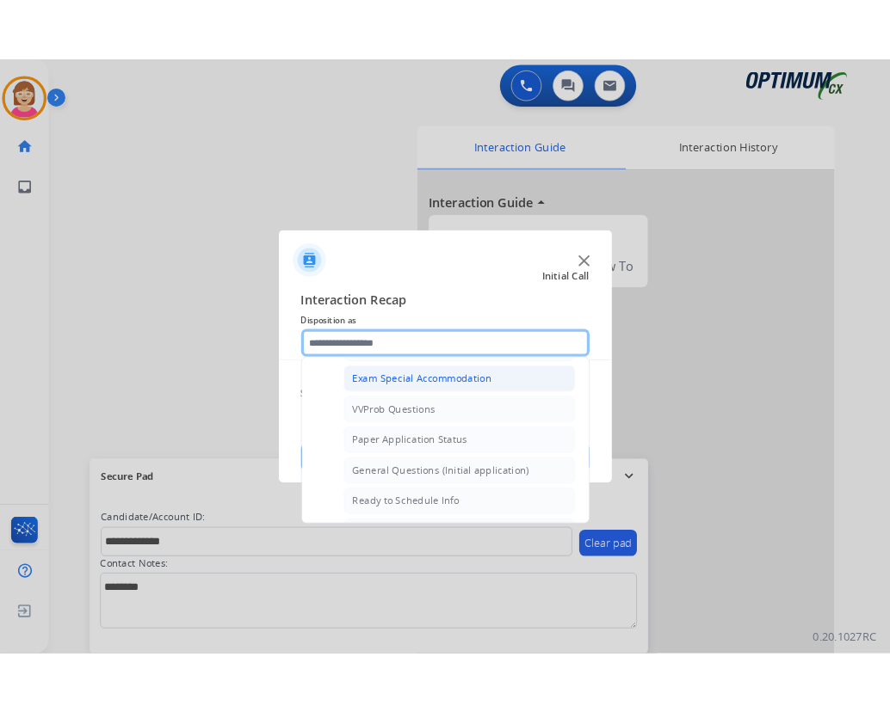
scroll to position [891, 0]
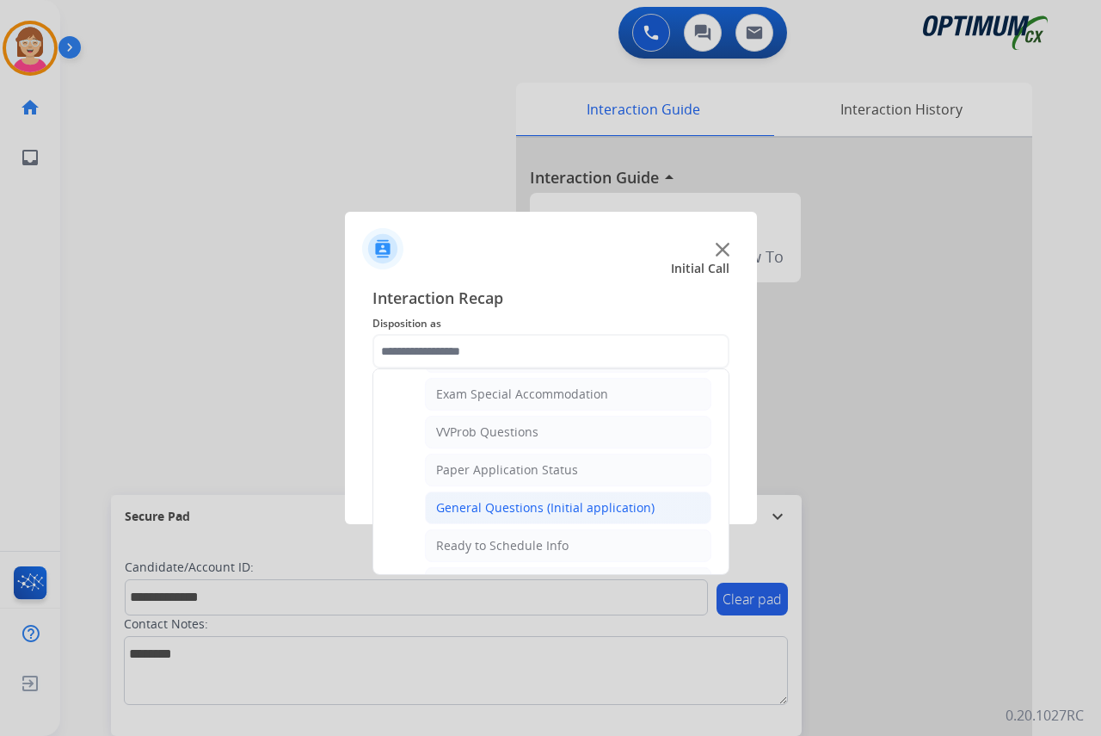
click at [495, 509] on div "General Questions (Initial application)" at bounding box center [545, 507] width 219 height 17
type input "**********"
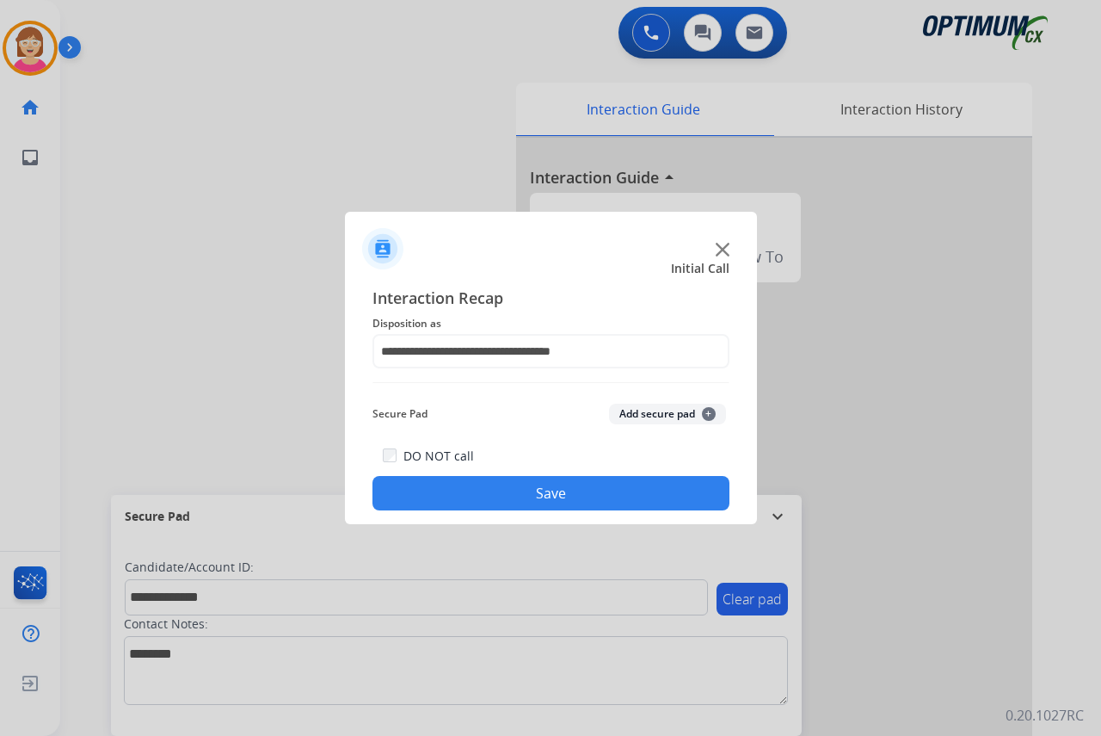
click at [711, 410] on span "+" at bounding box center [709, 414] width 14 height 14
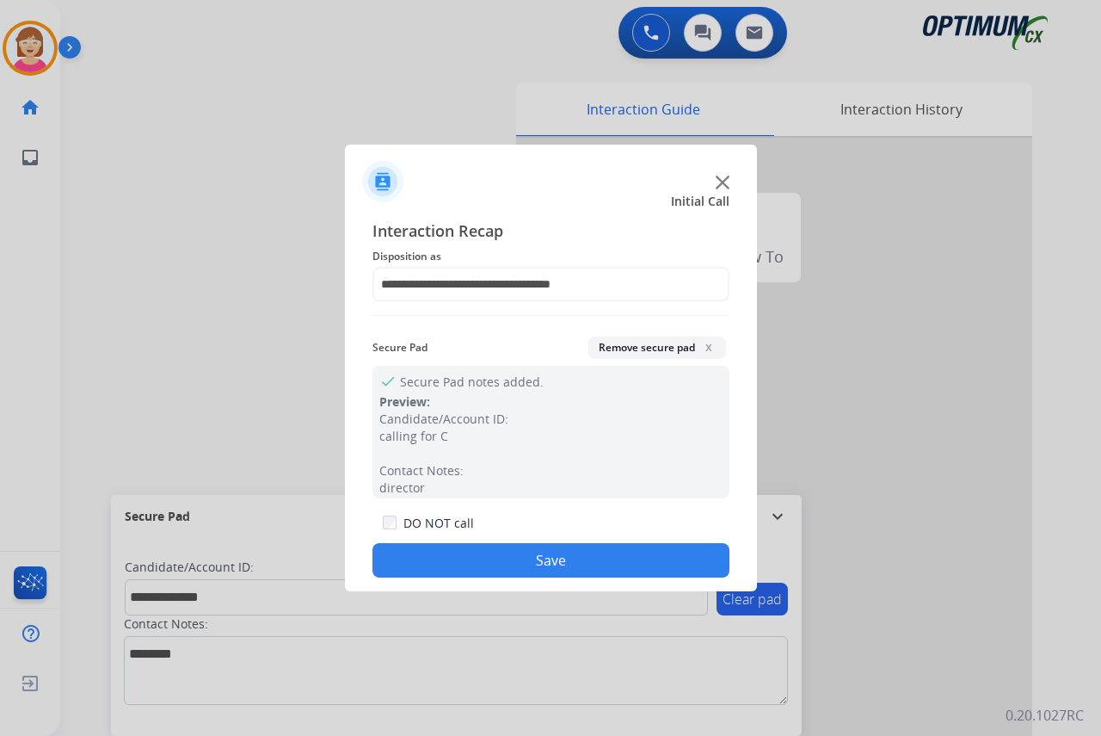
click at [473, 564] on button "Save" at bounding box center [551, 560] width 357 height 34
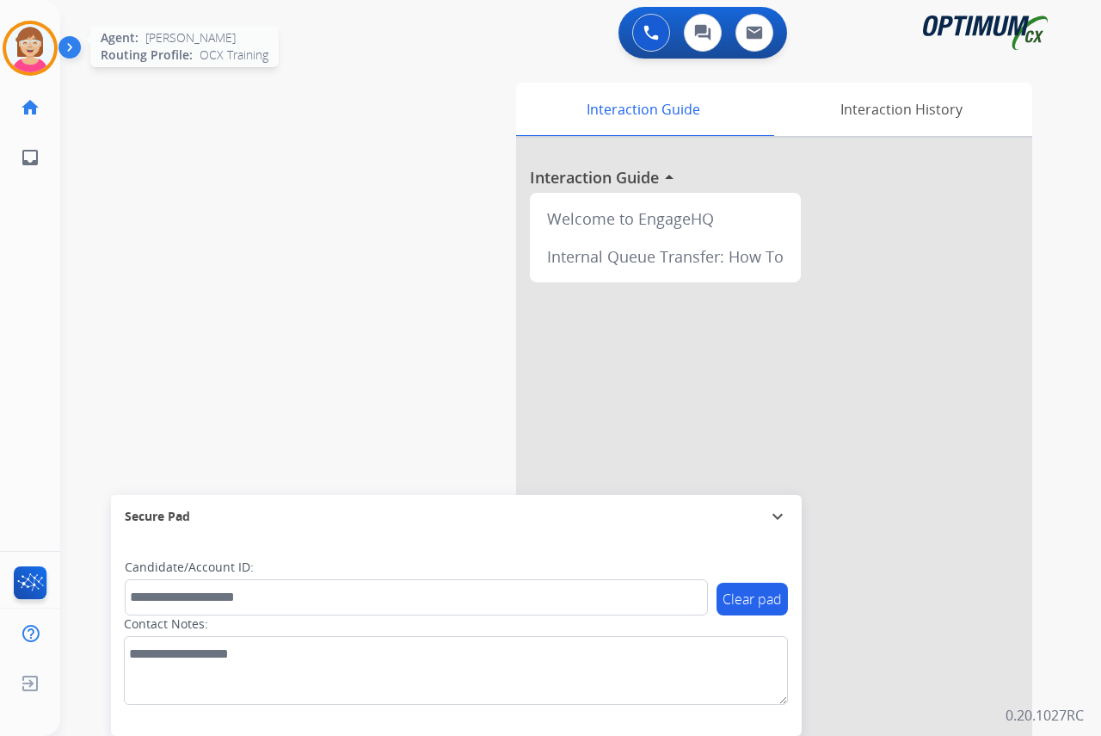
click at [43, 49] on img at bounding box center [30, 48] width 48 height 48
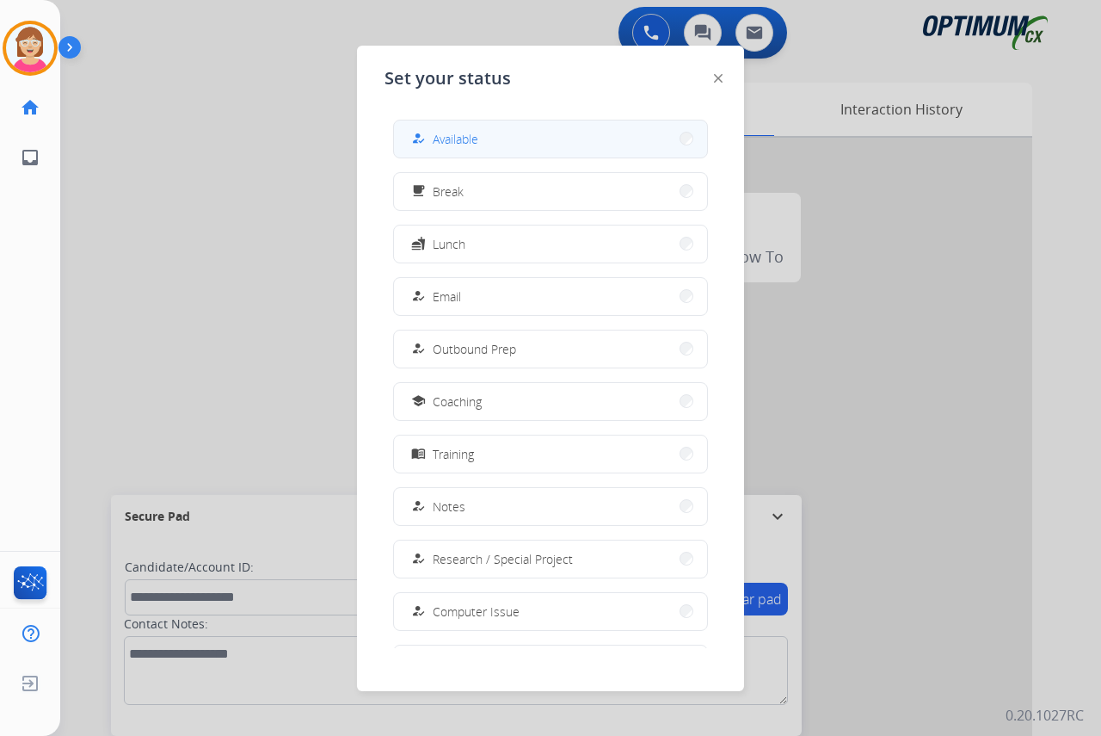
click at [445, 139] on span "Available" at bounding box center [456, 139] width 46 height 18
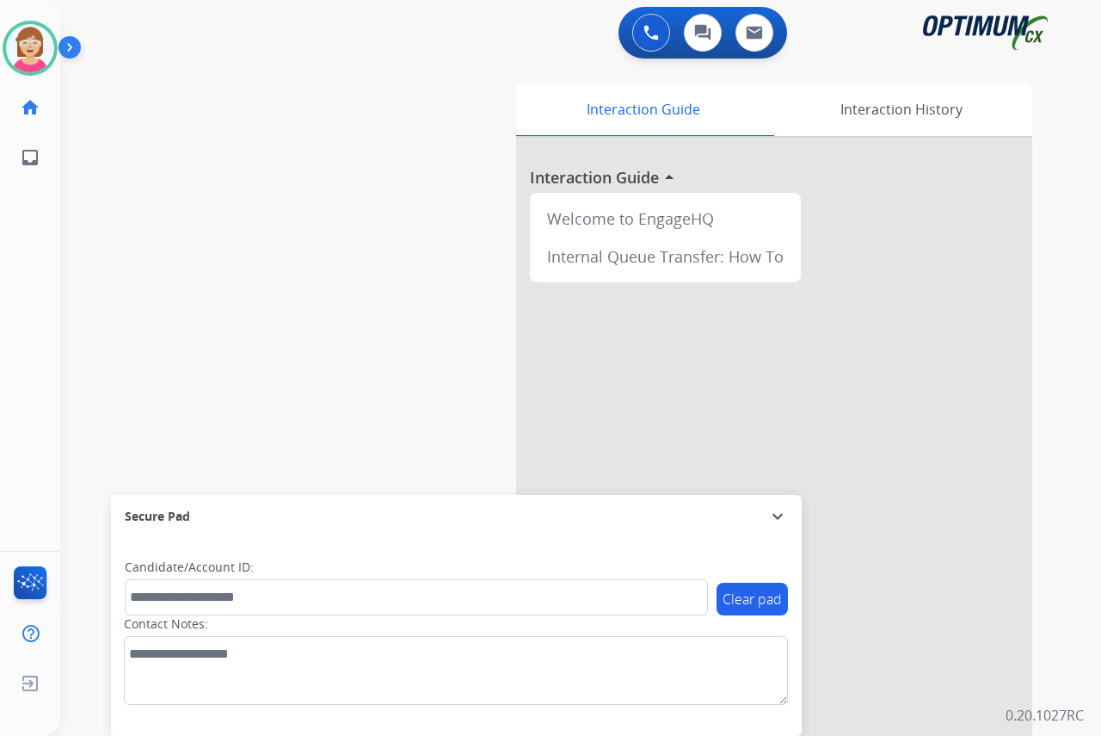
click at [27, 313] on div "Leanne Available Edit Avatar Agent: Leanne Routing Profile: OCX Training home H…" at bounding box center [30, 368] width 60 height 736
click at [43, 328] on div at bounding box center [550, 368] width 1101 height 736
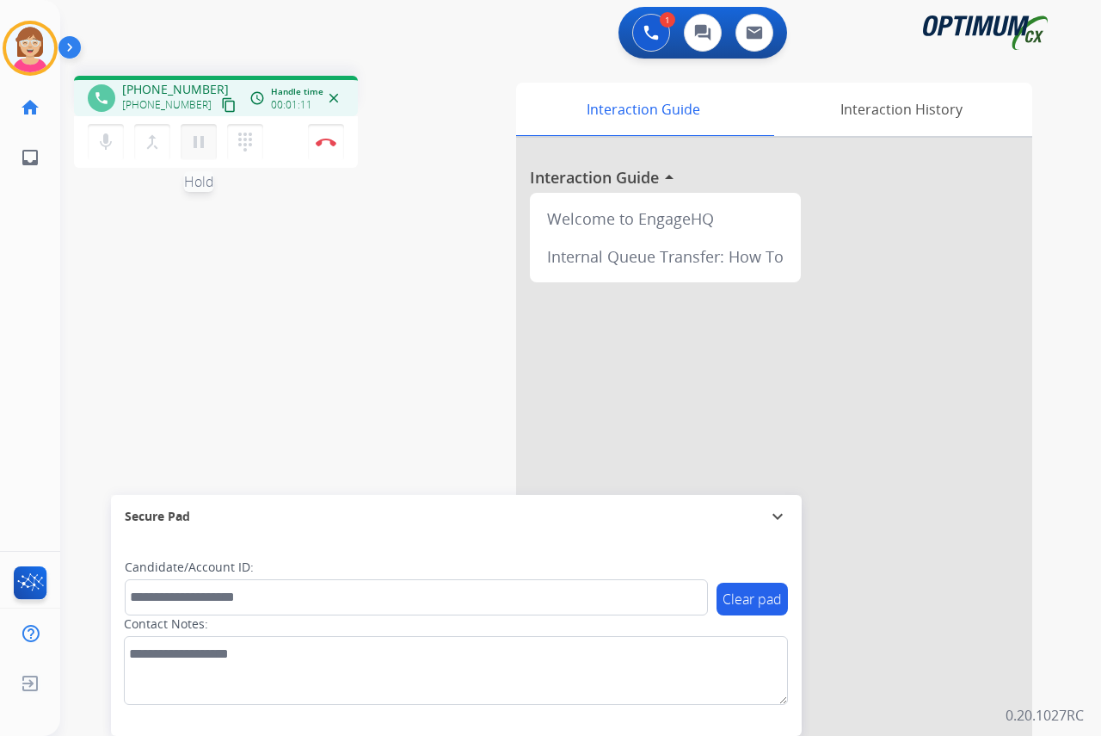
click at [198, 141] on mat-icon "pause" at bounding box center [198, 142] width 21 height 21
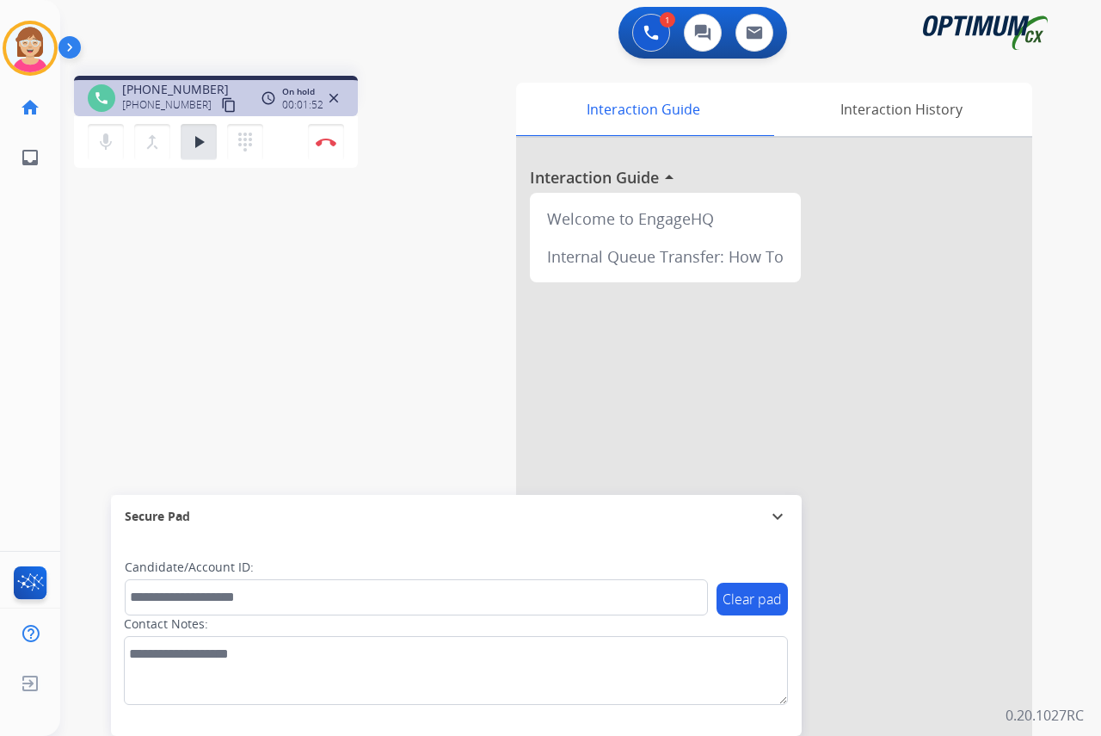
drag, startPoint x: 26, startPoint y: 248, endPoint x: 0, endPoint y: 243, distance: 26.2
click at [22, 244] on div "Leanne Busy Edit Avatar Agent: Leanne Routing Profile: OCX Training home Home H…" at bounding box center [30, 368] width 60 height 736
click at [199, 133] on mat-icon "play_arrow" at bounding box center [198, 142] width 21 height 21
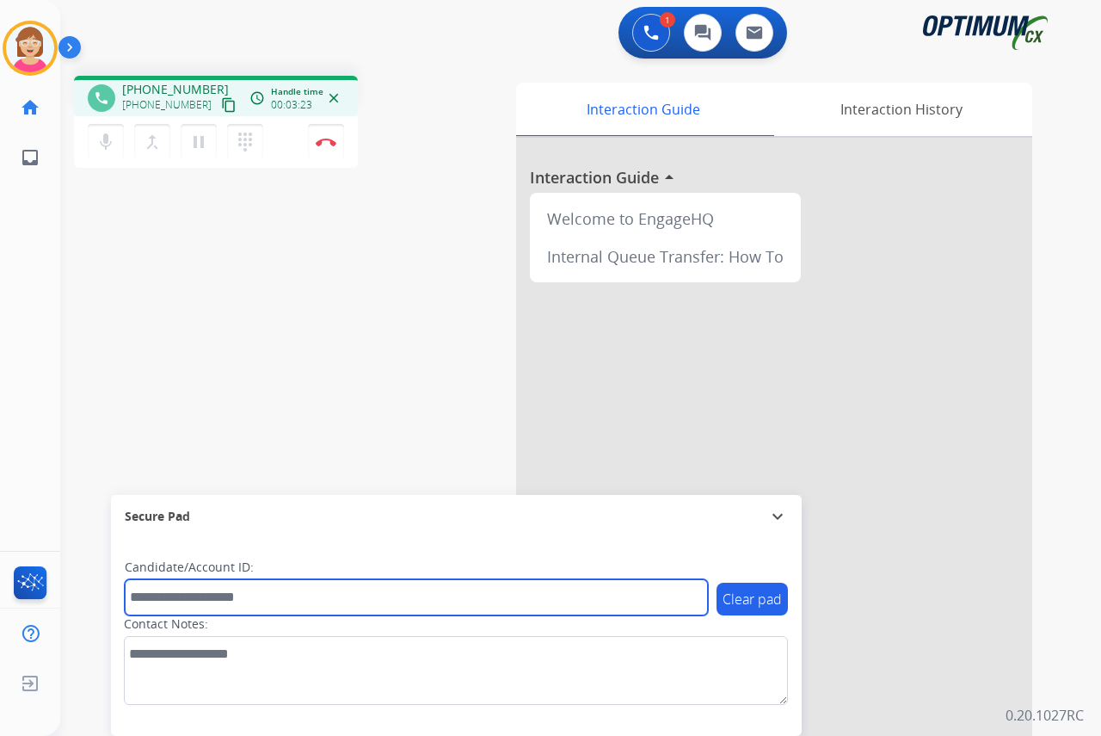
click at [169, 596] on input "text" at bounding box center [416, 597] width 583 height 36
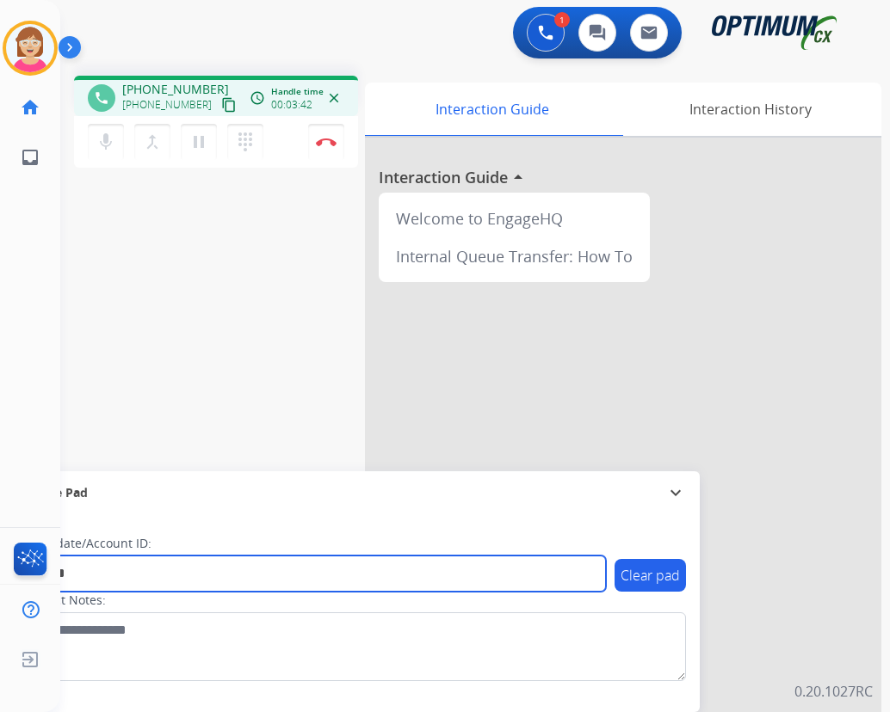
type input "*******"
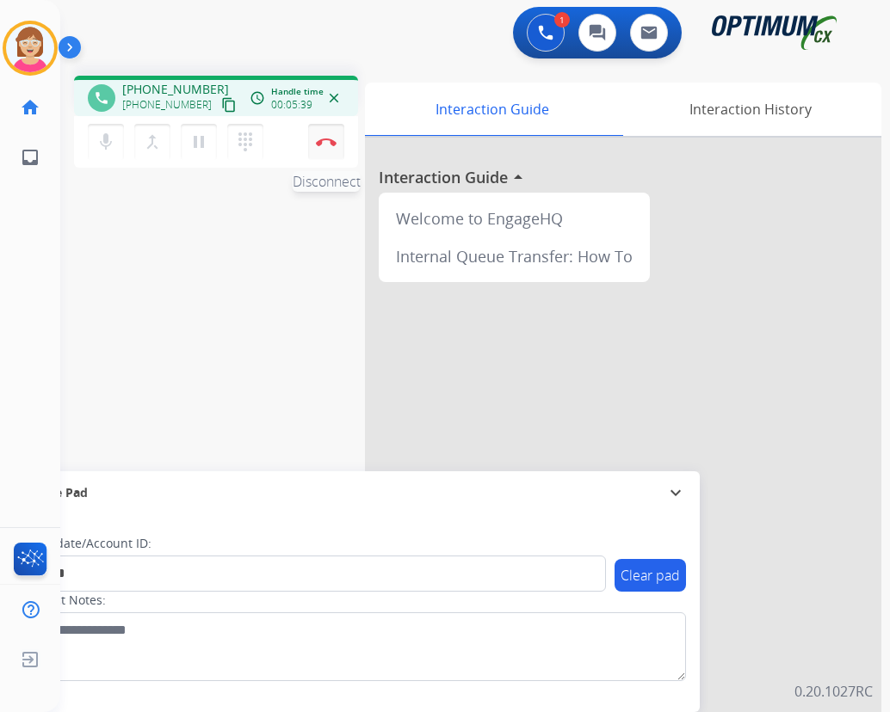
click at [329, 138] on img at bounding box center [326, 142] width 21 height 9
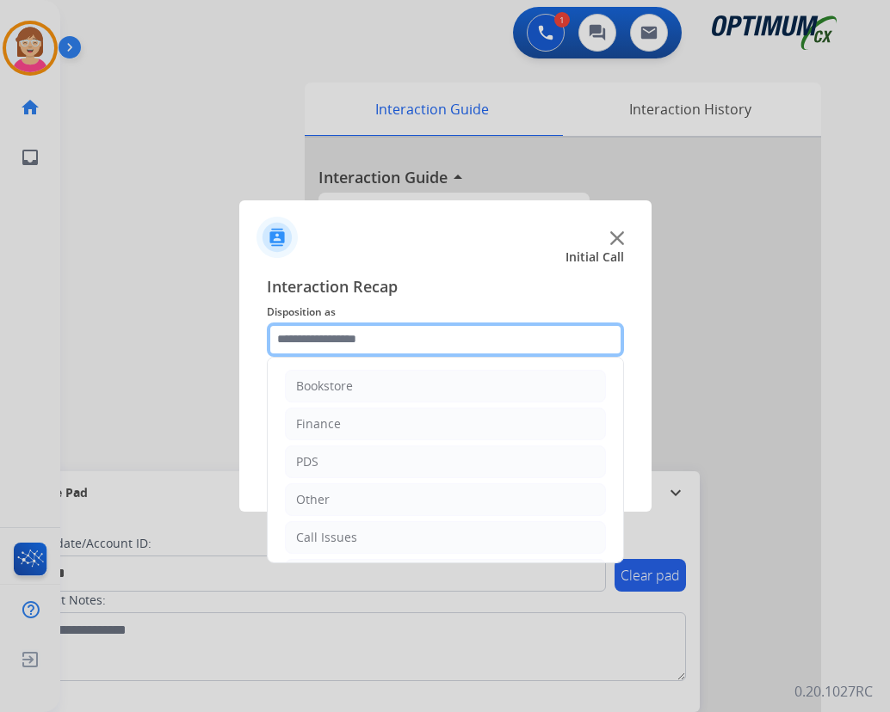
drag, startPoint x: 296, startPoint y: 340, endPoint x: 303, endPoint y: 326, distance: 15.4
click at [296, 338] on input "text" at bounding box center [445, 340] width 357 height 34
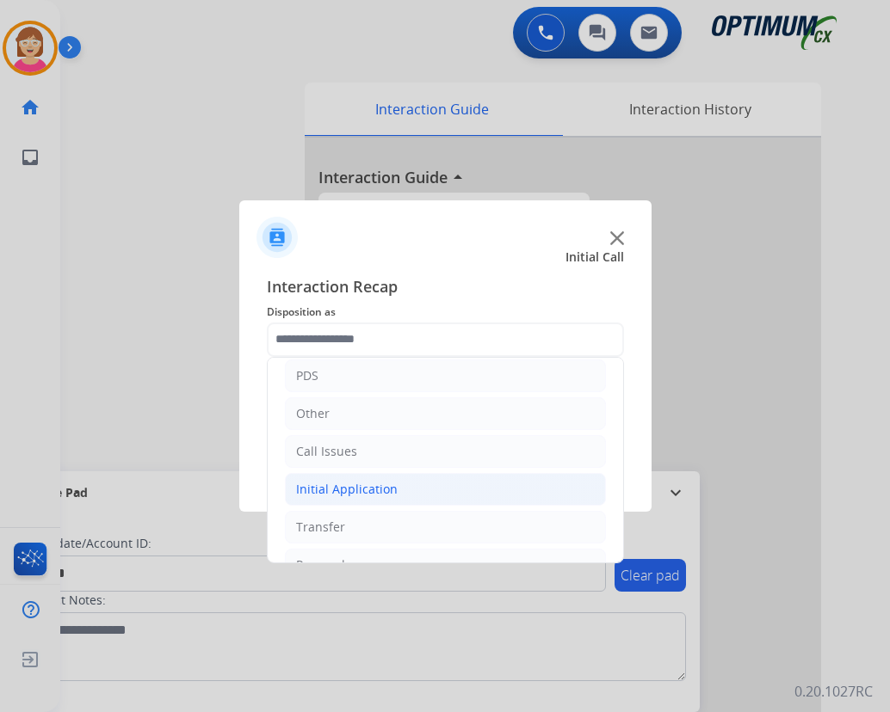
click at [348, 491] on div "Initial Application" at bounding box center [347, 489] width 102 height 17
click at [372, 522] on div "Credential Resend (Initial application)" at bounding box center [439, 527] width 218 height 17
type input "**********"
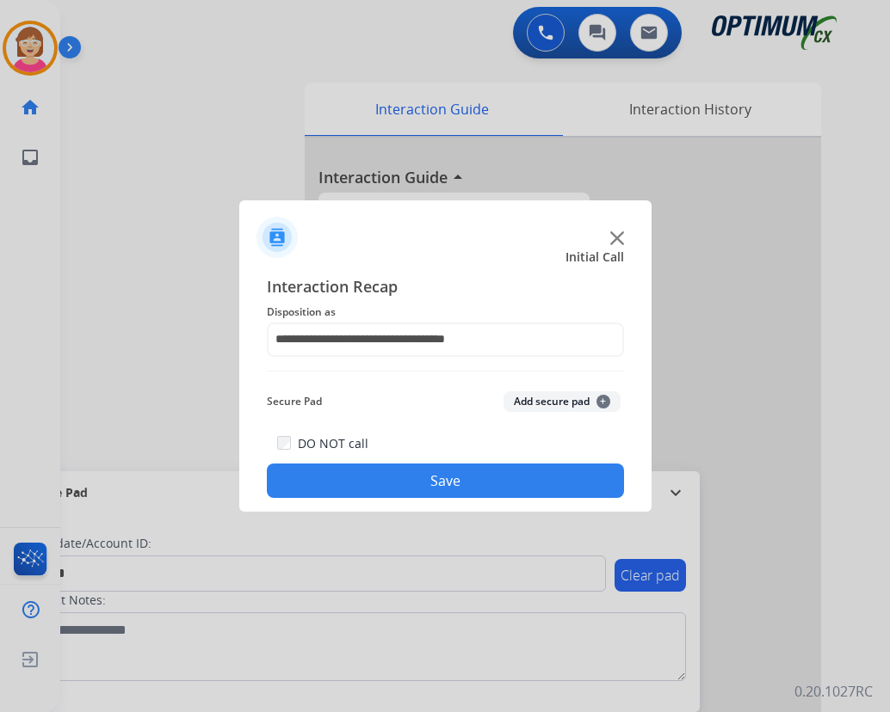
click at [603, 399] on span "+" at bounding box center [603, 402] width 14 height 14
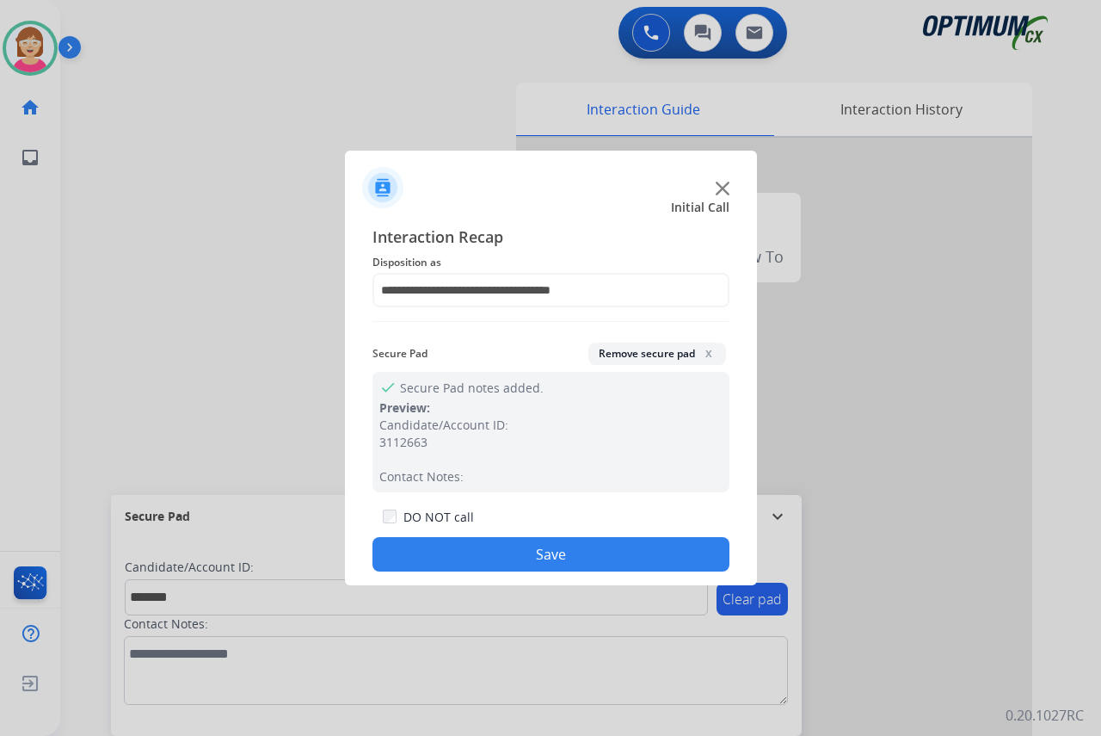
click at [463, 551] on button "Save" at bounding box center [551, 554] width 357 height 34
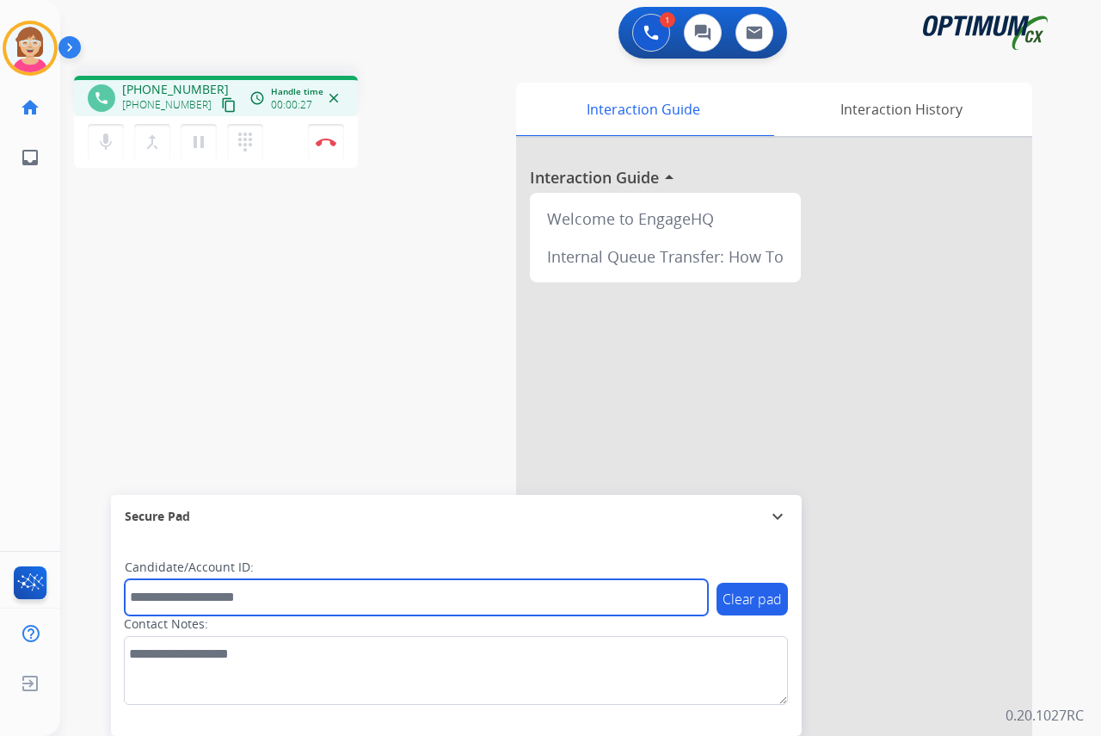
click at [146, 591] on input "text" at bounding box center [416, 597] width 583 height 36
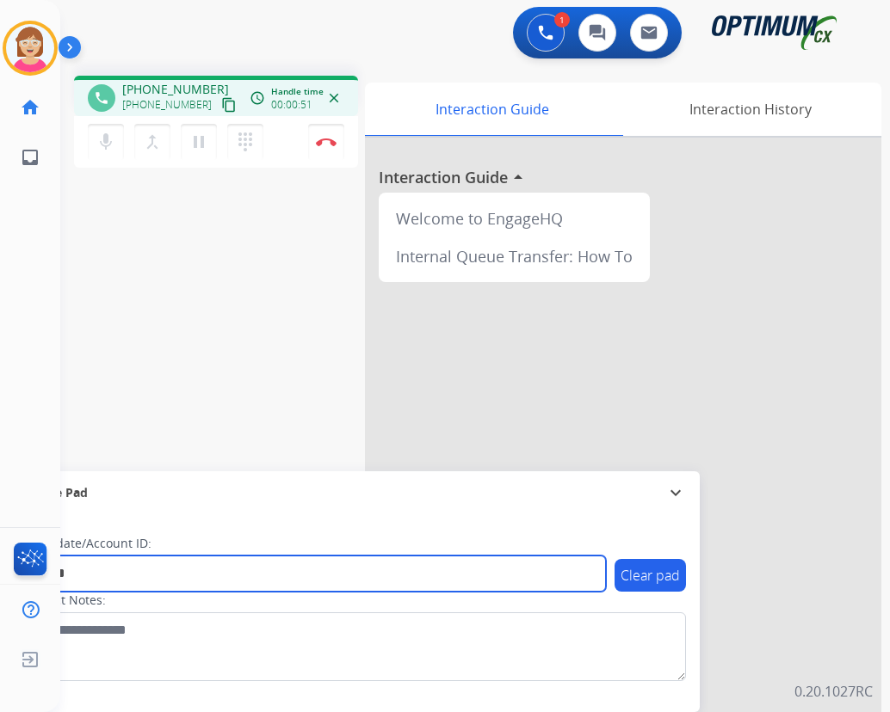
type input "*******"
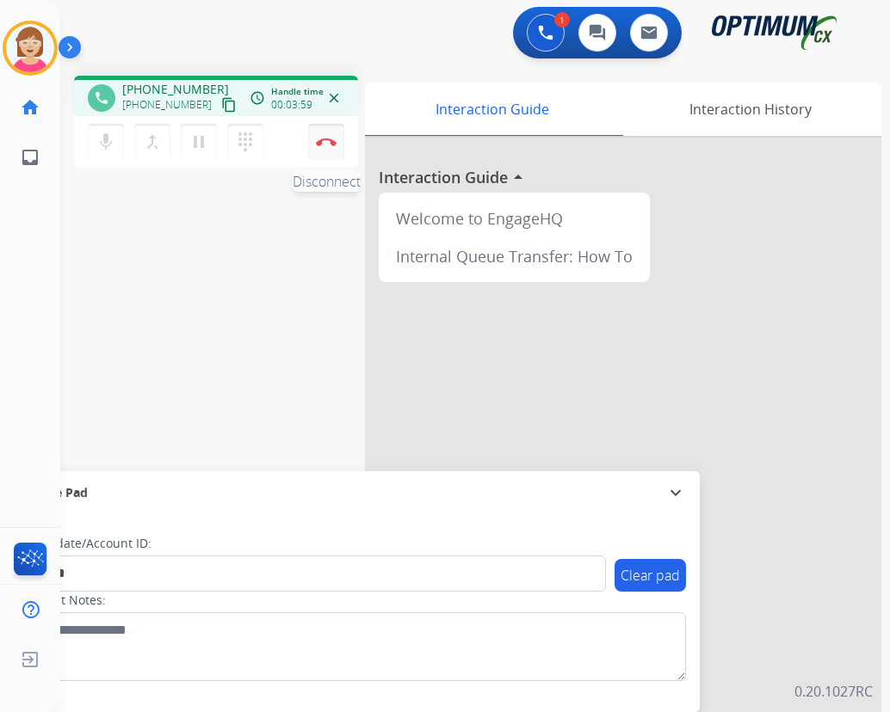
click at [324, 139] on img at bounding box center [326, 142] width 21 height 9
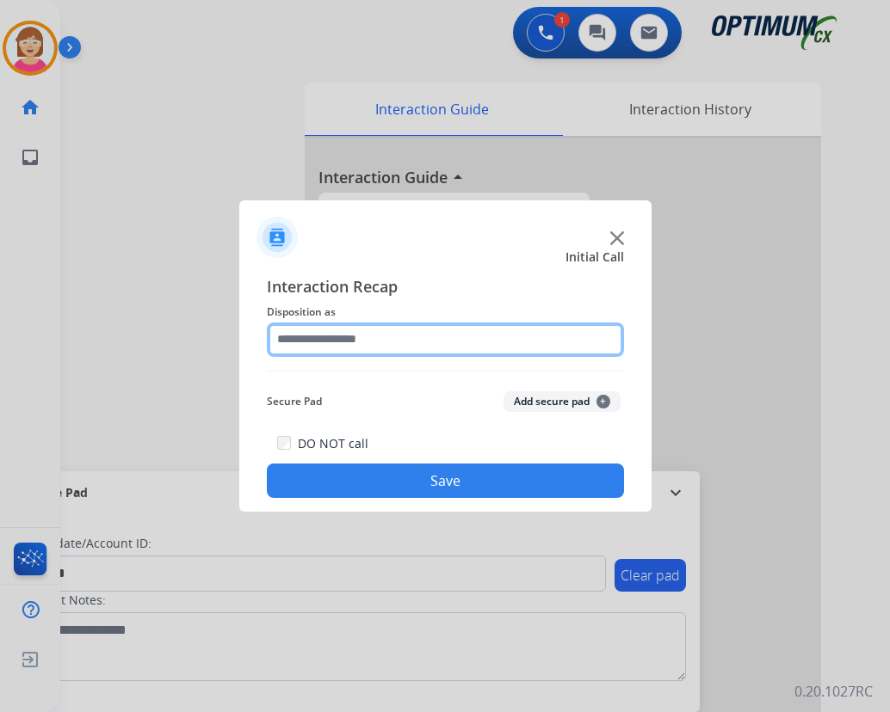
click at [304, 332] on input "text" at bounding box center [445, 340] width 357 height 34
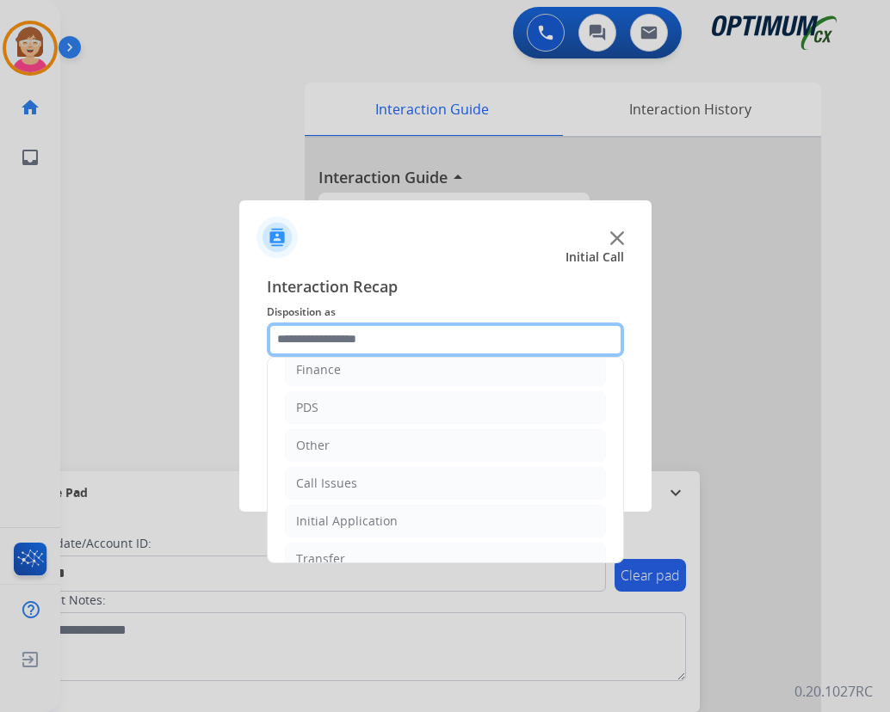
scroll to position [117, 0]
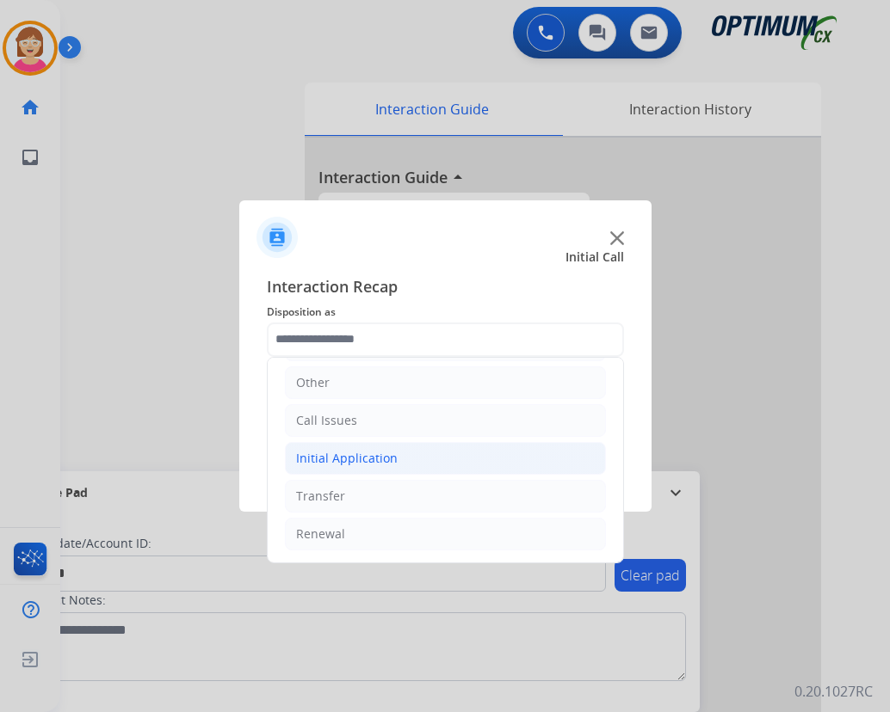
click at [338, 459] on div "Initial Application" at bounding box center [347, 458] width 102 height 17
click at [372, 494] on div "Credential Resend (Initial application)" at bounding box center [439, 496] width 218 height 17
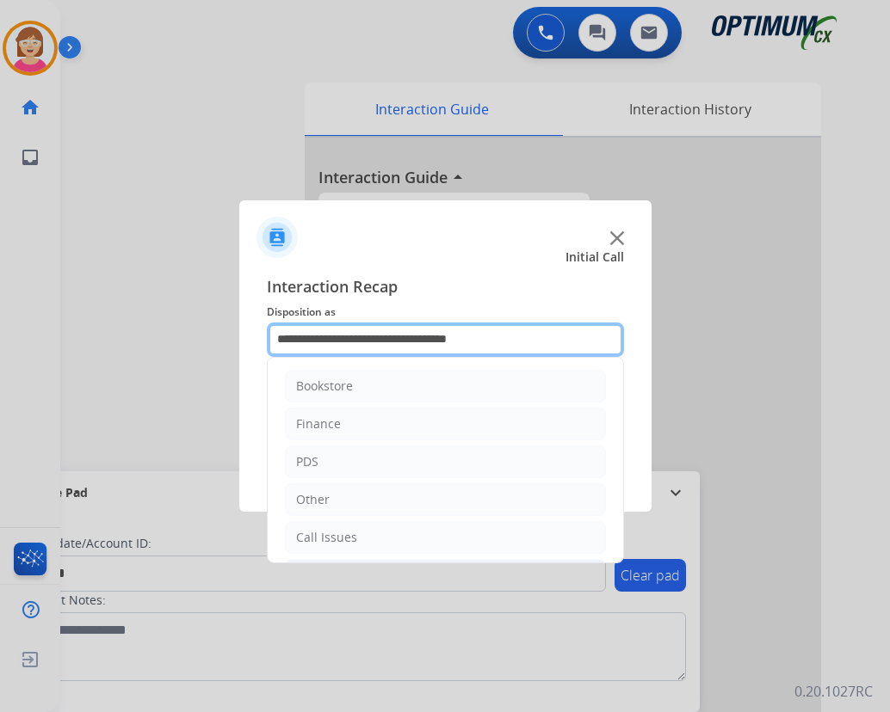
click at [510, 339] on input "**********" at bounding box center [445, 340] width 357 height 34
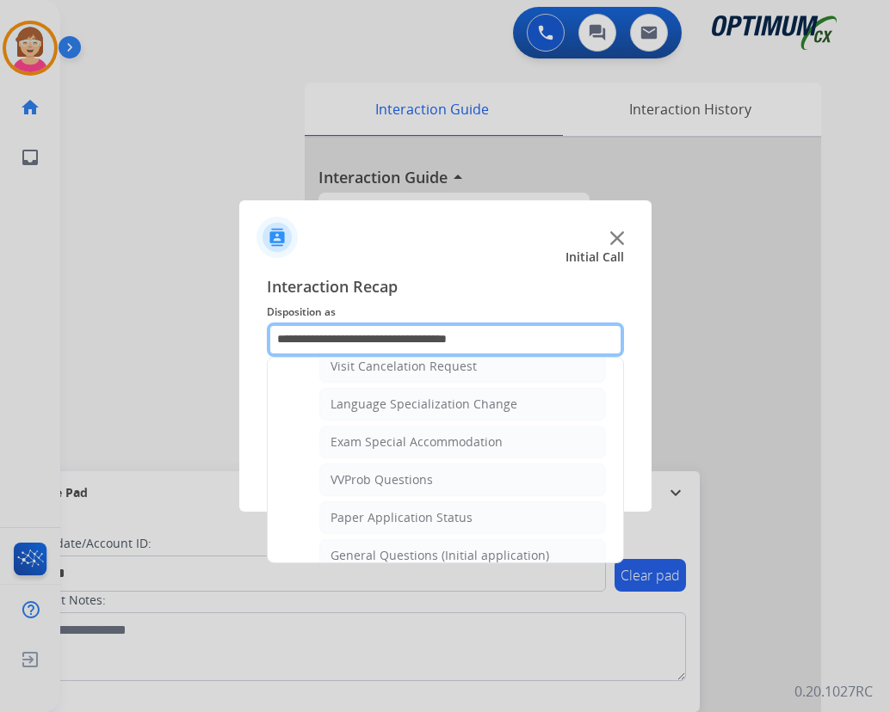
scroll to position [860, 0]
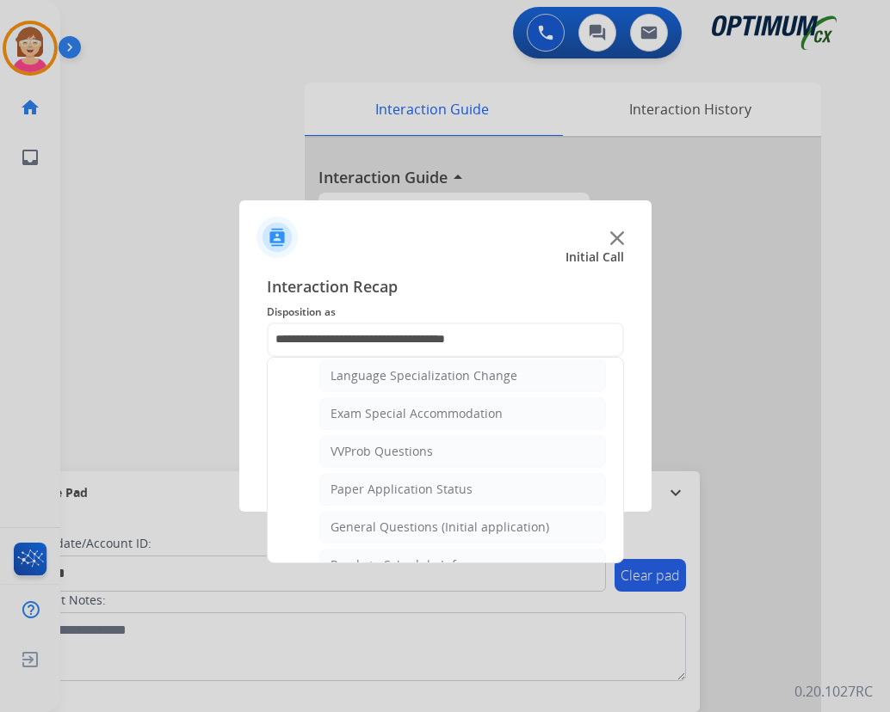
drag, startPoint x: 408, startPoint y: 526, endPoint x: 431, endPoint y: 504, distance: 31.7
click at [409, 521] on div "General Questions (Initial application)" at bounding box center [439, 527] width 219 height 17
type input "**********"
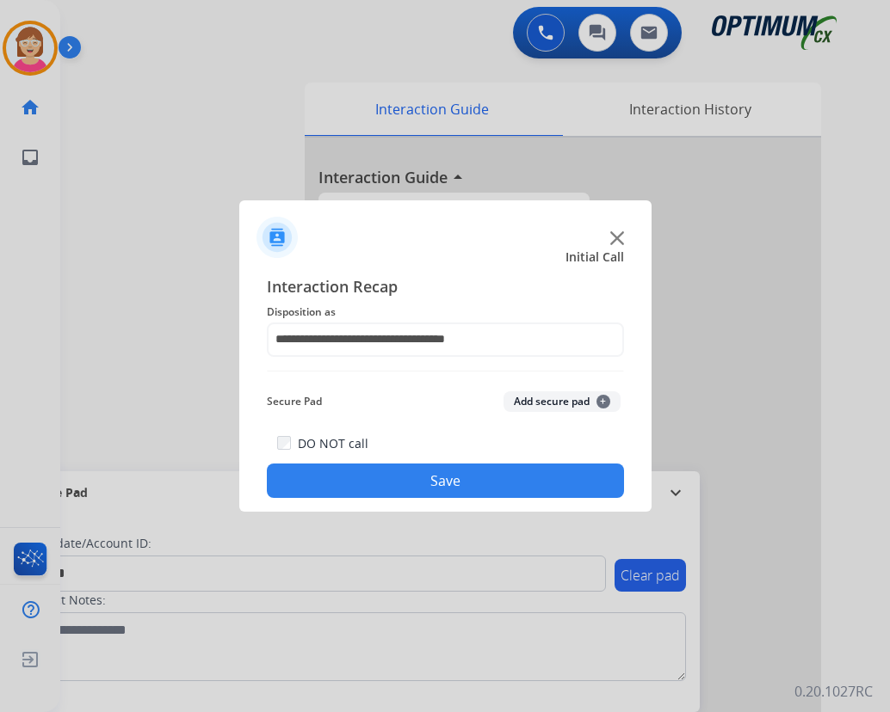
click at [601, 398] on span "+" at bounding box center [603, 402] width 14 height 14
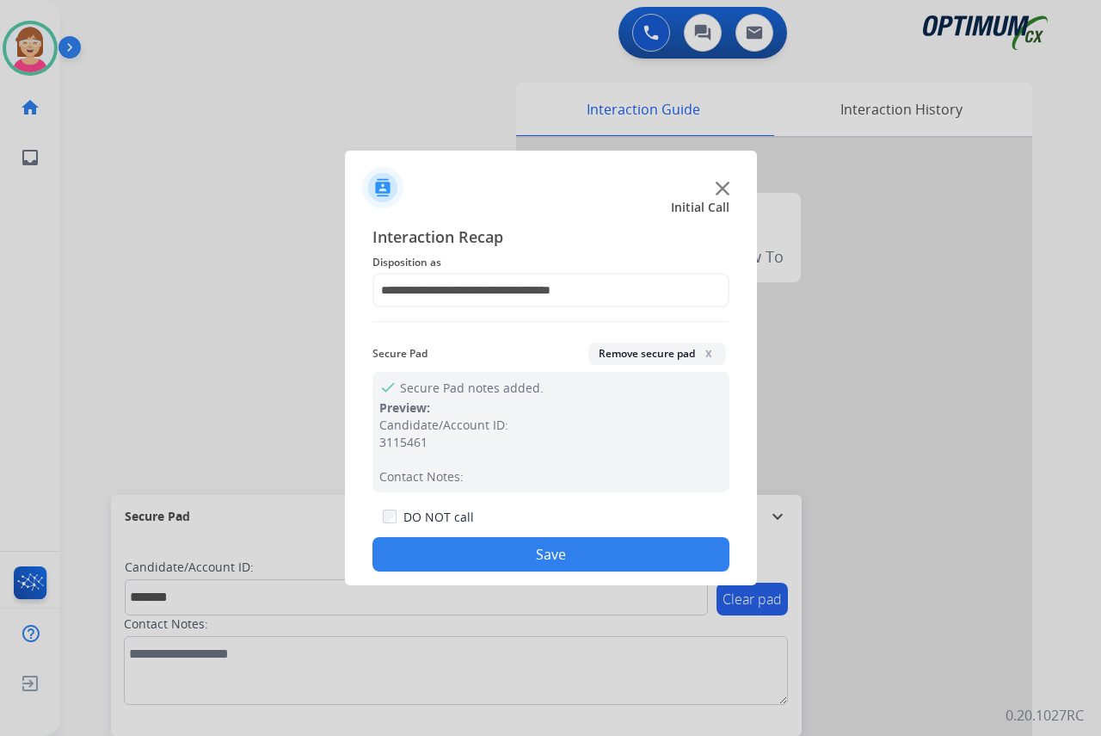
click at [434, 554] on button "Save" at bounding box center [551, 554] width 357 height 34
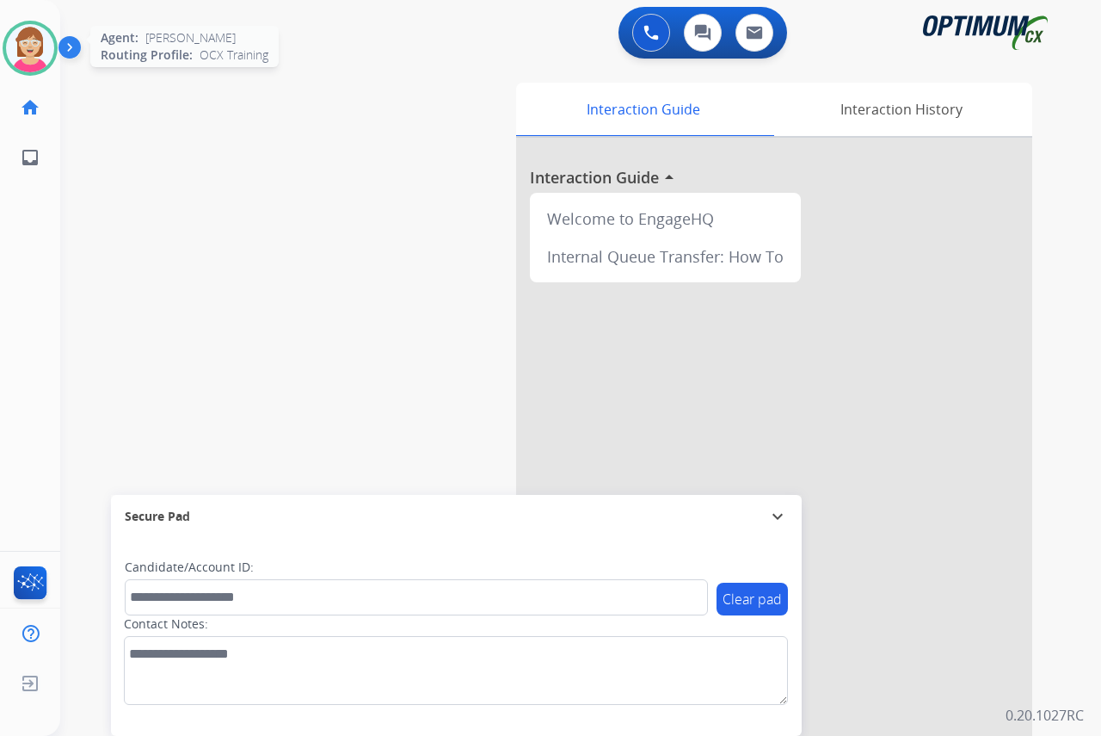
click at [33, 34] on img at bounding box center [30, 48] width 48 height 48
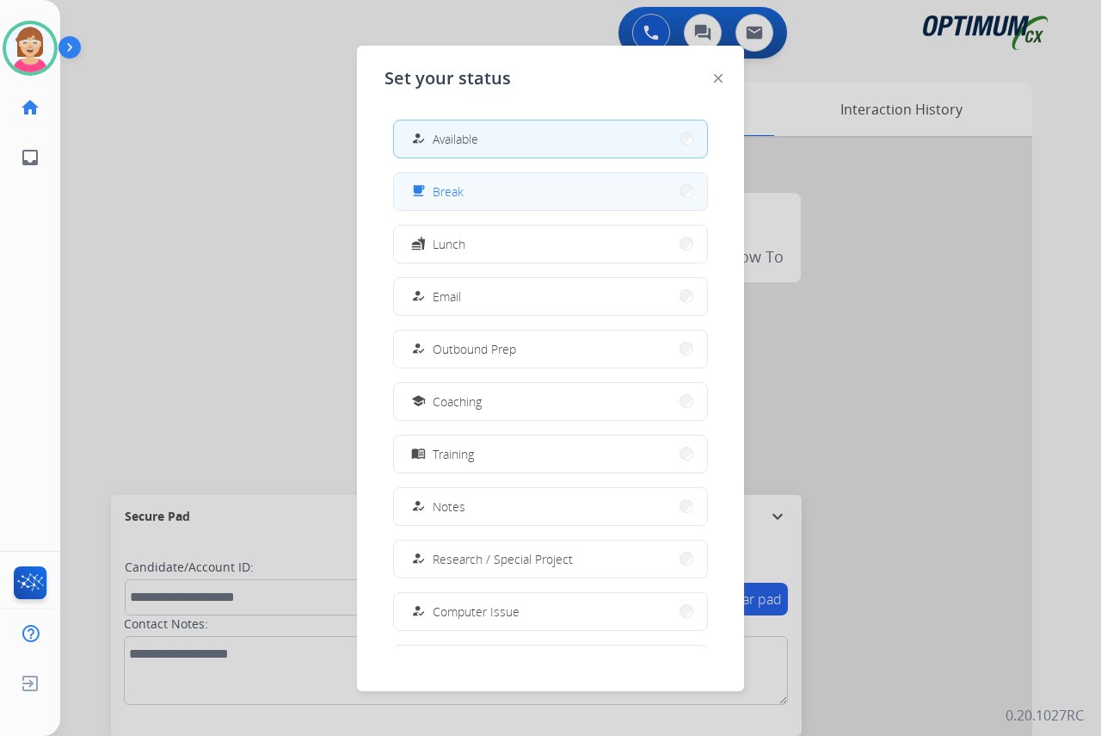
click at [462, 189] on span "Break" at bounding box center [448, 191] width 31 height 18
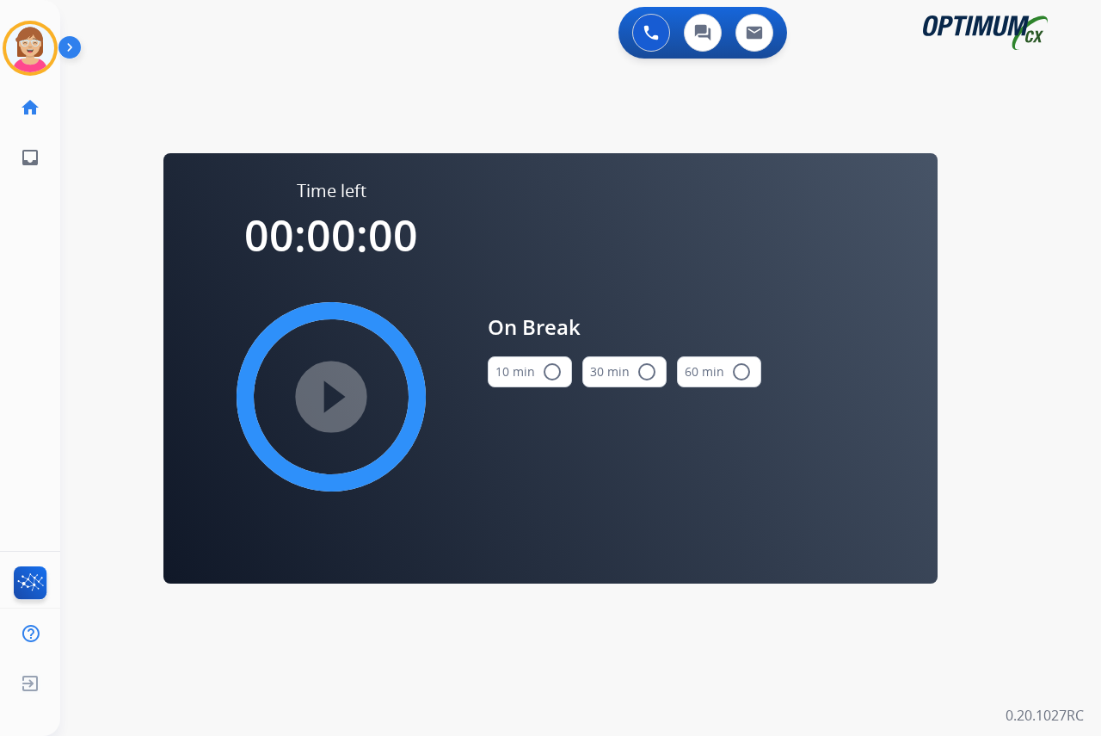
drag, startPoint x: 555, startPoint y: 372, endPoint x: 535, endPoint y: 371, distance: 19.8
click at [552, 372] on mat-icon "radio_button_unchecked" at bounding box center [552, 371] width 21 height 21
click at [336, 392] on mat-icon "play_circle_filled" at bounding box center [331, 396] width 21 height 21
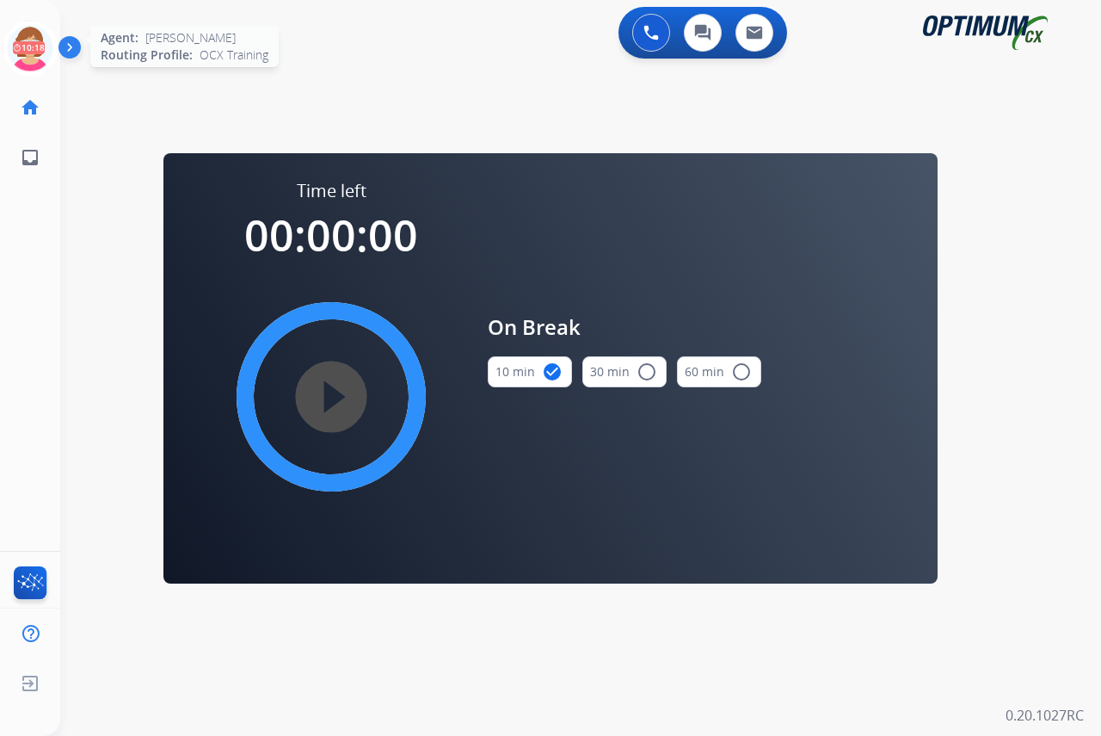
click at [23, 34] on icon at bounding box center [31, 49] width 56 height 56
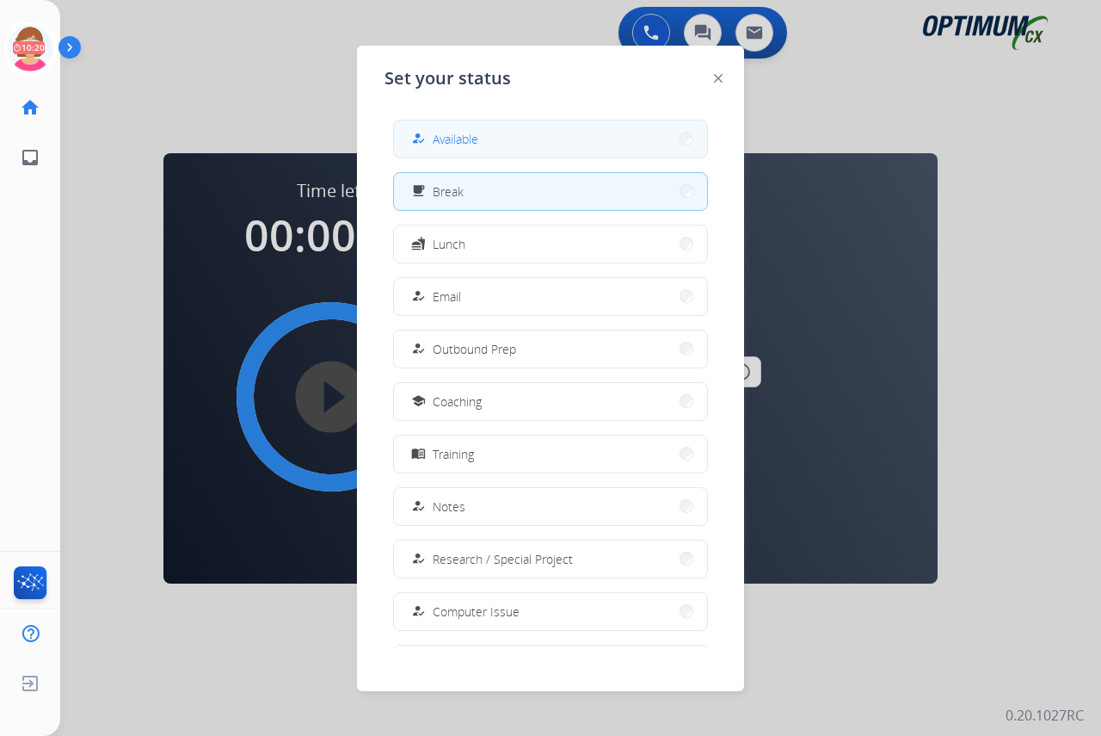
click at [465, 140] on span "Available" at bounding box center [456, 139] width 46 height 18
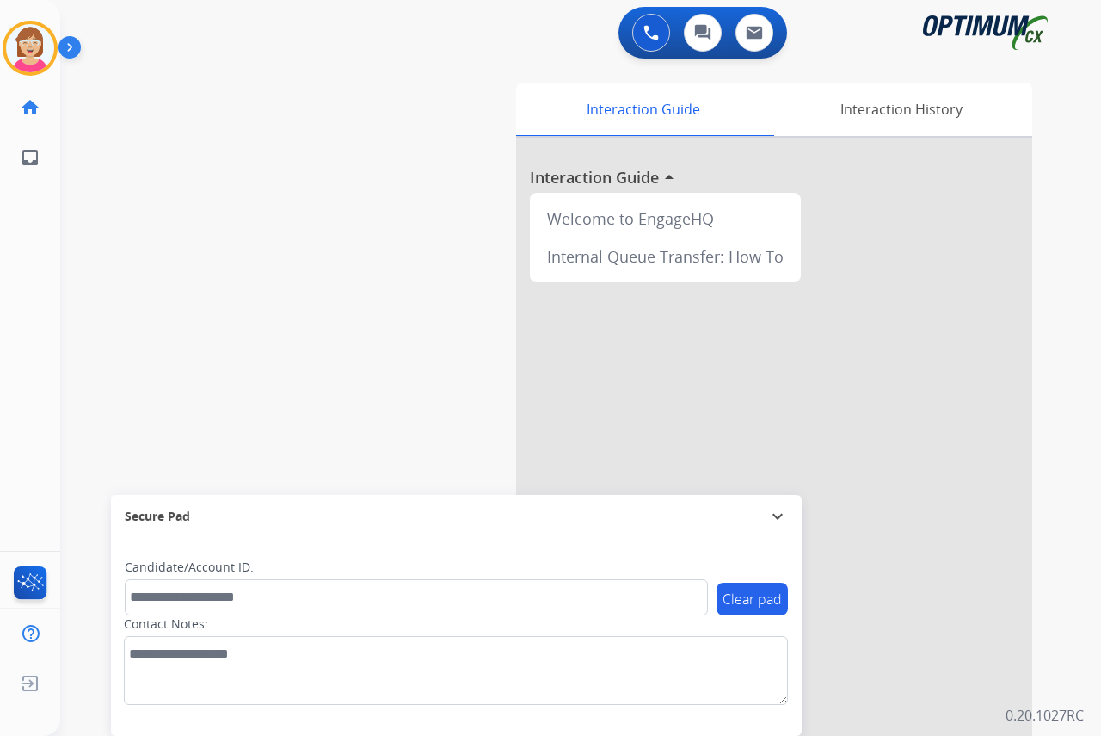
click at [29, 299] on div "Leanne Available Edit Avatar Agent: Leanne Routing Profile: OCX Training home H…" at bounding box center [30, 368] width 60 height 736
click at [22, 245] on div "Leanne Available Edit Avatar Agent: Leanne Routing Profile: OCX Training home H…" at bounding box center [30, 368] width 60 height 736
click at [36, 46] on img at bounding box center [30, 48] width 48 height 48
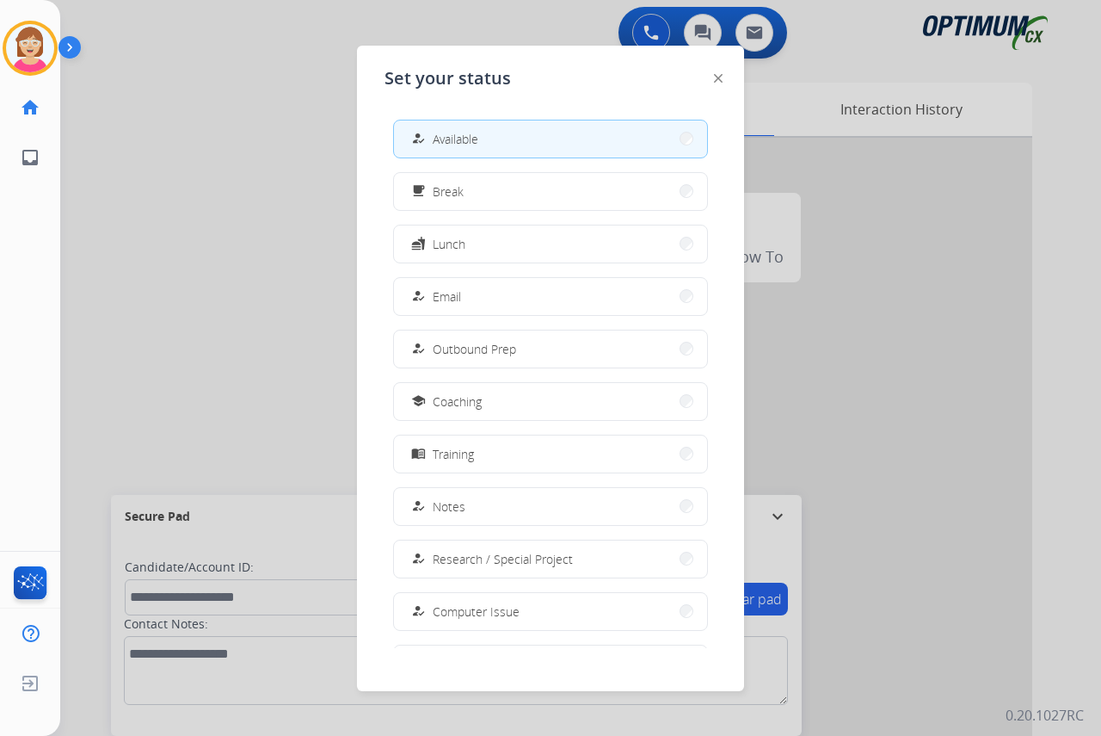
click at [248, 231] on div at bounding box center [550, 368] width 1101 height 736
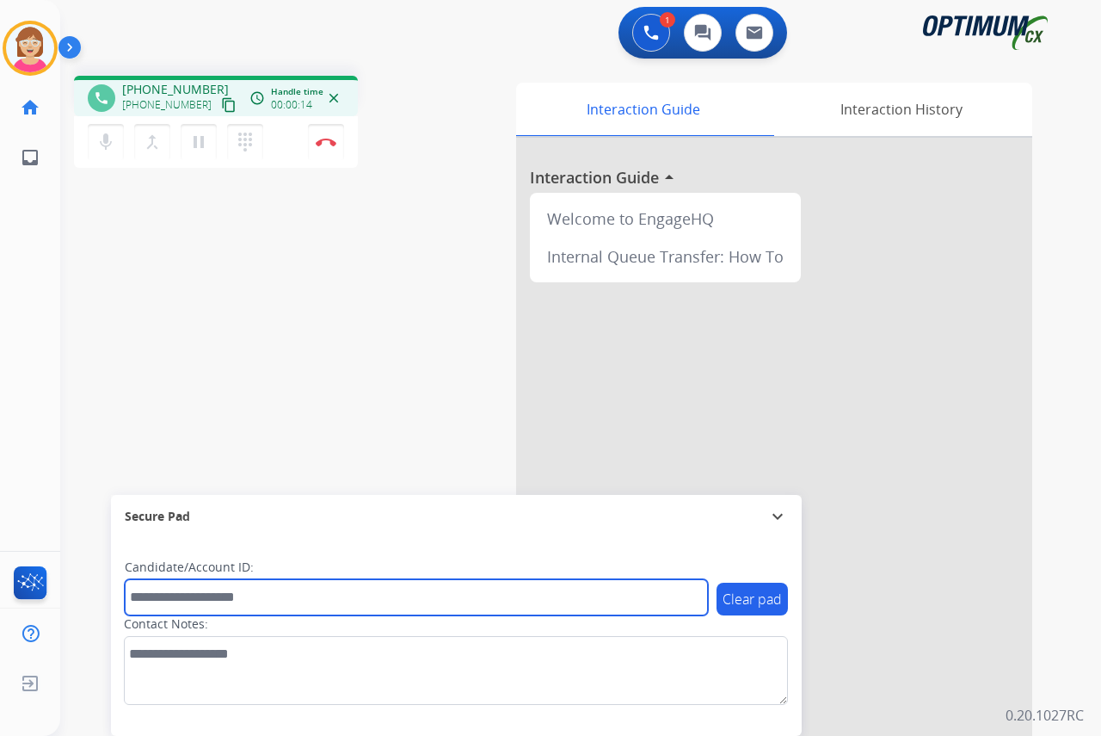
click at [170, 596] on input "text" at bounding box center [416, 597] width 583 height 36
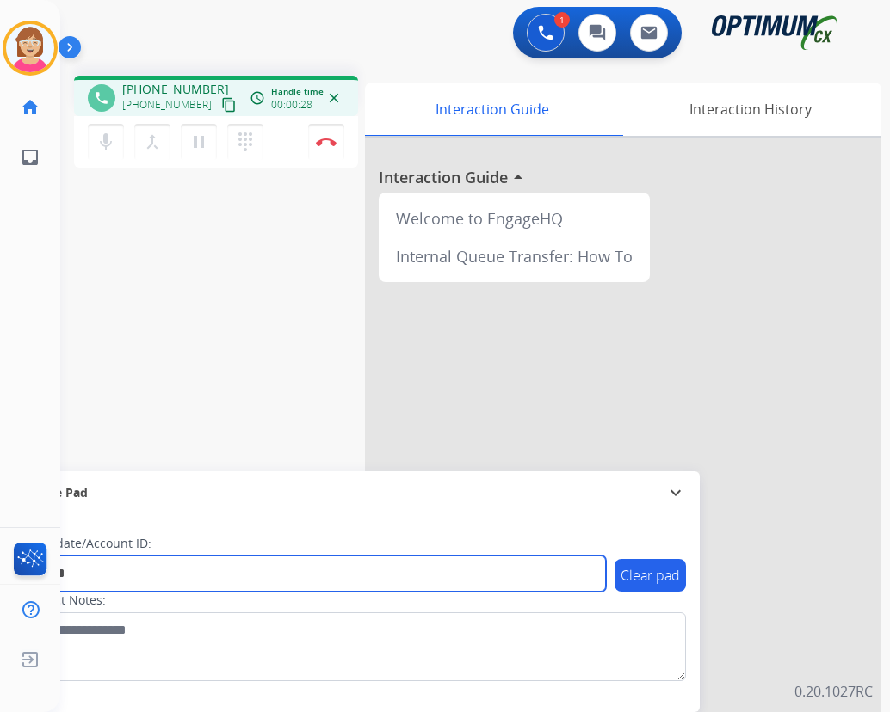
type input "*******"
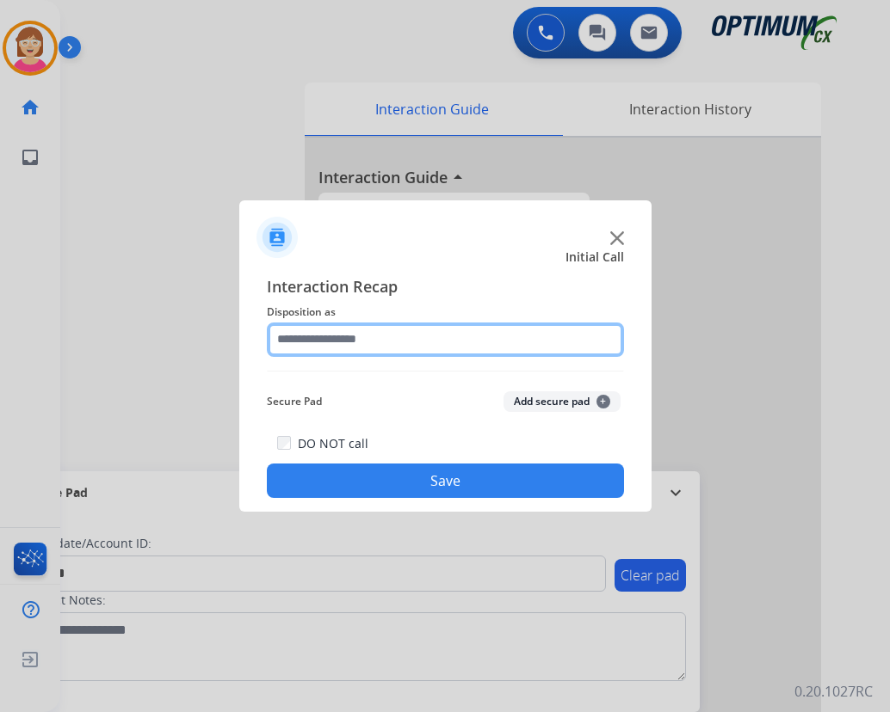
click at [303, 336] on input "text" at bounding box center [445, 340] width 357 height 34
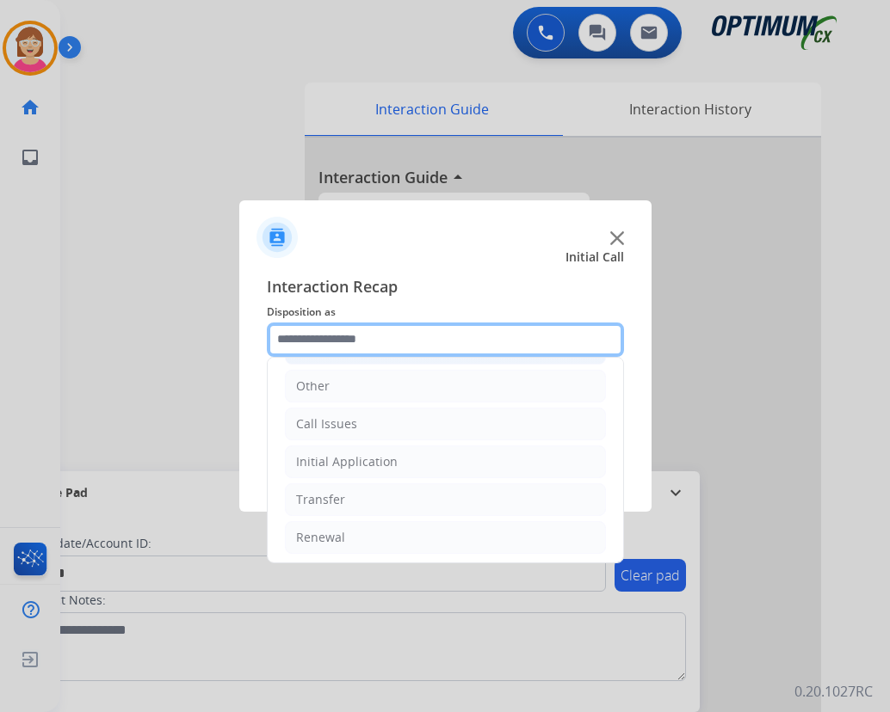
scroll to position [117, 0]
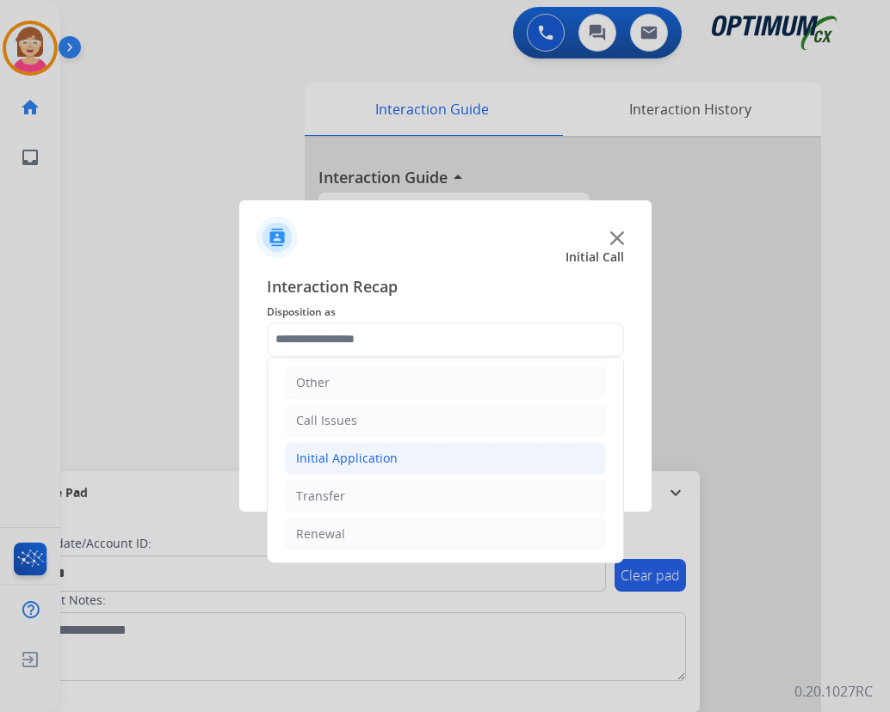
click at [342, 457] on div "Initial Application" at bounding box center [347, 458] width 102 height 17
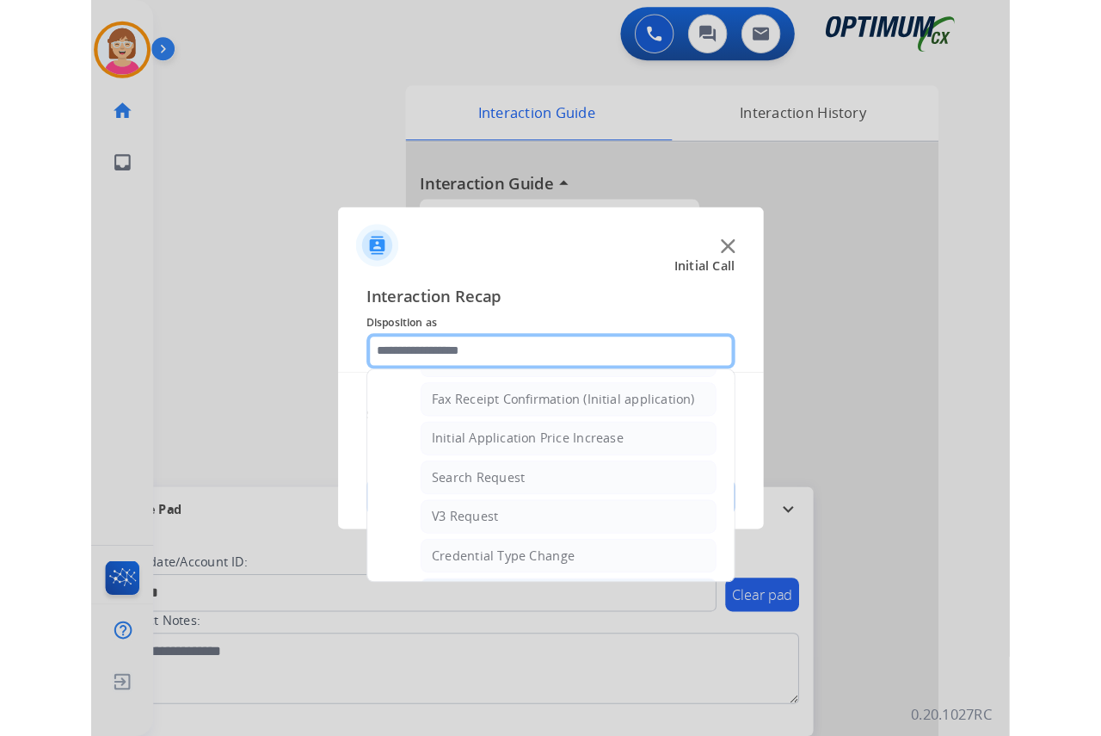
scroll to position [977, 0]
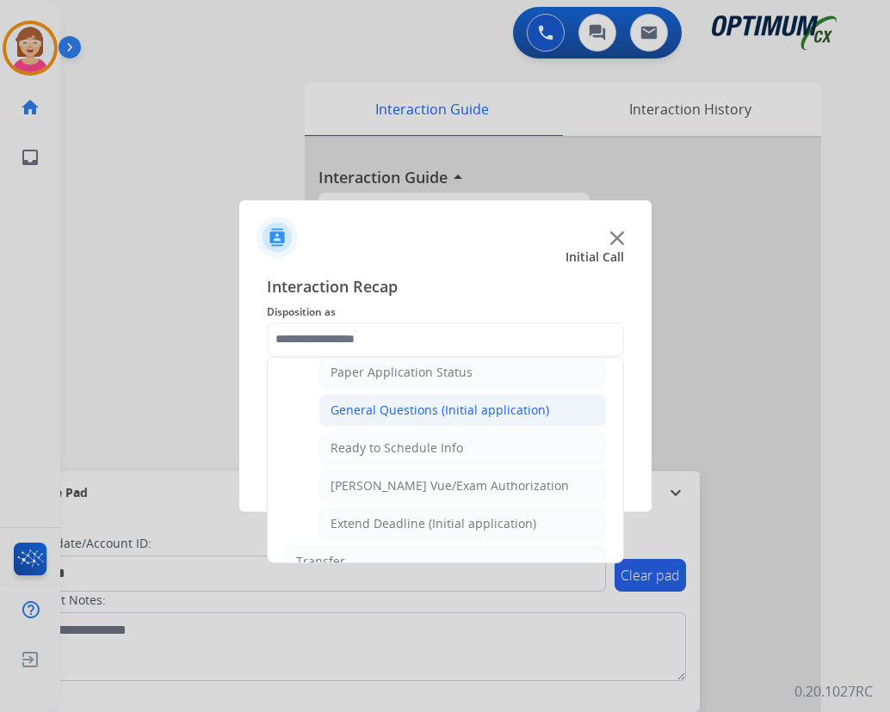
click at [404, 408] on div "General Questions (Initial application)" at bounding box center [439, 410] width 219 height 17
type input "**********"
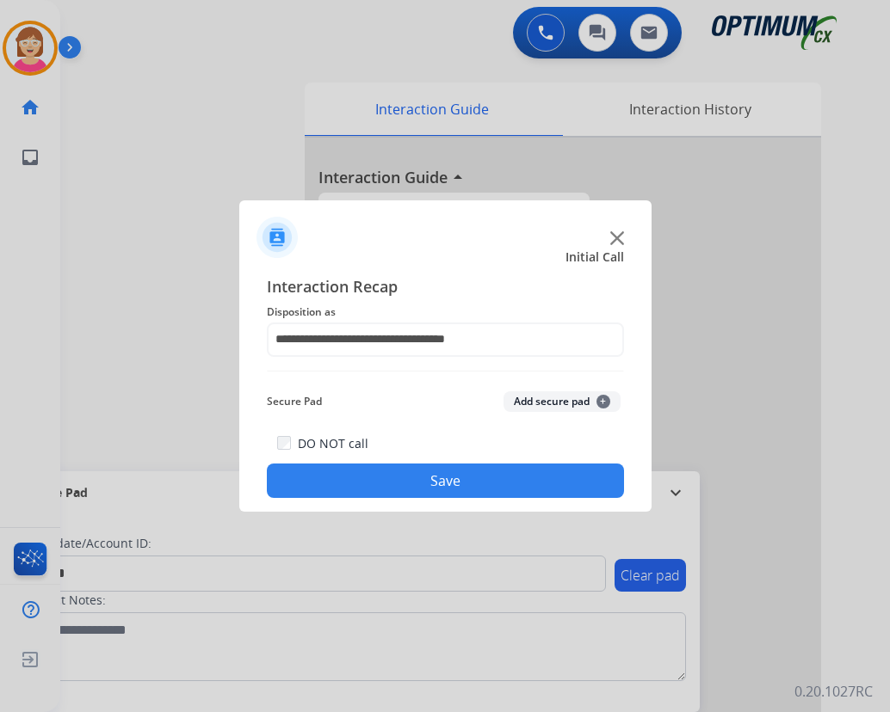
click at [601, 402] on span "+" at bounding box center [603, 402] width 14 height 14
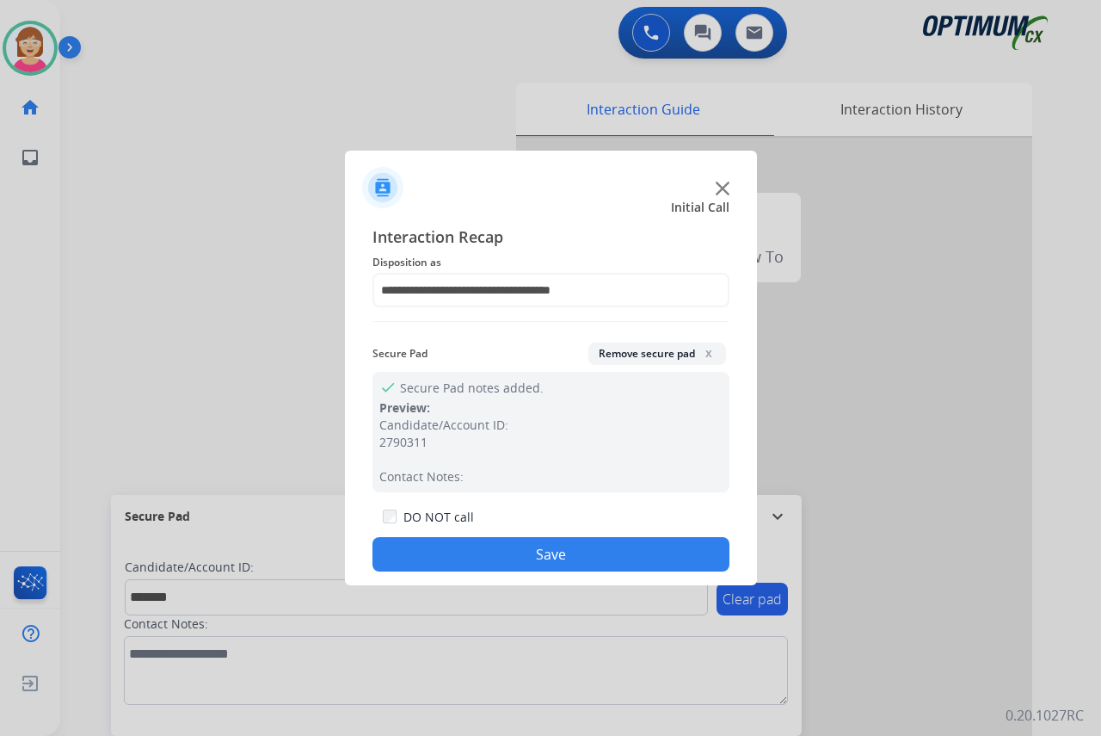
click at [459, 559] on button "Save" at bounding box center [551, 554] width 357 height 34
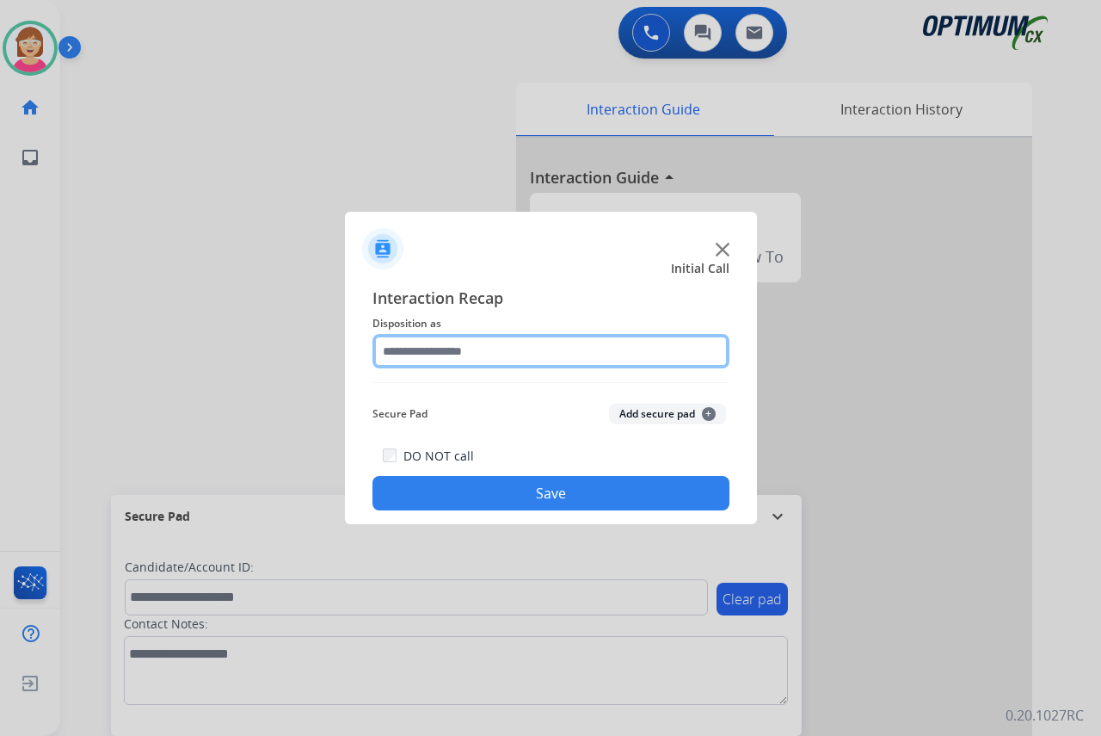
click at [422, 353] on input "text" at bounding box center [551, 351] width 357 height 34
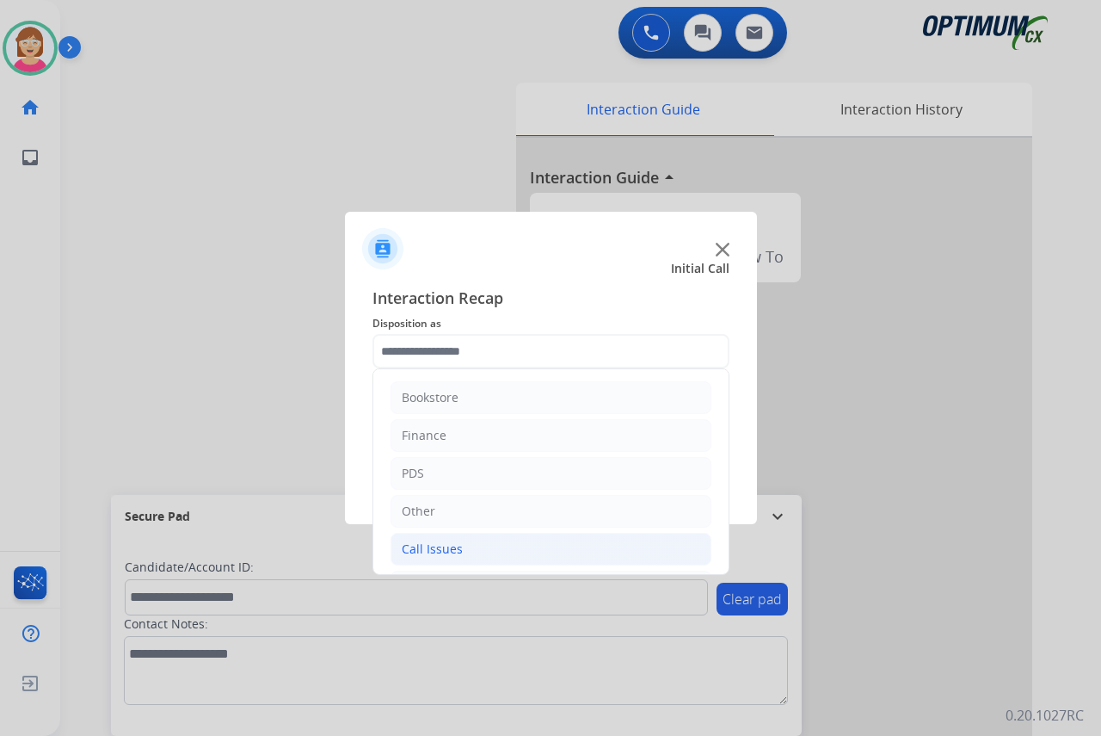
click at [434, 546] on div "Call Issues" at bounding box center [432, 548] width 61 height 17
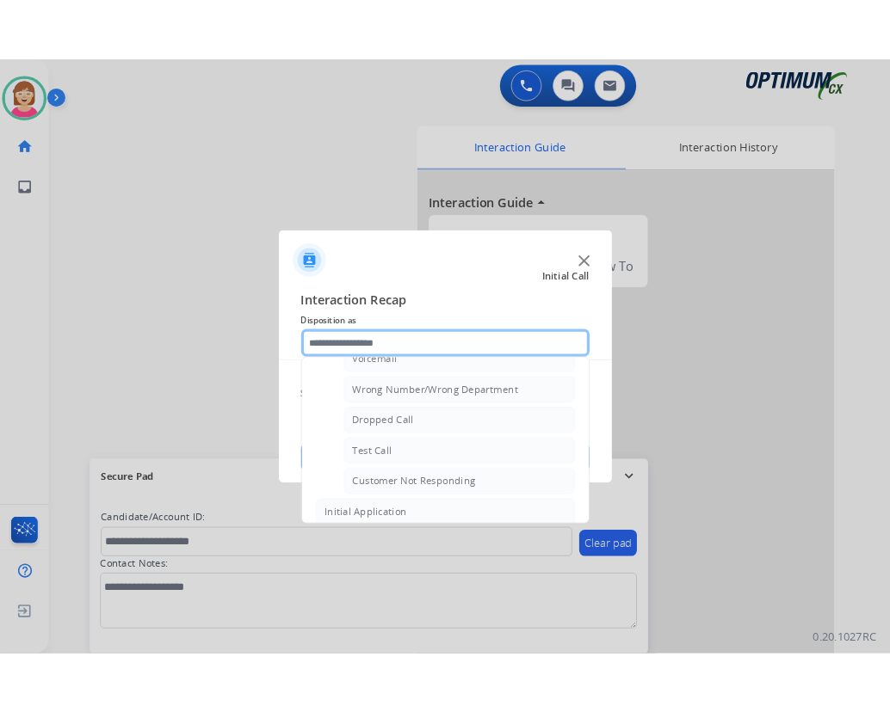
scroll to position [258, 0]
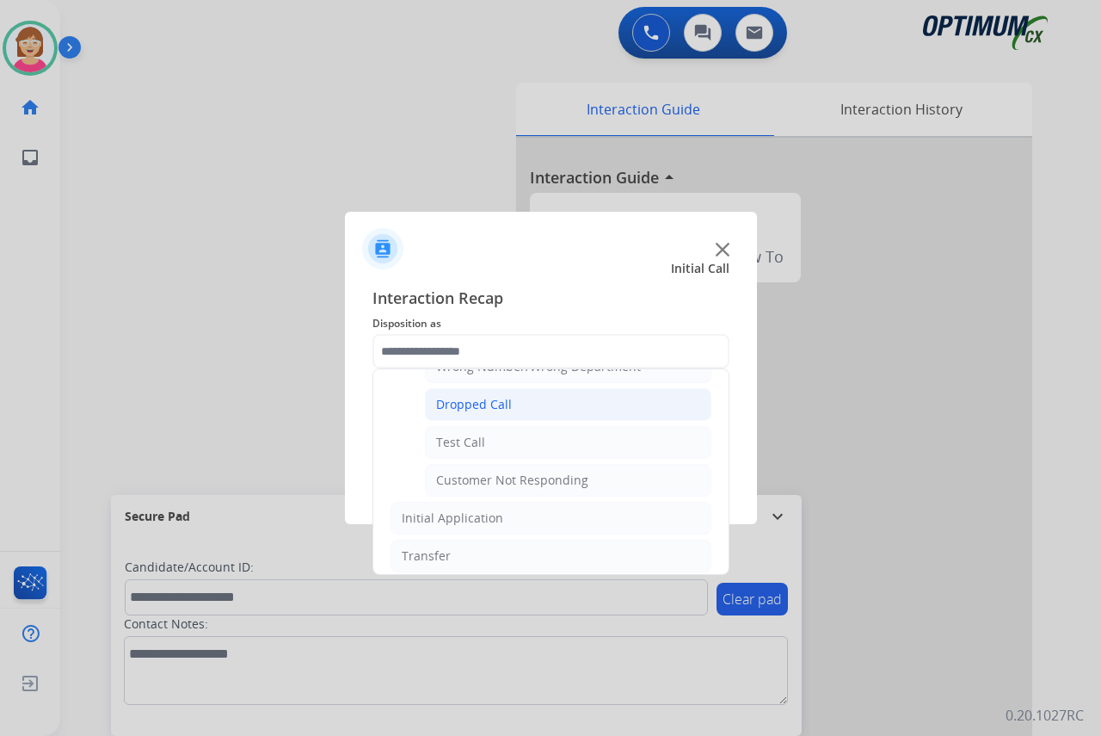
click at [507, 403] on div "Dropped Call" at bounding box center [474, 404] width 76 height 17
type input "**********"
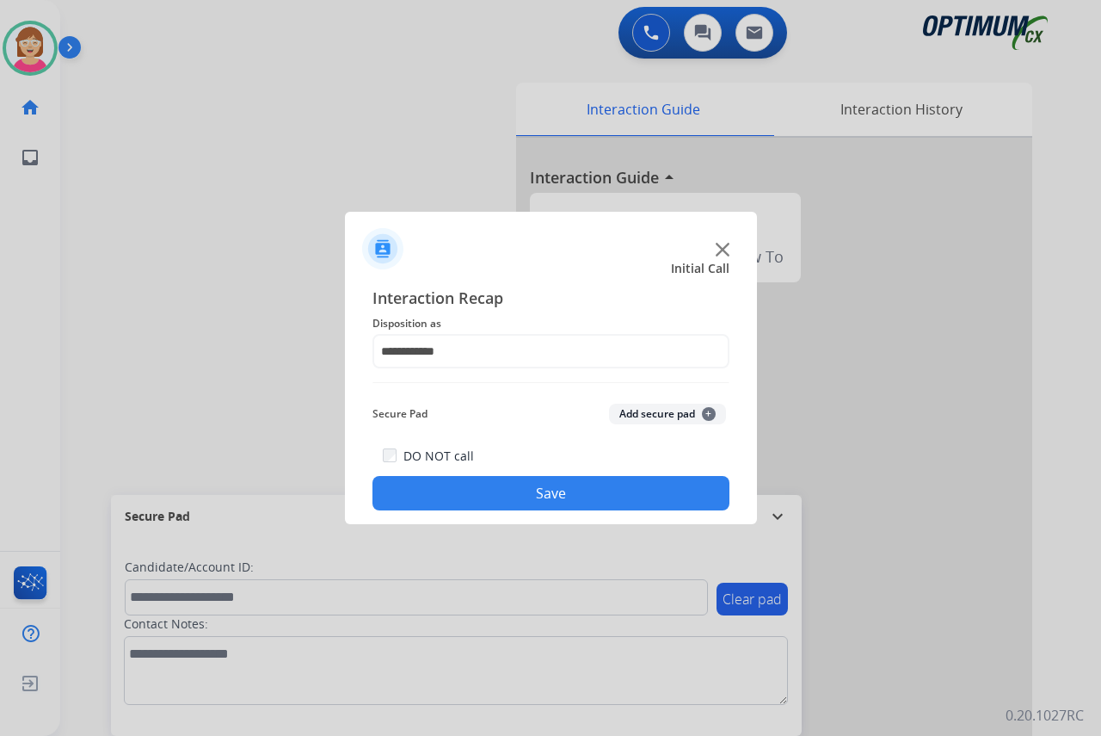
drag, startPoint x: 442, startPoint y: 495, endPoint x: 313, endPoint y: 478, distance: 130.1
click at [438, 490] on button "Save" at bounding box center [551, 493] width 357 height 34
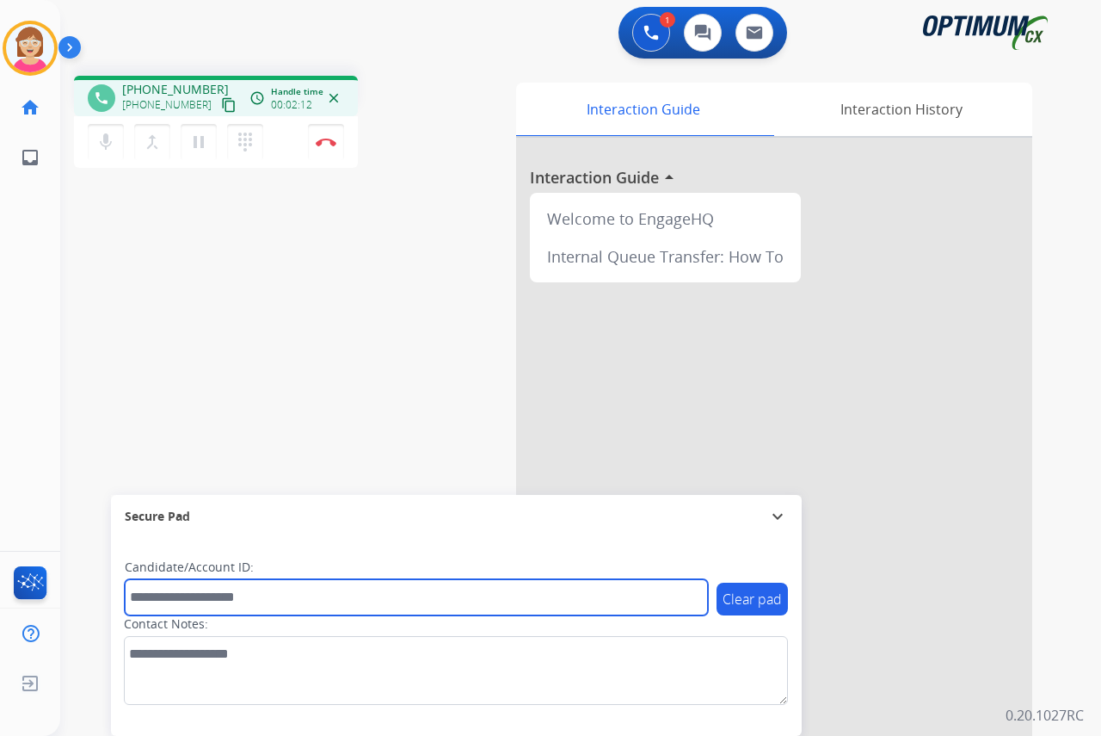
drag, startPoint x: 149, startPoint y: 601, endPoint x: 136, endPoint y: 595, distance: 14.2
click at [145, 600] on input "text" at bounding box center [416, 597] width 583 height 36
type input "*******"
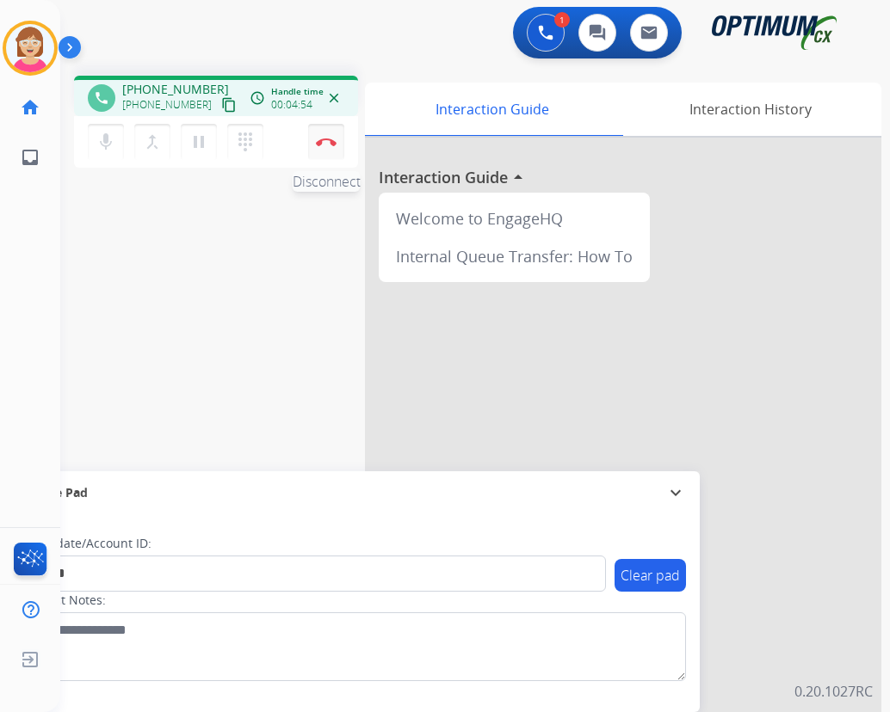
click at [329, 139] on img at bounding box center [326, 142] width 21 height 9
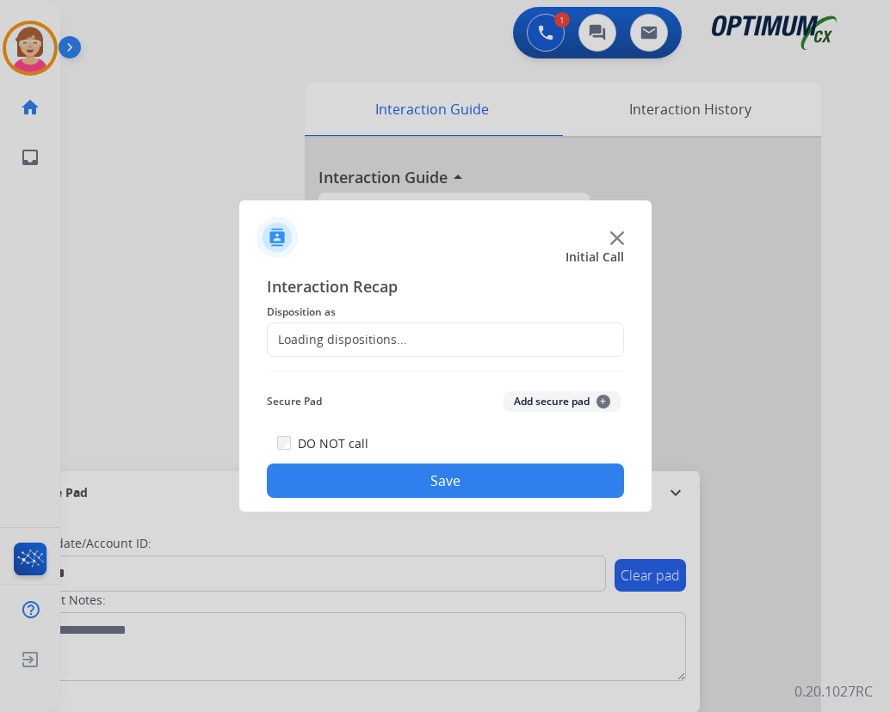
click at [293, 336] on div "Loading dispositions..." at bounding box center [337, 339] width 139 height 17
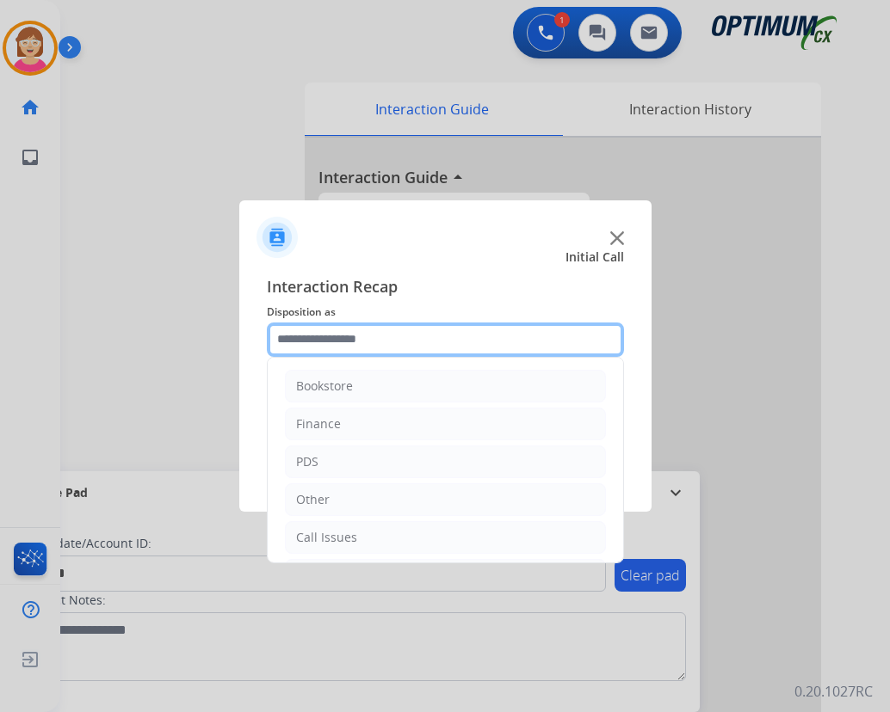
click at [293, 336] on input "text" at bounding box center [445, 340] width 357 height 34
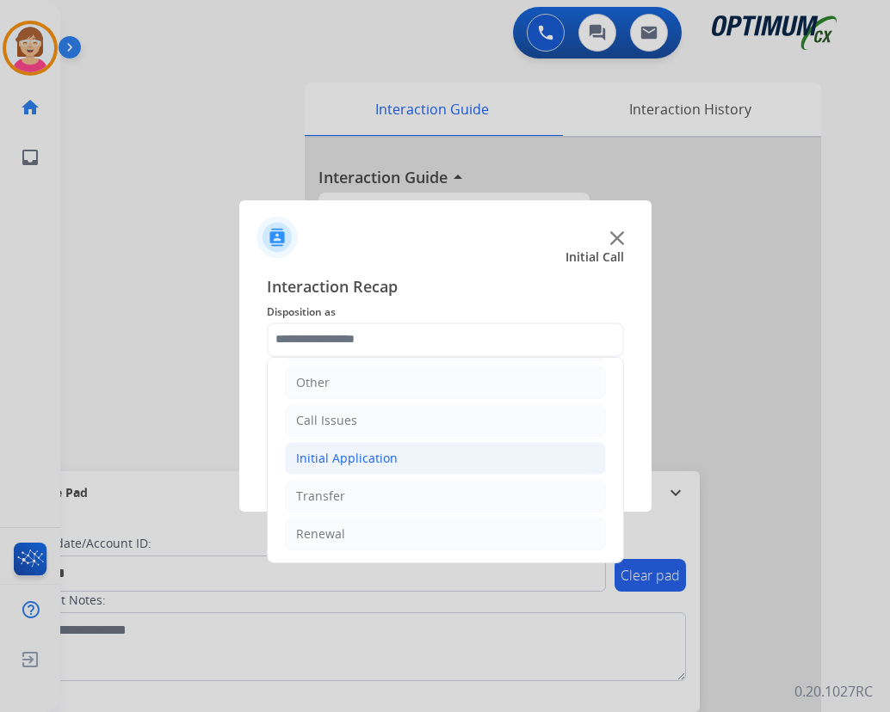
click at [367, 459] on div "Initial Application" at bounding box center [347, 458] width 102 height 17
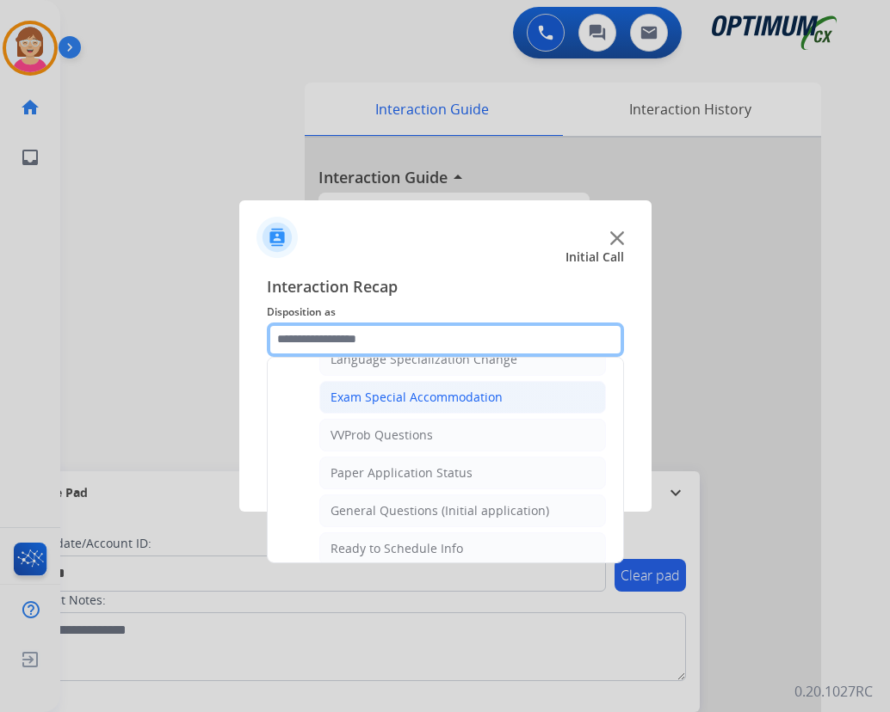
scroll to position [977, 0]
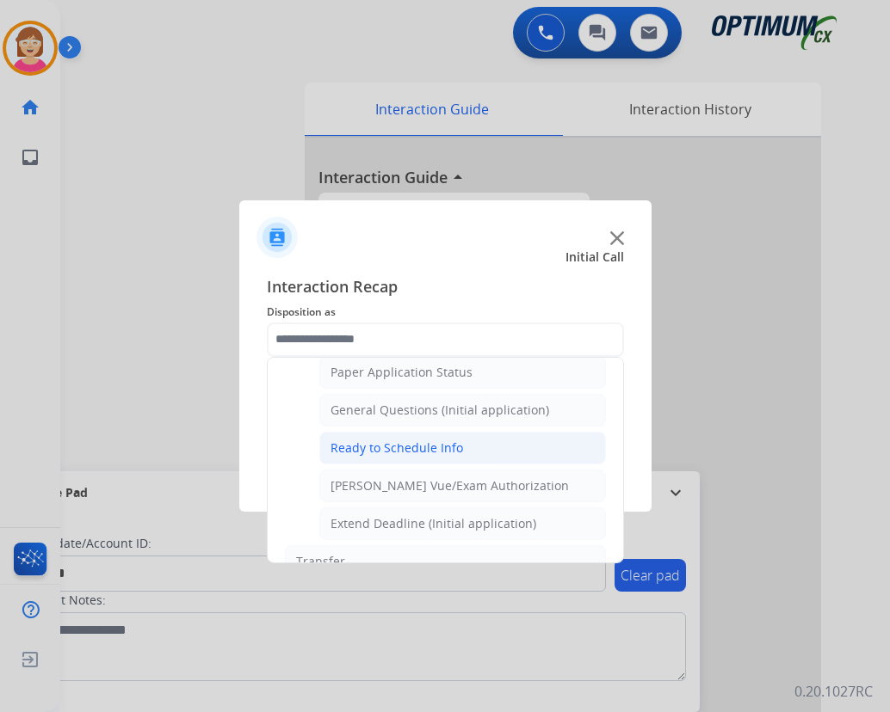
click at [405, 447] on div "Ready to Schedule Info" at bounding box center [396, 448] width 132 height 17
type input "**********"
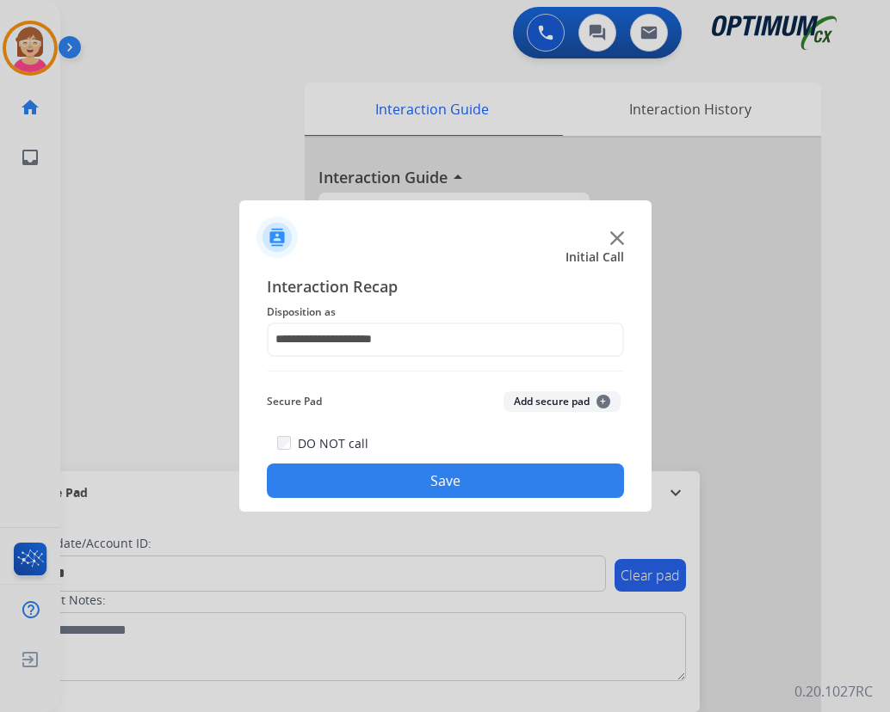
click at [604, 399] on span "+" at bounding box center [603, 402] width 14 height 14
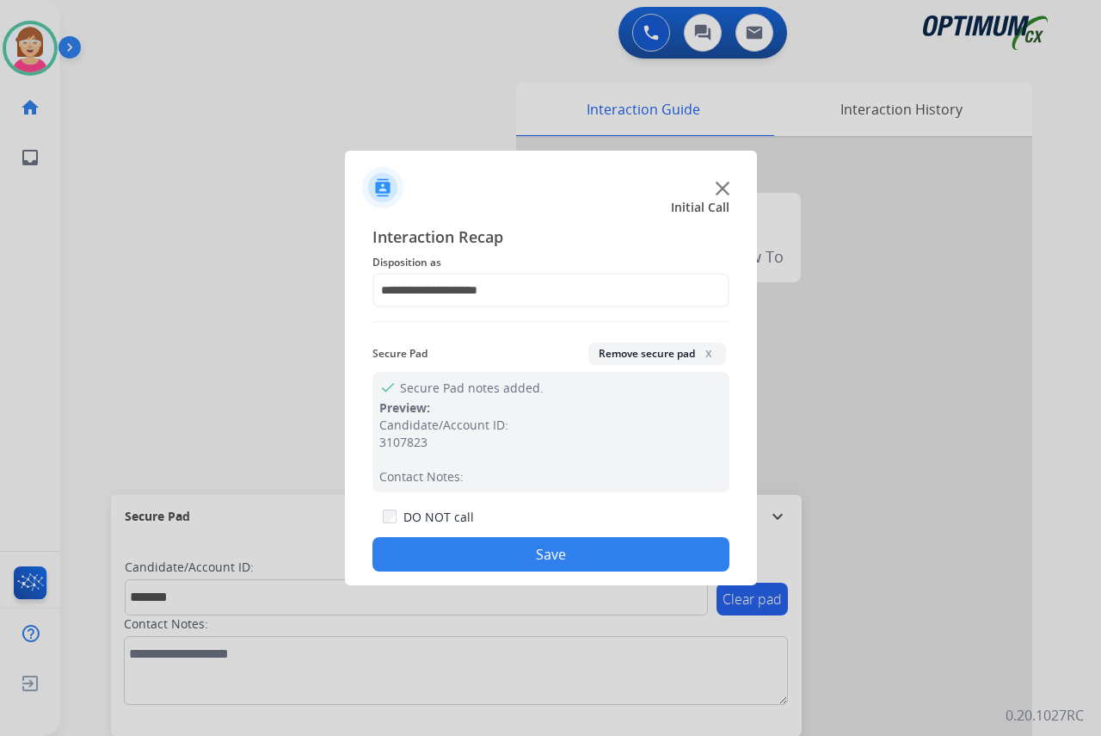
click at [404, 556] on button "Save" at bounding box center [551, 554] width 357 height 34
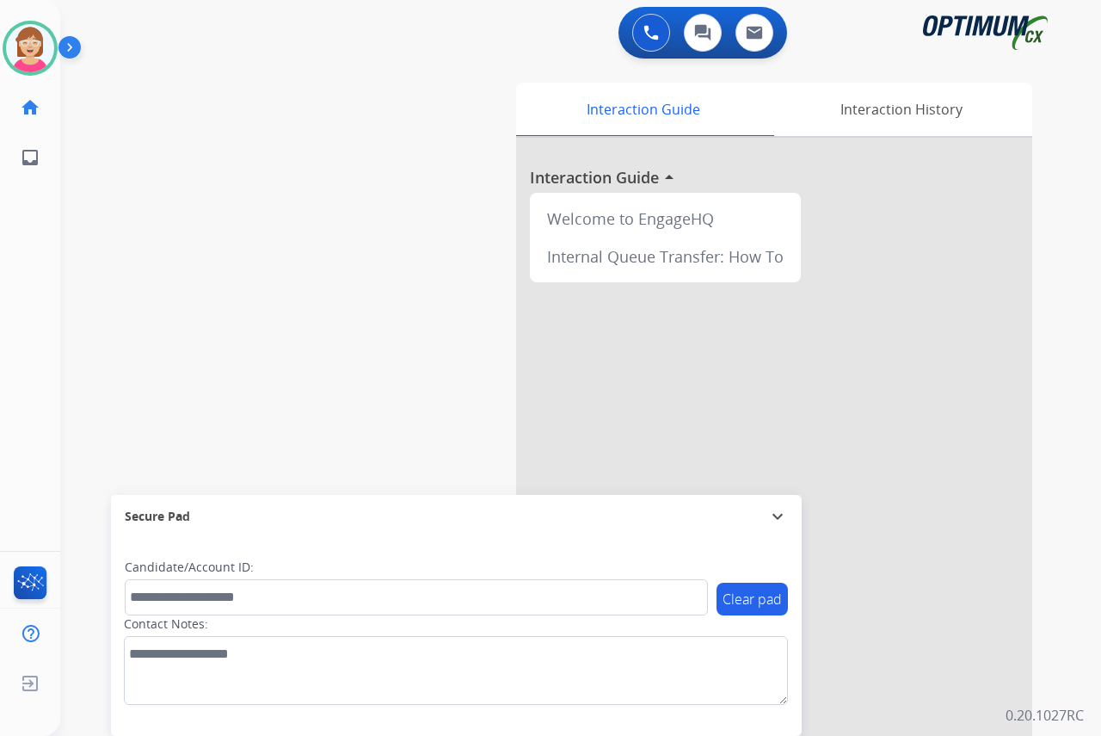
click at [15, 212] on div "Leanne Available Edit Avatar Agent: Leanne Routing Profile: OCX Training home H…" at bounding box center [30, 368] width 60 height 736
click at [38, 262] on div "Leanne Available Edit Avatar Agent: Leanne Routing Profile: OCX Training home H…" at bounding box center [30, 368] width 60 height 736
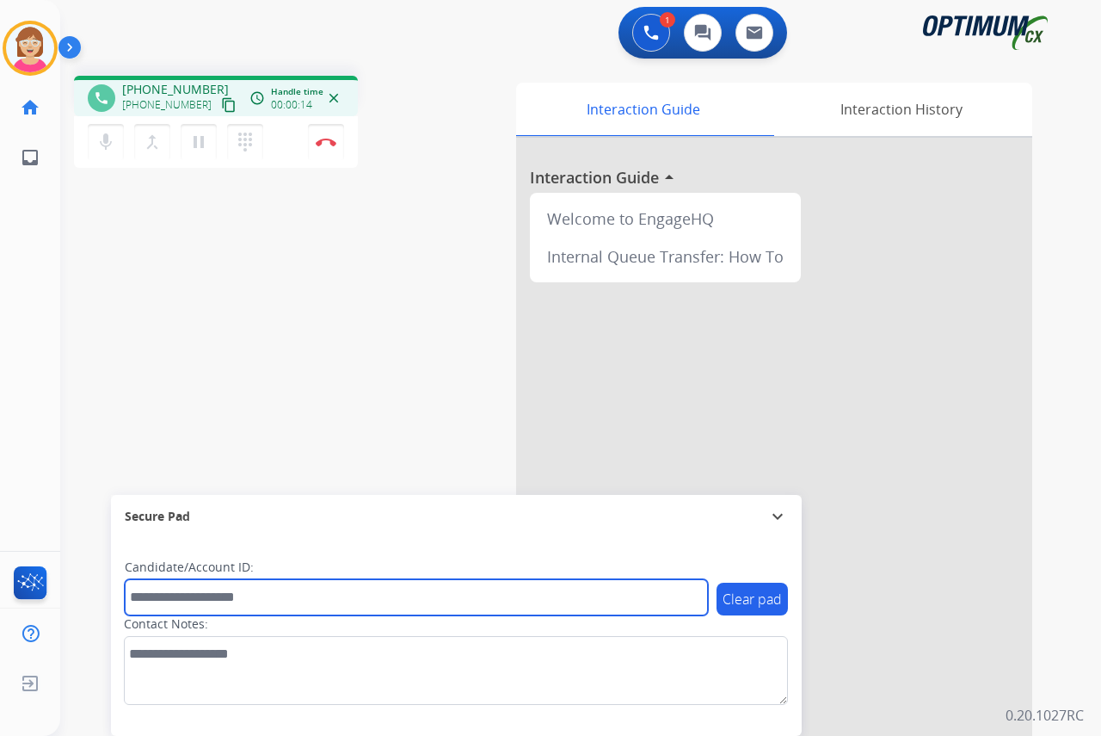
click at [161, 597] on input "text" at bounding box center [416, 597] width 583 height 36
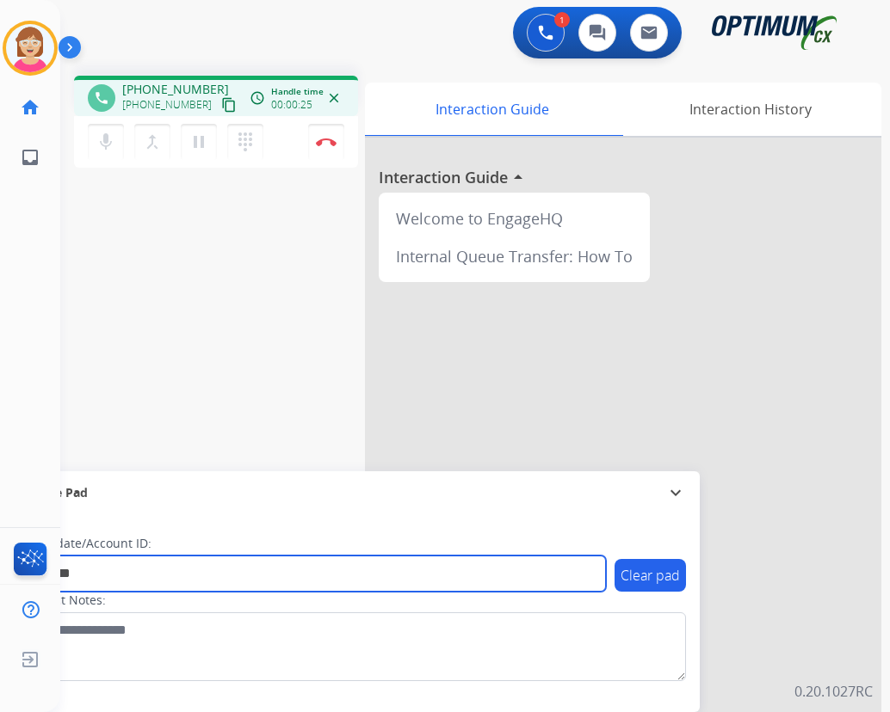
type input "********"
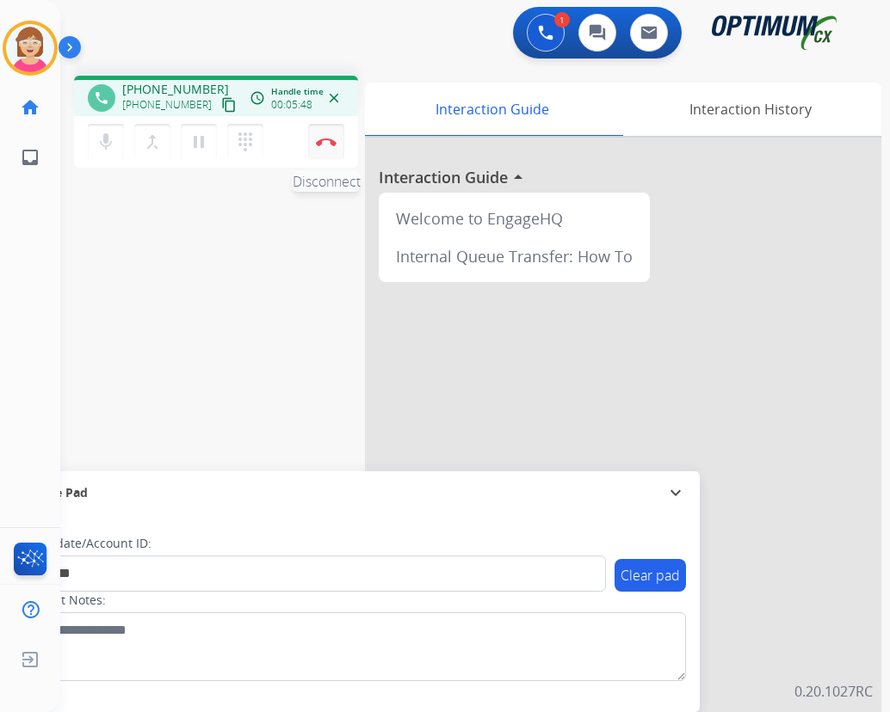
click at [326, 140] on img at bounding box center [326, 142] width 21 height 9
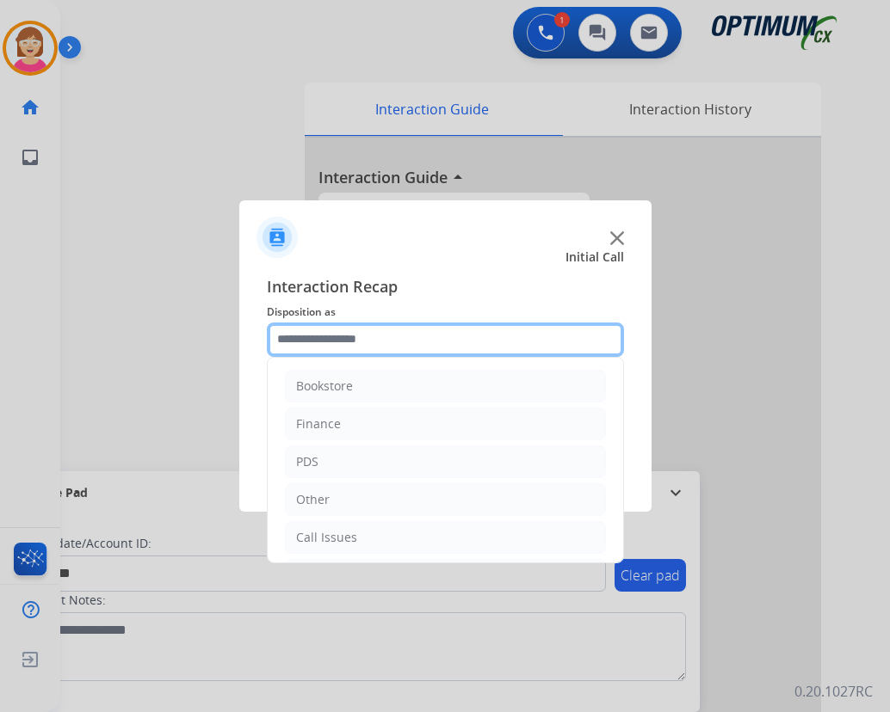
click at [301, 335] on input "text" at bounding box center [445, 340] width 357 height 34
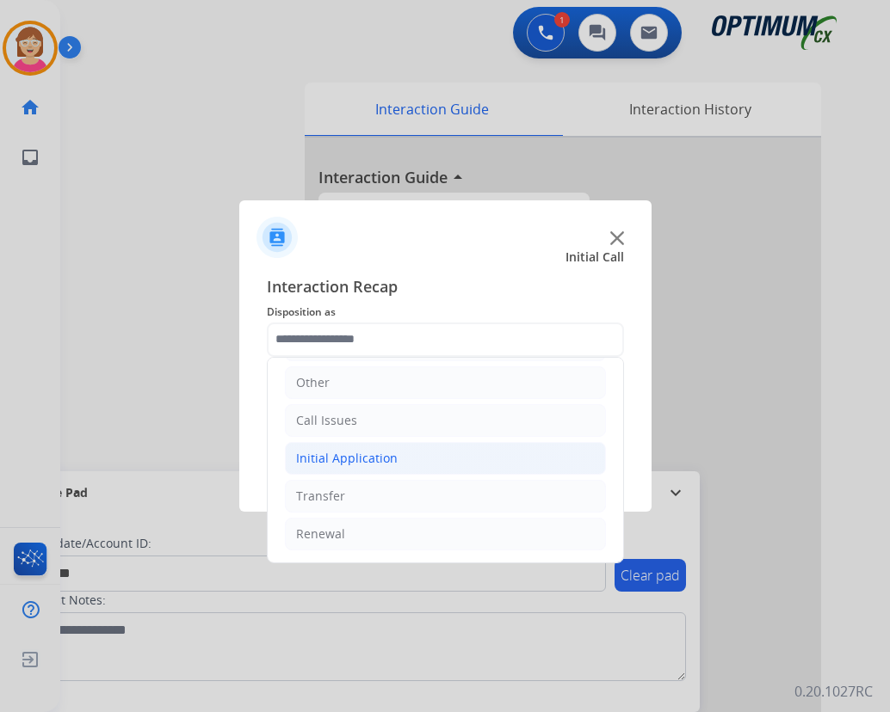
click at [373, 456] on div "Initial Application" at bounding box center [347, 458] width 102 height 17
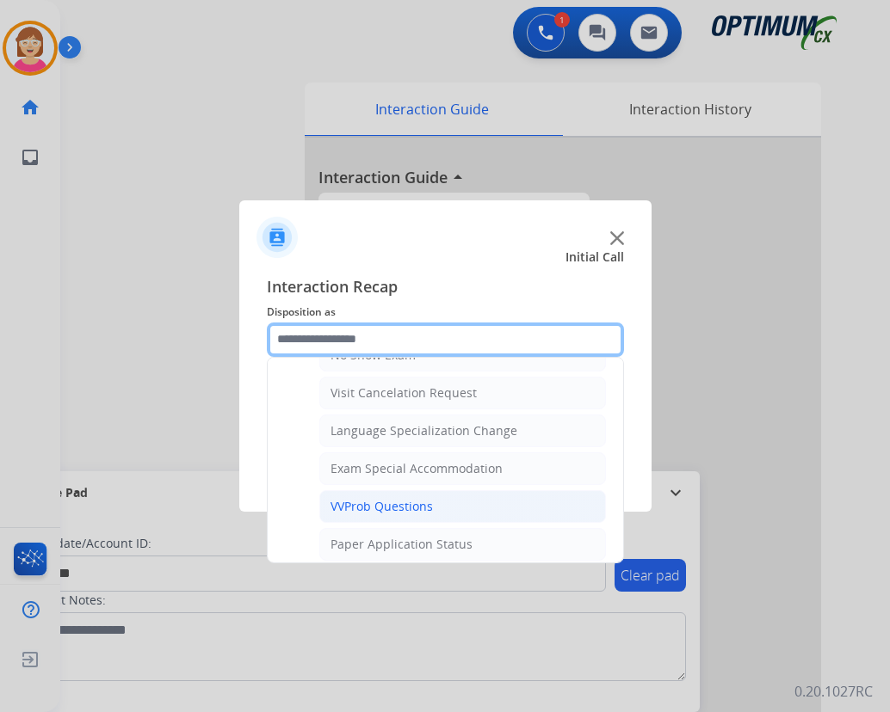
scroll to position [1043, 0]
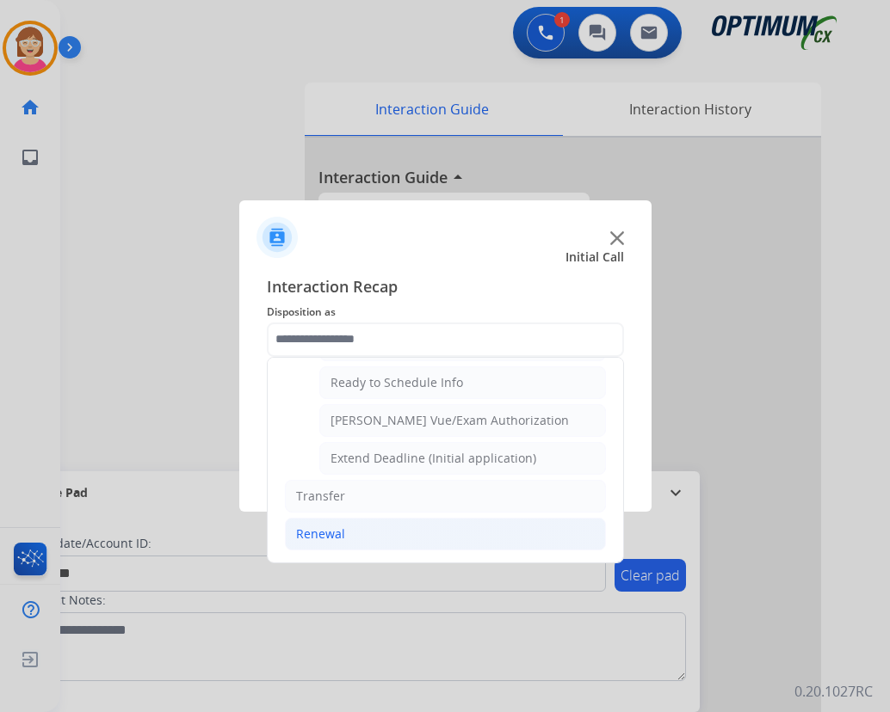
click at [325, 535] on div "Renewal" at bounding box center [320, 534] width 49 height 17
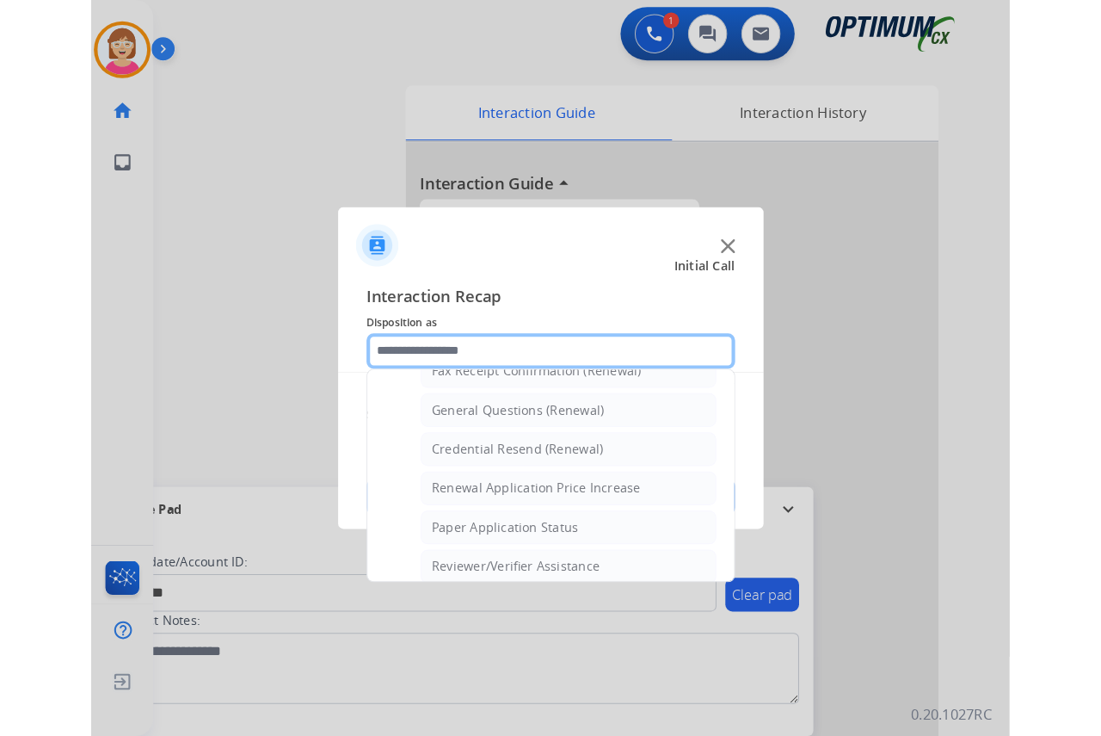
scroll to position [492, 0]
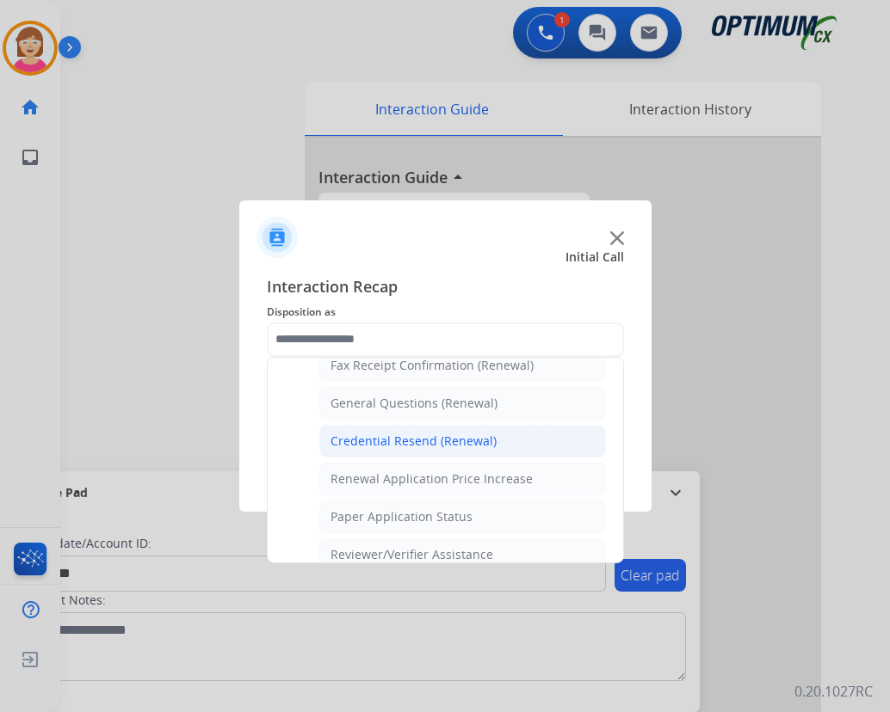
click at [436, 444] on div "Credential Resend (Renewal)" at bounding box center [413, 441] width 166 height 17
type input "**********"
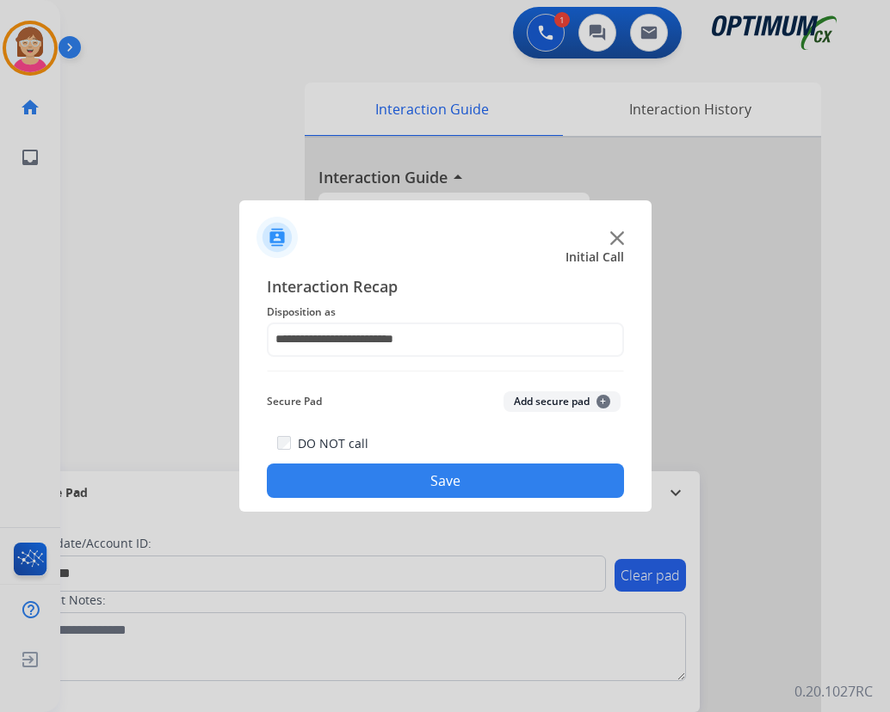
click at [603, 399] on span "+" at bounding box center [603, 402] width 14 height 14
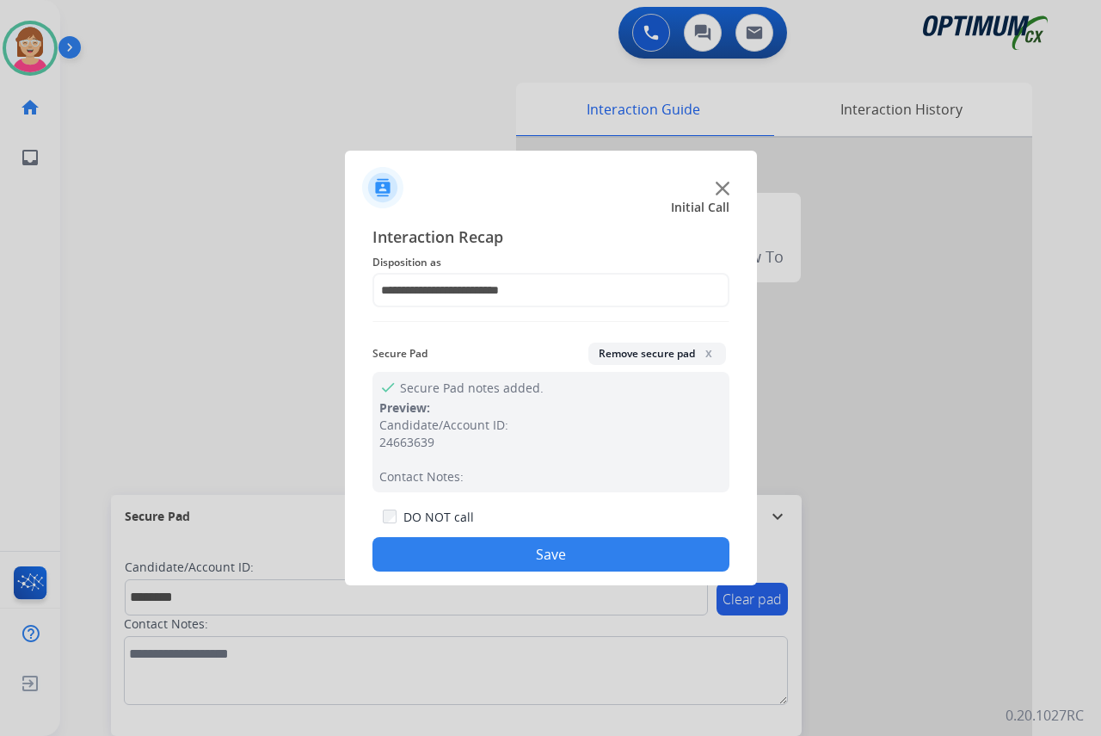
click at [478, 555] on button "Save" at bounding box center [551, 554] width 357 height 34
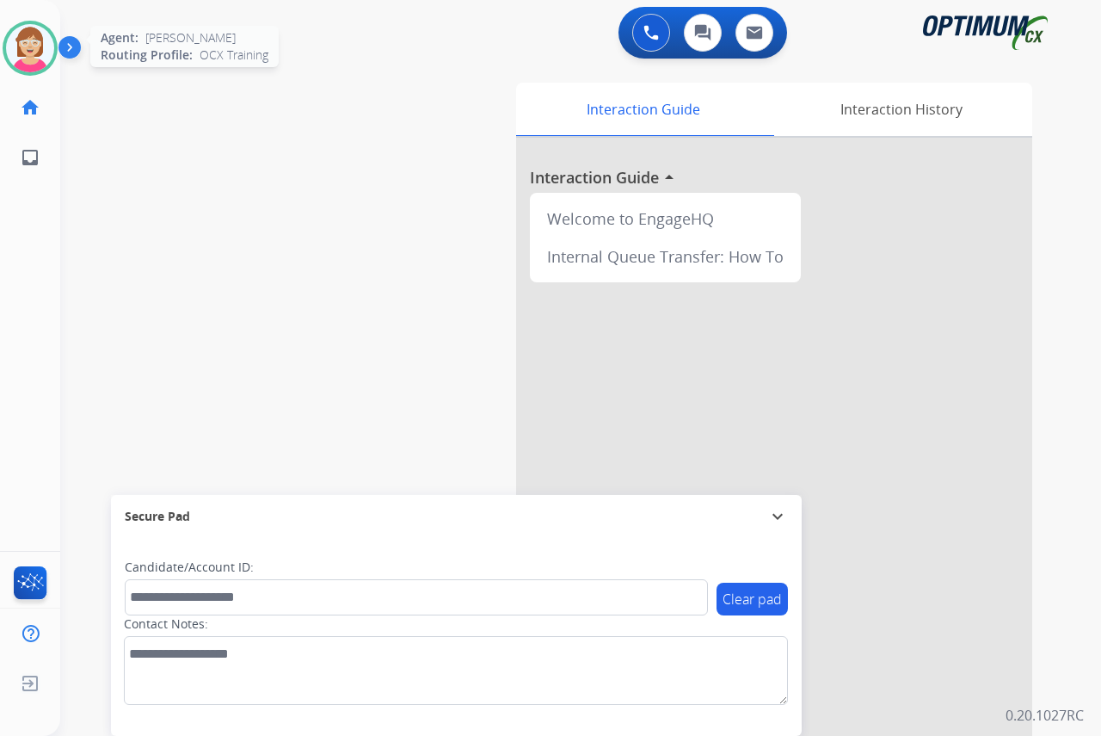
click at [19, 34] on img at bounding box center [30, 48] width 48 height 48
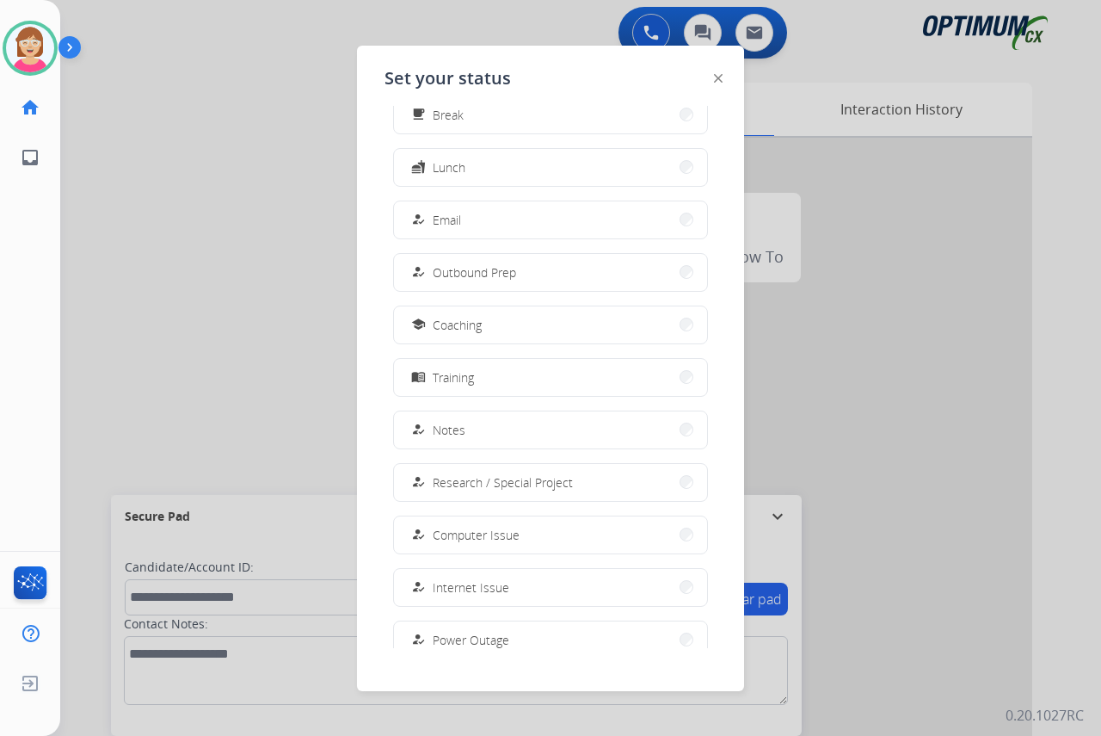
scroll to position [163, 0]
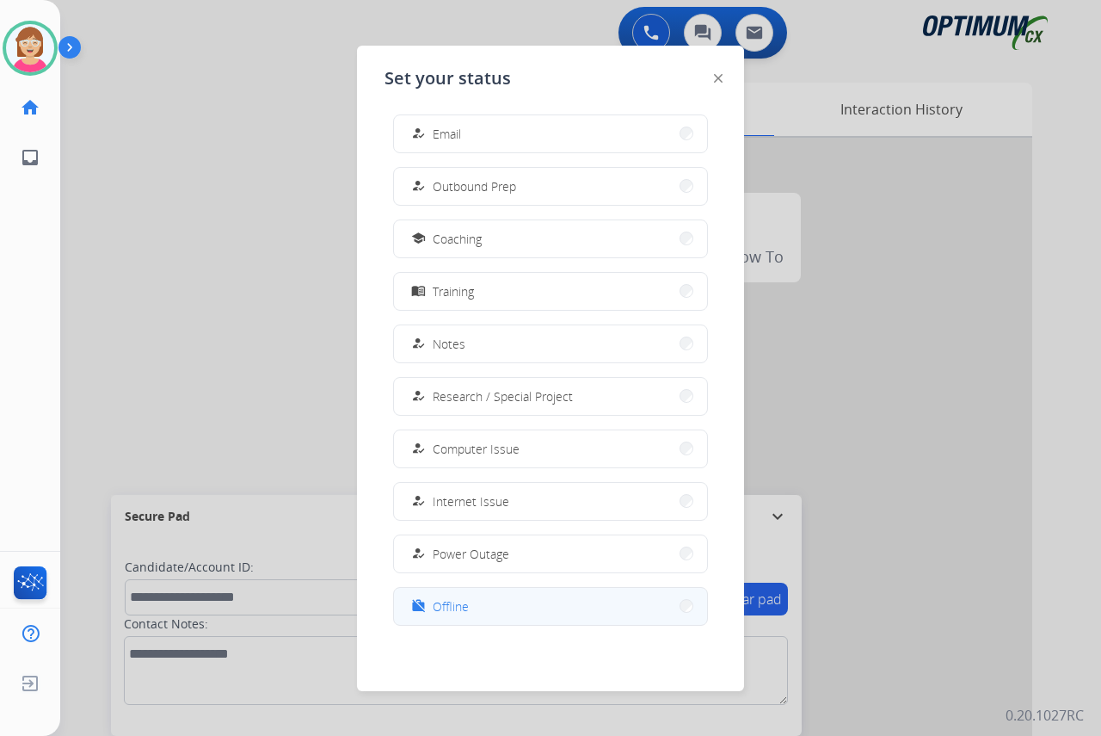
click at [464, 609] on span "Offline" at bounding box center [451, 606] width 36 height 18
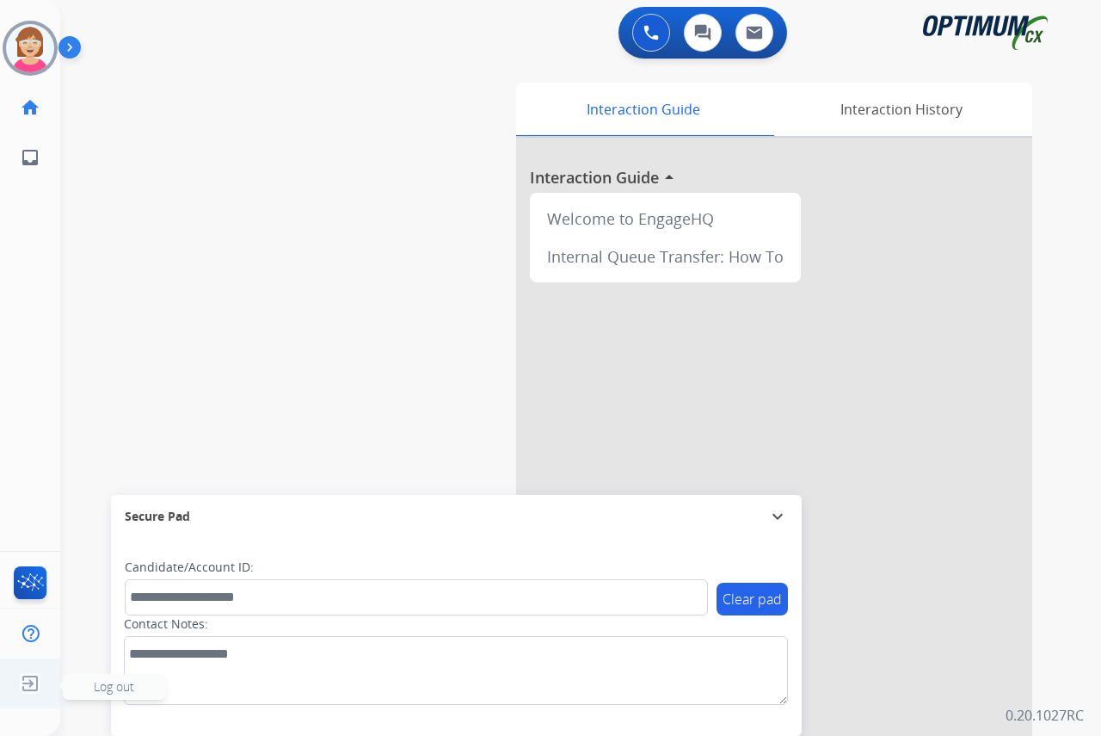
click at [125, 682] on span "Log out" at bounding box center [114, 686] width 40 height 16
